Goal: Task Accomplishment & Management: Use online tool/utility

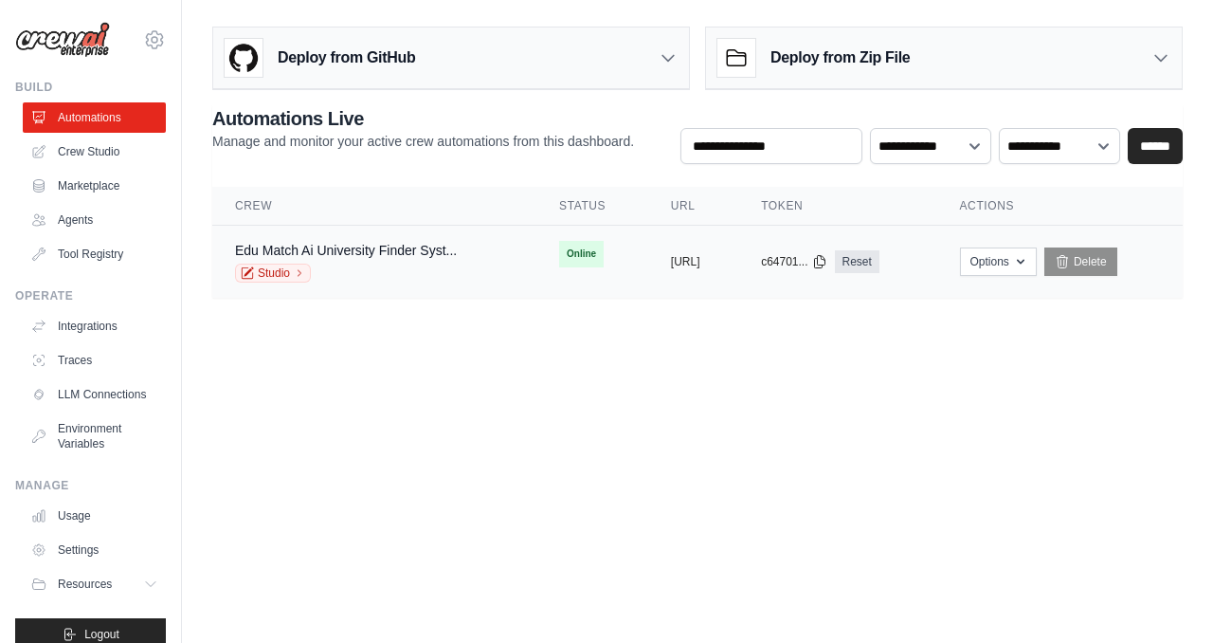
click at [559, 258] on span "Online" at bounding box center [581, 254] width 45 height 27
click at [408, 244] on link "Edu Match Ai University Finder Syst..." at bounding box center [346, 250] width 222 height 15
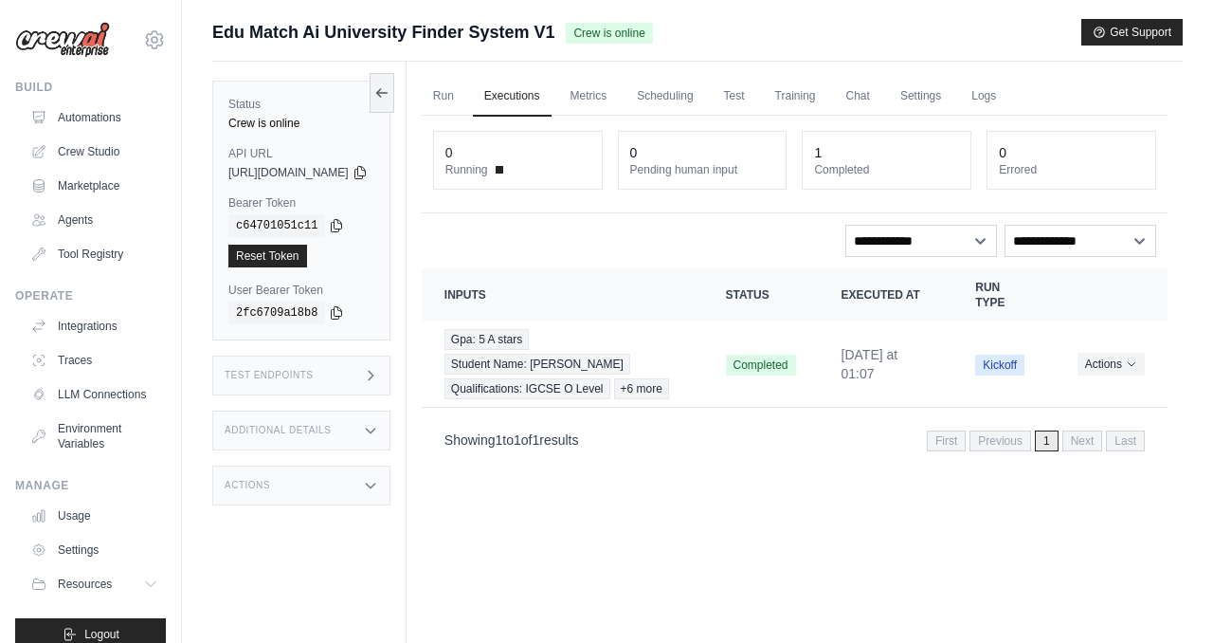
click at [503, 172] on span at bounding box center [500, 170] width 8 height 8
click at [465, 89] on link "Run" at bounding box center [444, 97] width 44 height 40
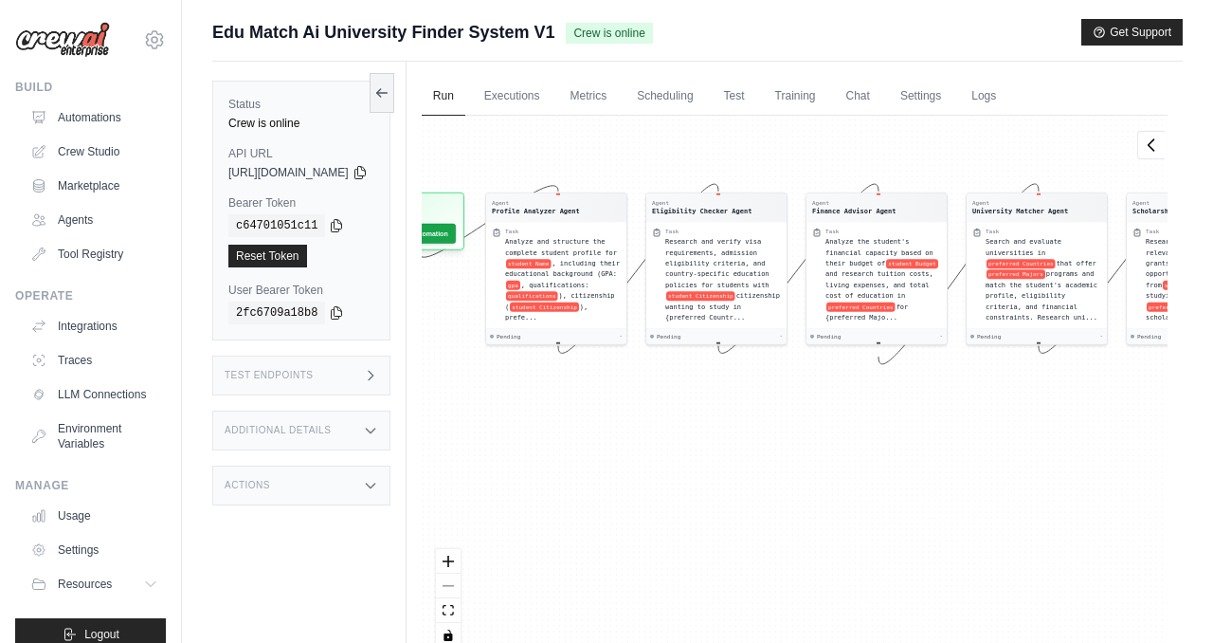
drag, startPoint x: 619, startPoint y: 242, endPoint x: 808, endPoint y: 127, distance: 220.7
click at [808, 127] on div "Agent Profile Analyzer Agent Task Analyze and structure the complete student pr…" at bounding box center [795, 389] width 746 height 546
click at [113, 154] on link "Crew Studio" at bounding box center [96, 151] width 143 height 30
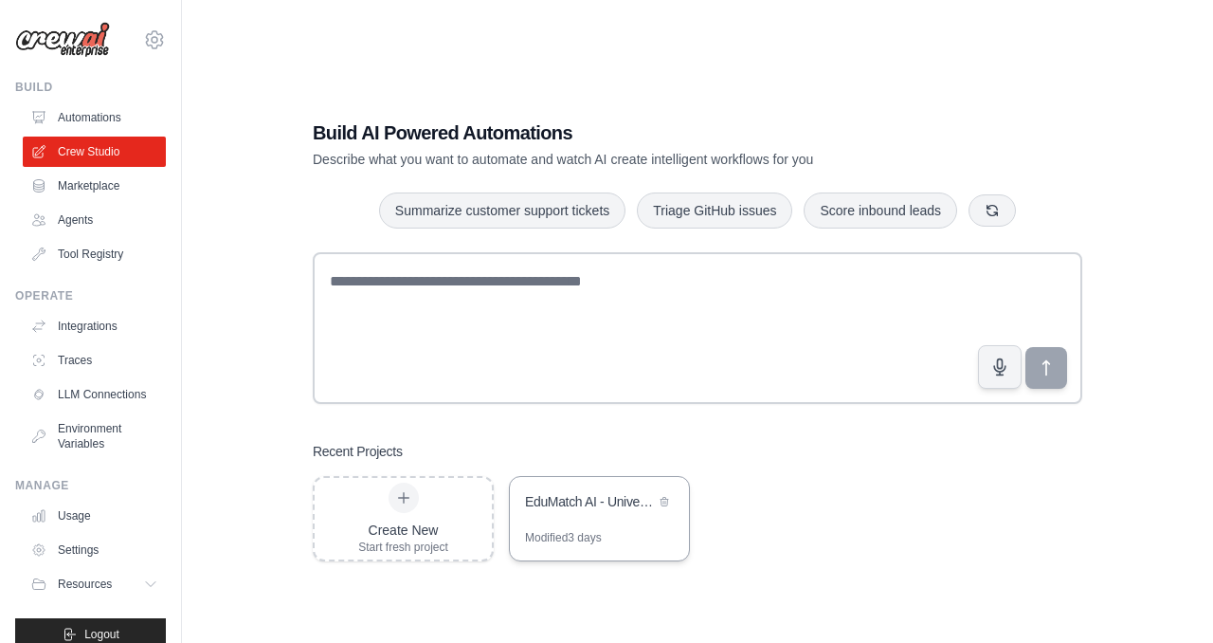
click at [602, 509] on div "EduMatch AI - University Finder System" at bounding box center [590, 501] width 130 height 19
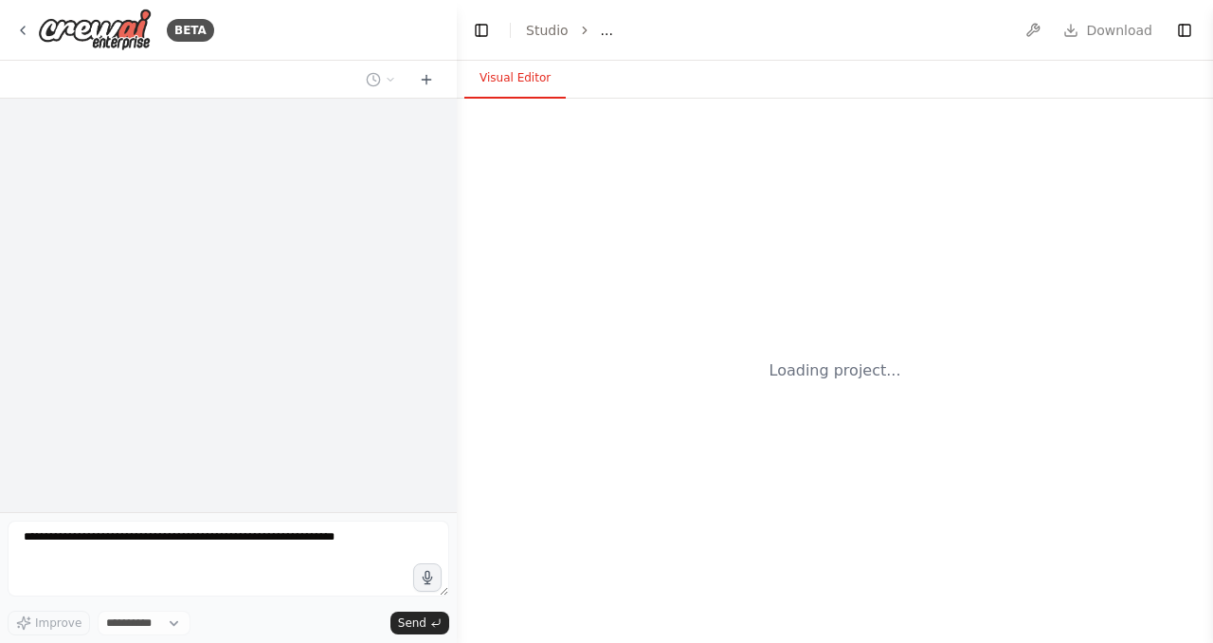
select select "****"
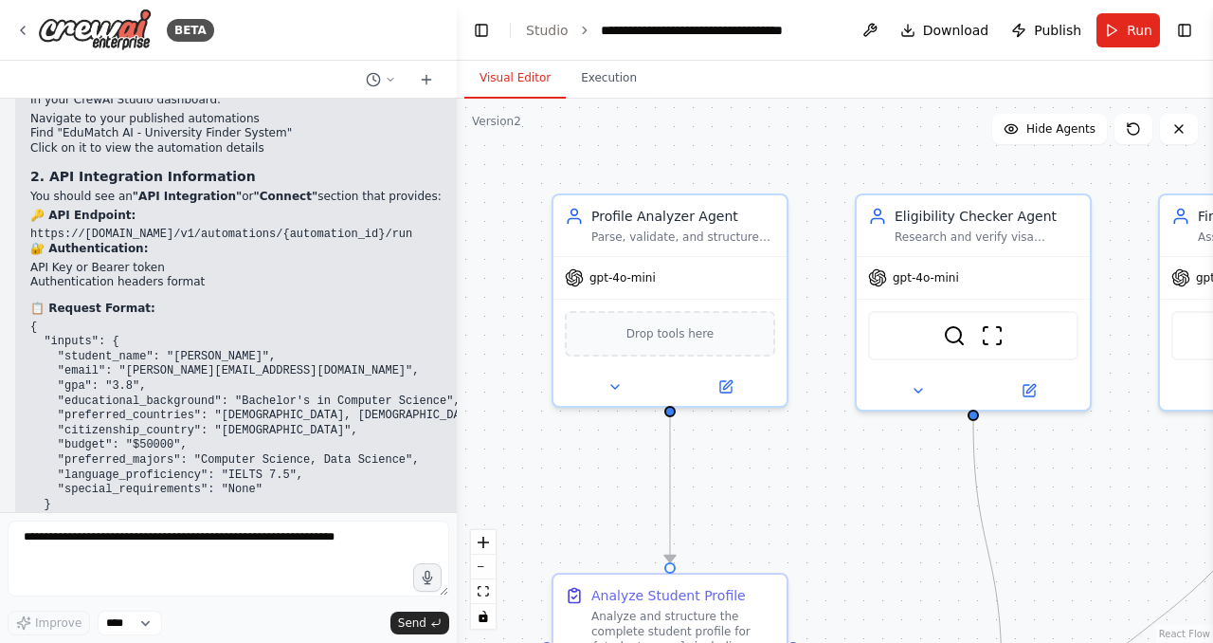
scroll to position [4260, 0]
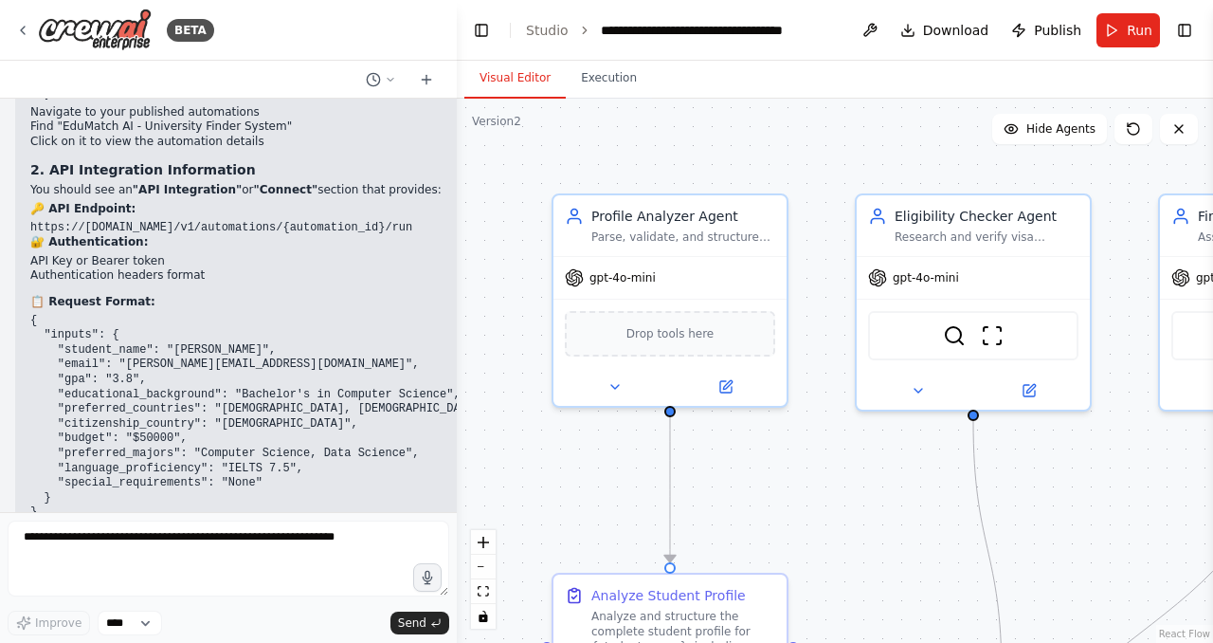
click at [65, 254] on li "API Key or Bearer token" at bounding box center [262, 261] width 464 height 15
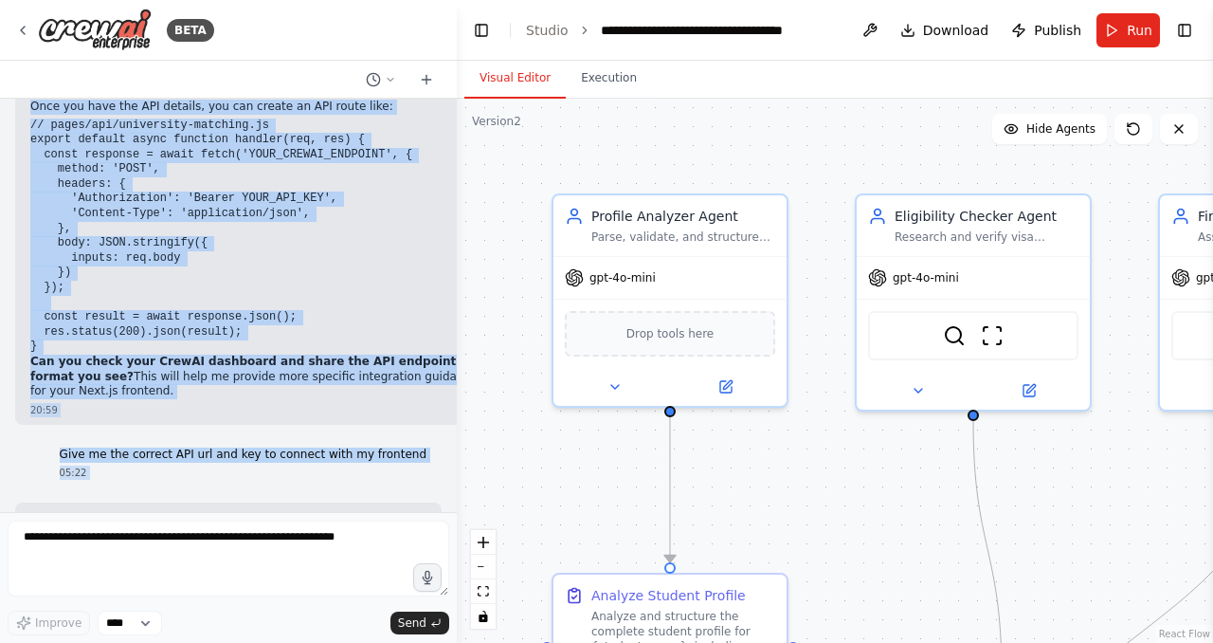
scroll to position [4853, 0]
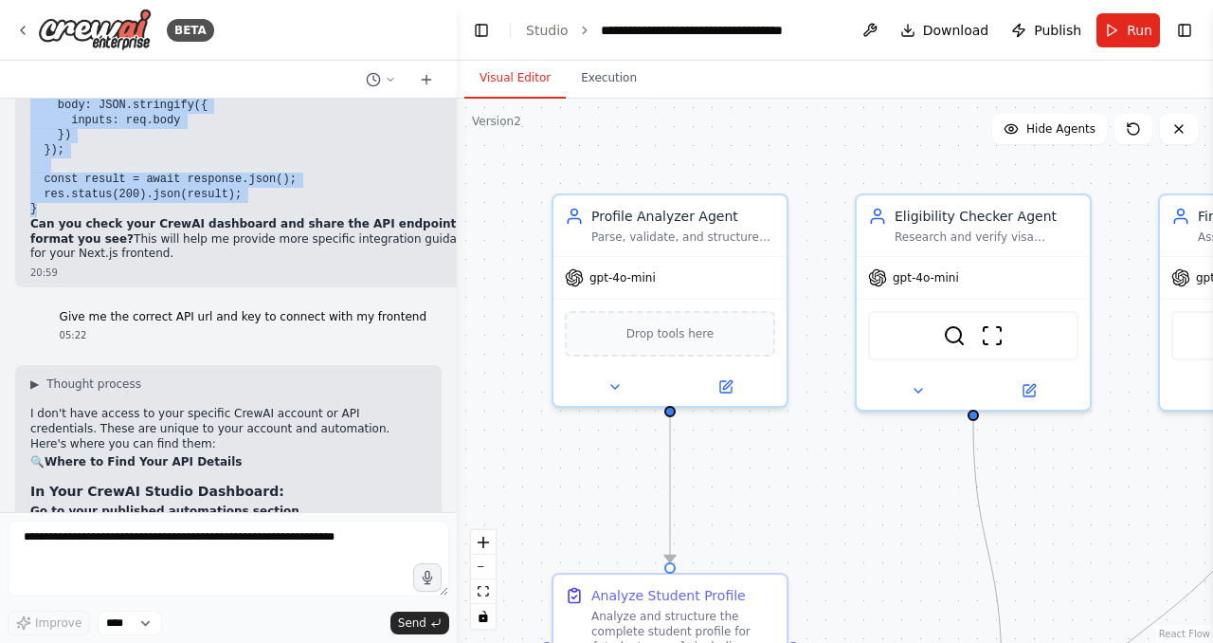
drag, startPoint x: 30, startPoint y: 276, endPoint x: 351, endPoint y: 150, distance: 344.3
copy div "Perfect! Now that you've published your EduMatch AI automation, here's how to g…"
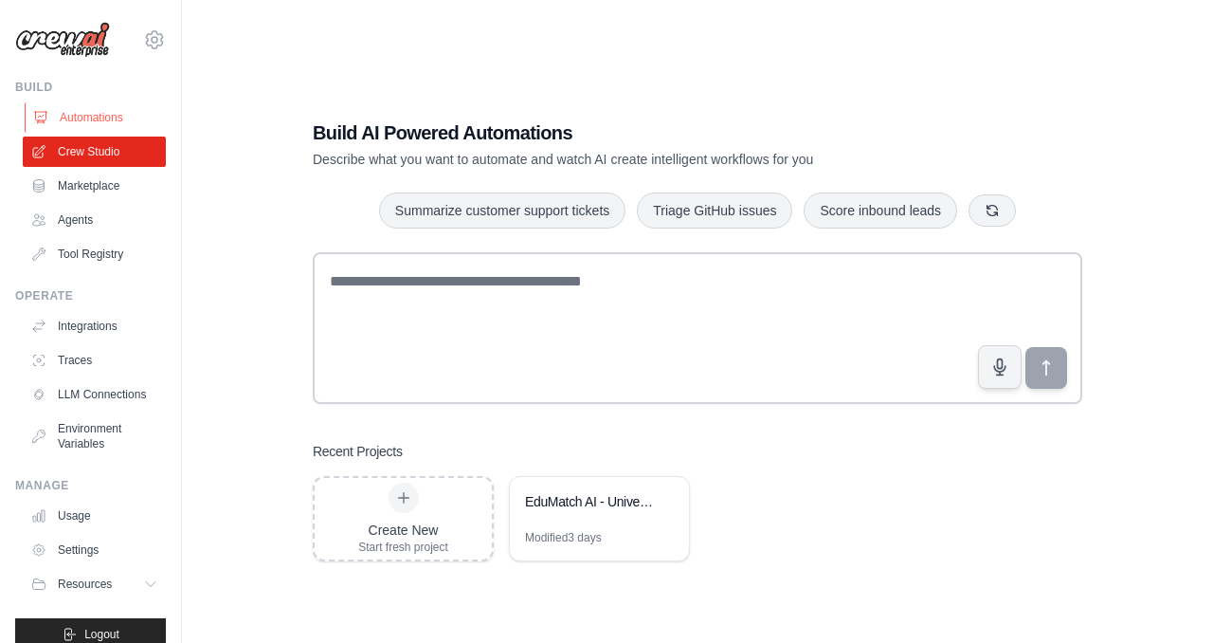
click at [92, 125] on link "Automations" at bounding box center [96, 117] width 143 height 30
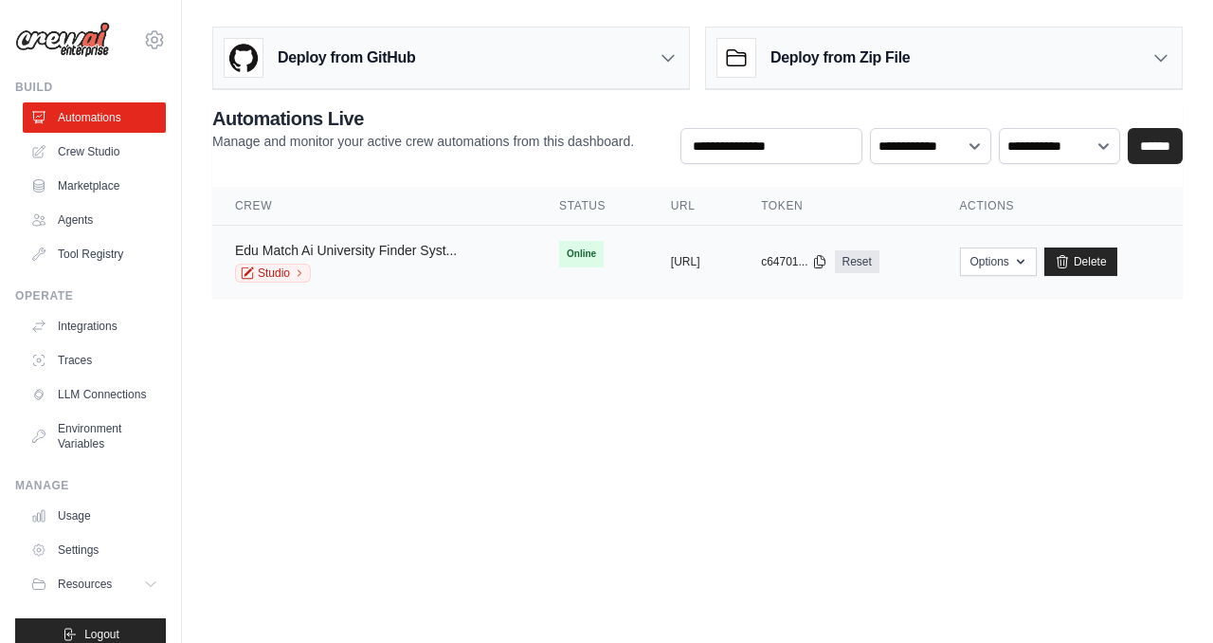
click at [417, 255] on link "Edu Match Ai University Finder Syst..." at bounding box center [346, 250] width 222 height 15
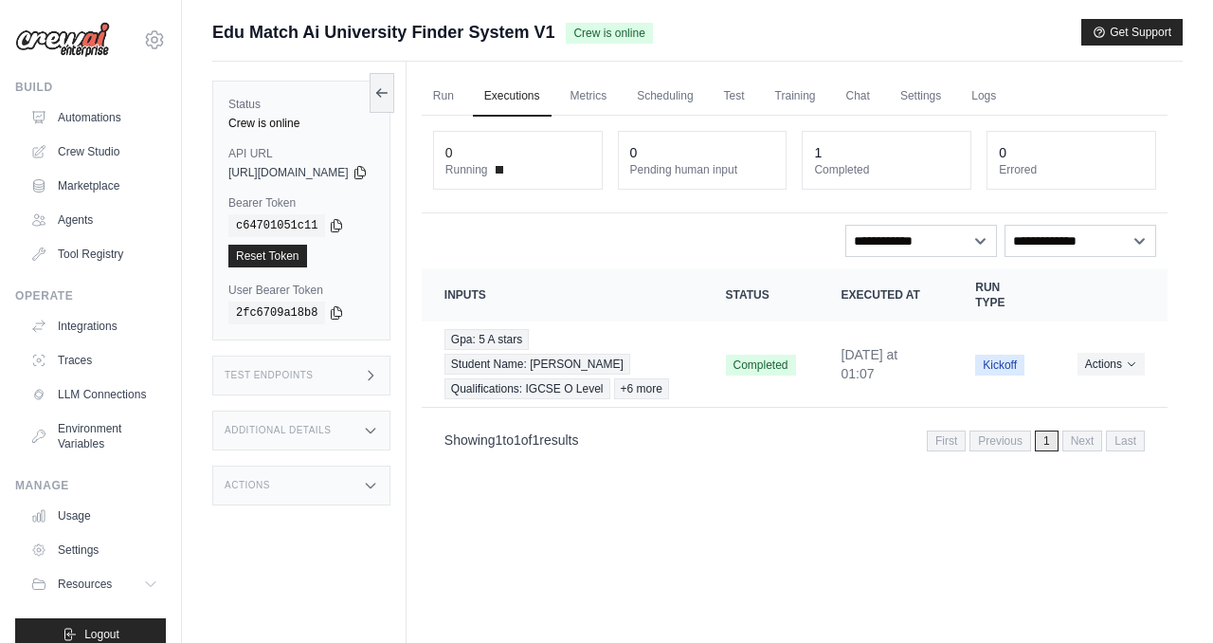
click at [374, 248] on div "Reset Token" at bounding box center [301, 256] width 146 height 23
click at [1126, 35] on button "Get Support" at bounding box center [1131, 31] width 101 height 27
click at [1146, 28] on button "Get Support" at bounding box center [1131, 31] width 101 height 27
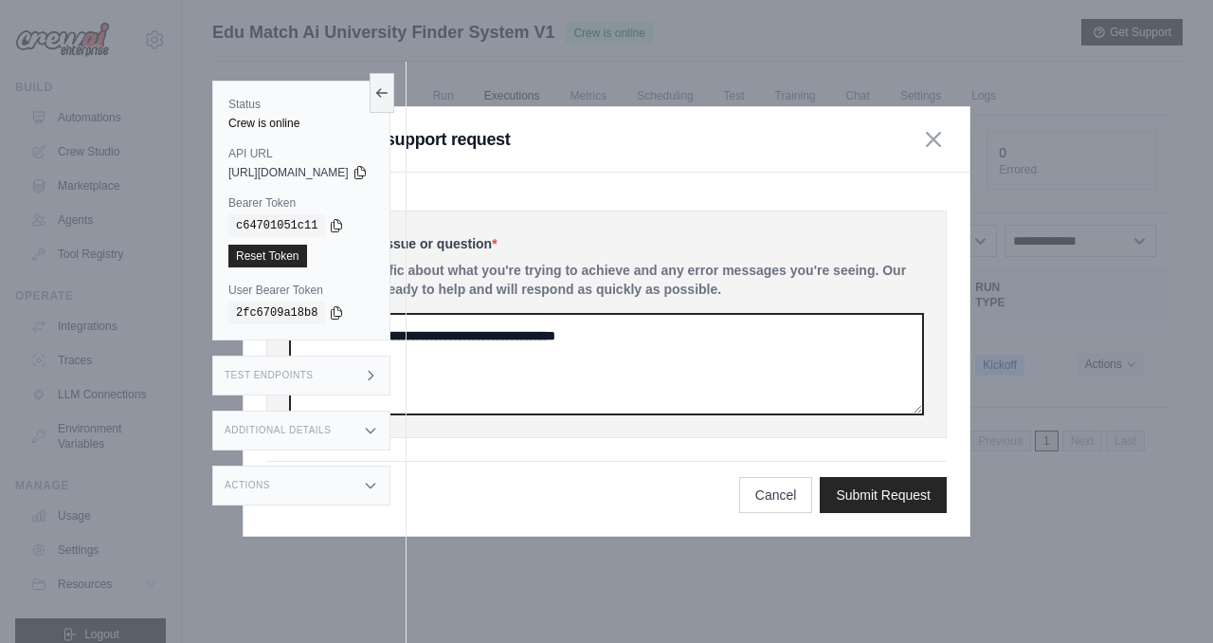
click at [787, 350] on textarea at bounding box center [606, 364] width 633 height 100
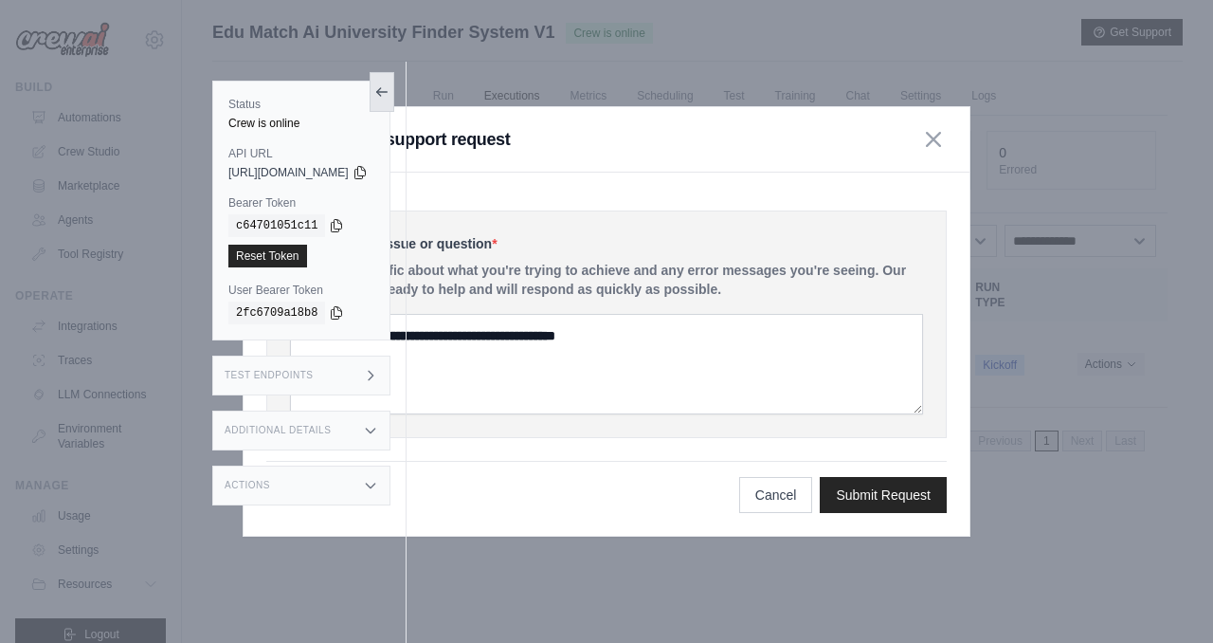
click at [390, 91] on icon at bounding box center [381, 91] width 15 height 15
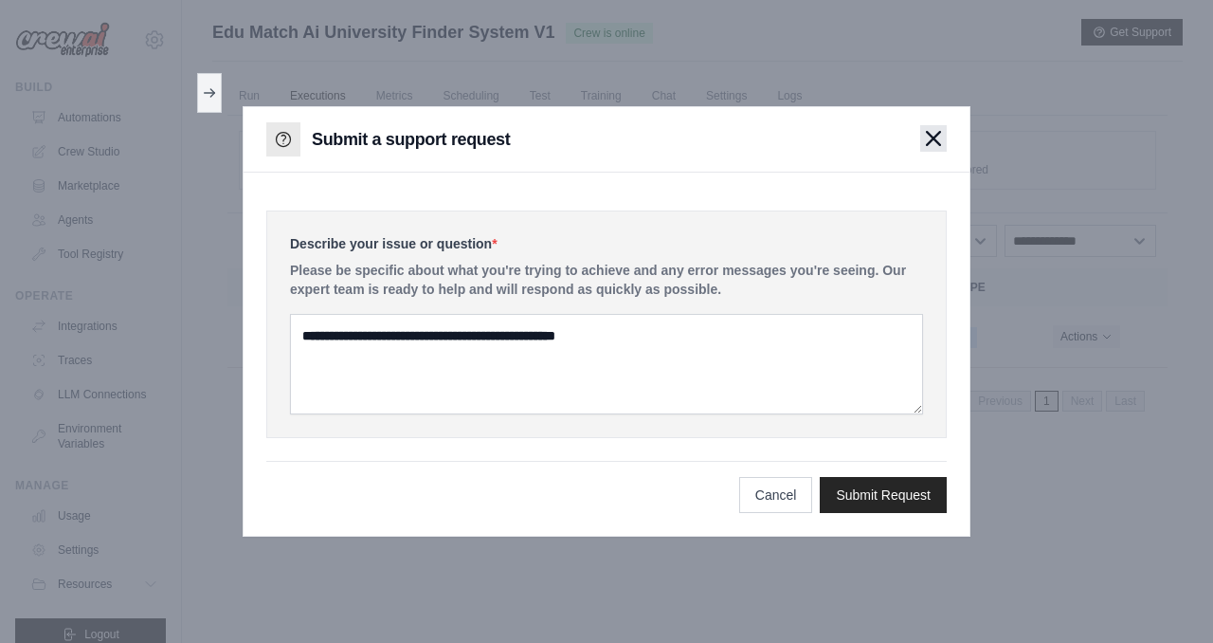
click at [931, 137] on icon "button" at bounding box center [933, 138] width 15 height 15
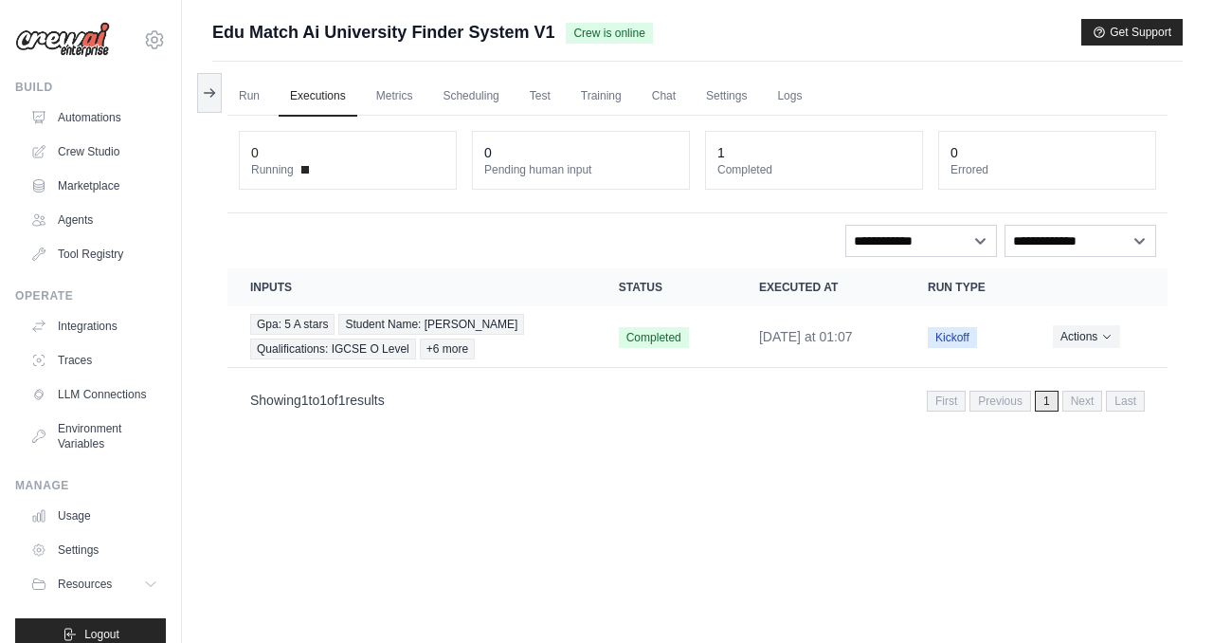
click at [1191, 615] on div "Submit a support request Describe your issue or question * Please be specific a…" at bounding box center [697, 361] width 1031 height 685
click at [263, 90] on link "Run" at bounding box center [249, 97] width 44 height 40
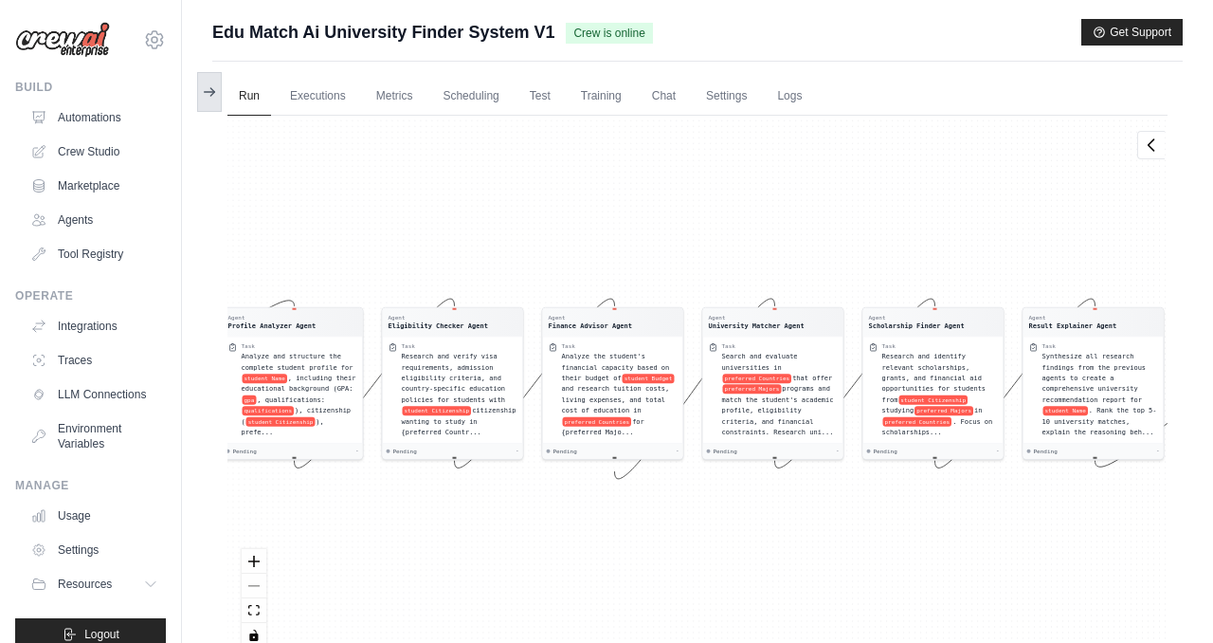
click at [208, 91] on icon at bounding box center [209, 91] width 15 height 15
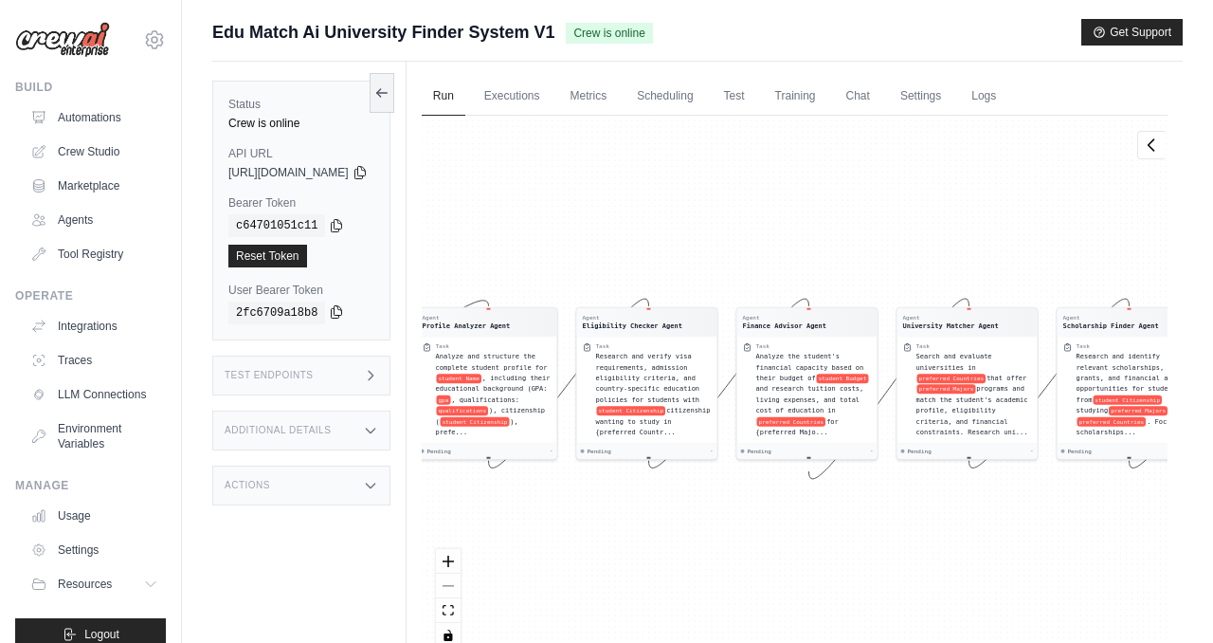
click at [335, 319] on div "2fc6709a18b8" at bounding box center [301, 312] width 146 height 23
click at [332, 313] on icon at bounding box center [337, 312] width 10 height 12
click at [159, 33] on icon at bounding box center [154, 39] width 17 height 16
click at [331, 225] on icon at bounding box center [336, 224] width 15 height 15
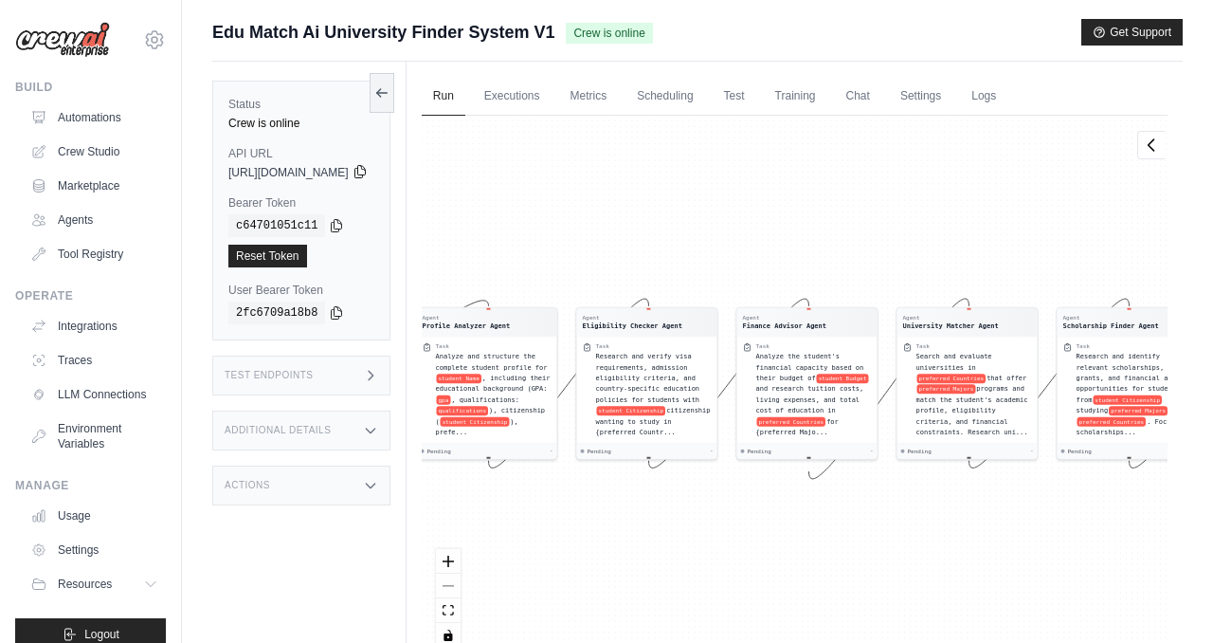
click at [368, 171] on icon at bounding box center [360, 171] width 15 height 15
click at [315, 221] on div "c64701051c11" at bounding box center [301, 225] width 146 height 23
click at [329, 227] on icon at bounding box center [336, 224] width 15 height 15
click at [98, 145] on link "Crew Studio" at bounding box center [96, 151] width 143 height 30
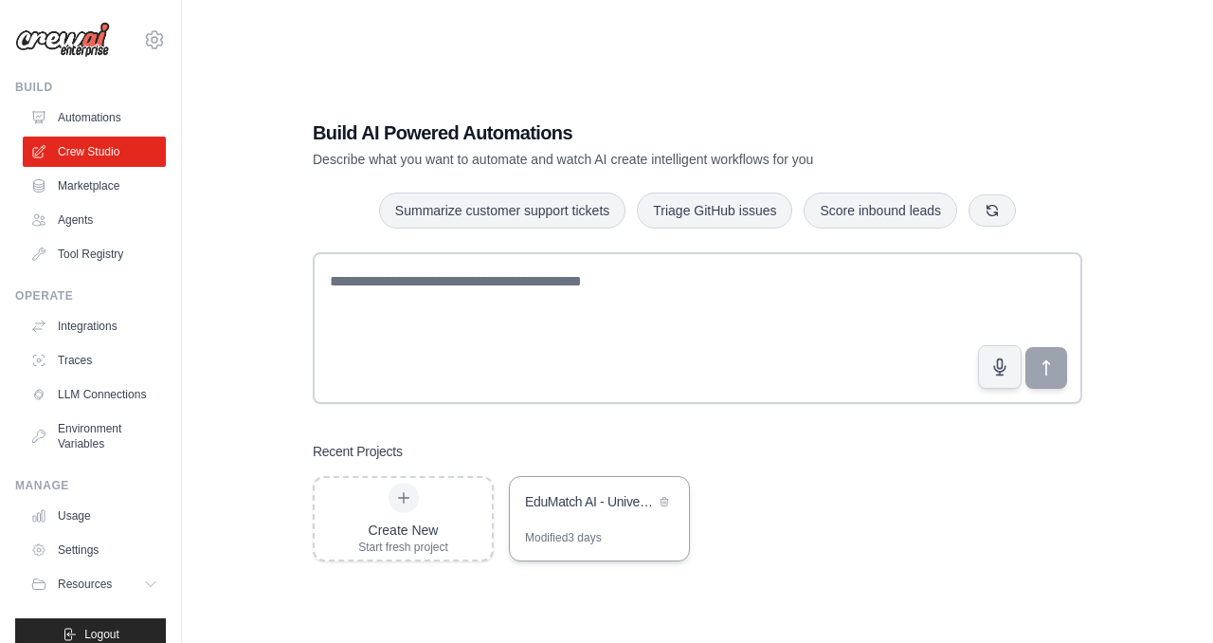
click at [606, 526] on div "EduMatch AI - University Finder System" at bounding box center [599, 503] width 179 height 53
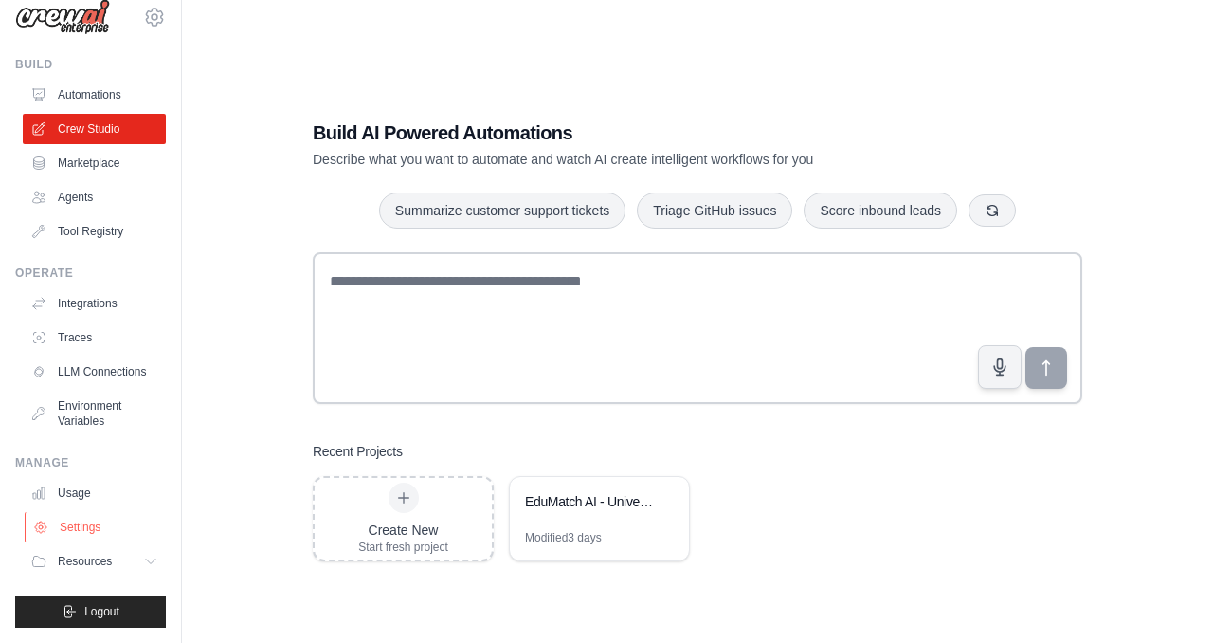
click at [95, 527] on link "Settings" at bounding box center [96, 527] width 143 height 30
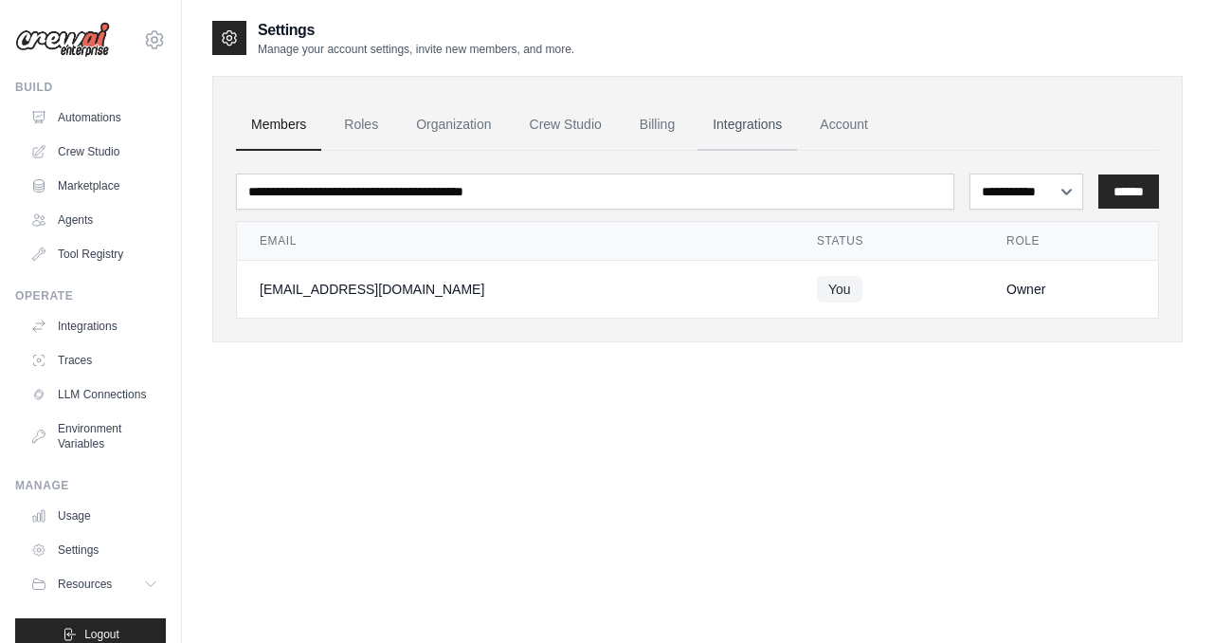
click at [747, 125] on link "Integrations" at bounding box center [748, 125] width 100 height 51
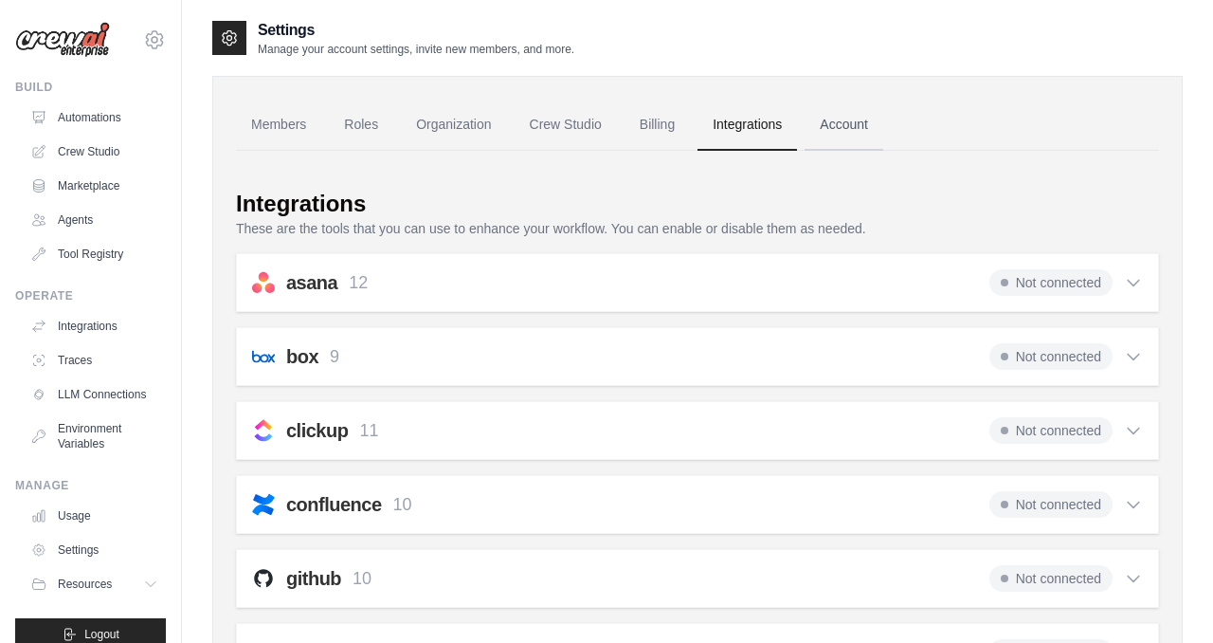
click at [859, 125] on link "Account" at bounding box center [844, 125] width 79 height 51
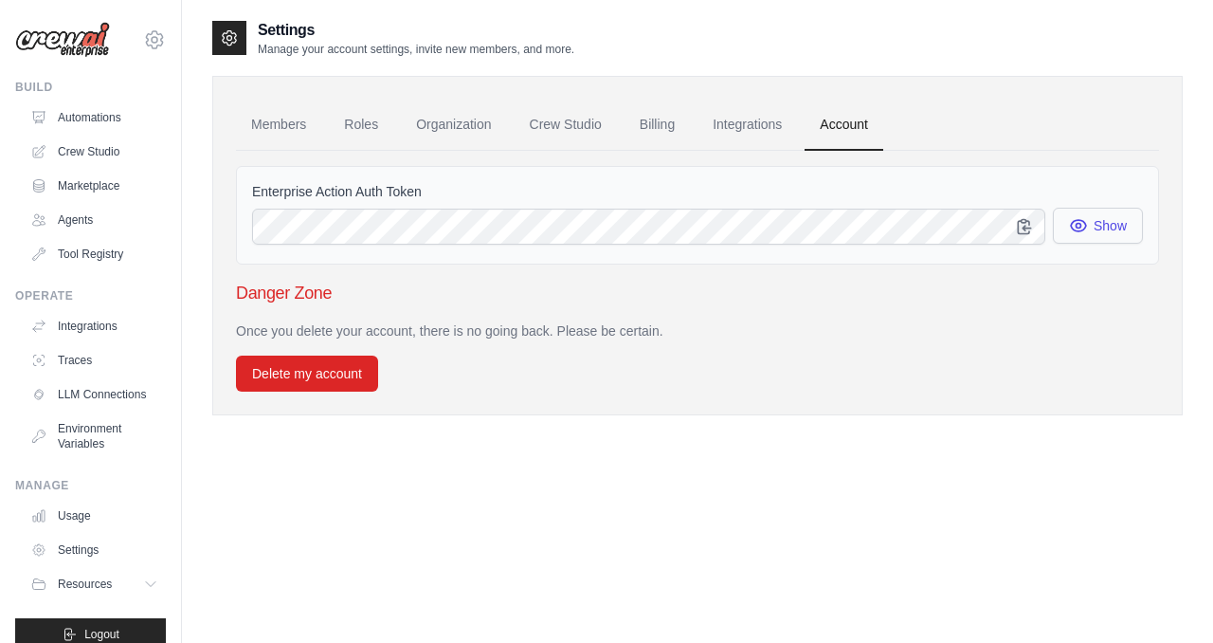
click at [1082, 227] on icon "button" at bounding box center [1078, 225] width 19 height 19
click at [554, 129] on link "Crew Studio" at bounding box center [566, 125] width 102 height 51
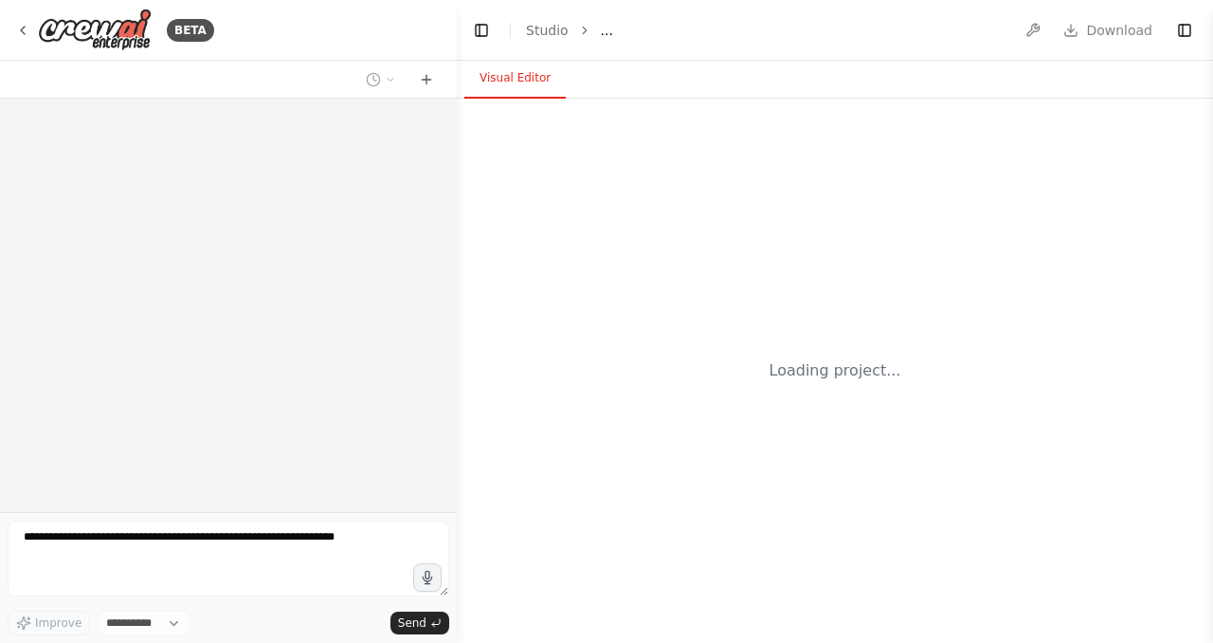
select select "****"
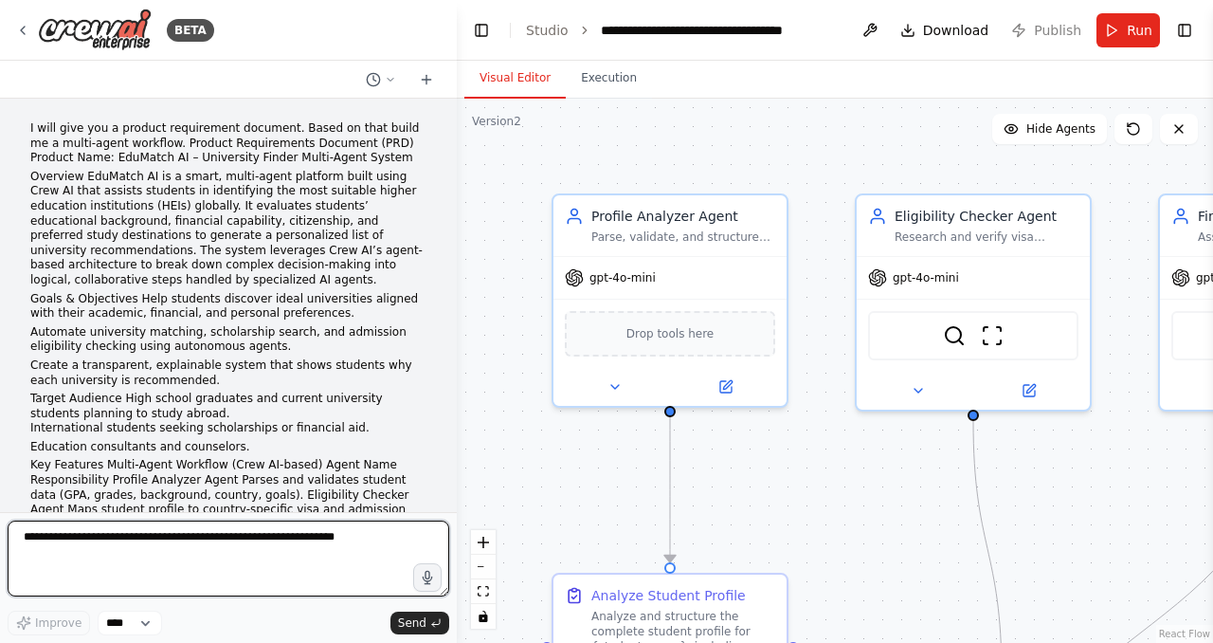
click at [221, 534] on textarea at bounding box center [229, 558] width 442 height 76
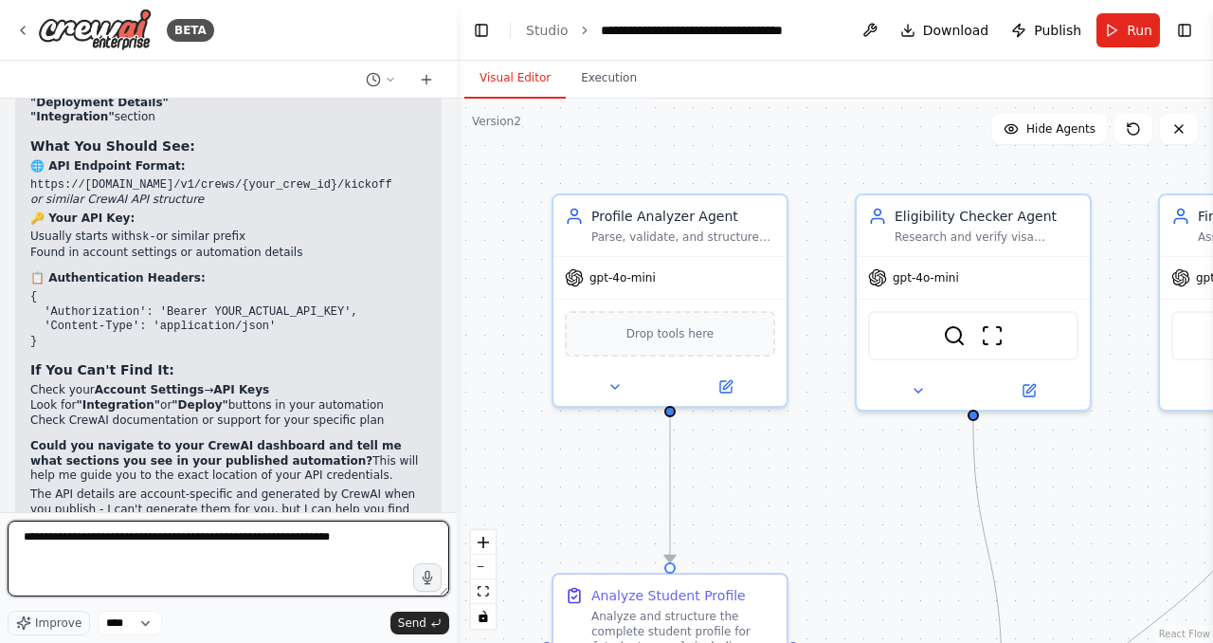
type textarea "**********"
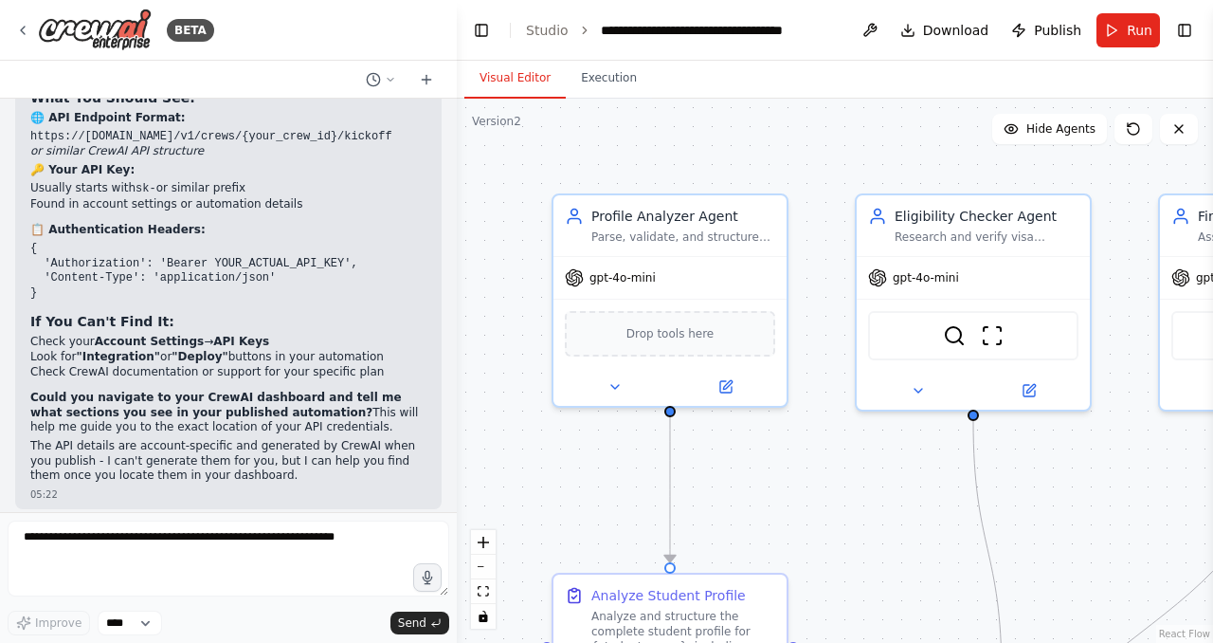
scroll to position [5448, 0]
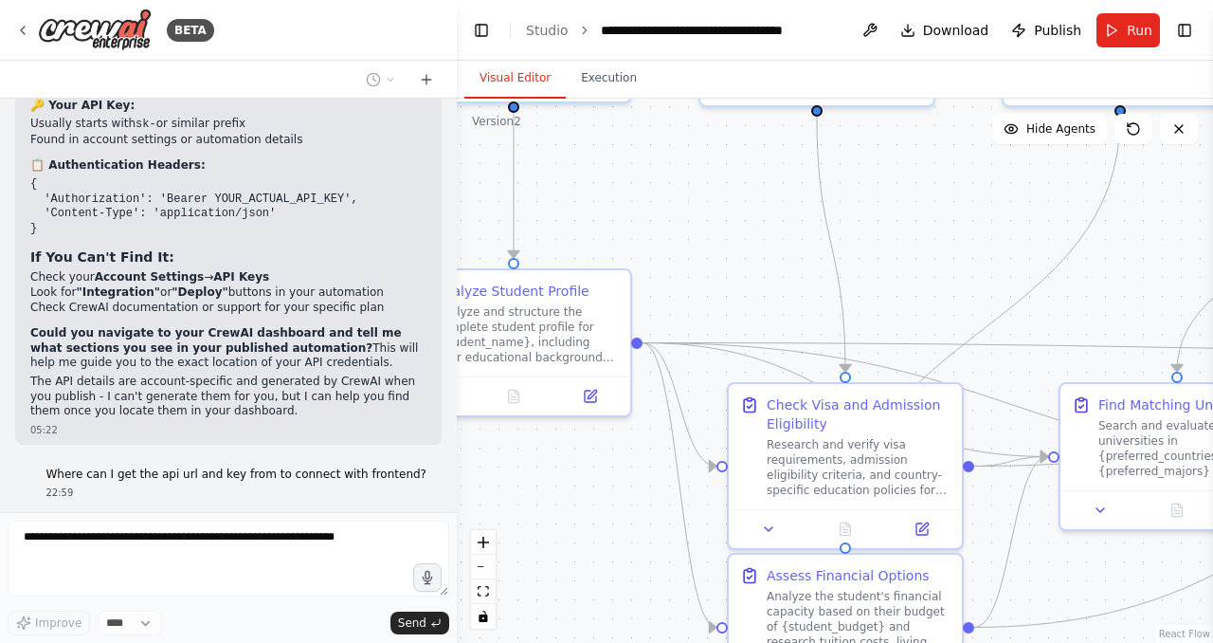
drag, startPoint x: 854, startPoint y: 520, endPoint x: 698, endPoint y: 215, distance: 342.9
click at [698, 215] on div ".deletable-edge-delete-btn { width: 20px; height: 20px; border: 0px solid #ffff…" at bounding box center [835, 371] width 756 height 544
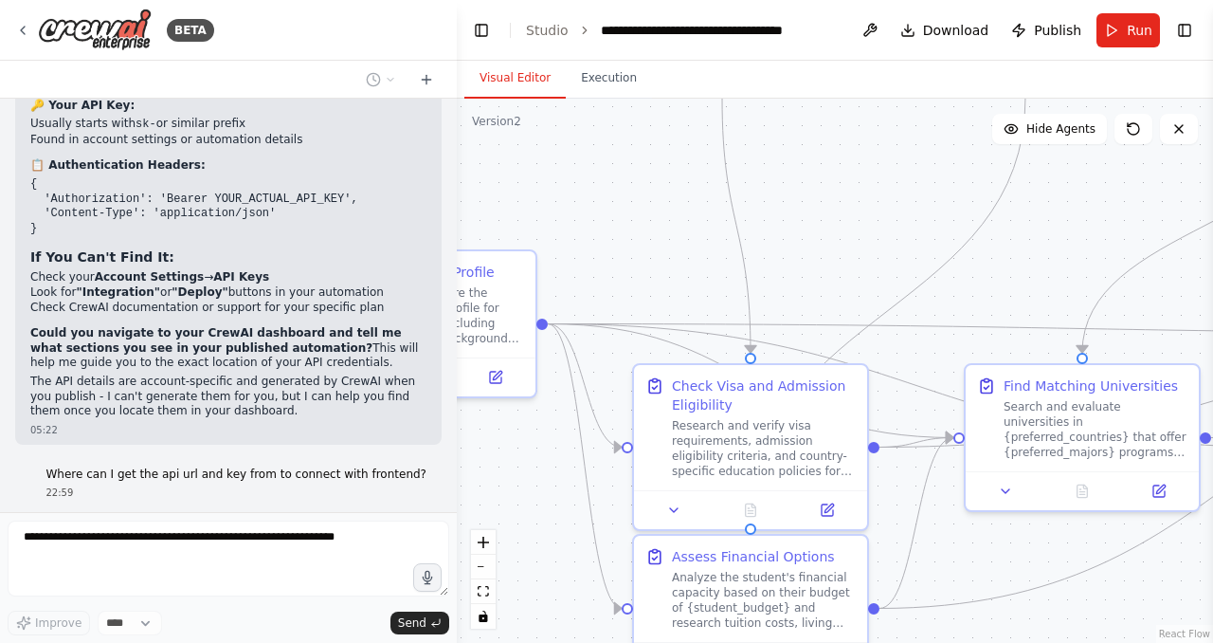
drag, startPoint x: 698, startPoint y: 215, endPoint x: 603, endPoint y: 192, distance: 97.5
click at [603, 192] on div ".deletable-edge-delete-btn { width: 20px; height: 20px; border: 0px solid #ffff…" at bounding box center [835, 371] width 756 height 544
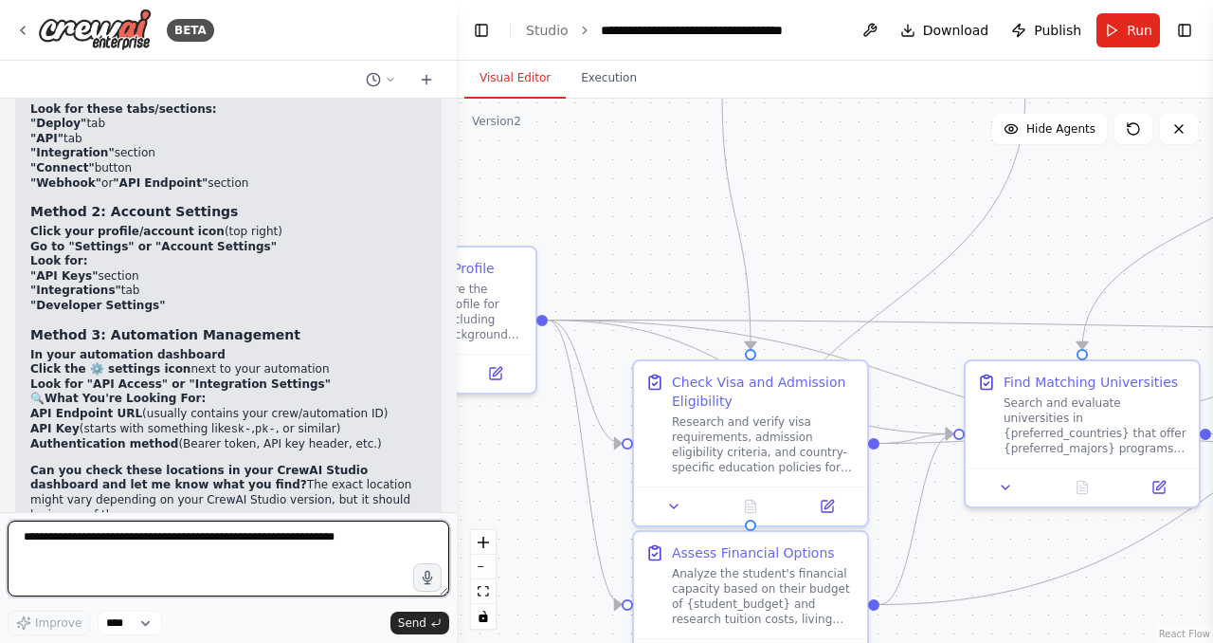
scroll to position [6061, 0]
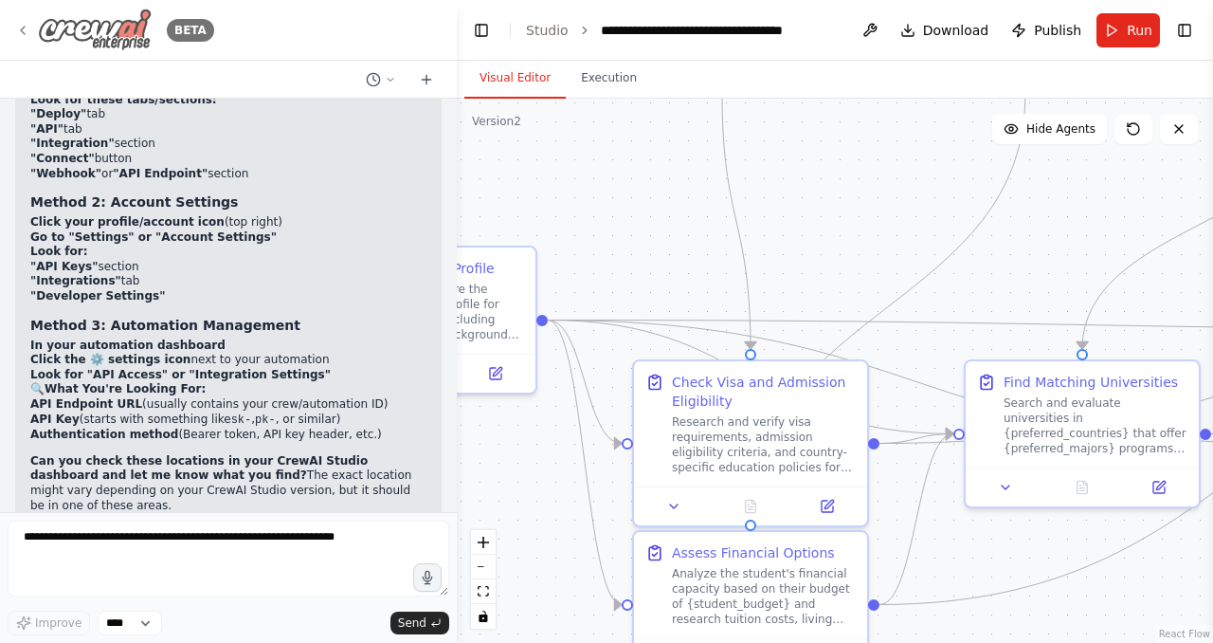
click at [26, 28] on icon at bounding box center [22, 30] width 15 height 15
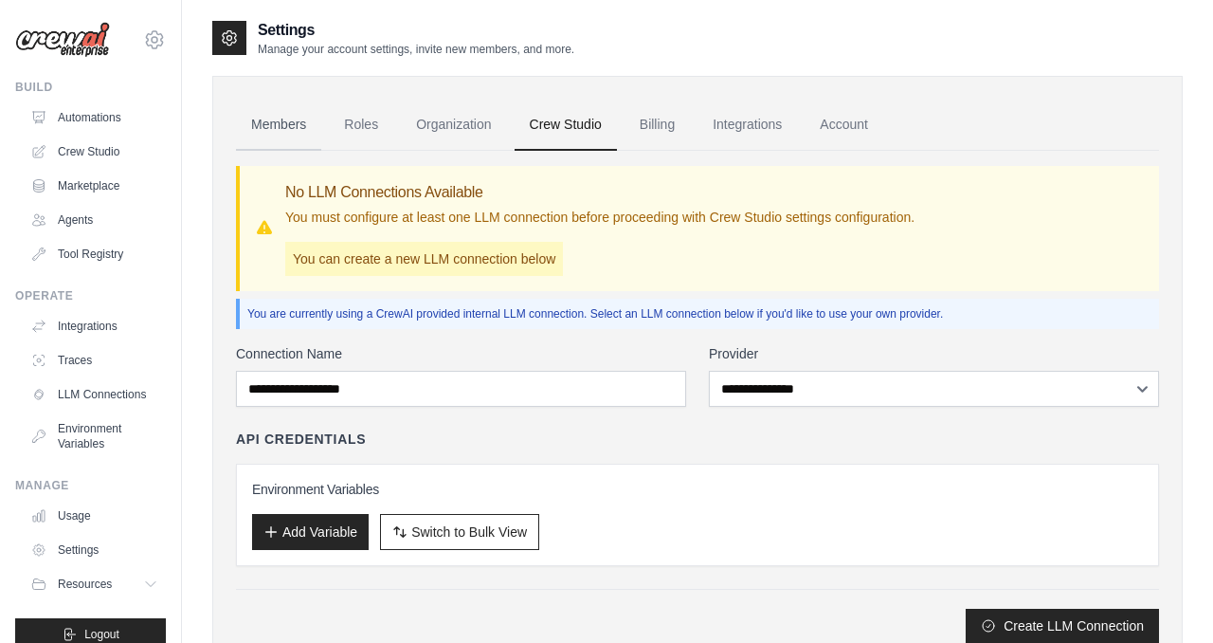
click at [306, 122] on link "Members" at bounding box center [278, 125] width 85 height 51
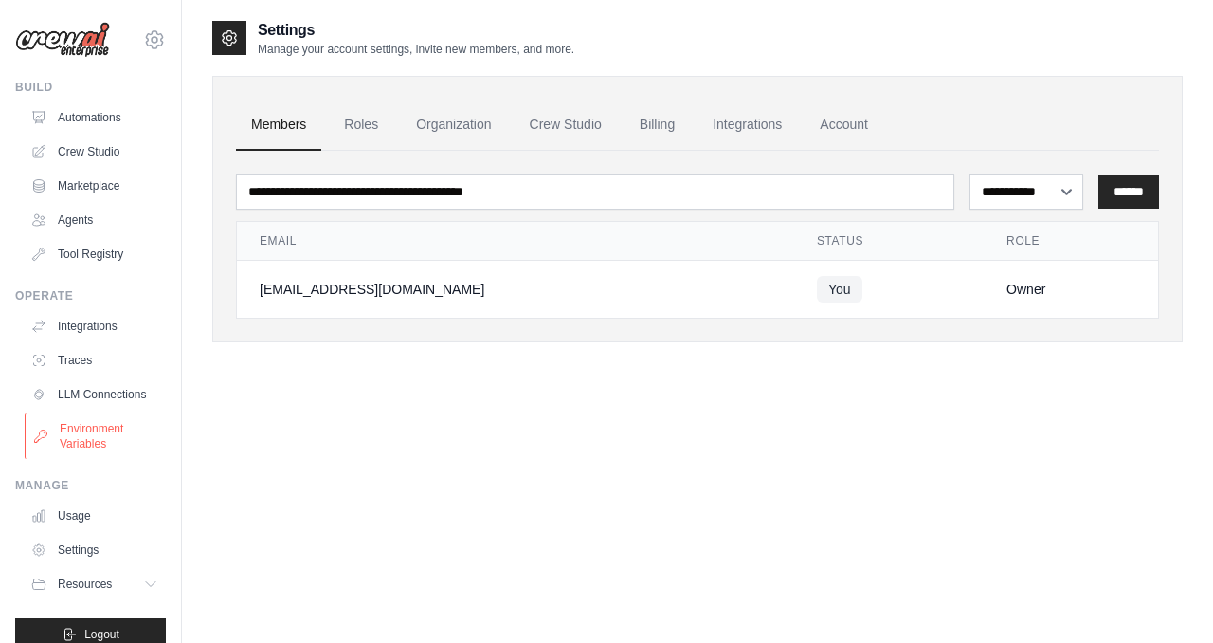
click at [120, 434] on link "Environment Variables" at bounding box center [96, 435] width 143 height 45
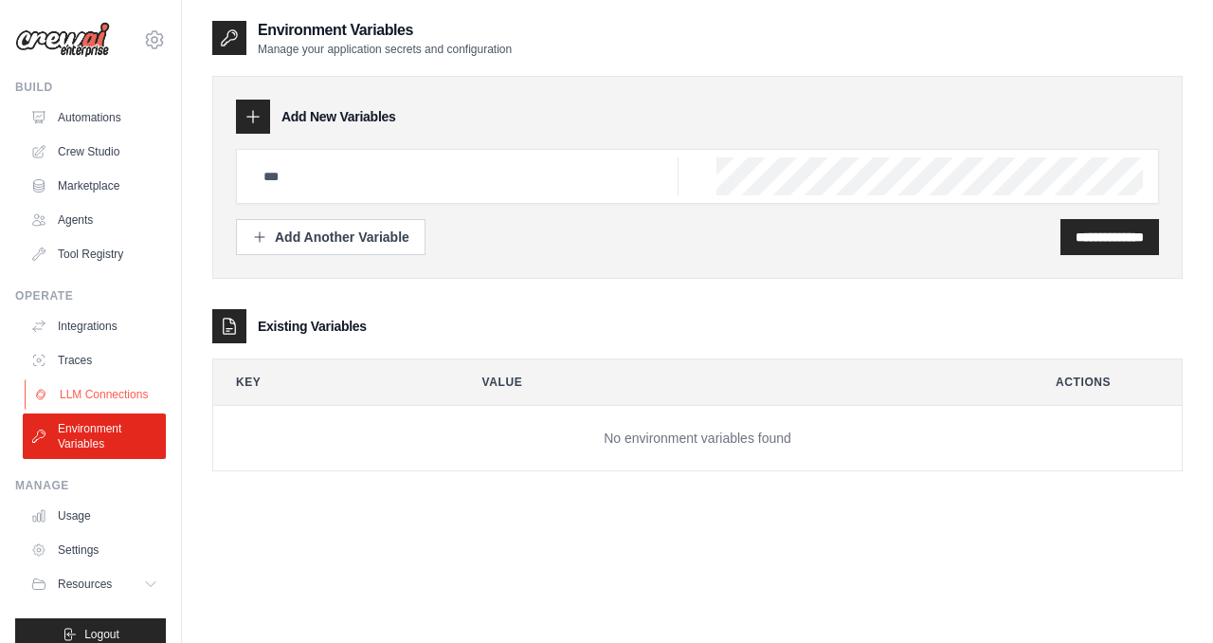
click at [127, 387] on link "LLM Connections" at bounding box center [96, 394] width 143 height 30
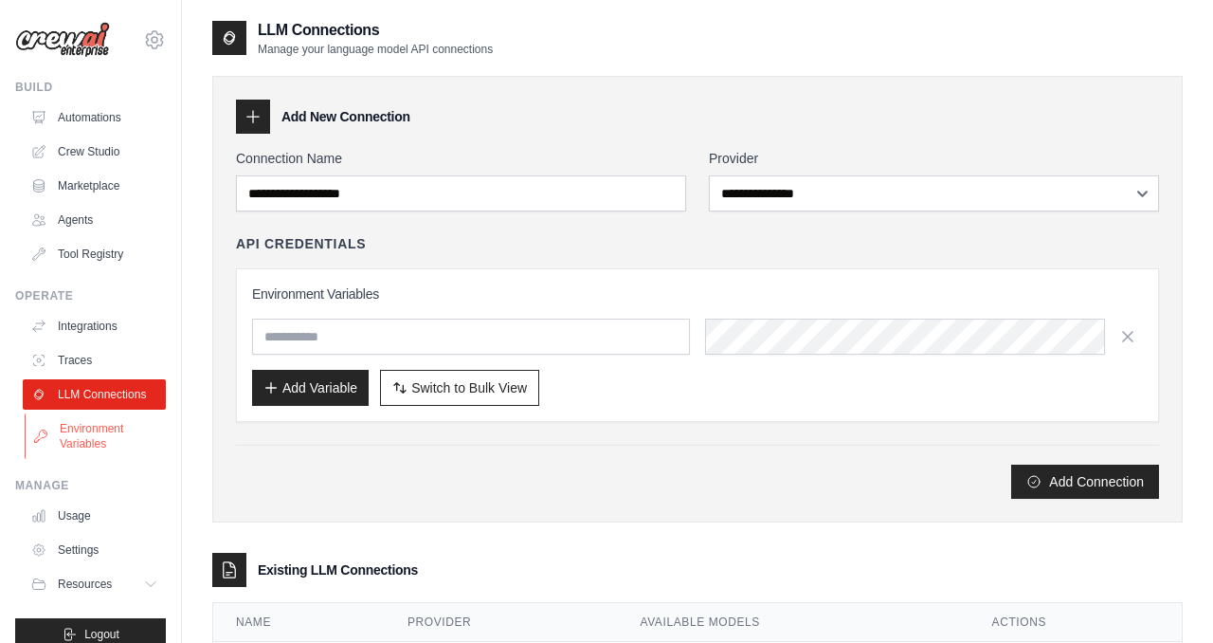
click at [123, 428] on link "Environment Variables" at bounding box center [96, 435] width 143 height 45
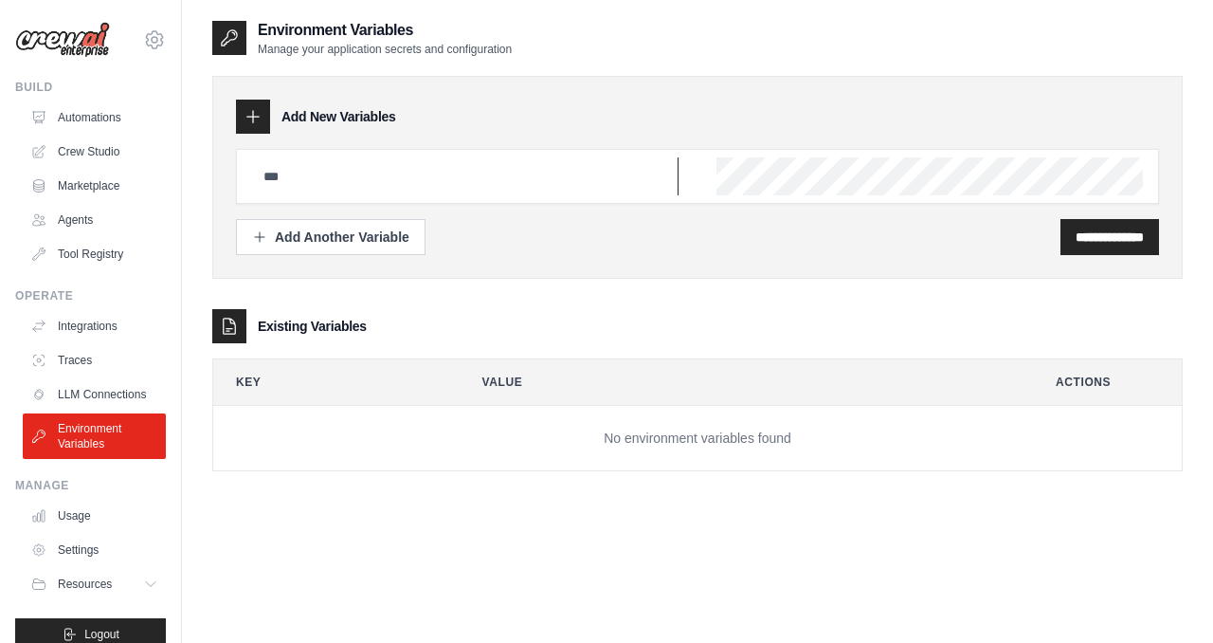
click at [381, 175] on input "text" at bounding box center [465, 176] width 427 height 38
click at [98, 324] on link "Integrations" at bounding box center [96, 326] width 143 height 30
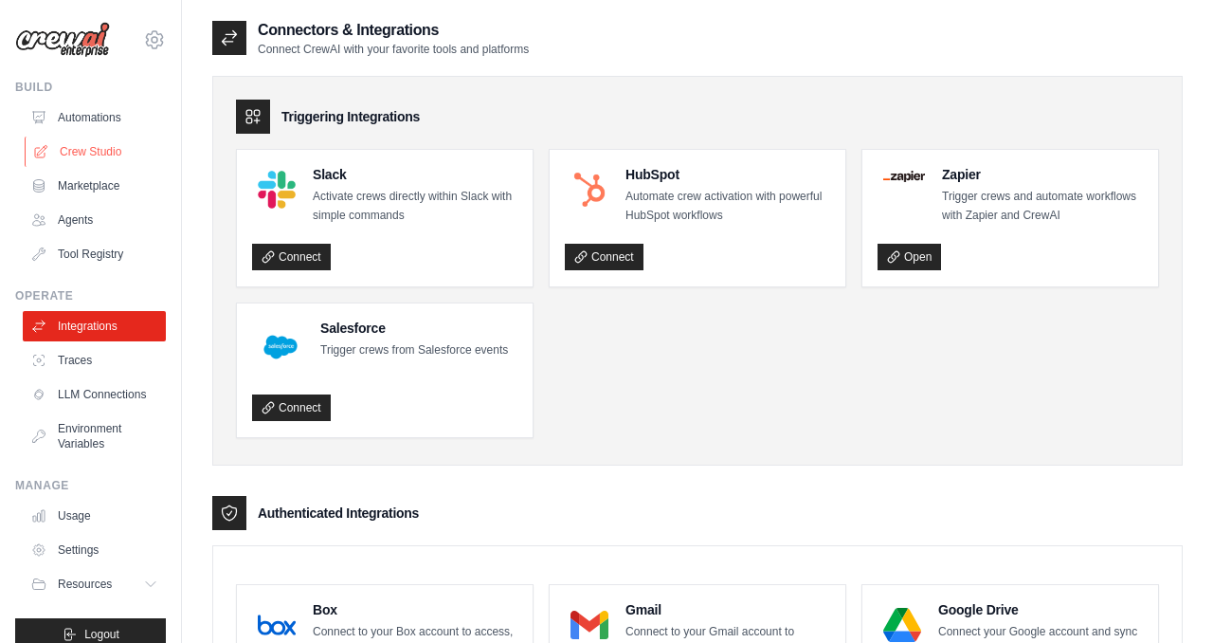
click at [109, 157] on link "Crew Studio" at bounding box center [96, 151] width 143 height 30
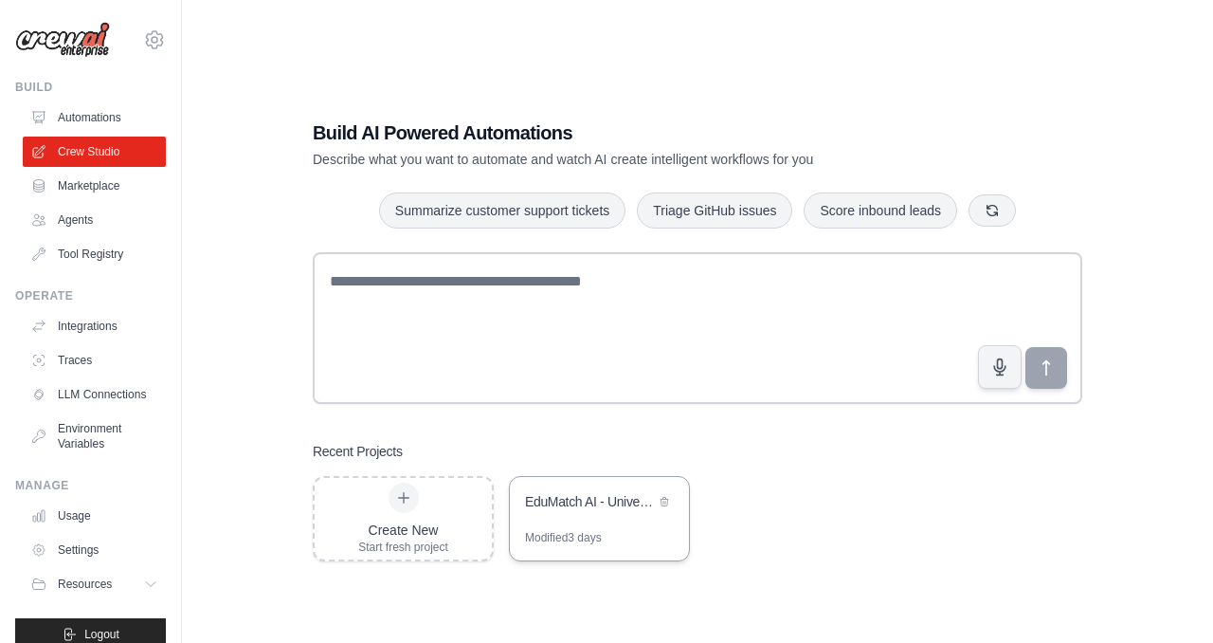
click at [561, 519] on div "EduMatch AI - University Finder System" at bounding box center [599, 503] width 179 height 53
click at [591, 506] on div "EduMatch AI - University Finder System" at bounding box center [590, 501] width 130 height 19
click at [112, 125] on link "Automations" at bounding box center [96, 117] width 143 height 30
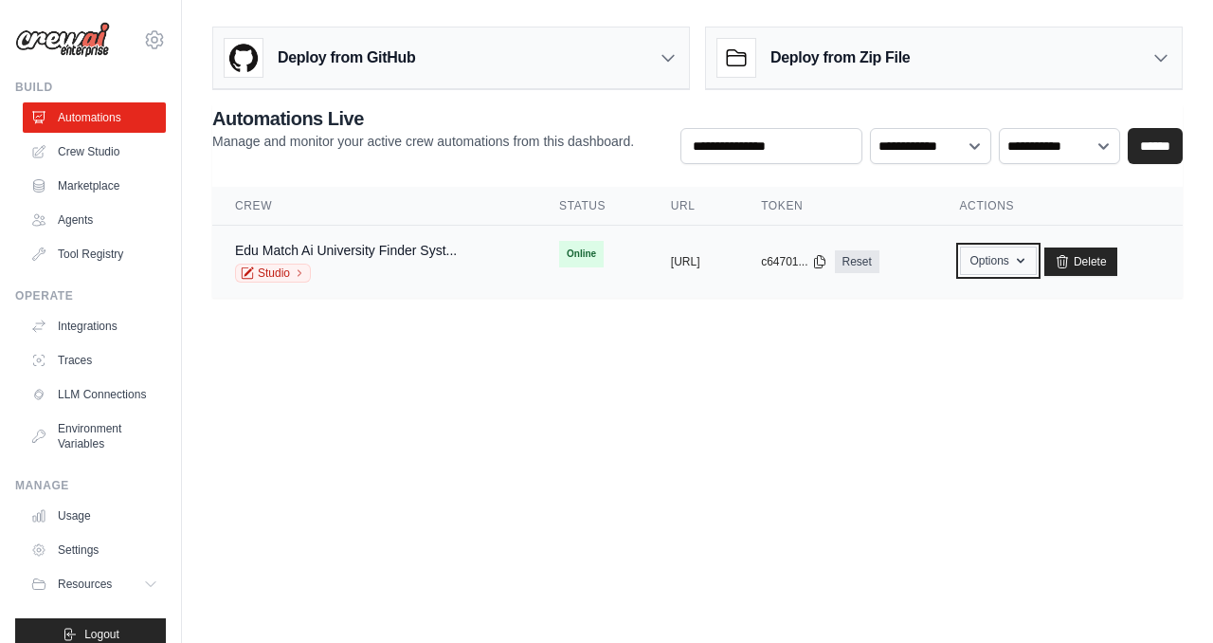
click at [1037, 261] on button "Options" at bounding box center [998, 260] width 77 height 28
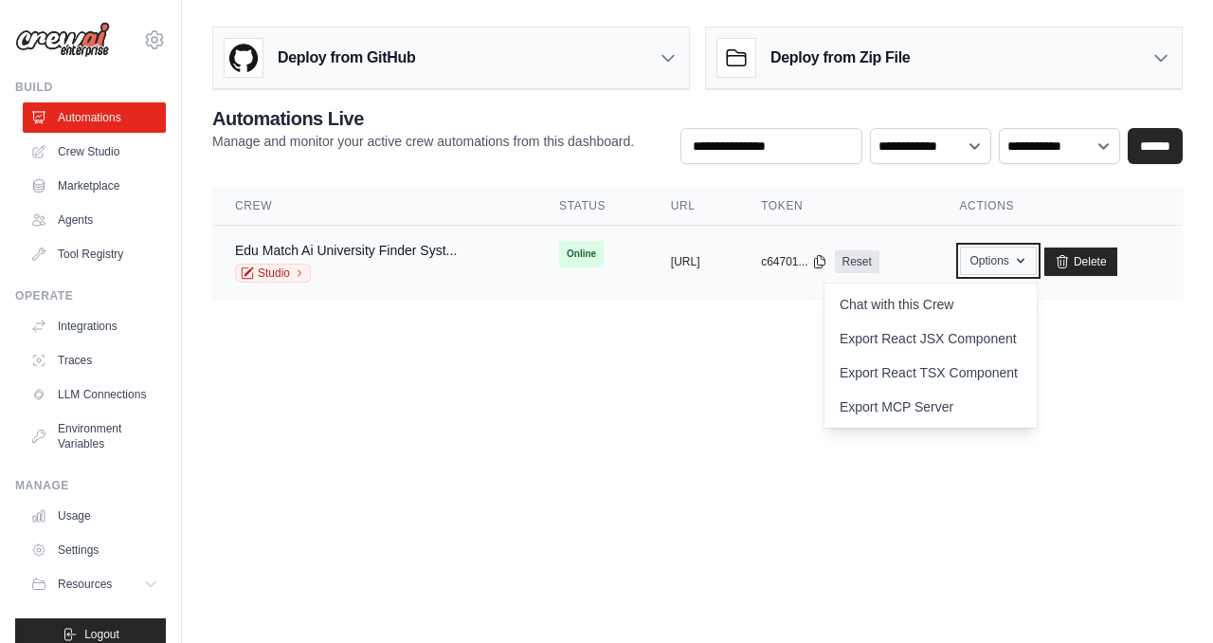
click at [1037, 263] on button "Options" at bounding box center [998, 260] width 77 height 28
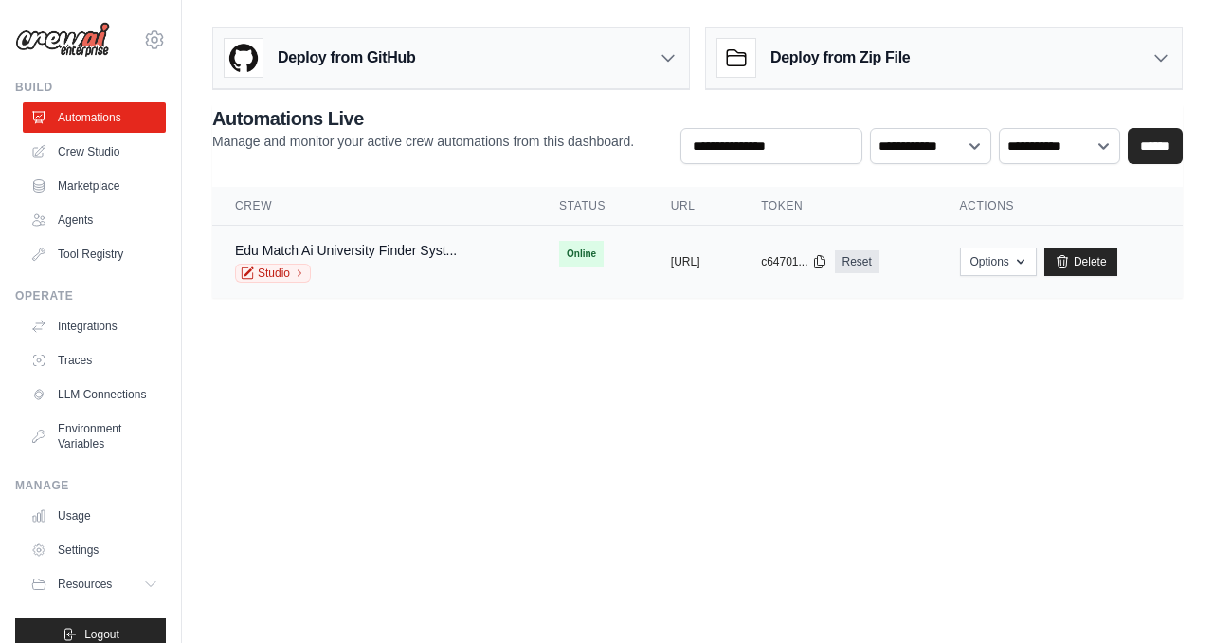
click at [341, 260] on div "Edu Match Ai University Finder Syst... Studio" at bounding box center [346, 262] width 222 height 42
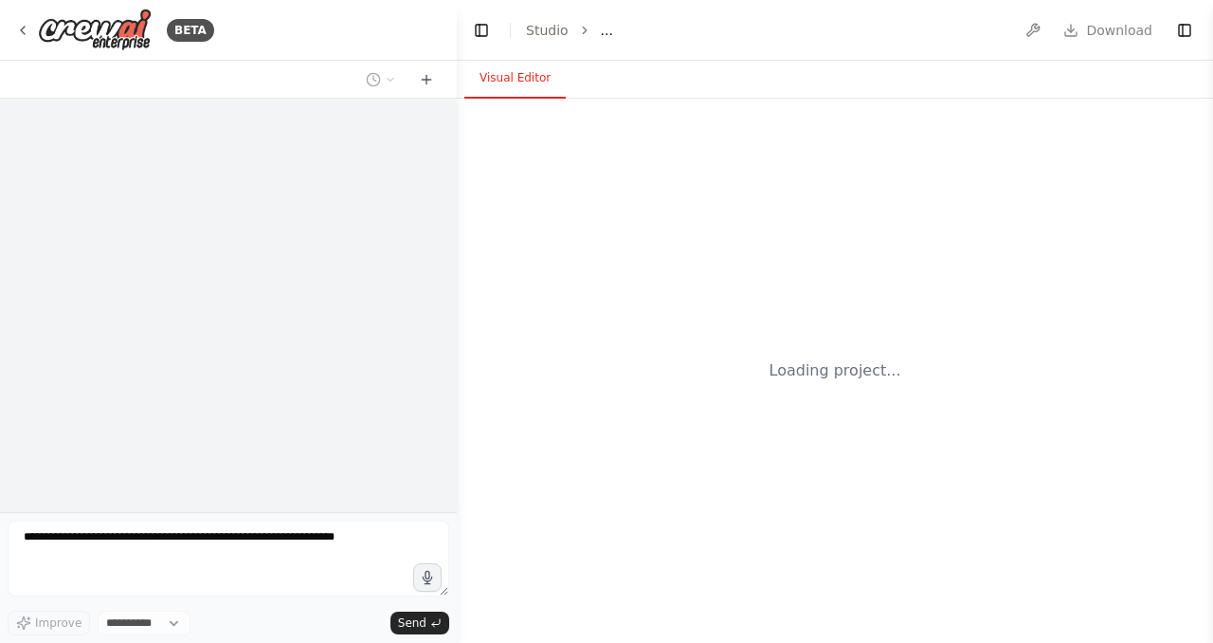
select select "****"
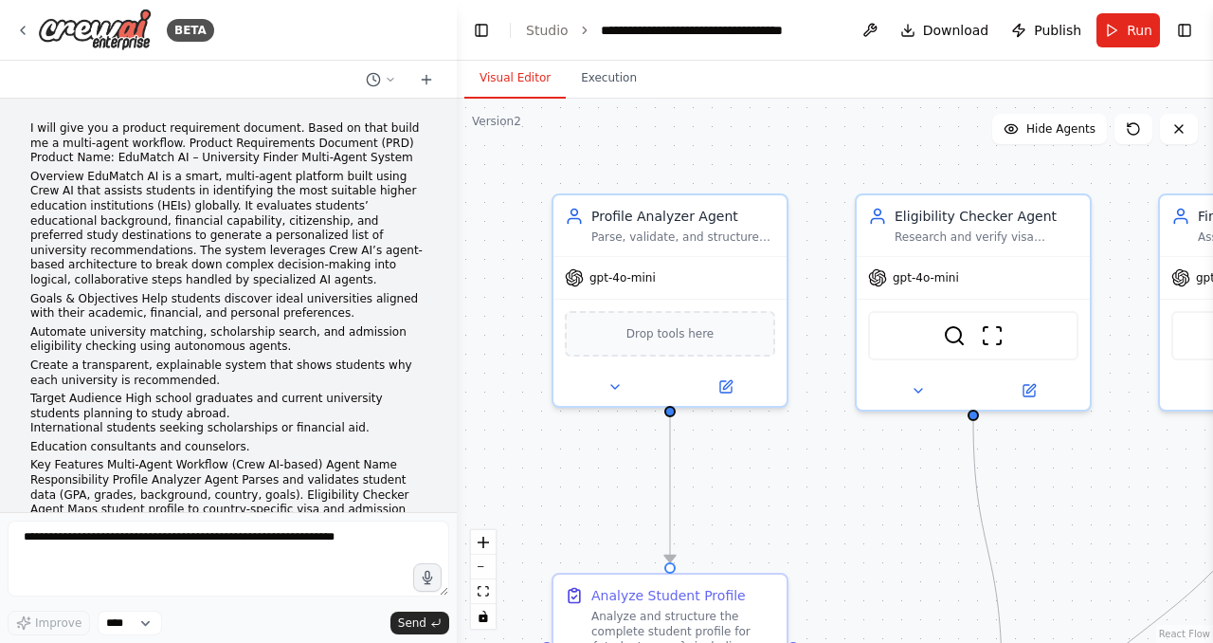
scroll to position [6061, 0]
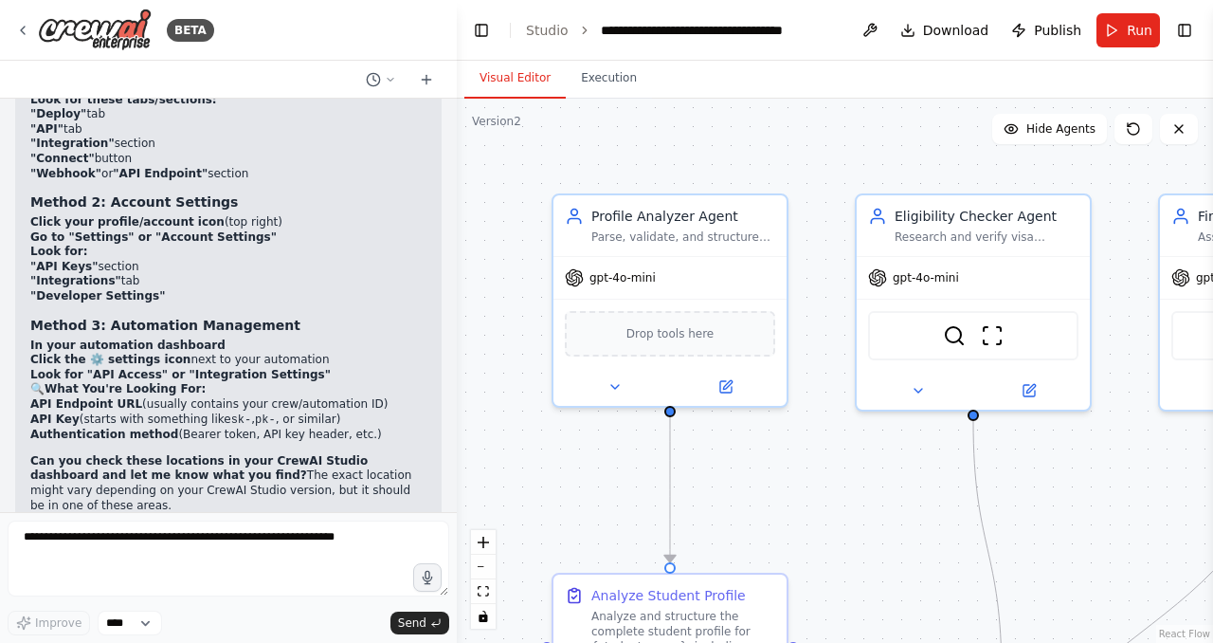
click at [171, 230] on strong "Go to "Settings" or "Account Settings"" at bounding box center [153, 236] width 246 height 13
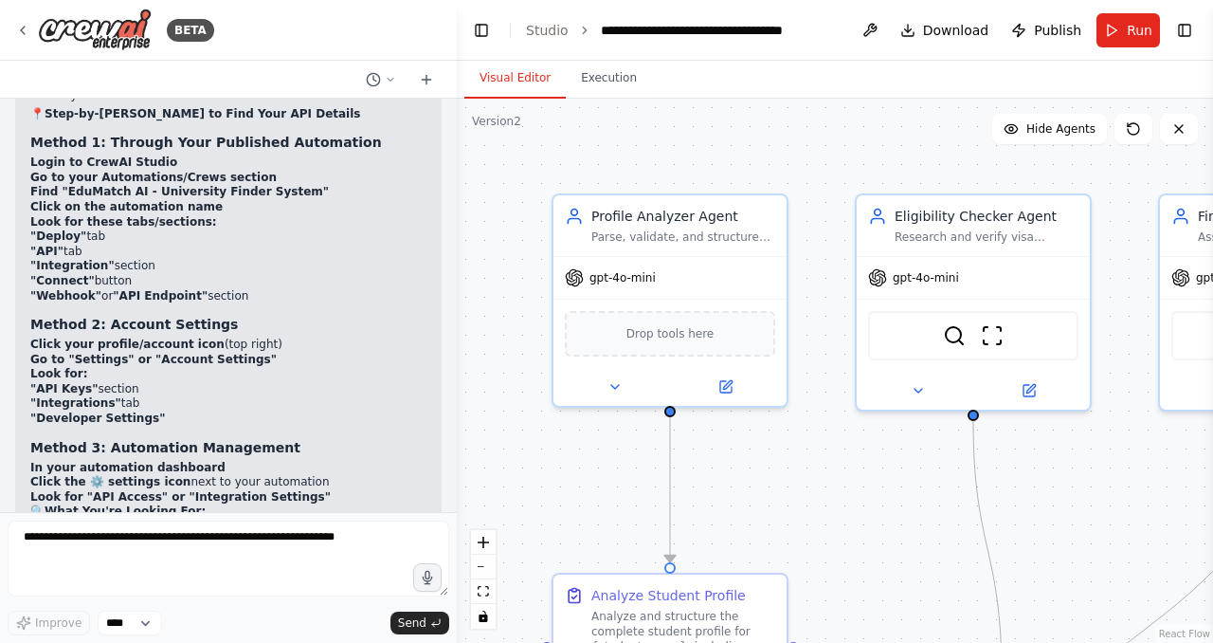
scroll to position [5909, 0]
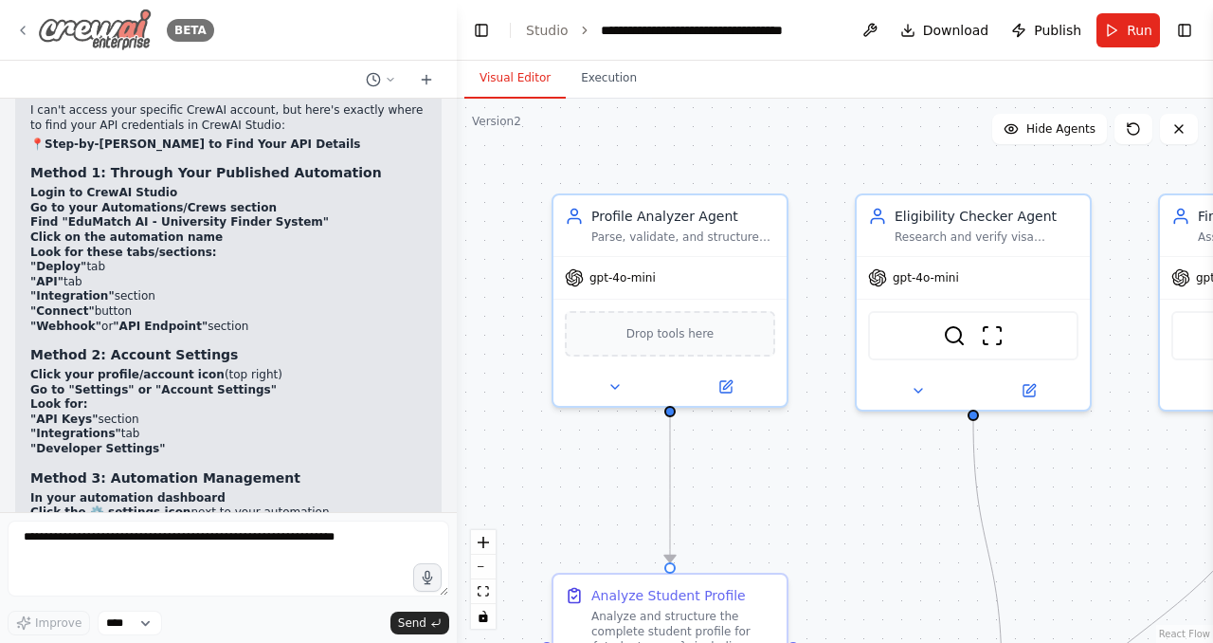
click at [30, 29] on div "BETA" at bounding box center [114, 30] width 199 height 43
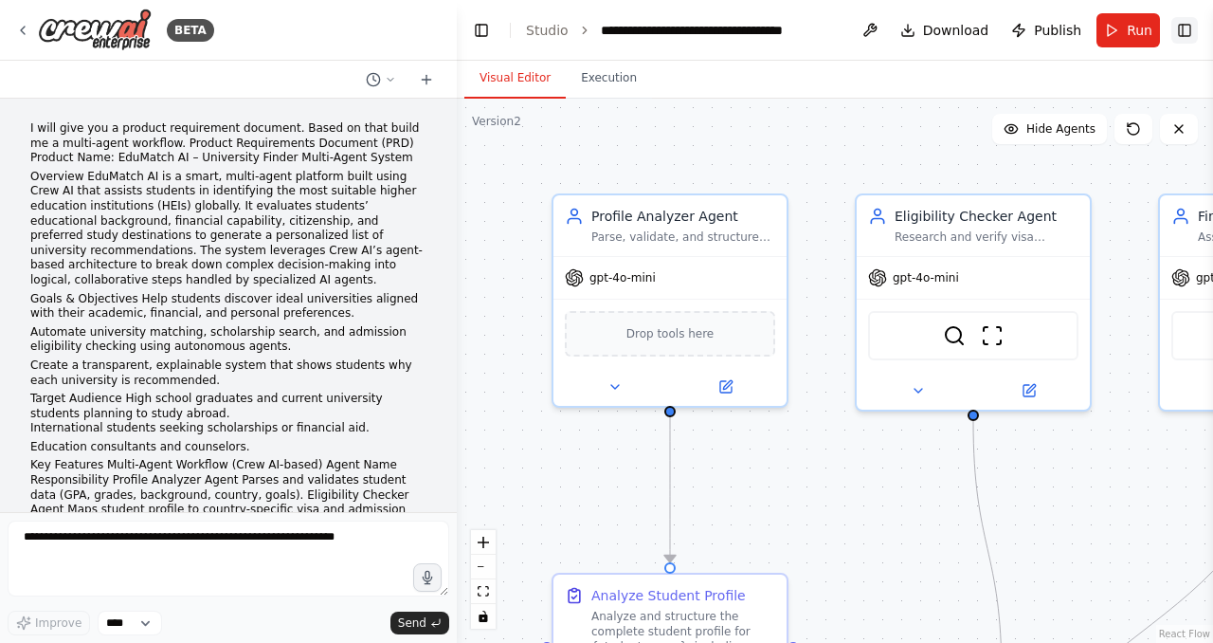
scroll to position [6061, 0]
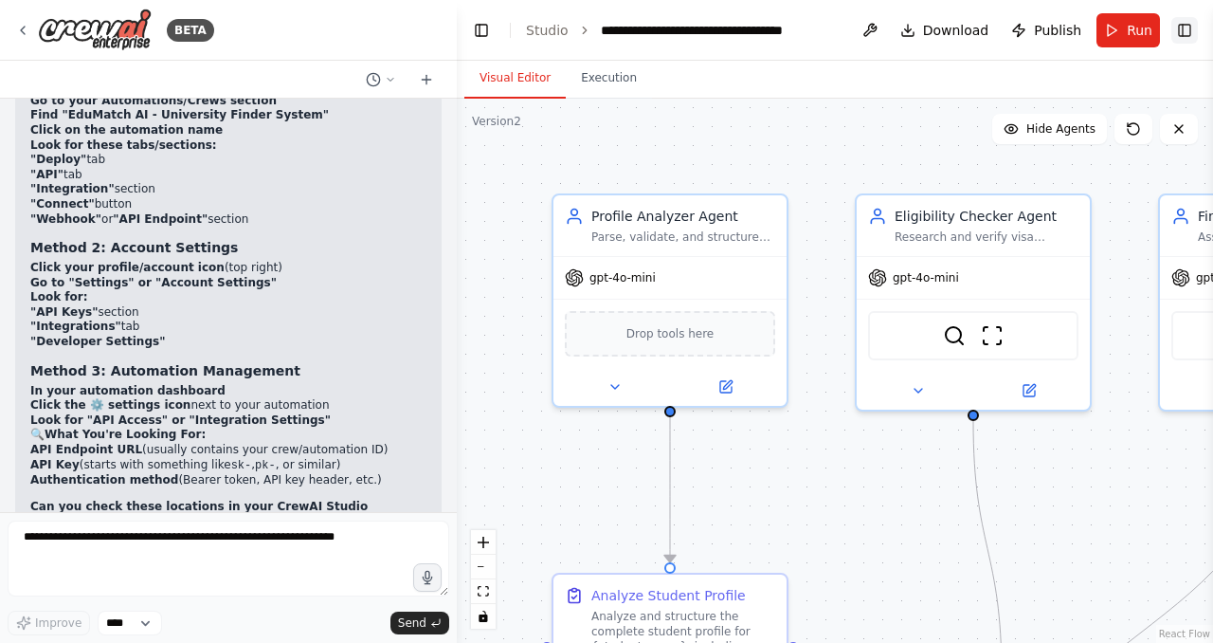
click at [1186, 31] on button "Toggle Right Sidebar" at bounding box center [1184, 30] width 27 height 27
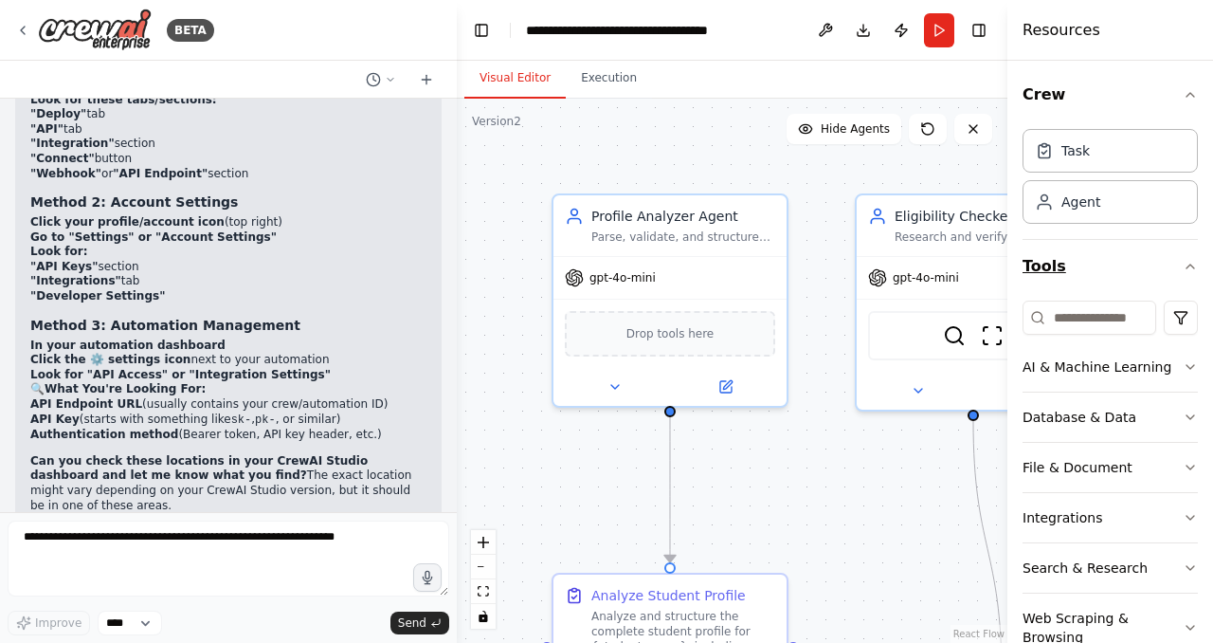
scroll to position [50, 0]
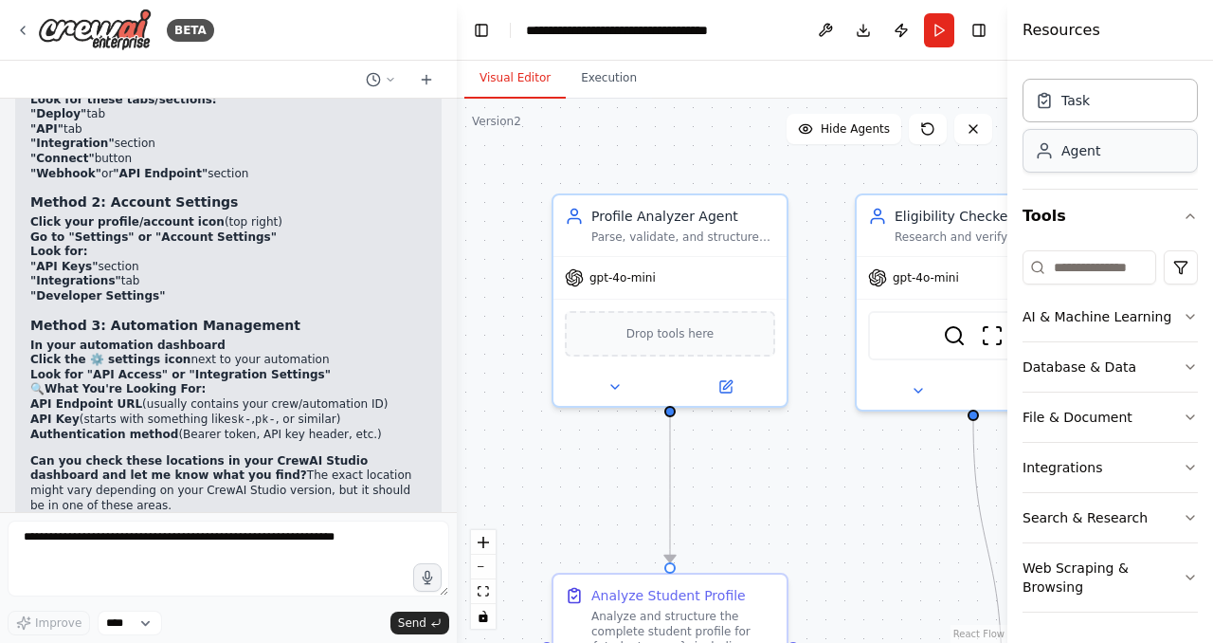
click at [1101, 155] on div "Agent" at bounding box center [1110, 151] width 175 height 44
click at [981, 33] on button "Toggle Right Sidebar" at bounding box center [979, 30] width 27 height 27
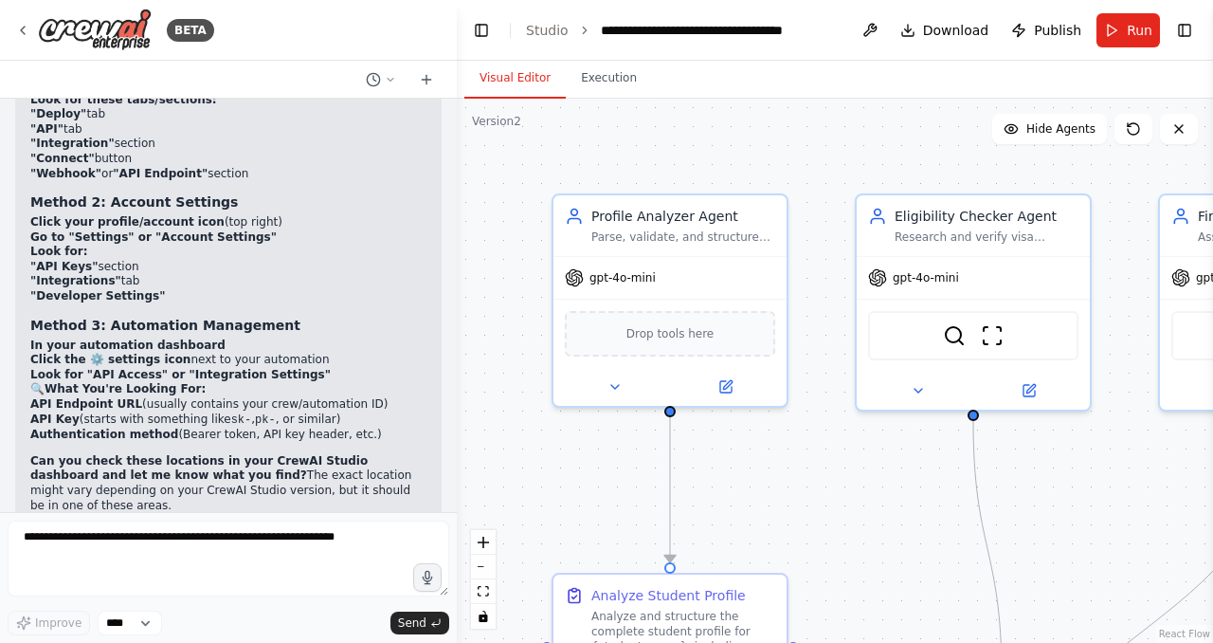
click at [14, 52] on div "BETA" at bounding box center [228, 30] width 457 height 61
click at [20, 26] on icon at bounding box center [22, 30] width 15 height 15
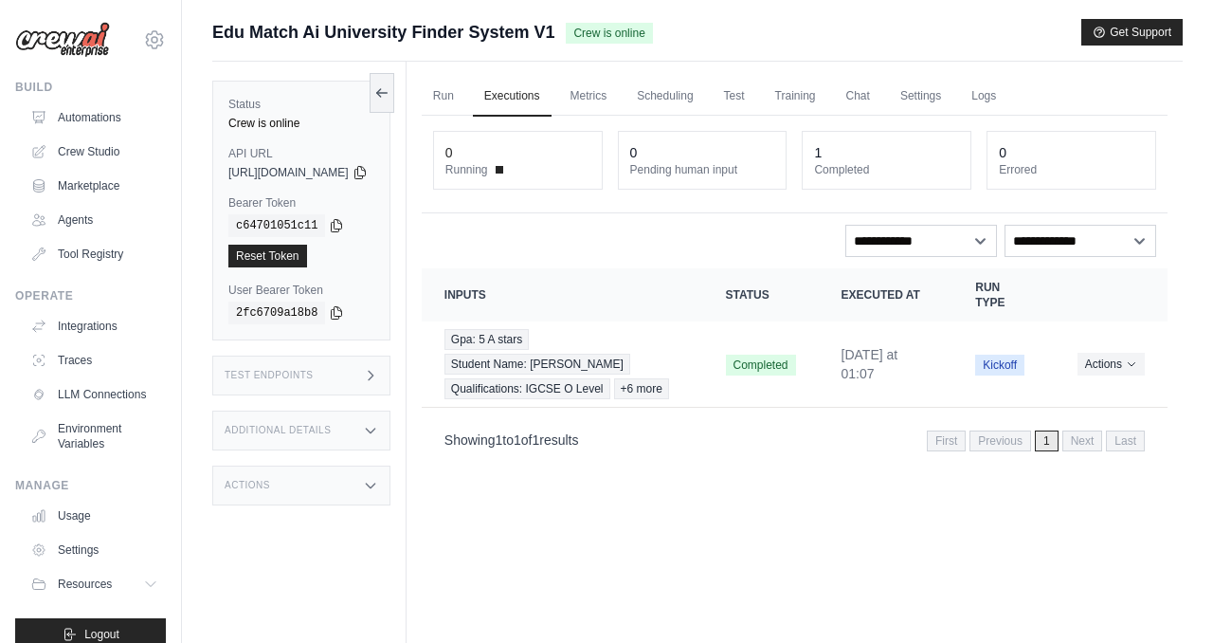
click at [390, 372] on div "Test Endpoints" at bounding box center [301, 375] width 178 height 40
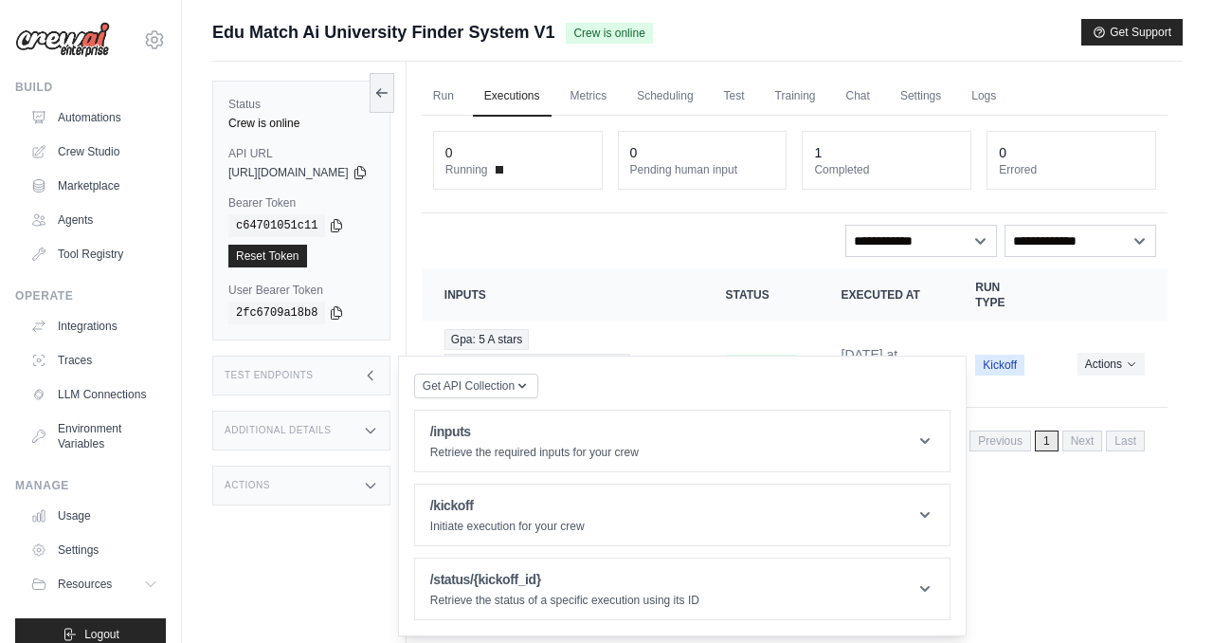
scroll to position [81, 0]
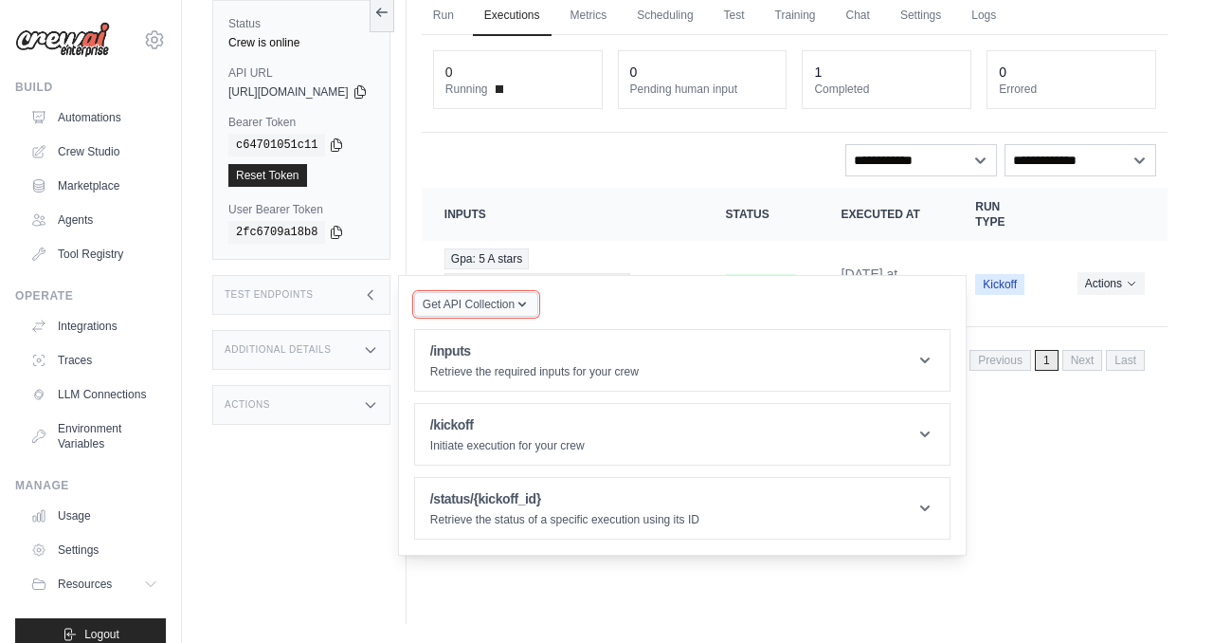
click at [515, 300] on span "Get API Collection" at bounding box center [469, 304] width 92 height 15
click at [561, 354] on div "Postman API Collection" at bounding box center [520, 355] width 182 height 30
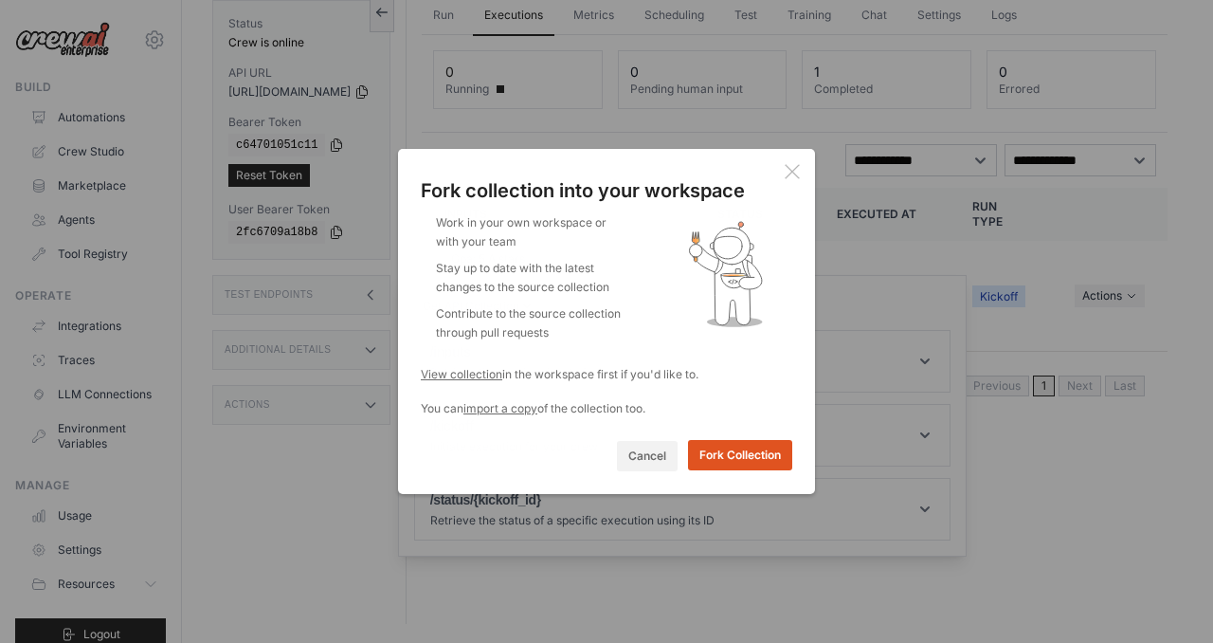
click at [749, 453] on button "Fork Collection" at bounding box center [740, 455] width 104 height 30
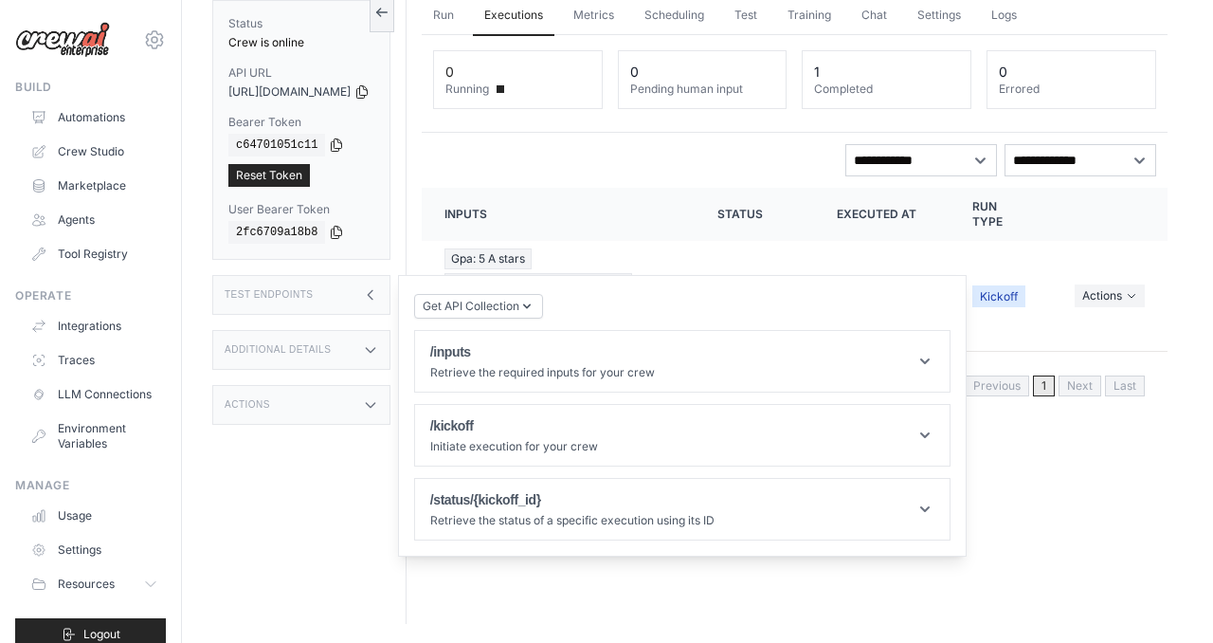
click at [346, 542] on div "Status Crew is online API URL copied https://edumatch-ai-university-finder-syst…" at bounding box center [309, 302] width 194 height 643
click at [535, 300] on icon "button" at bounding box center [526, 305] width 15 height 15
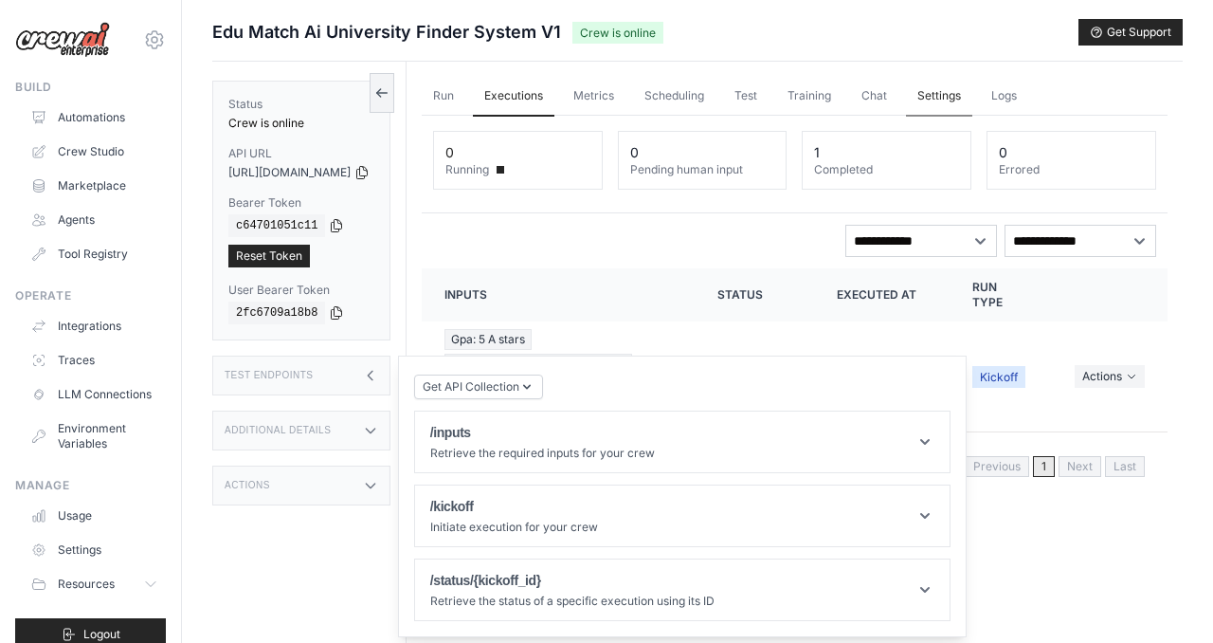
click at [958, 93] on link "Settings" at bounding box center [939, 97] width 66 height 40
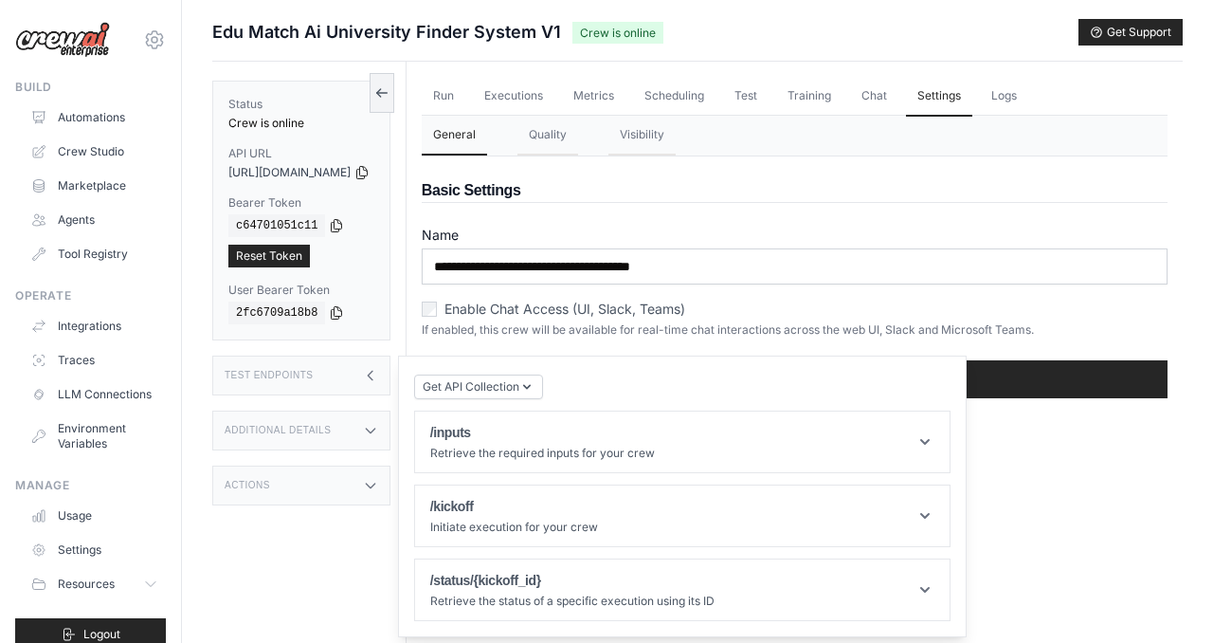
click at [1098, 508] on div "Run Executions Metrics Scheduling Test Training Chat Settings Logs 0 Running 0 …" at bounding box center [795, 383] width 776 height 643
click at [390, 373] on div "Test Endpoints" at bounding box center [301, 375] width 178 height 40
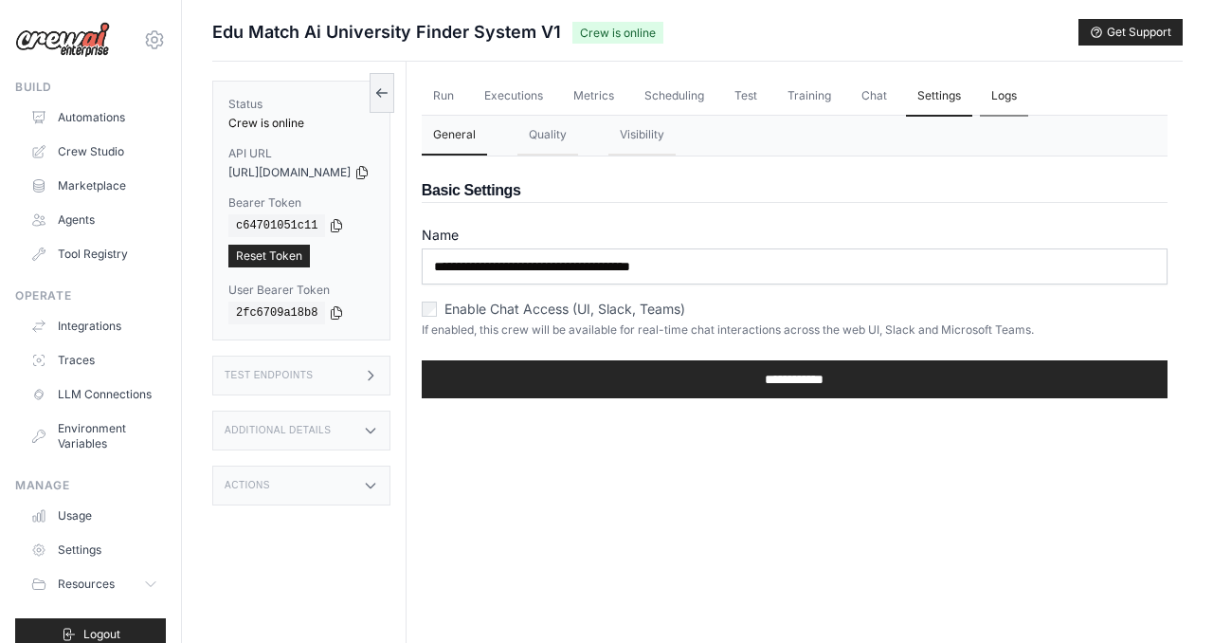
click at [1027, 95] on link "Logs" at bounding box center [1004, 97] width 48 height 40
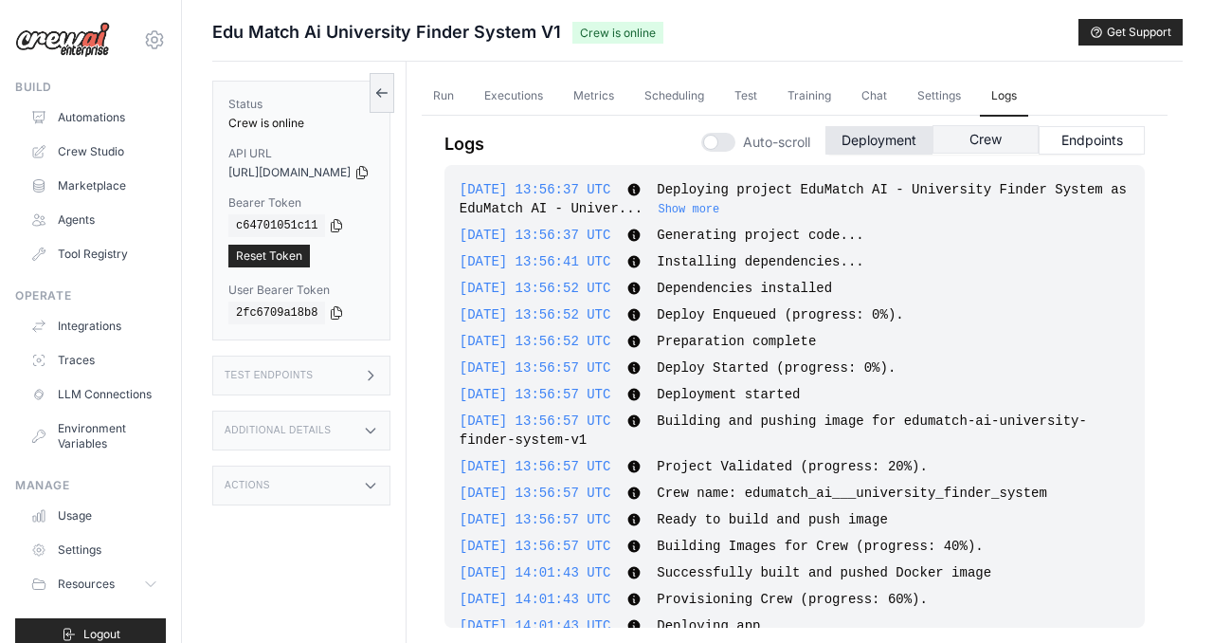
scroll to position [519, 0]
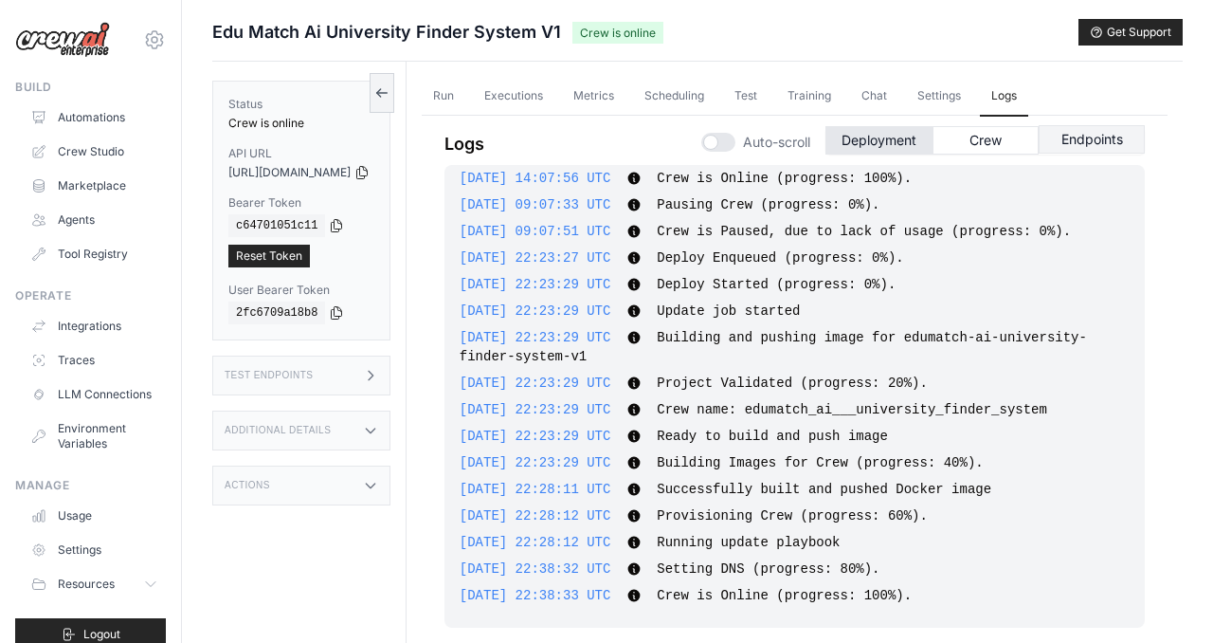
click at [1089, 142] on button "Endpoints" at bounding box center [1092, 139] width 106 height 28
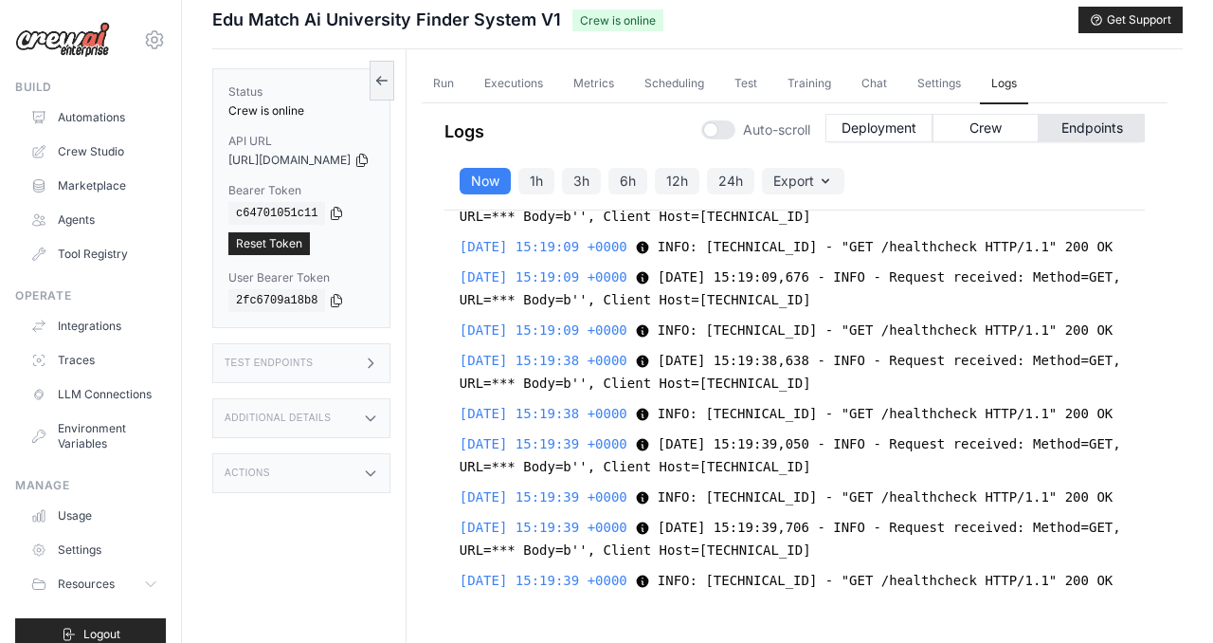
scroll to position [0, 0]
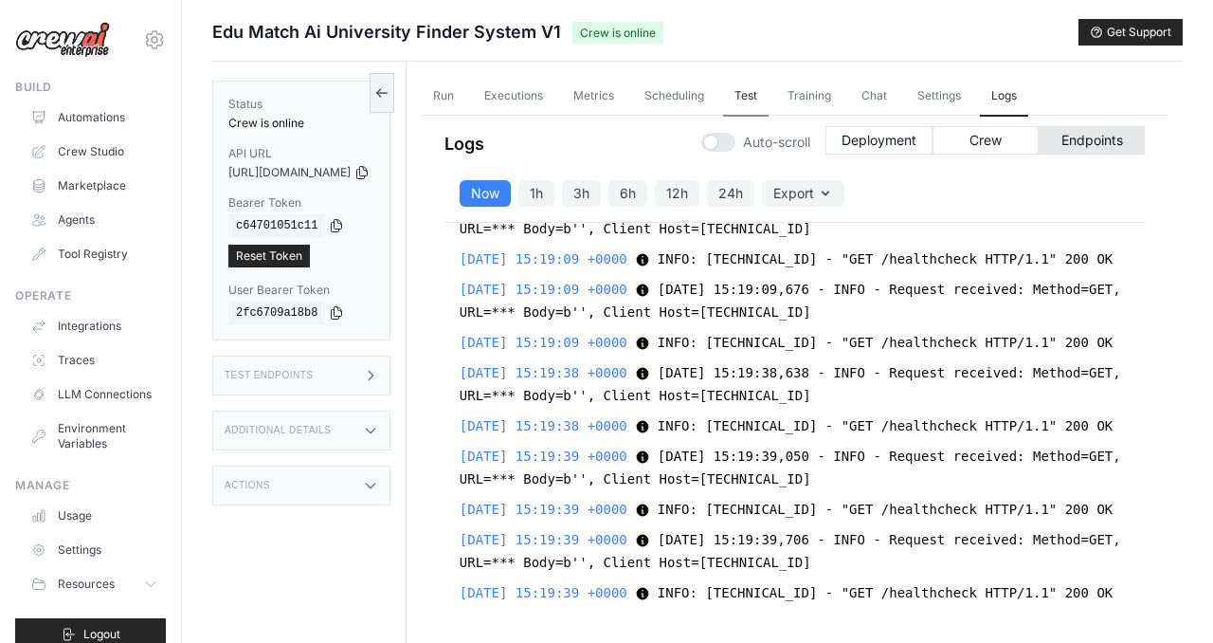
click at [769, 97] on link "Test" at bounding box center [745, 97] width 45 height 40
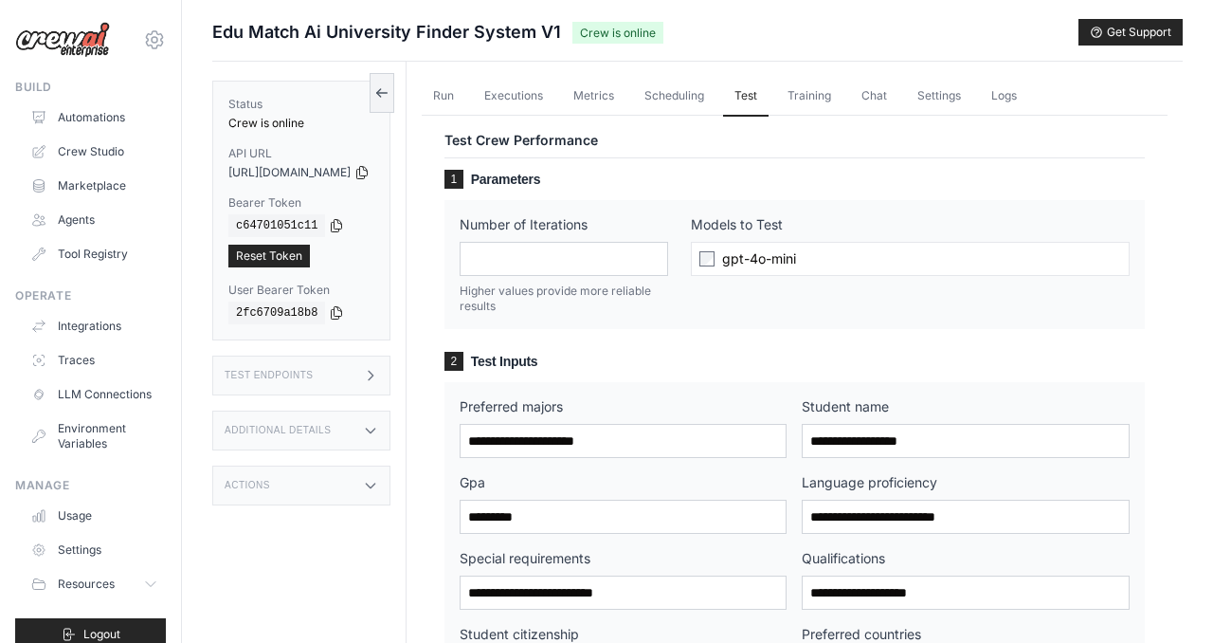
click at [98, 154] on link "Crew Studio" at bounding box center [94, 151] width 143 height 30
click at [111, 252] on link "Tool Registry" at bounding box center [94, 254] width 143 height 30
click at [102, 256] on link "Tool Registry" at bounding box center [94, 254] width 143 height 30
click at [118, 149] on link "Crew Studio" at bounding box center [96, 151] width 143 height 30
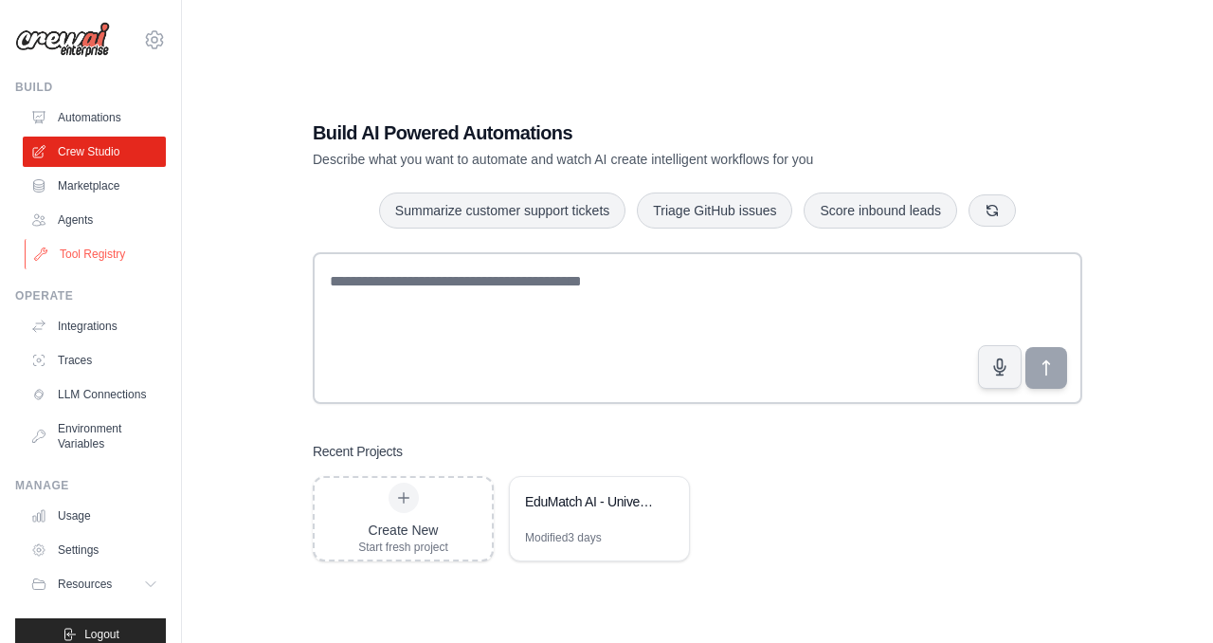
click at [104, 257] on link "Tool Registry" at bounding box center [96, 254] width 143 height 30
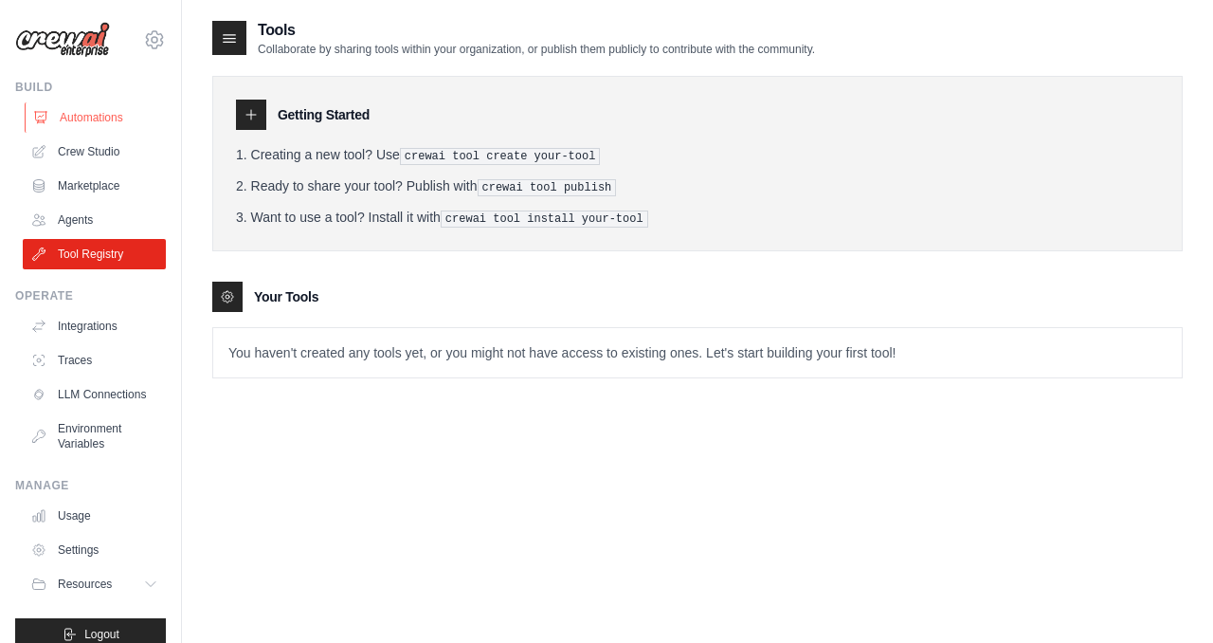
click at [89, 119] on link "Automations" at bounding box center [96, 117] width 143 height 30
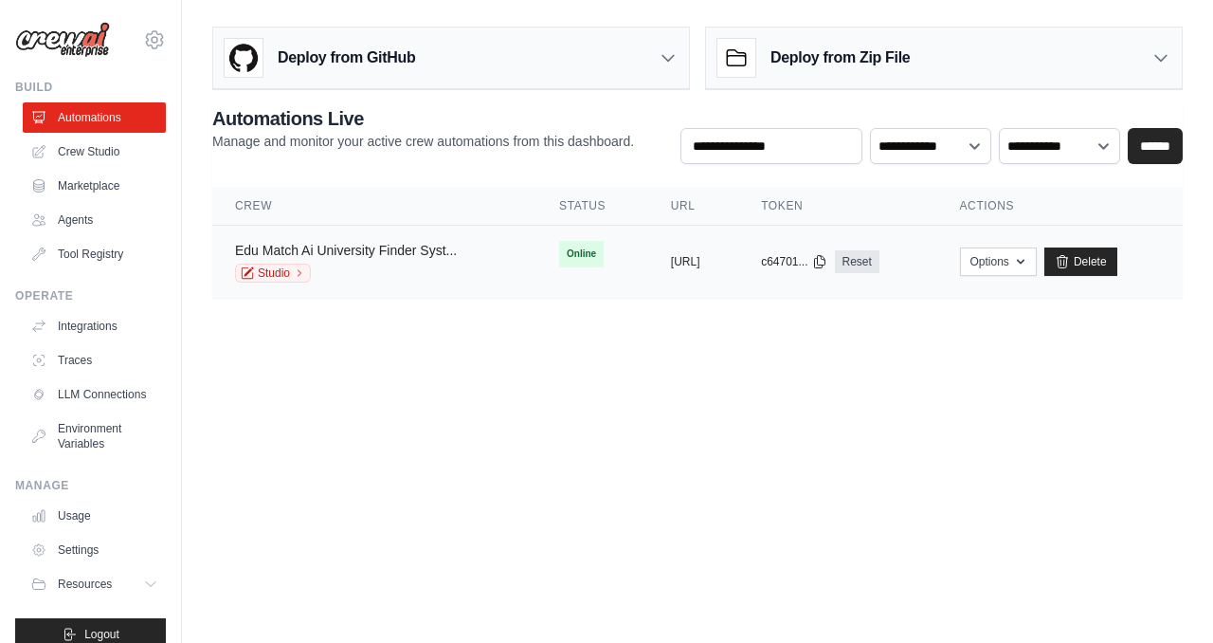
click at [359, 253] on link "Edu Match Ai University Finder Syst..." at bounding box center [346, 250] width 222 height 15
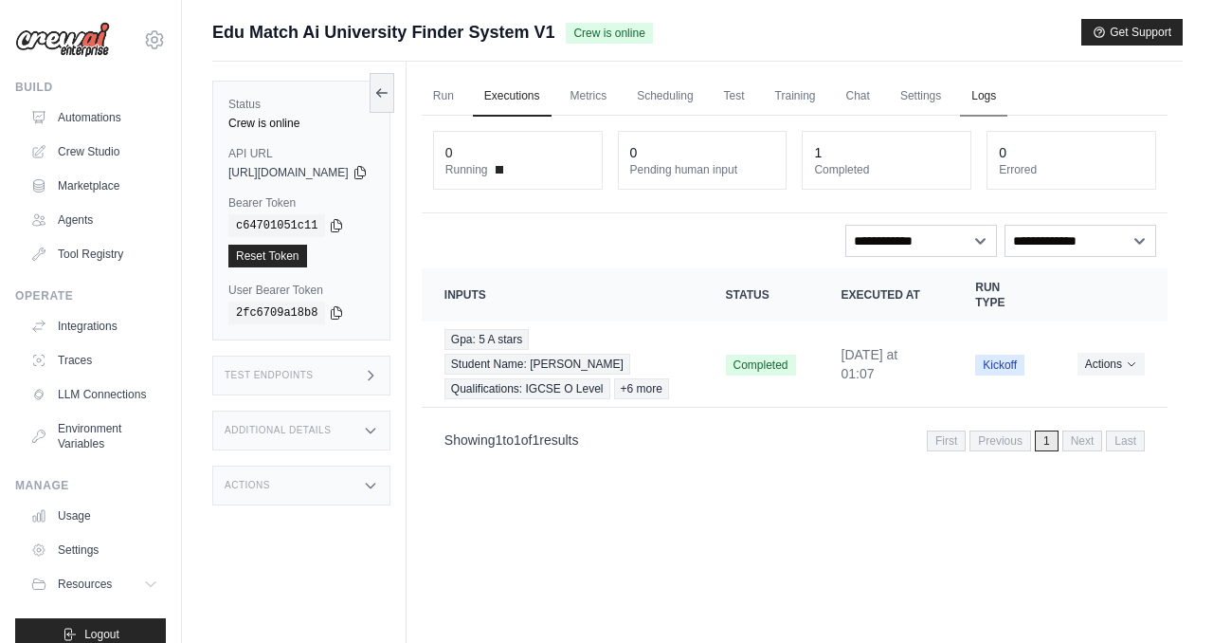
click at [1008, 99] on link "Logs" at bounding box center [983, 97] width 47 height 40
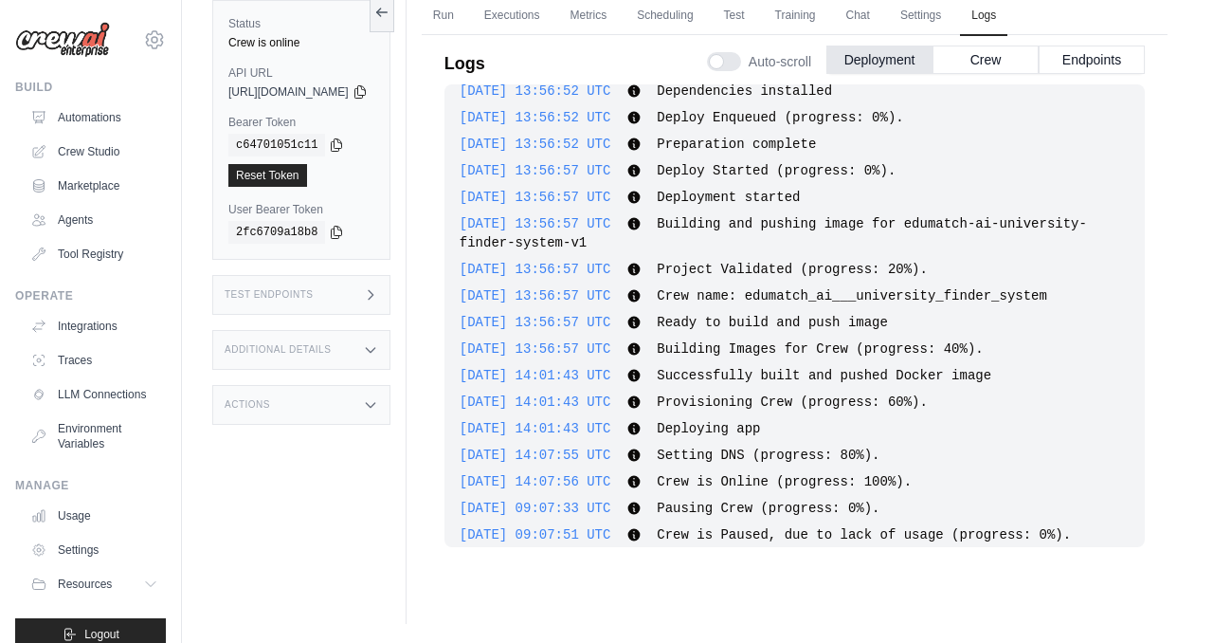
scroll to position [64, 0]
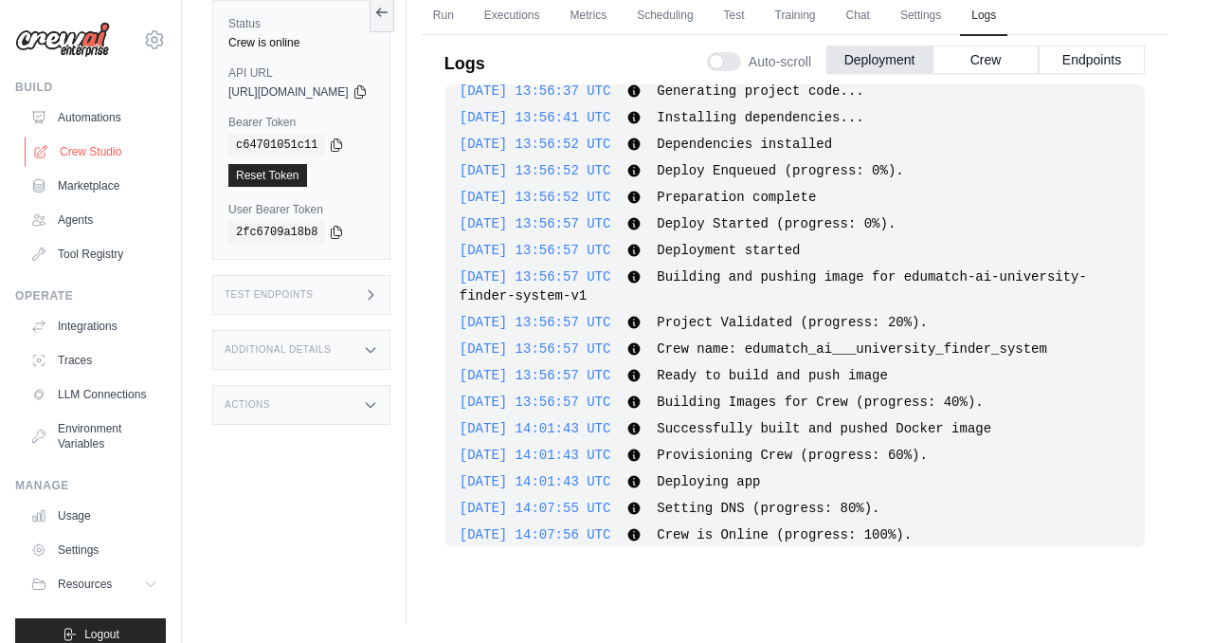
click at [101, 148] on link "Crew Studio" at bounding box center [96, 151] width 143 height 30
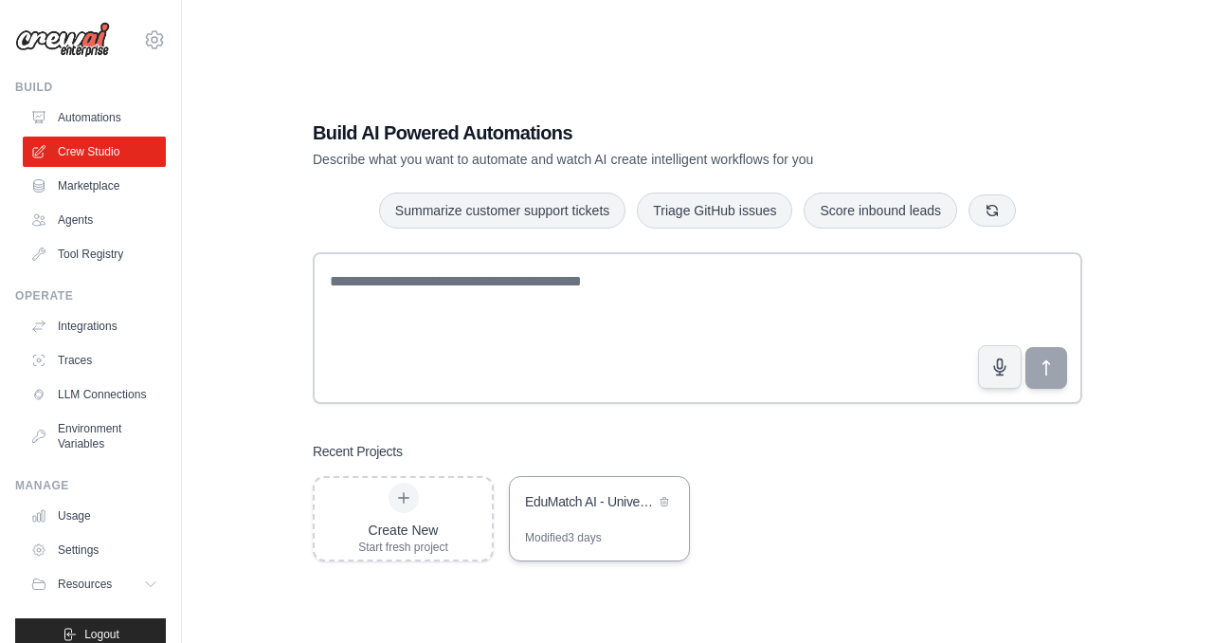
click at [595, 516] on div "EduMatch AI - University Finder System" at bounding box center [599, 503] width 179 height 53
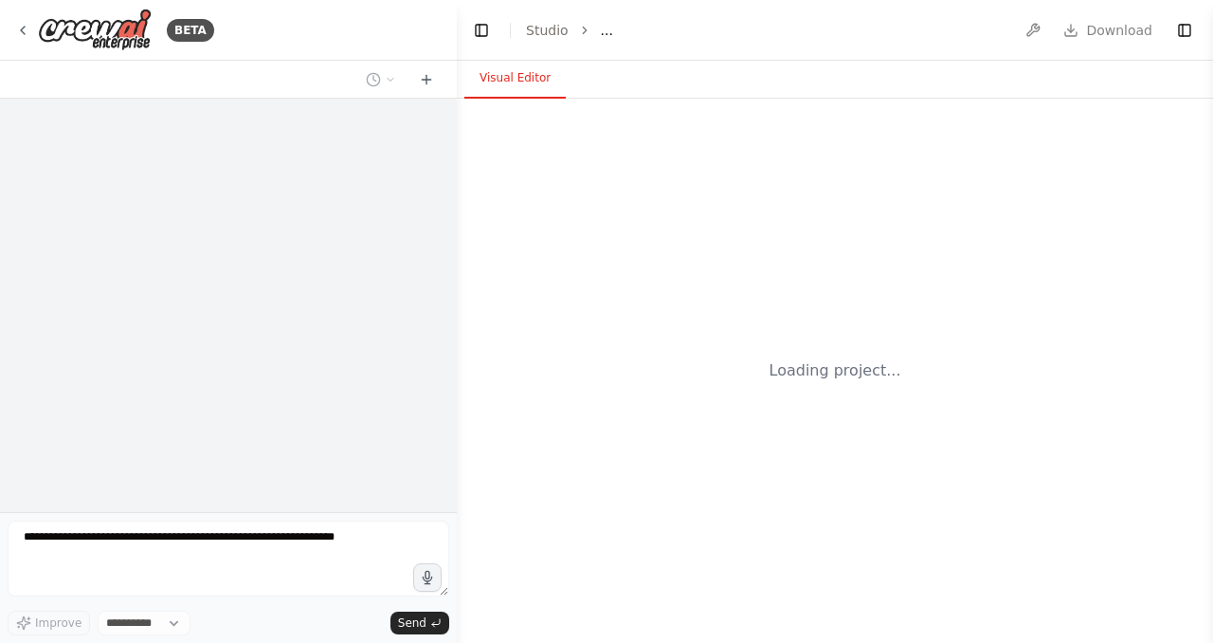
select select "****"
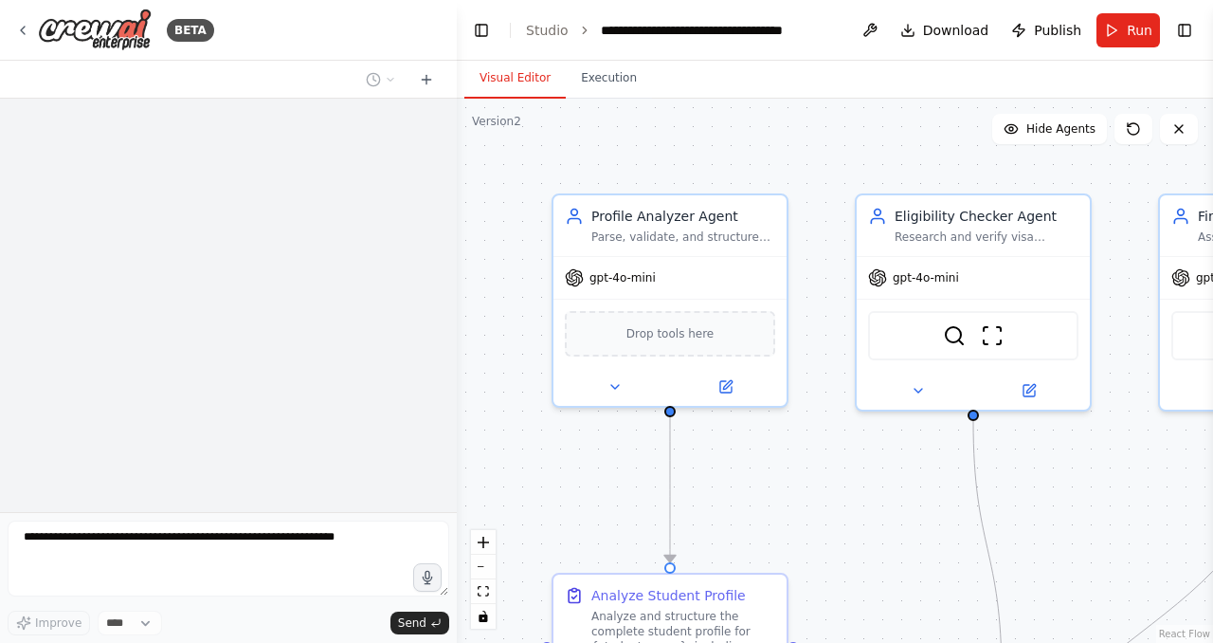
click at [290, 545] on textarea at bounding box center [229, 558] width 442 height 76
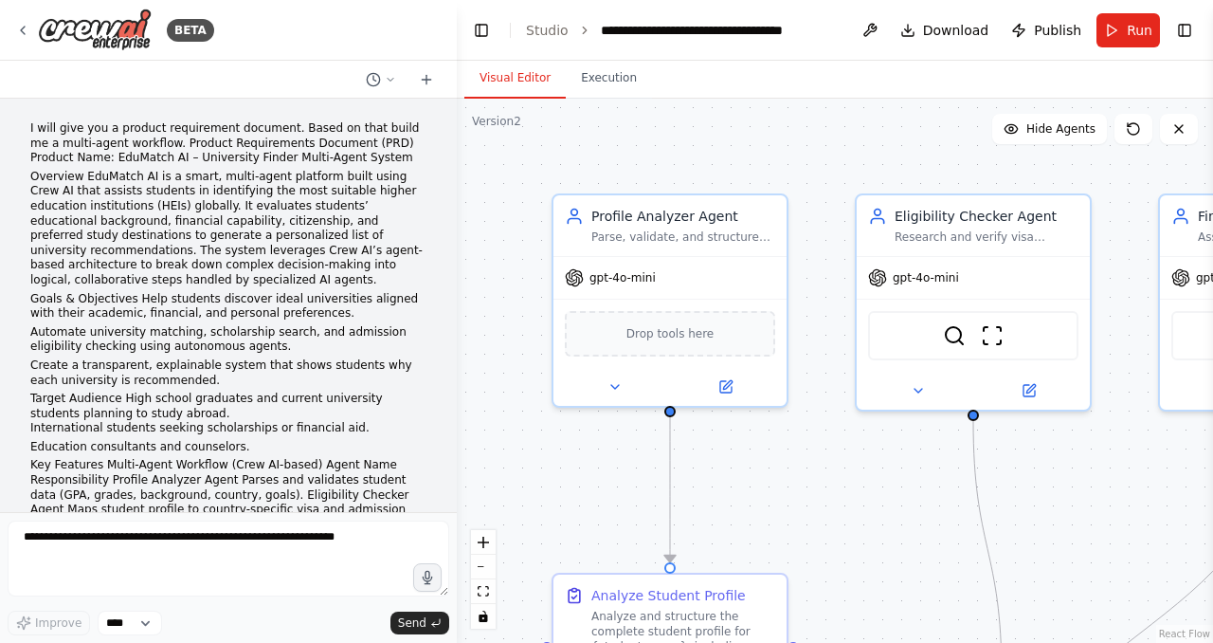
scroll to position [6061, 0]
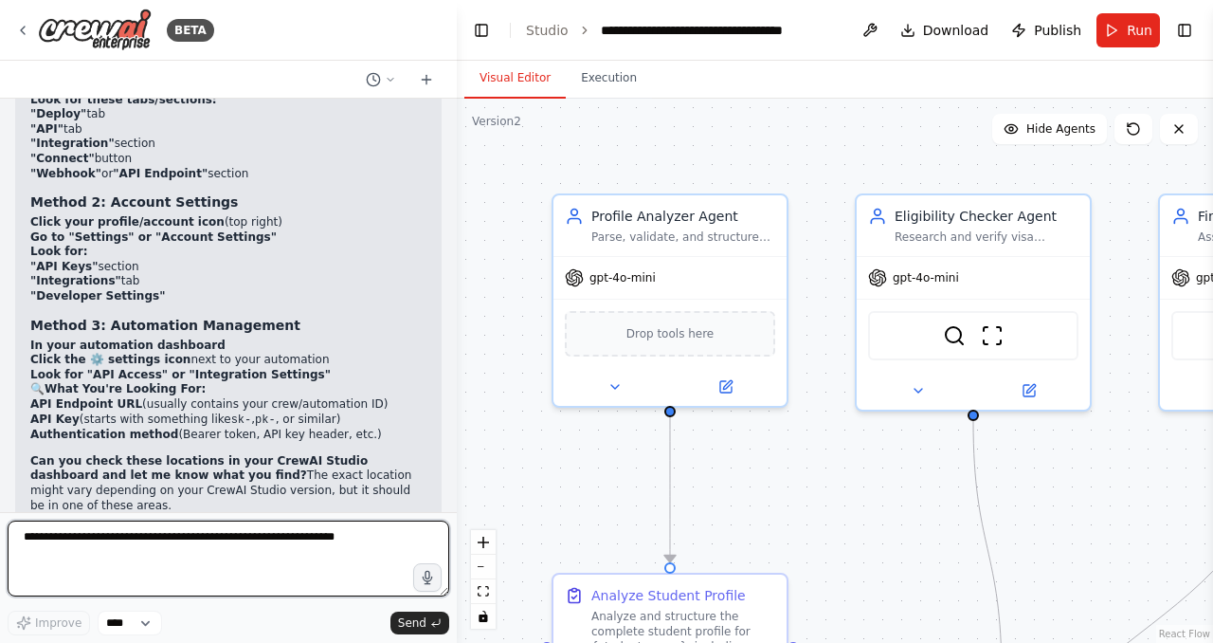
click at [290, 545] on textarea at bounding box center [229, 558] width 442 height 76
type textarea "**********"
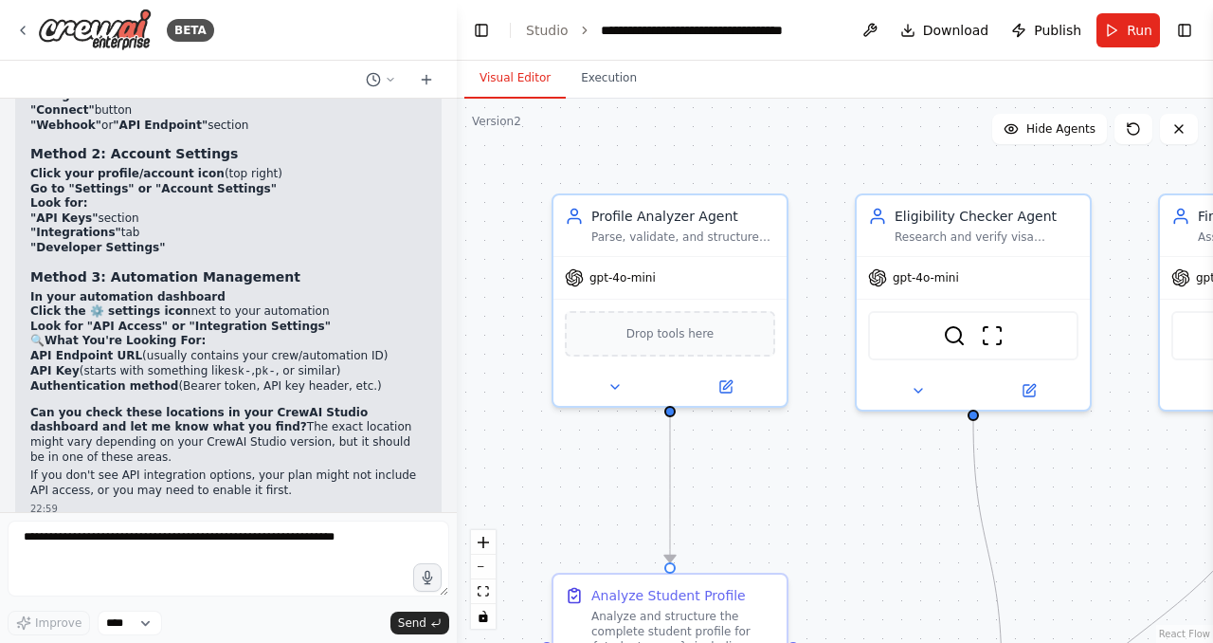
scroll to position [6173, 0]
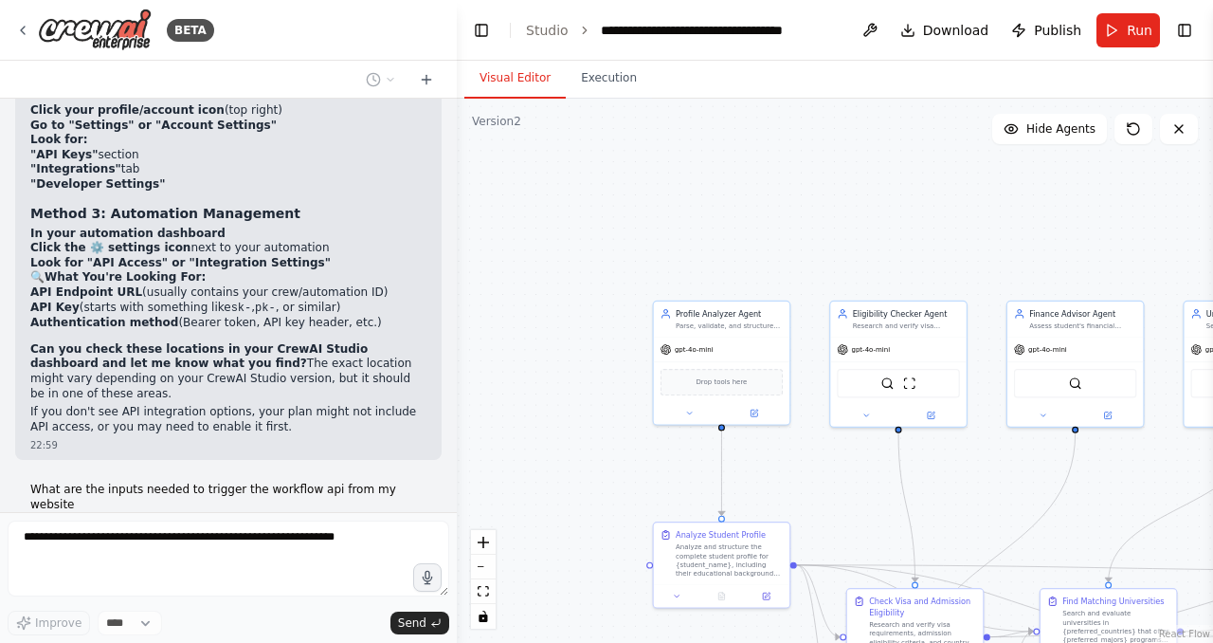
drag, startPoint x: 842, startPoint y: 521, endPoint x: 562, endPoint y: 428, distance: 294.6
click at [563, 429] on div ".deletable-edge-delete-btn { width: 20px; height: 20px; border: 0px solid #ffff…" at bounding box center [835, 371] width 756 height 544
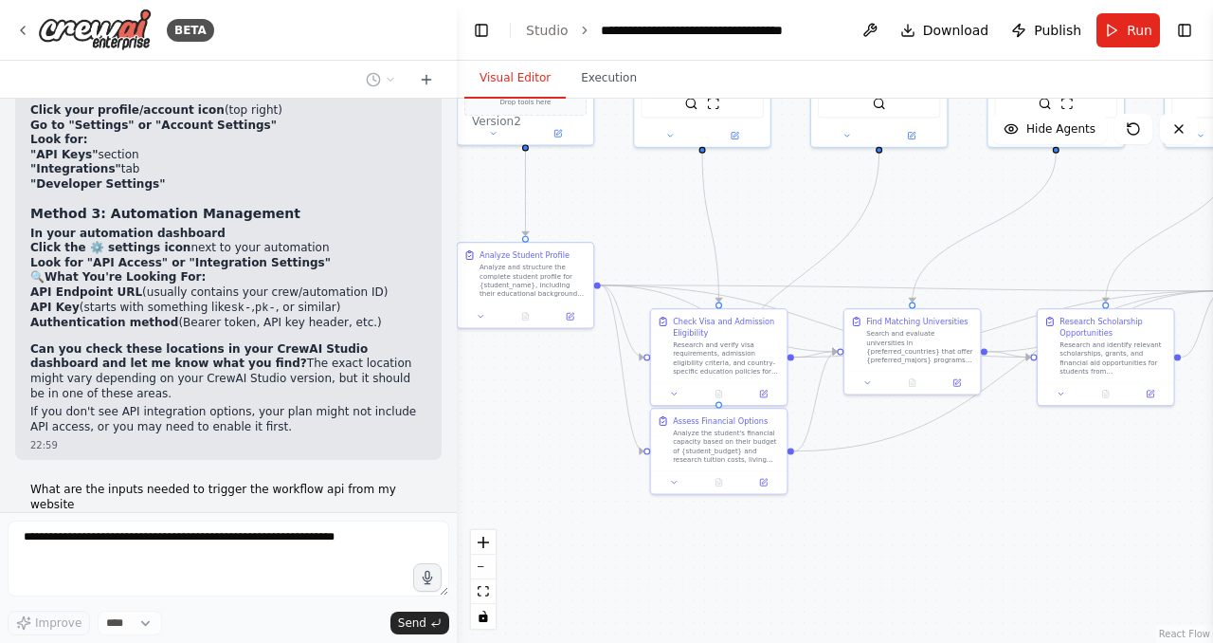
drag, startPoint x: 1023, startPoint y: 457, endPoint x: 1105, endPoint y: 269, distance: 205.0
click at [1105, 269] on div ".deletable-edge-delete-btn { width: 20px; height: 20px; border: 0px solid #ffff…" at bounding box center [835, 371] width 756 height 544
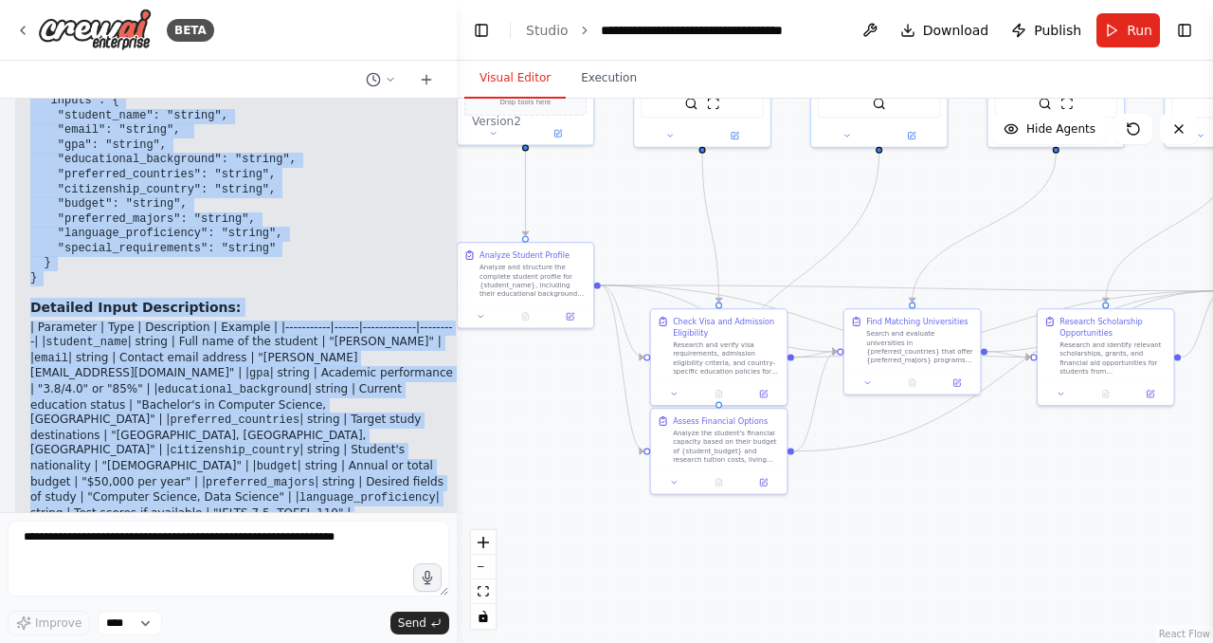
scroll to position [7130, 0]
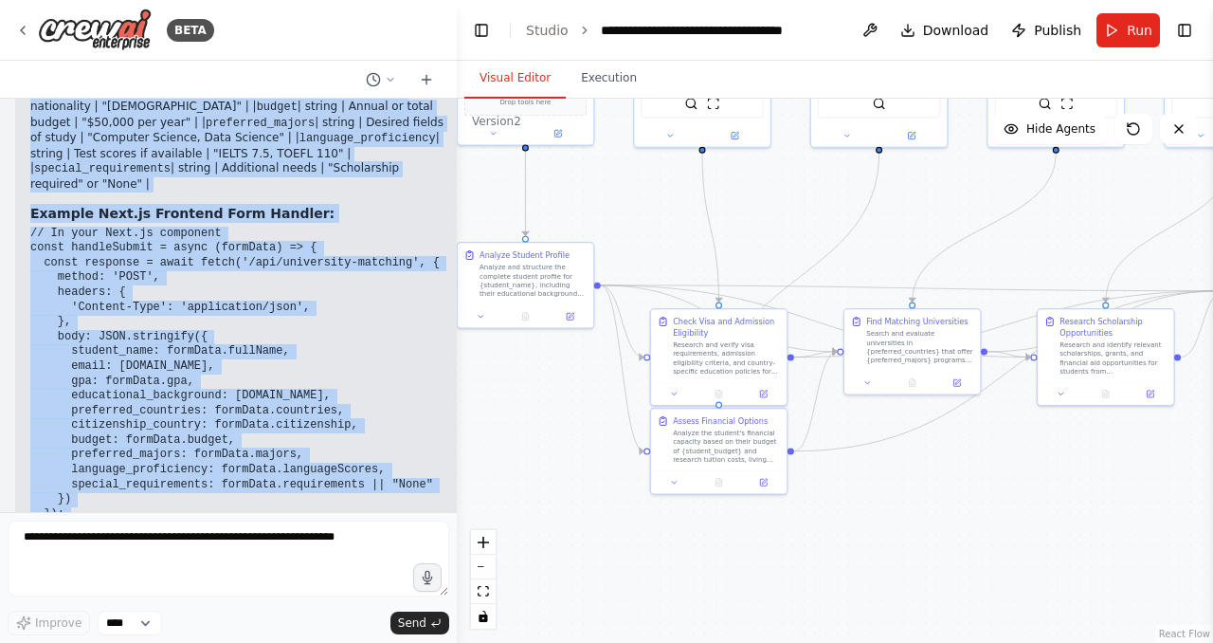
drag, startPoint x: 32, startPoint y: 324, endPoint x: 441, endPoint y: 459, distance: 430.1
click at [441, 459] on div "▶ Thought process Based on the EduMatch AI workflow I created, here are the exa…" at bounding box center [241, 117] width 423 height 1018
copy div "Based on the EduMatch AI workflow I created, here are the exact inputs needed t…"
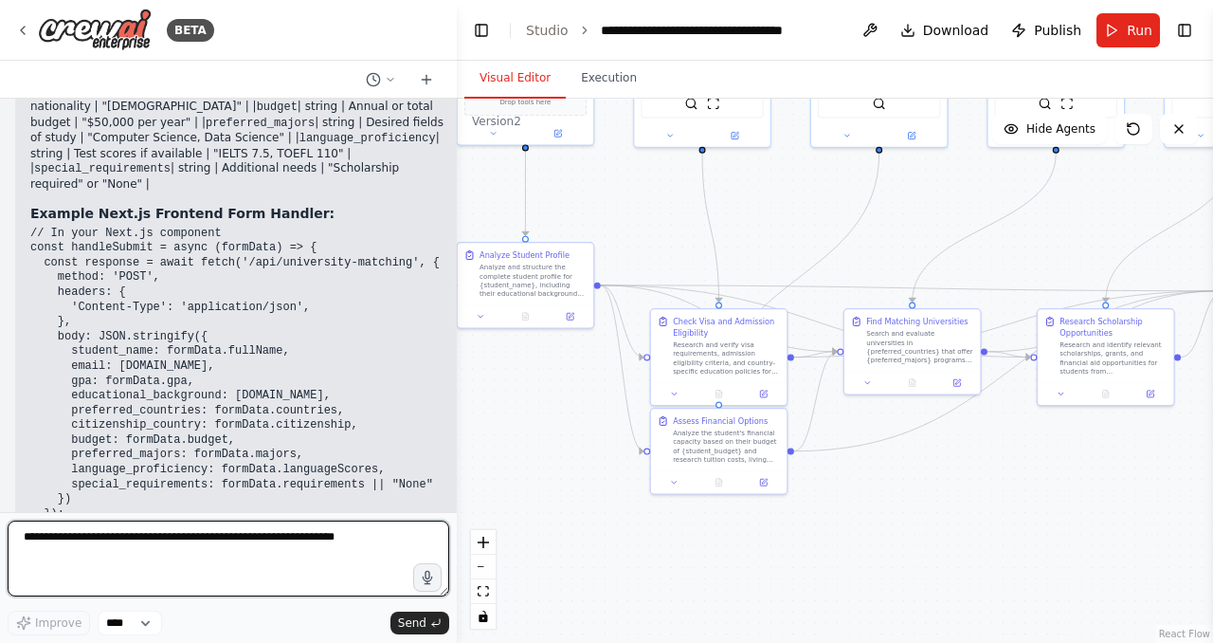
click at [219, 536] on textarea at bounding box center [229, 558] width 442 height 76
type textarea "**********"
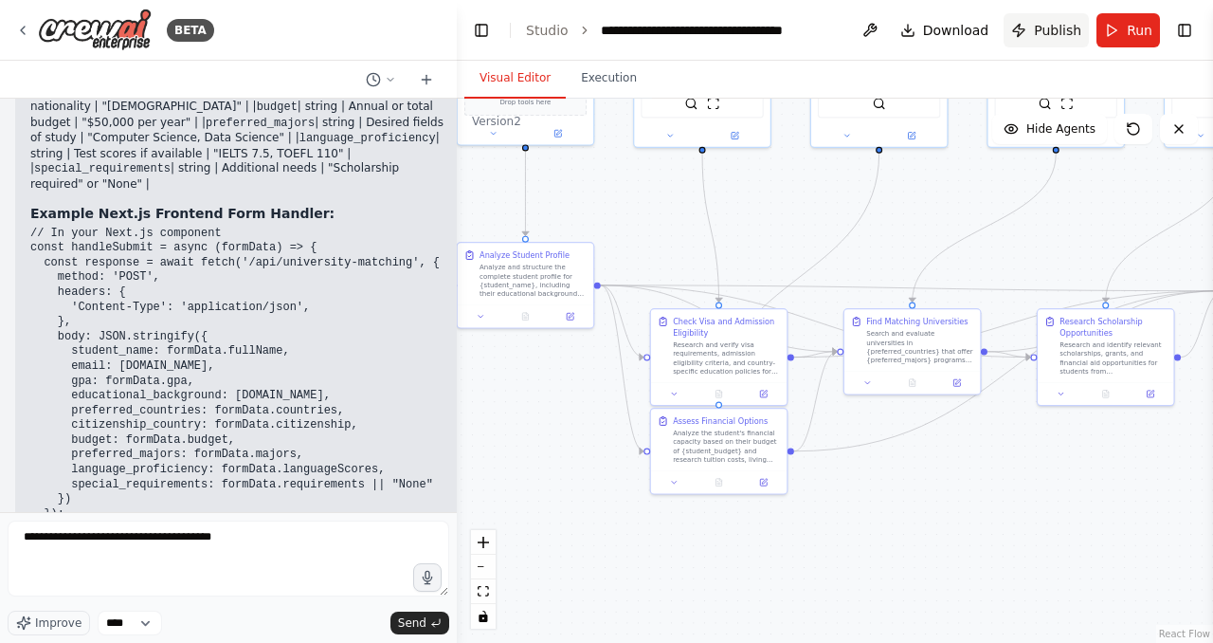
click at [1026, 25] on button "Publish" at bounding box center [1046, 30] width 85 height 34
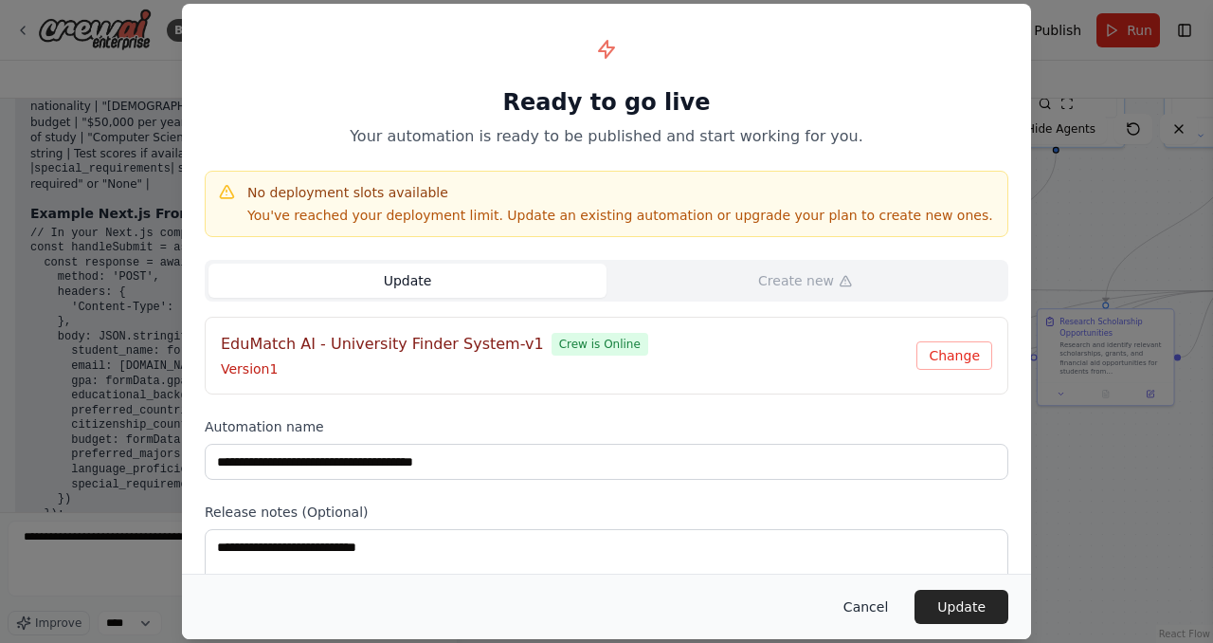
click at [870, 609] on button "Cancel" at bounding box center [865, 607] width 75 height 34
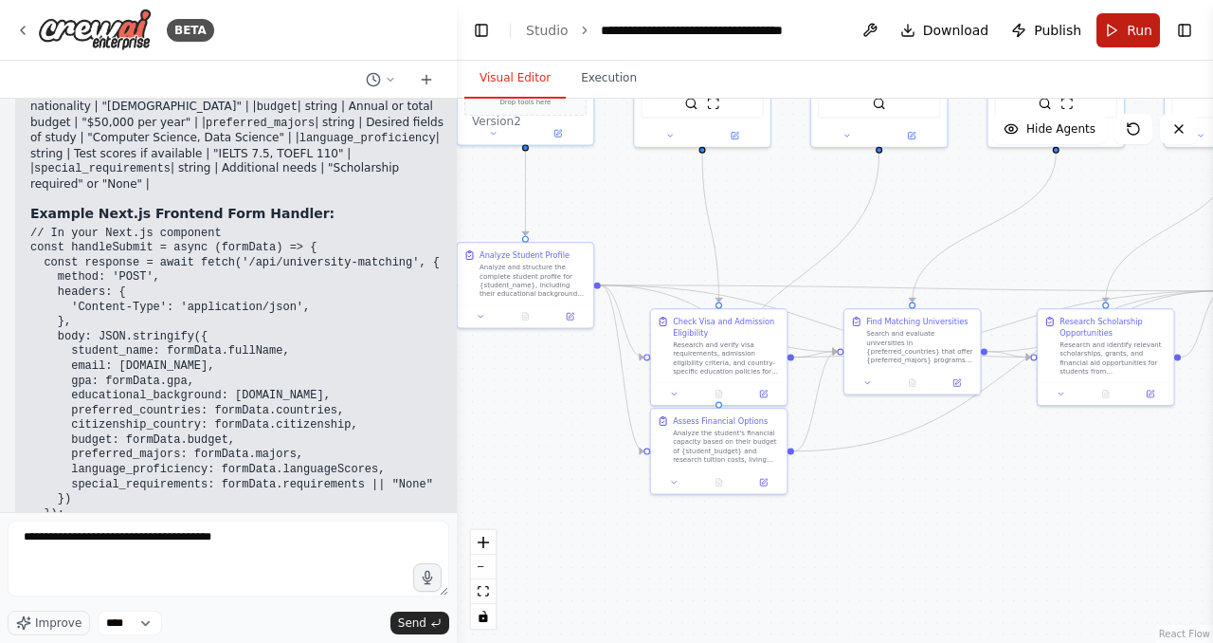
click at [1135, 23] on span "Run" at bounding box center [1140, 30] width 26 height 19
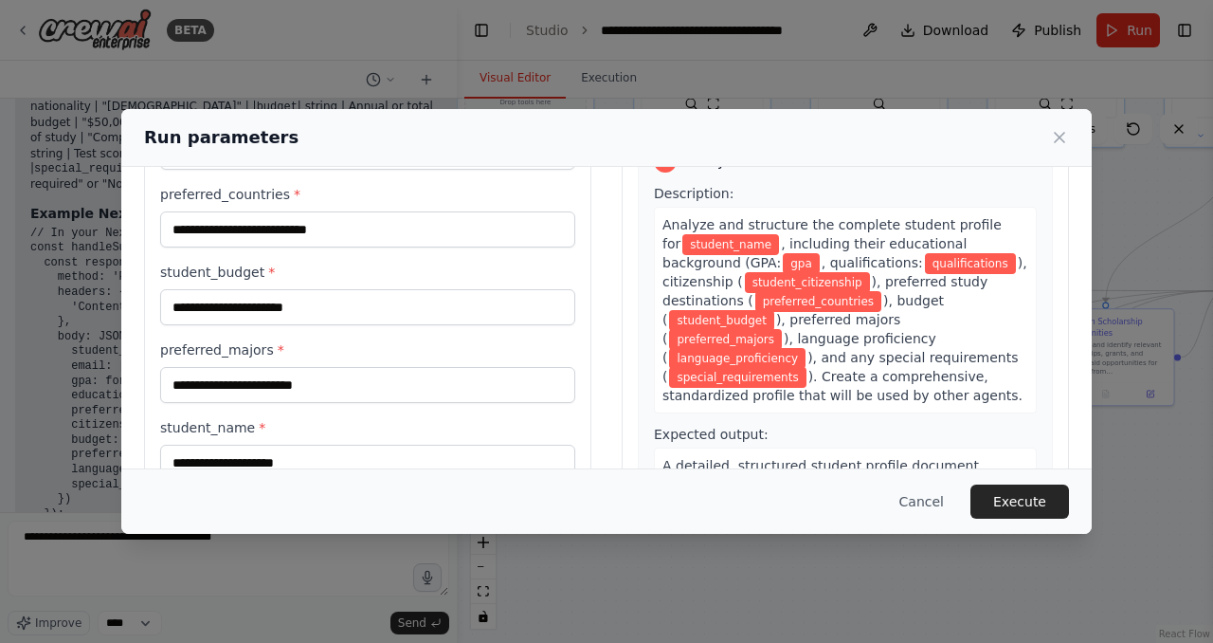
scroll to position [0, 0]
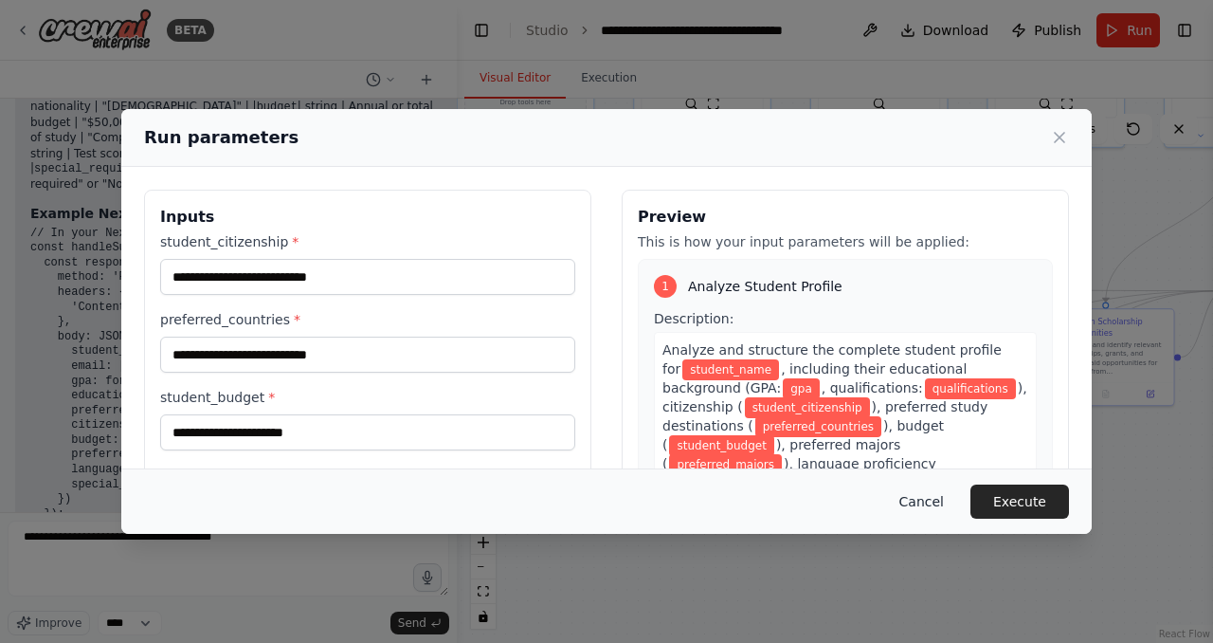
click at [926, 508] on button "Cancel" at bounding box center [921, 501] width 75 height 34
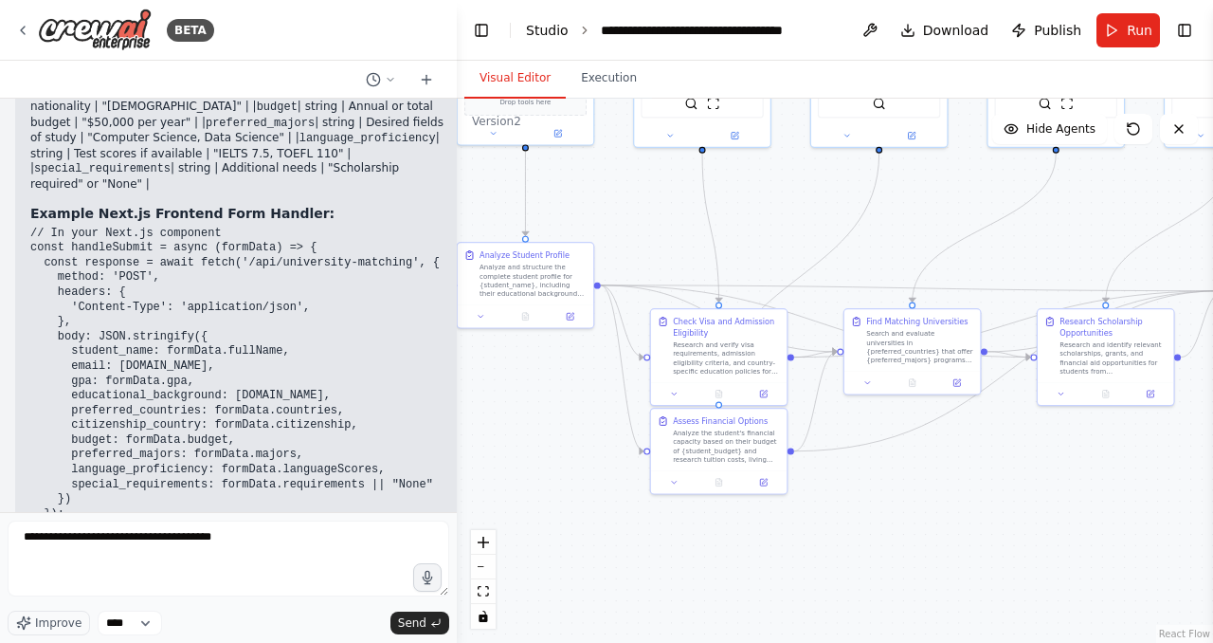
click at [546, 31] on link "Studio" at bounding box center [547, 30] width 43 height 15
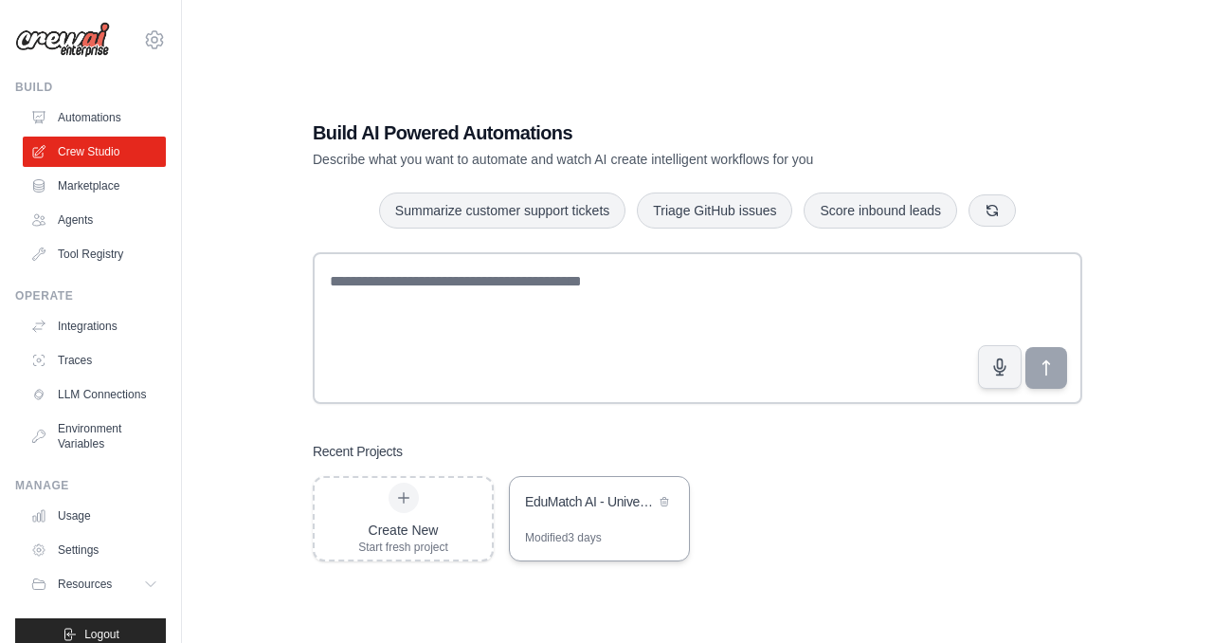
click at [561, 510] on div "EduMatch AI - University Finder System" at bounding box center [590, 503] width 130 height 23
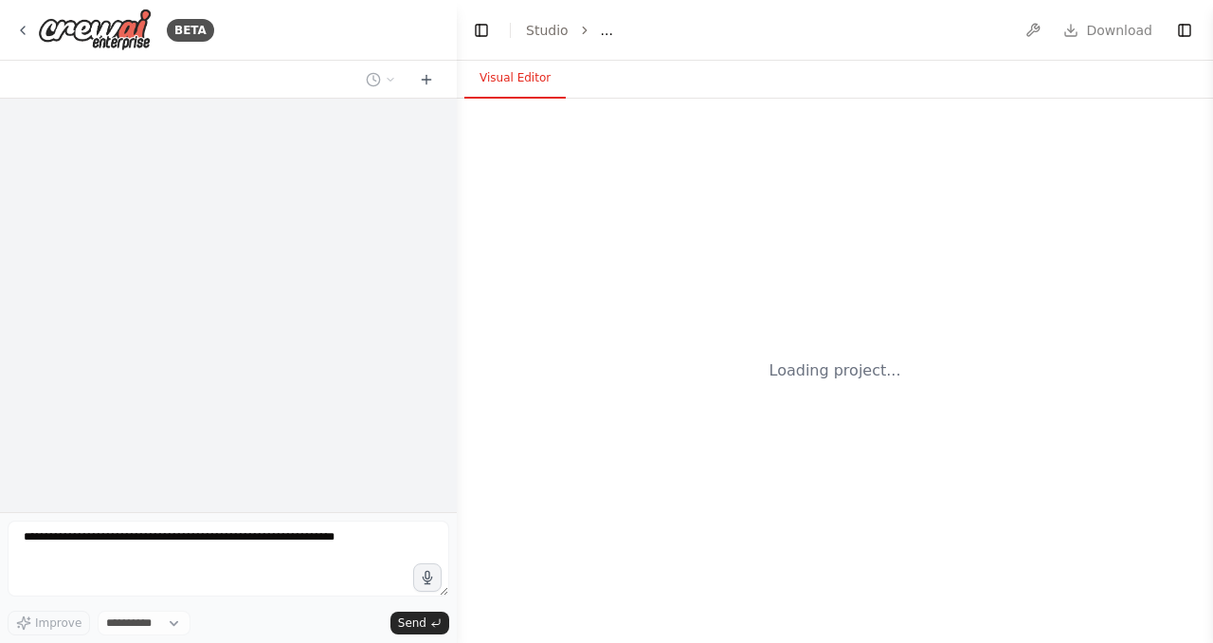
select select "****"
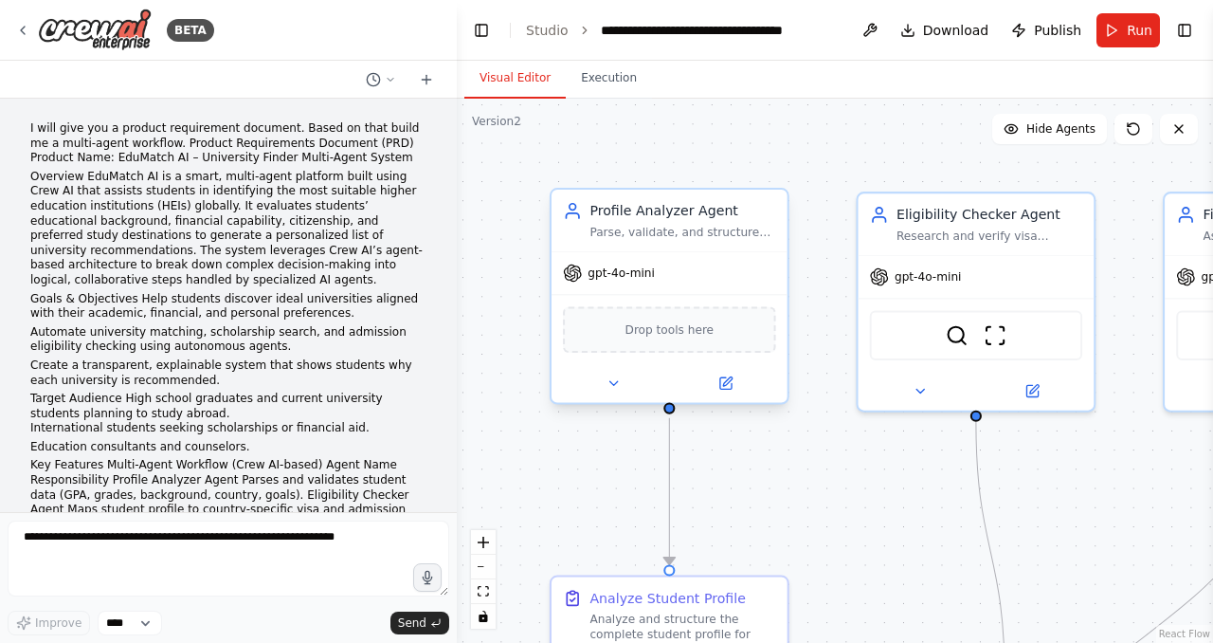
scroll to position [4965, 0]
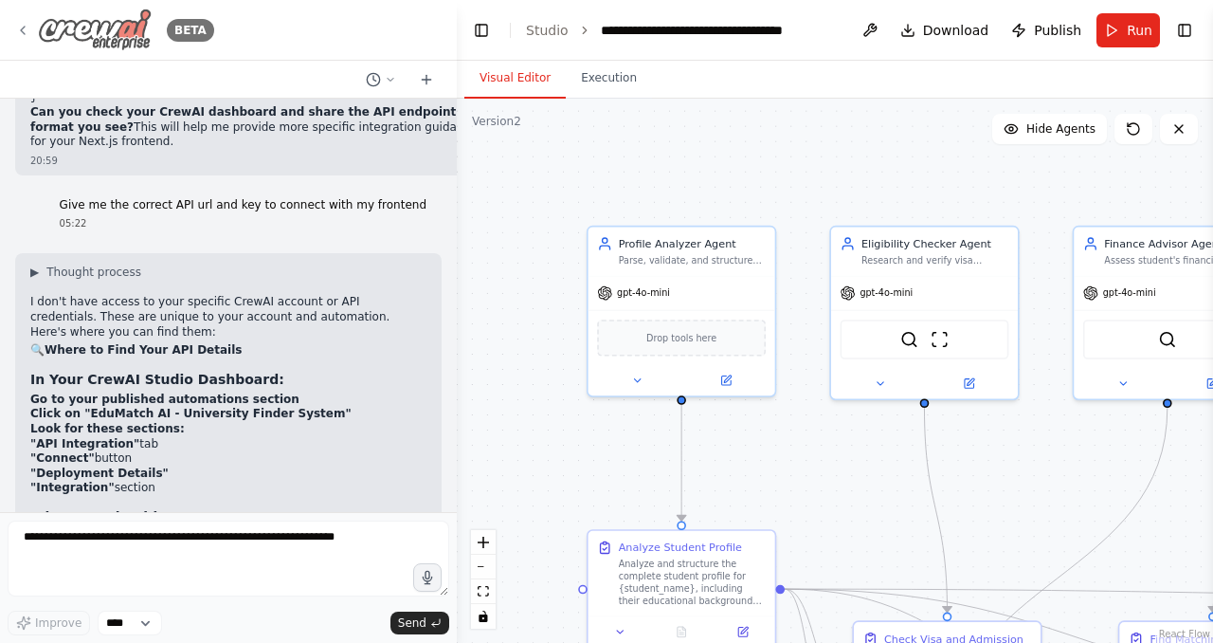
click at [30, 27] on div "BETA" at bounding box center [114, 30] width 199 height 43
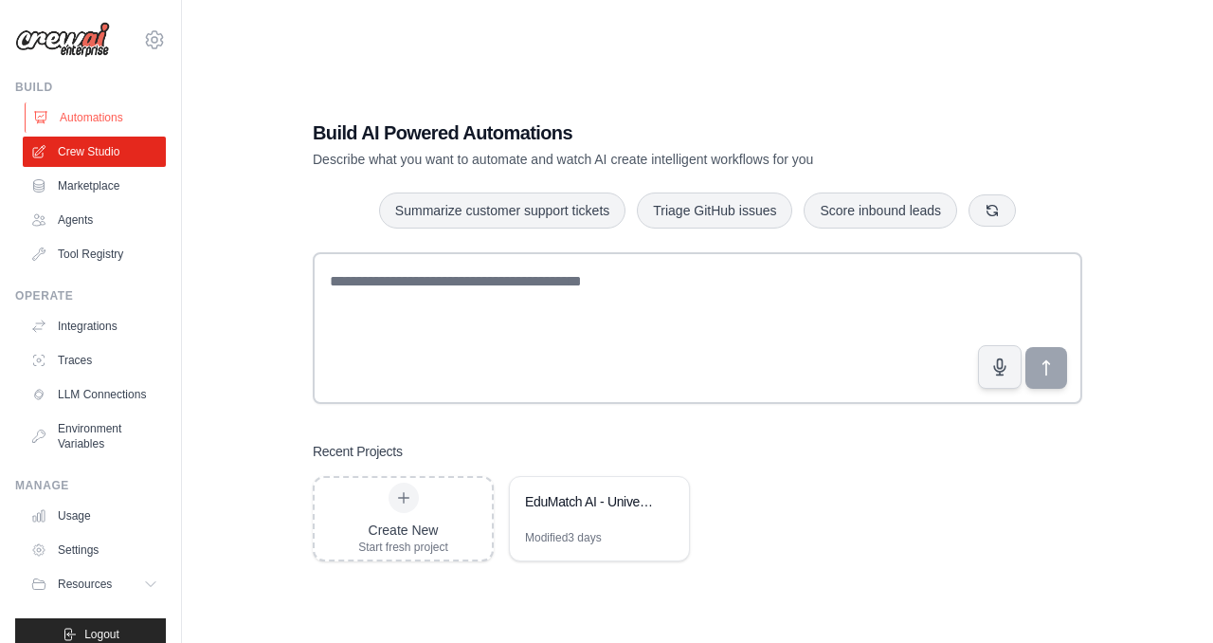
click at [99, 120] on link "Automations" at bounding box center [96, 117] width 143 height 30
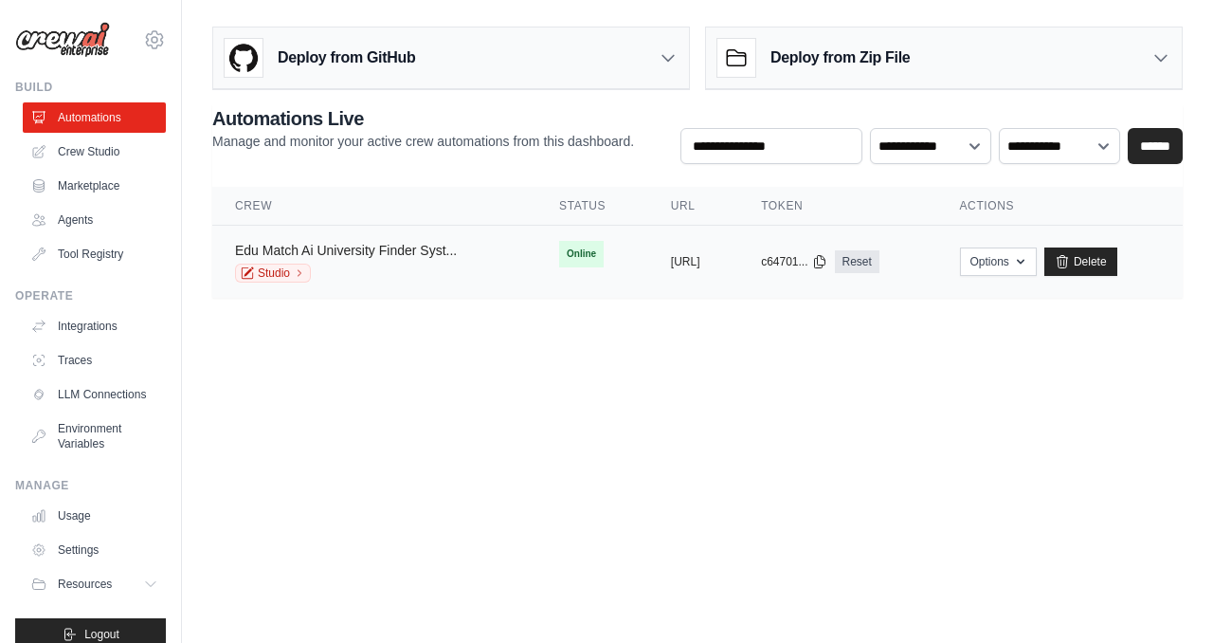
click at [400, 257] on link "Edu Match Ai University Finder Syst..." at bounding box center [346, 250] width 222 height 15
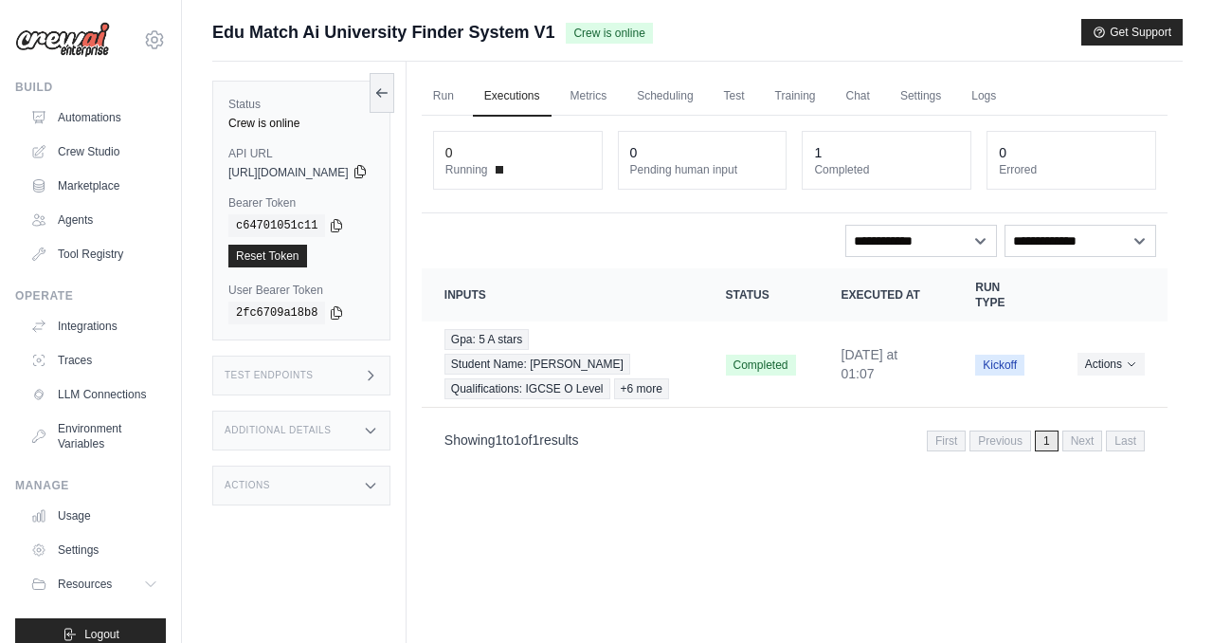
click at [365, 177] on icon at bounding box center [359, 172] width 10 height 12
click at [336, 222] on icon at bounding box center [336, 224] width 15 height 15
click at [465, 104] on link "Run" at bounding box center [444, 97] width 44 height 40
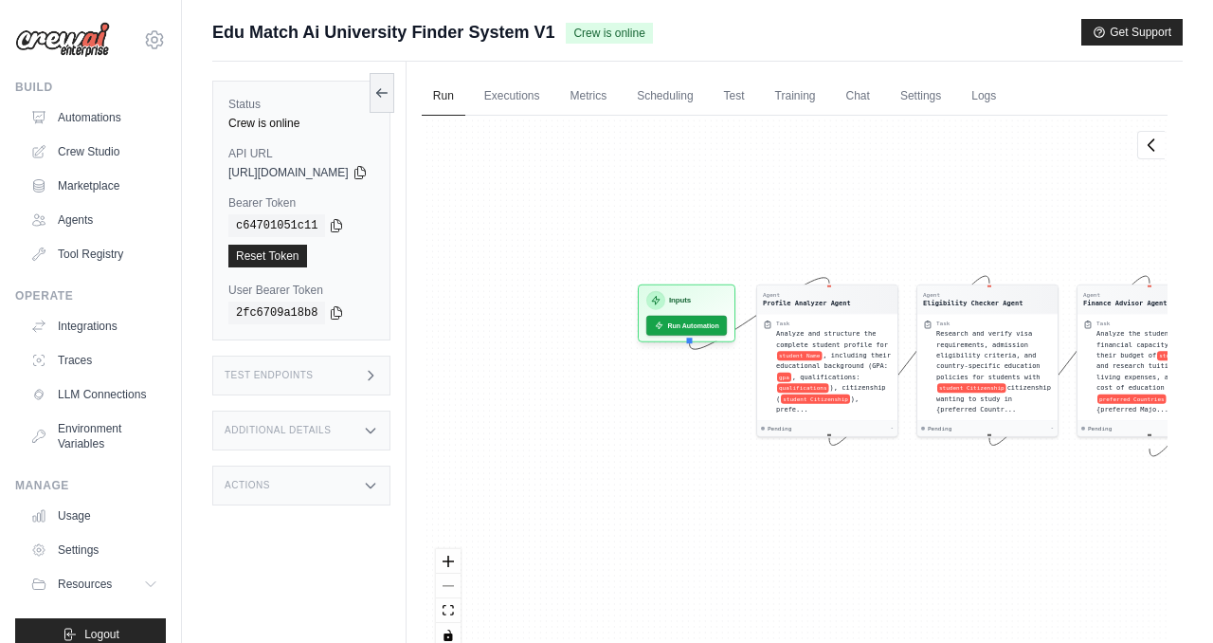
drag, startPoint x: 754, startPoint y: 230, endPoint x: 1212, endPoint y: 206, distance: 458.4
click at [1212, 208] on div "Submit a support request Describe your issue or question * Please be specific a…" at bounding box center [697, 361] width 1031 height 685
click at [729, 321] on button "Run Automation" at bounding box center [687, 321] width 84 height 21
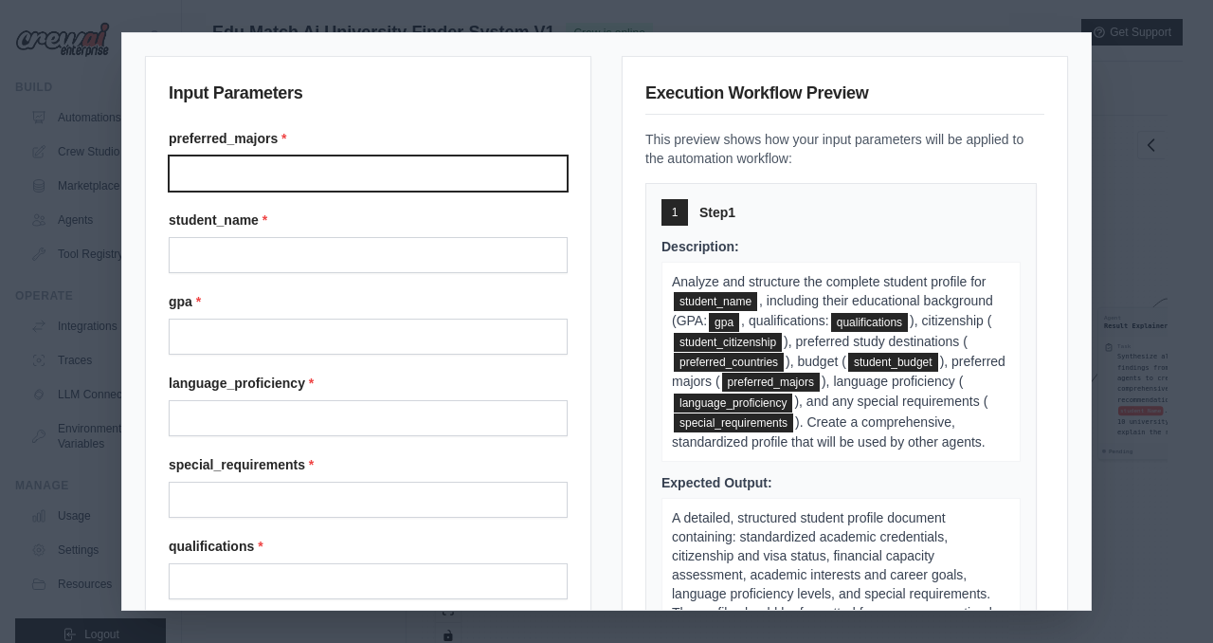
click at [275, 163] on input "Preferred majors" at bounding box center [368, 173] width 399 height 36
click at [350, 173] on input "Preferred majors" at bounding box center [368, 173] width 399 height 36
type input "**********"
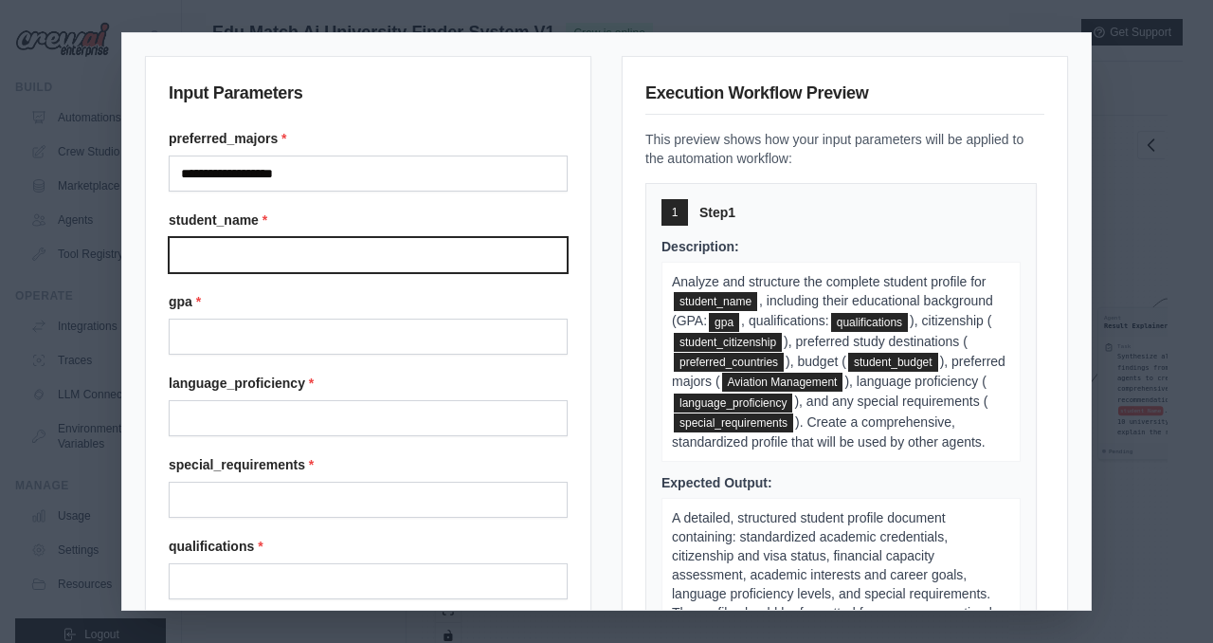
click at [331, 262] on input "Student name" at bounding box center [368, 255] width 399 height 36
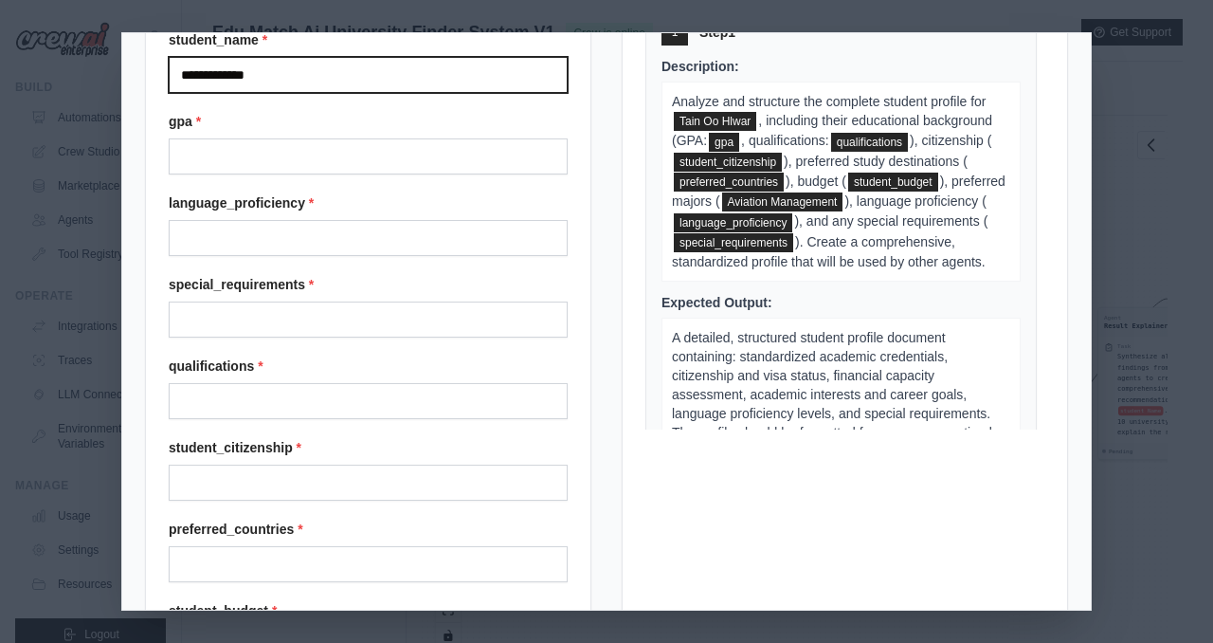
scroll to position [132, 0]
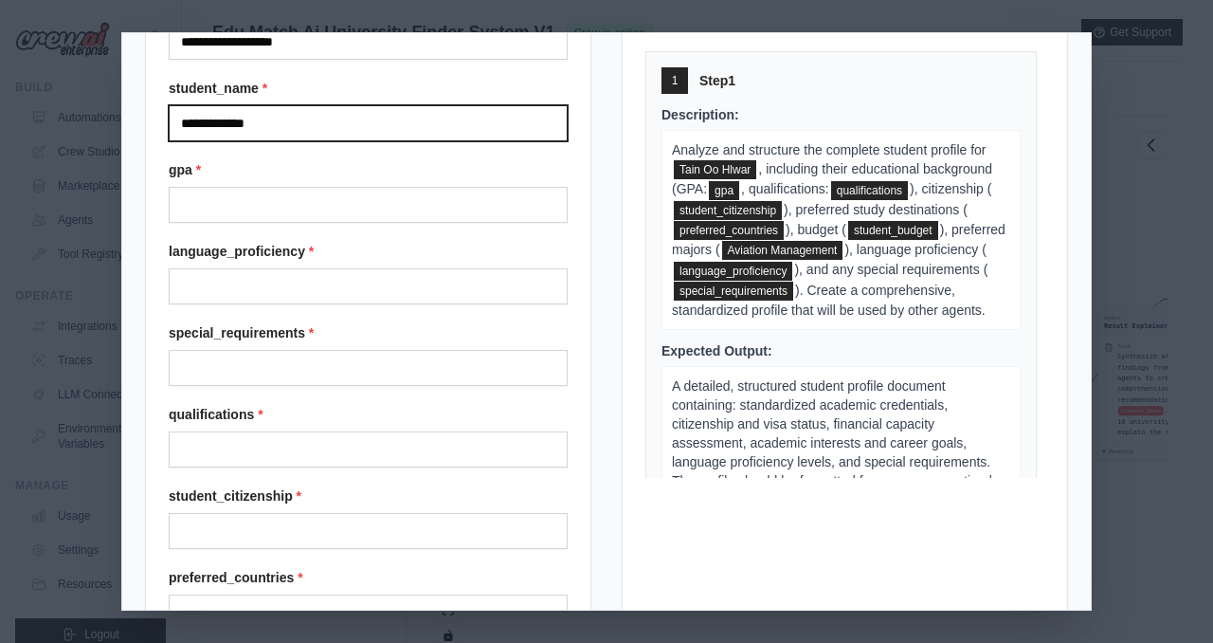
type input "**********"
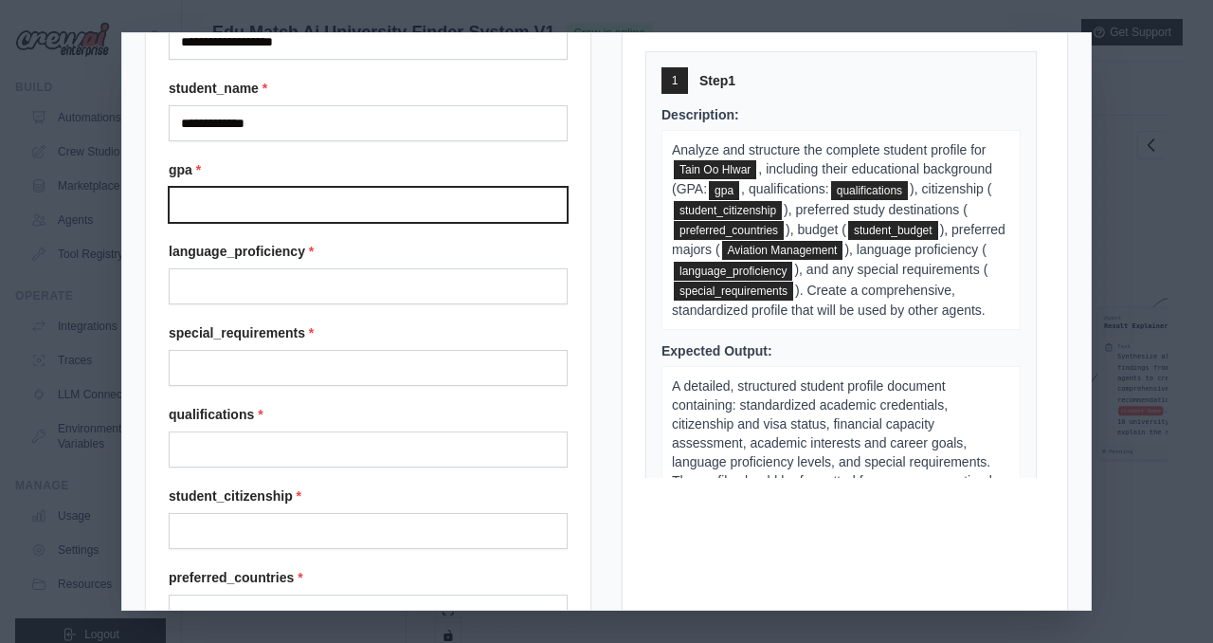
click at [284, 214] on input "Gpa" at bounding box center [368, 205] width 399 height 36
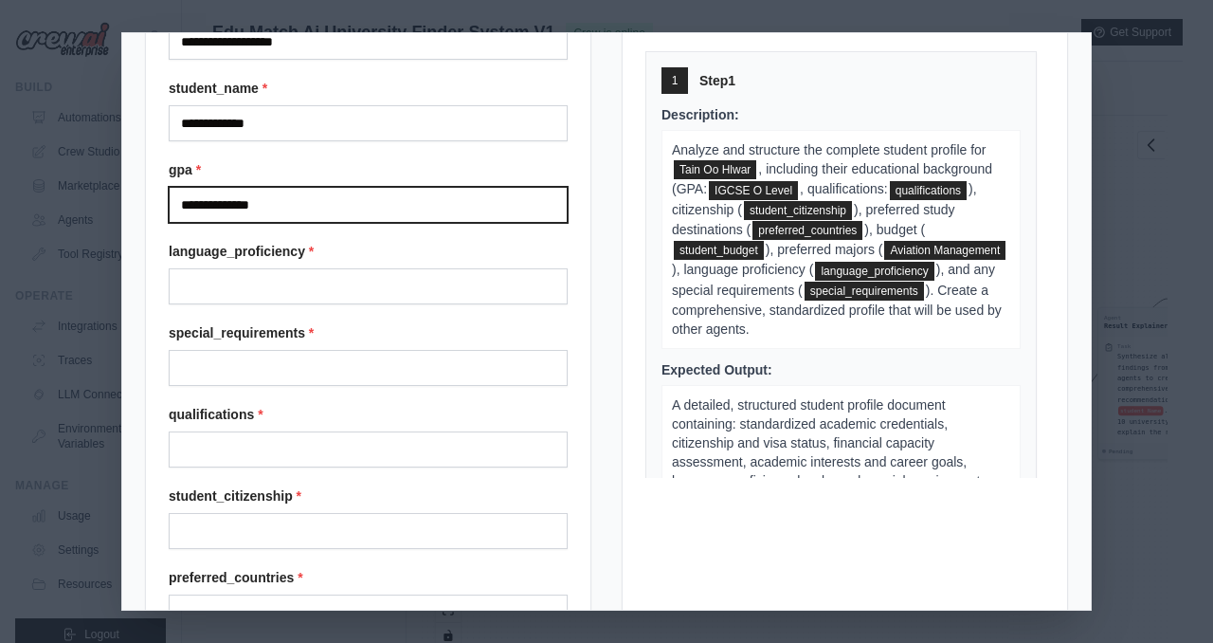
click at [225, 209] on input "**********" at bounding box center [368, 205] width 399 height 36
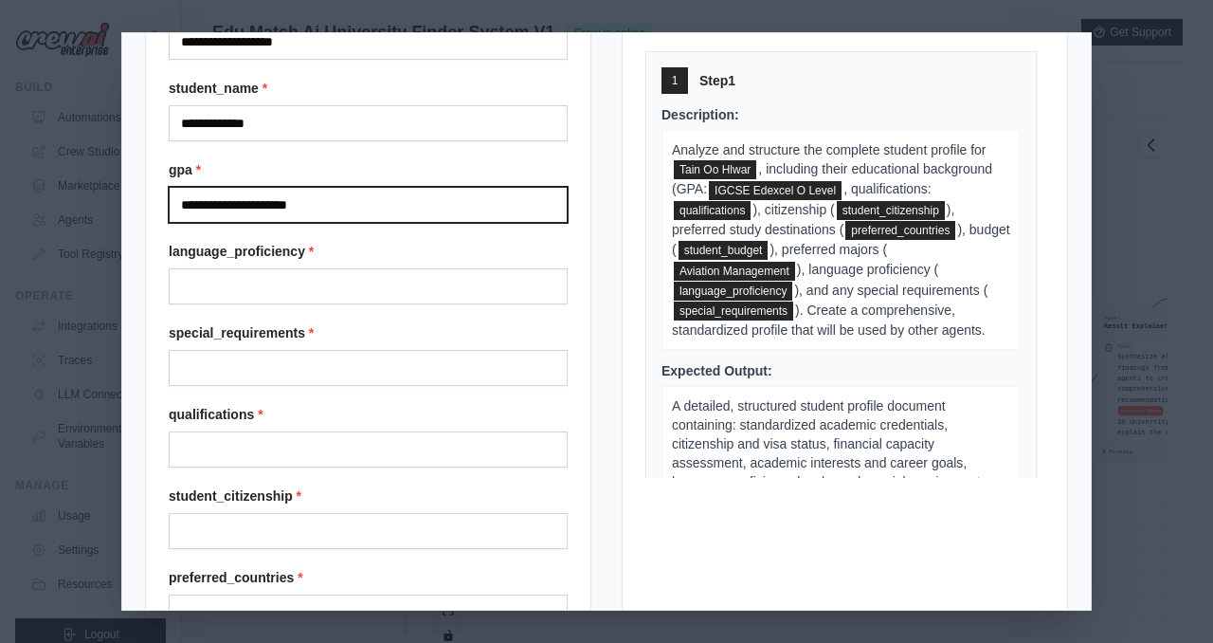
click at [360, 203] on input "**********" at bounding box center [368, 205] width 399 height 36
type input "**********"
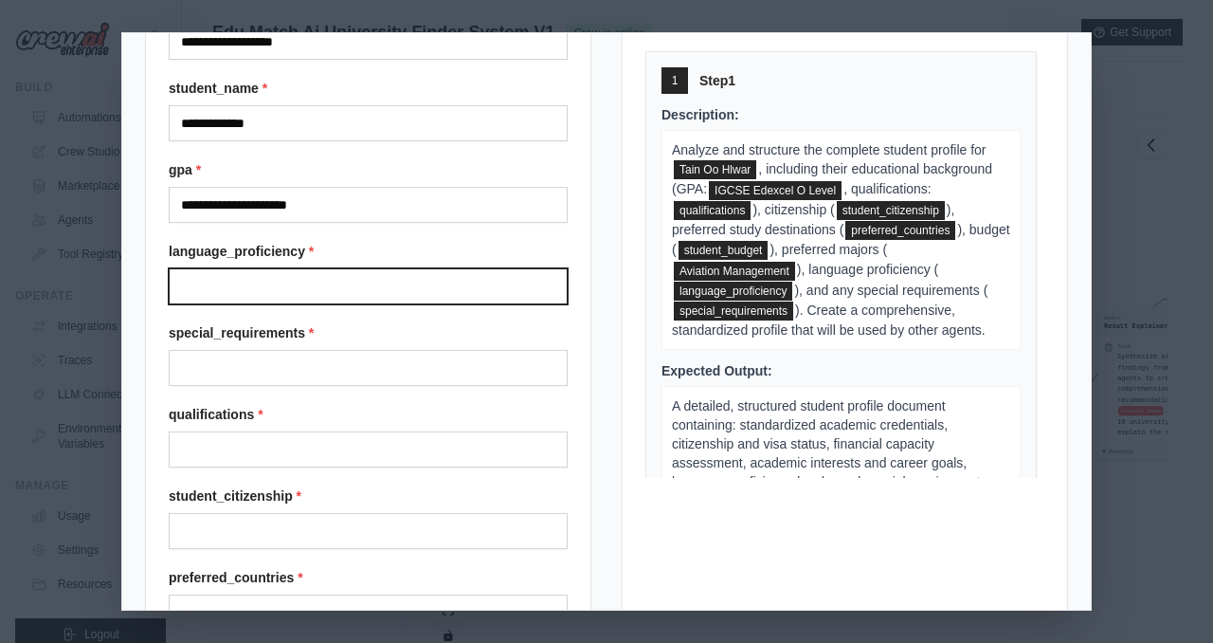
click at [366, 274] on input "Language proficiency" at bounding box center [368, 286] width 399 height 36
type input "*********"
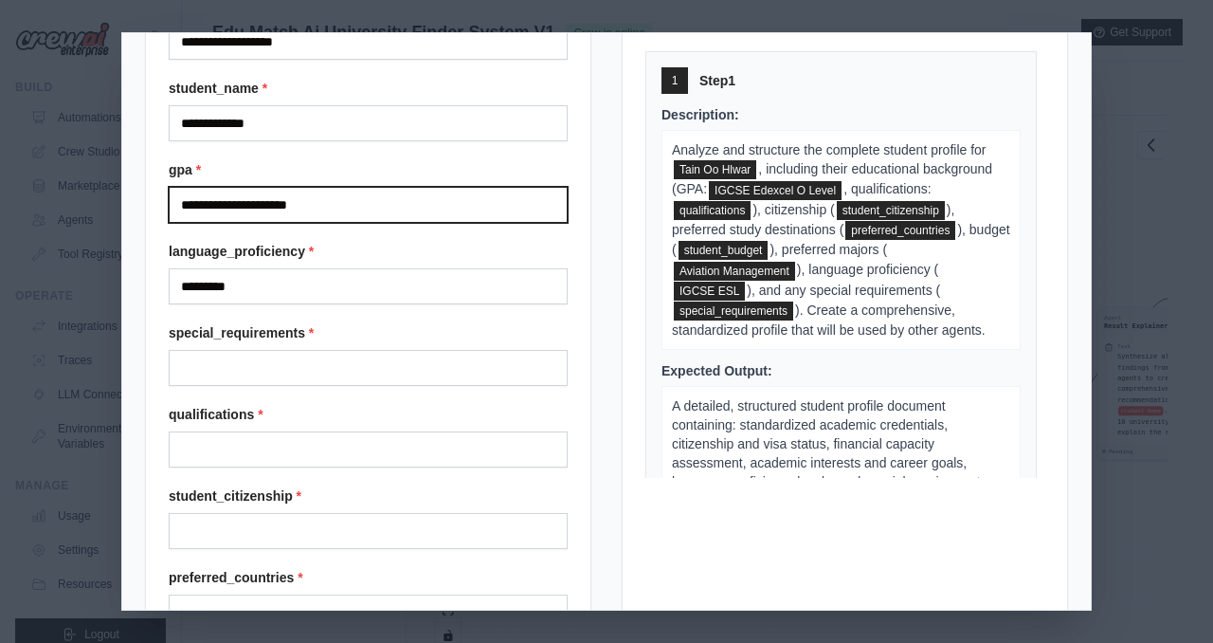
click at [377, 214] on input "**********" at bounding box center [368, 205] width 399 height 36
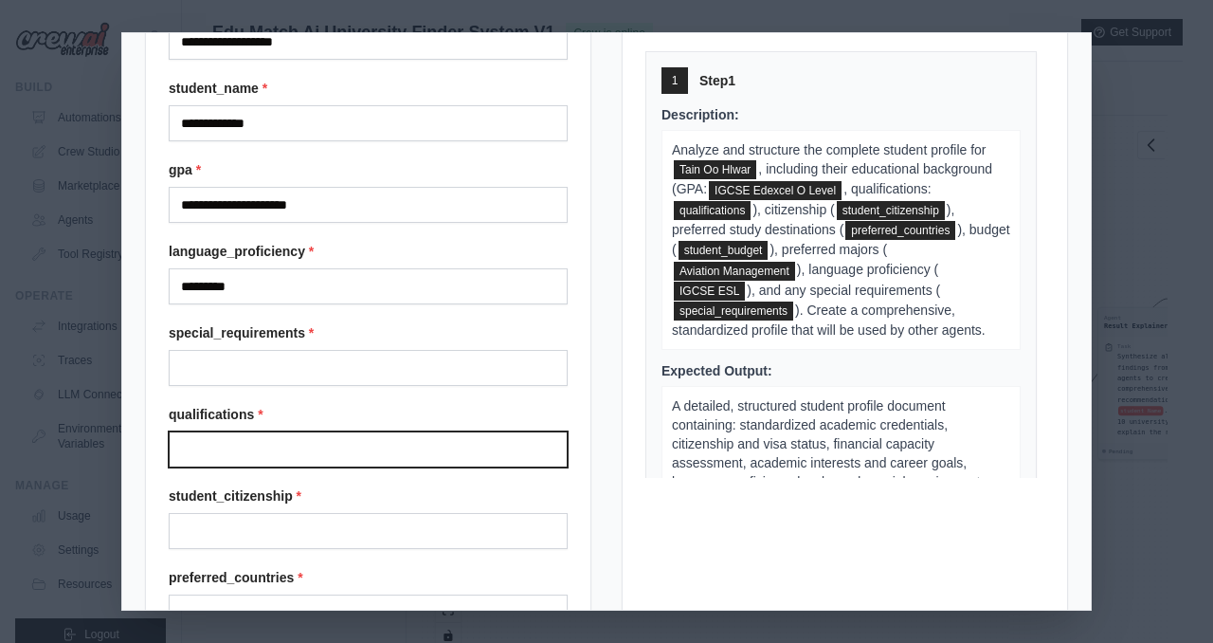
click at [361, 440] on input "Qualifications" at bounding box center [368, 449] width 399 height 36
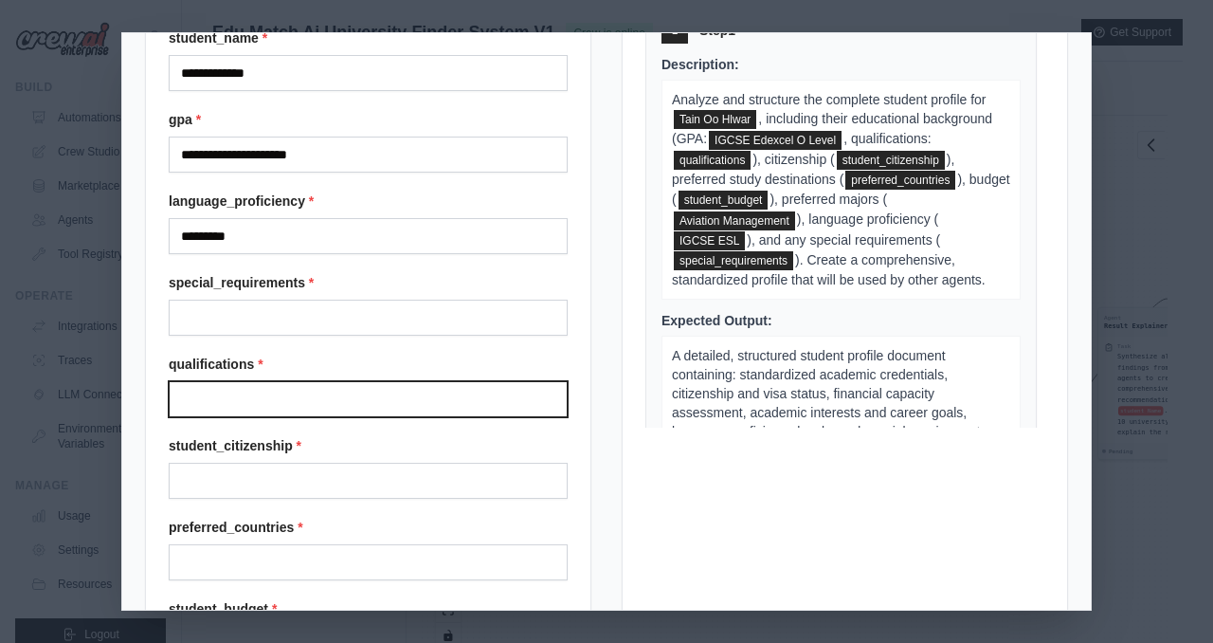
scroll to position [189, 0]
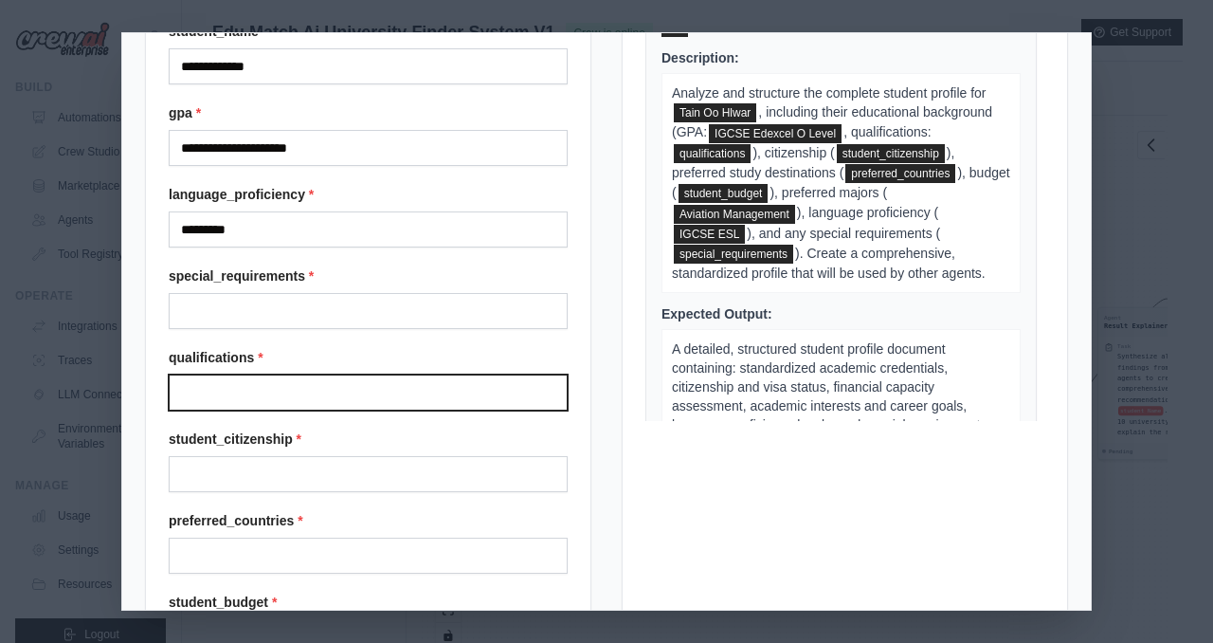
type input "**********"
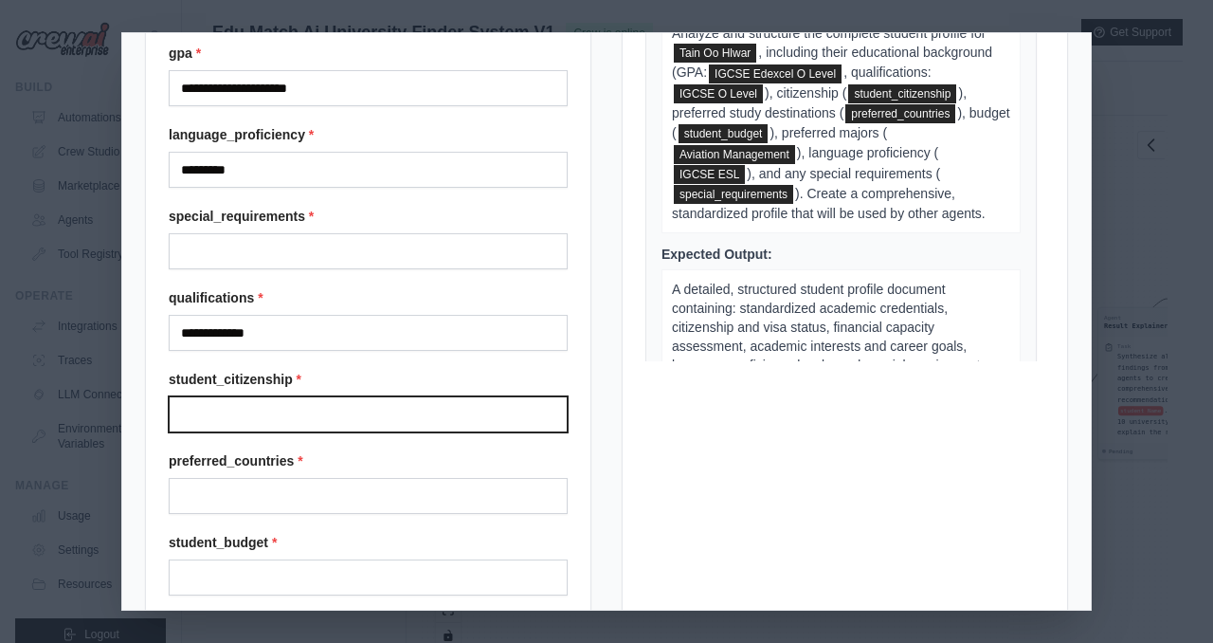
click at [295, 412] on input "Student citizenship" at bounding box center [368, 414] width 399 height 36
type input "*******"
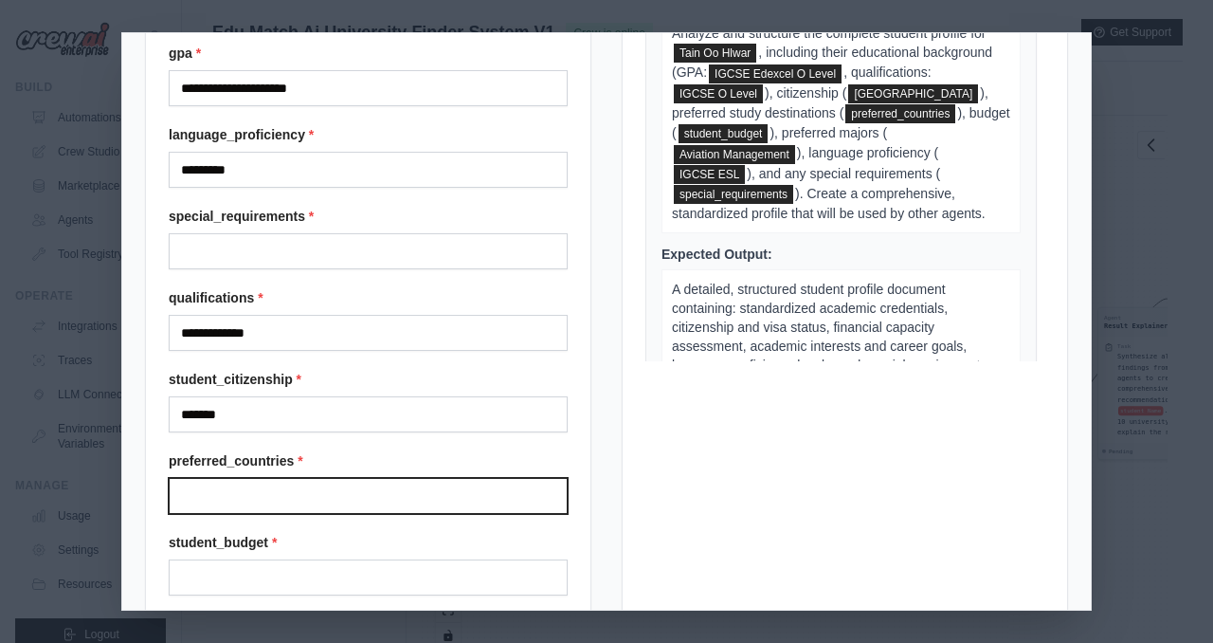
click at [295, 497] on input "Preferred countries" at bounding box center [368, 496] width 399 height 36
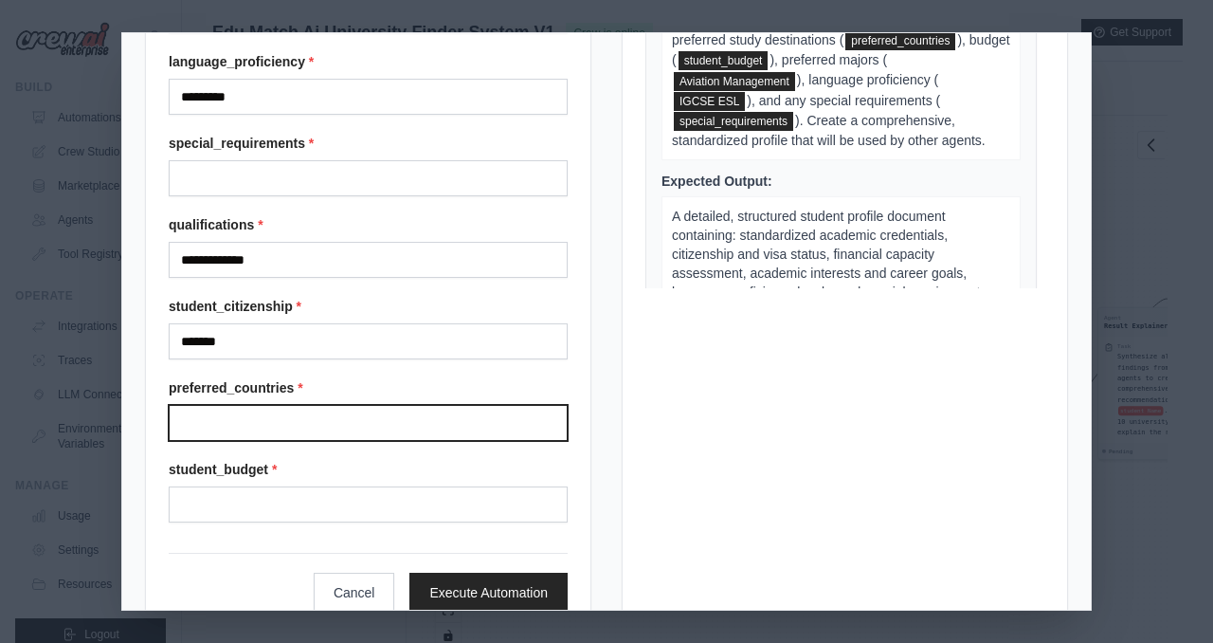
scroll to position [335, 0]
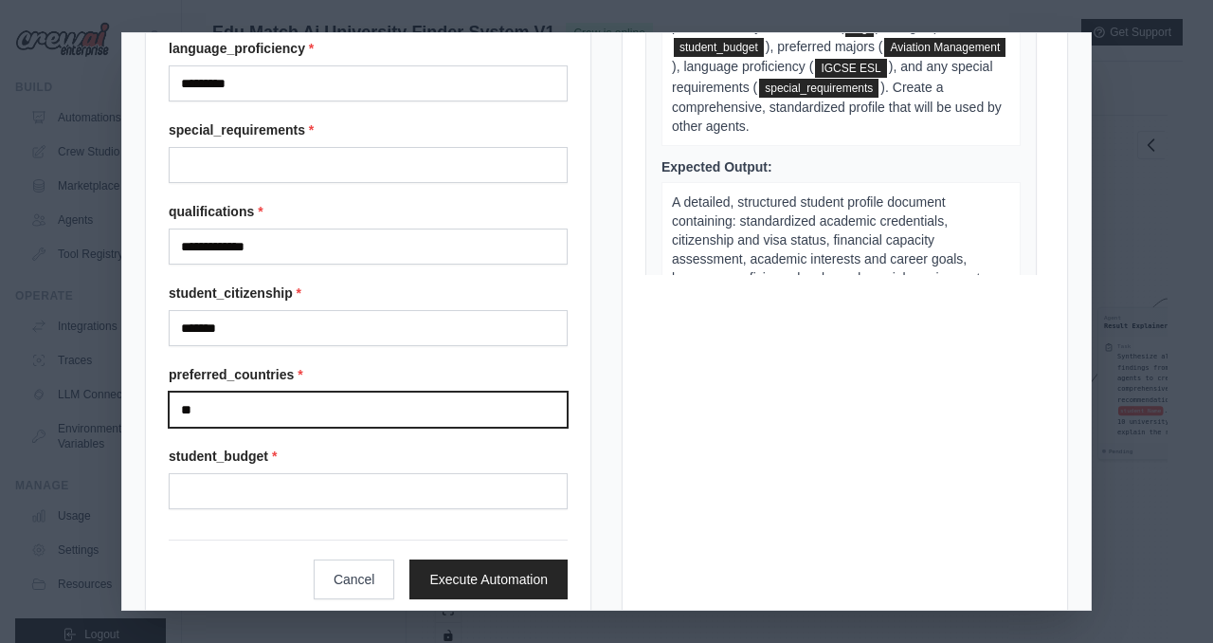
type input "*"
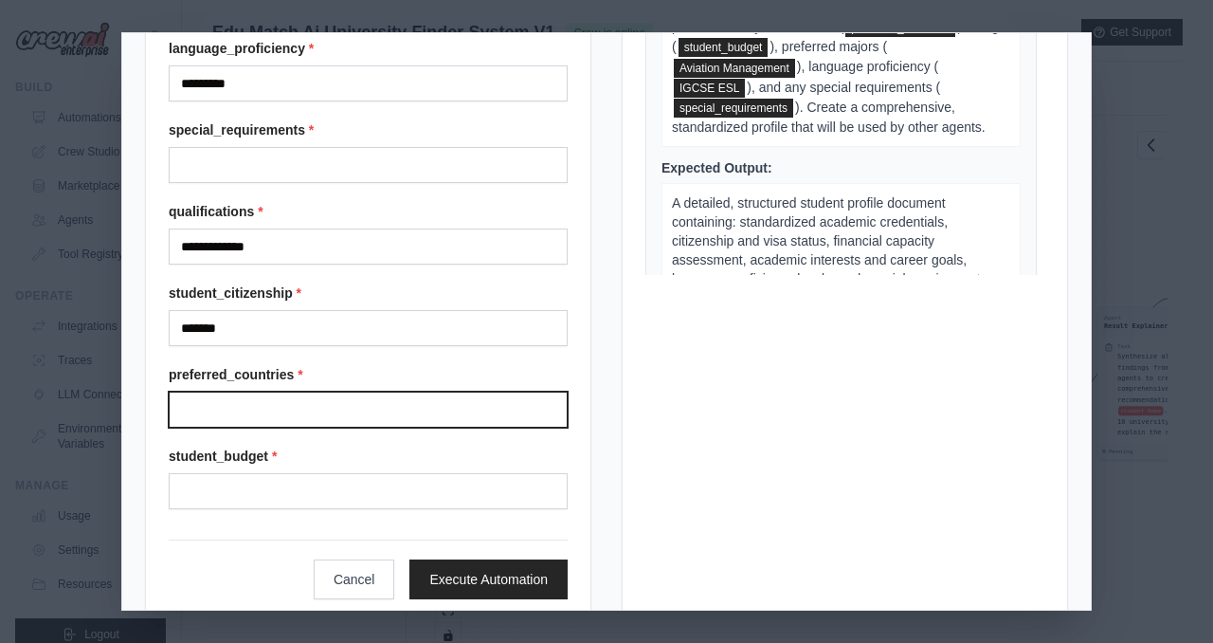
type input "*"
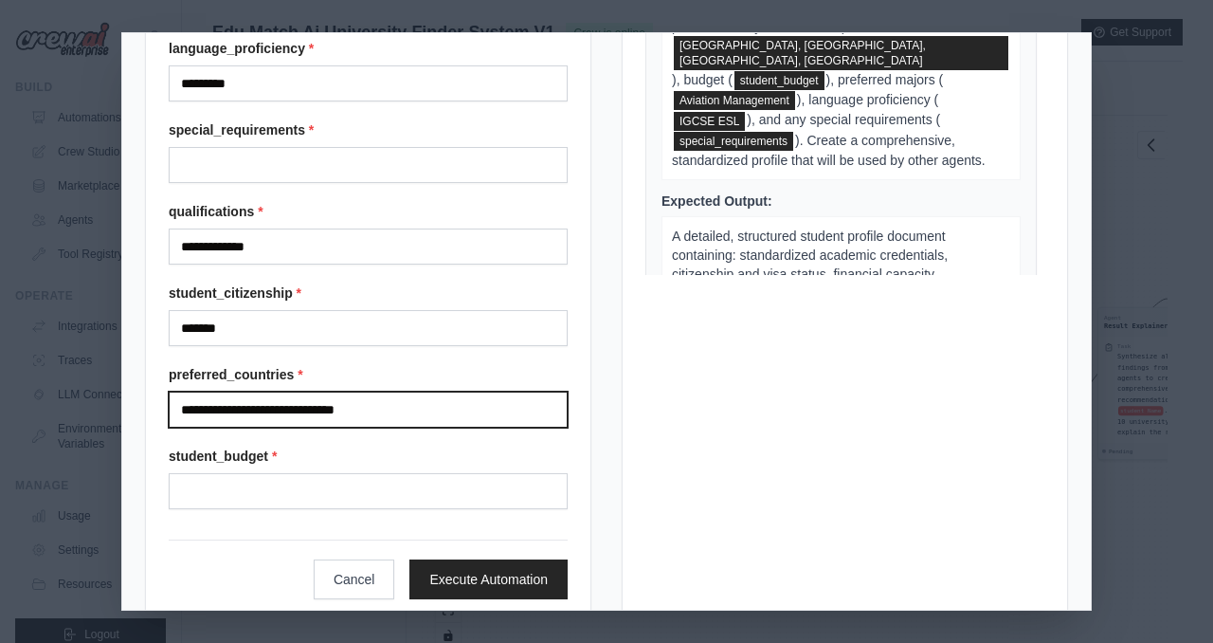
scroll to position [179, 0]
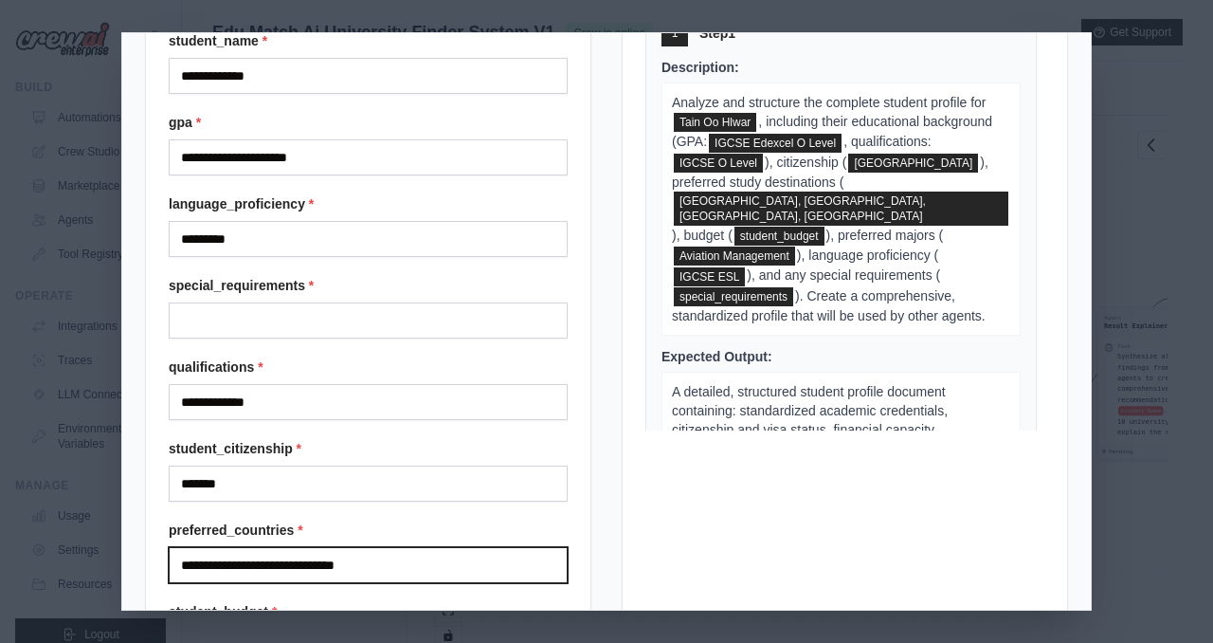
type input "**********"
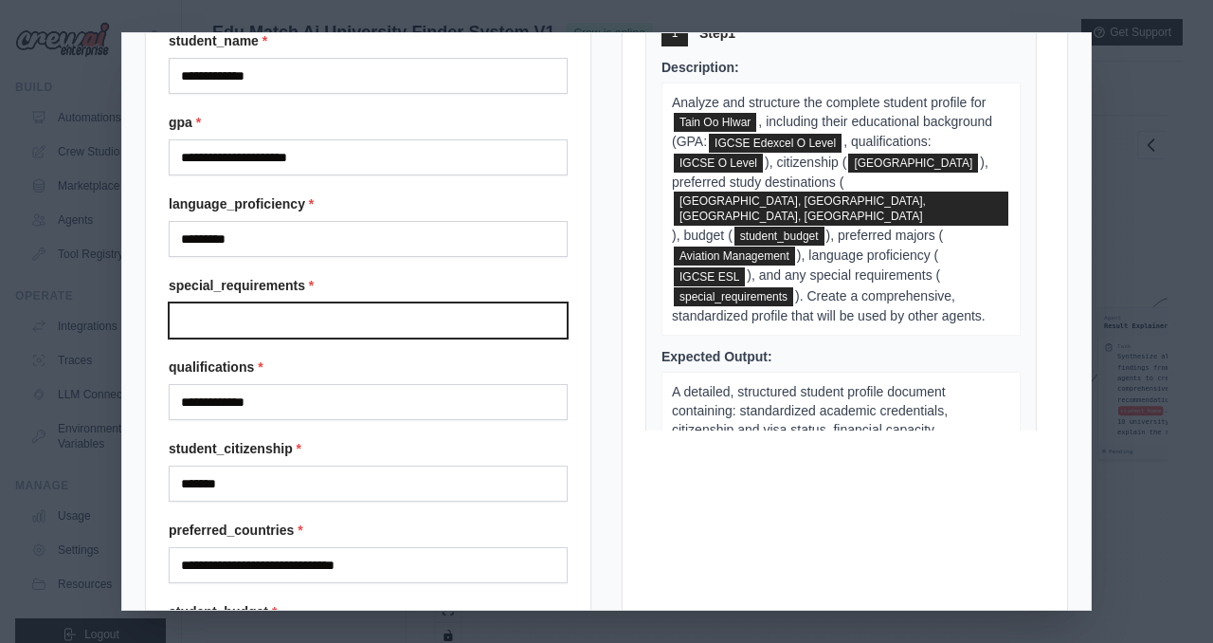
click at [373, 311] on input "Special requirements" at bounding box center [368, 320] width 399 height 36
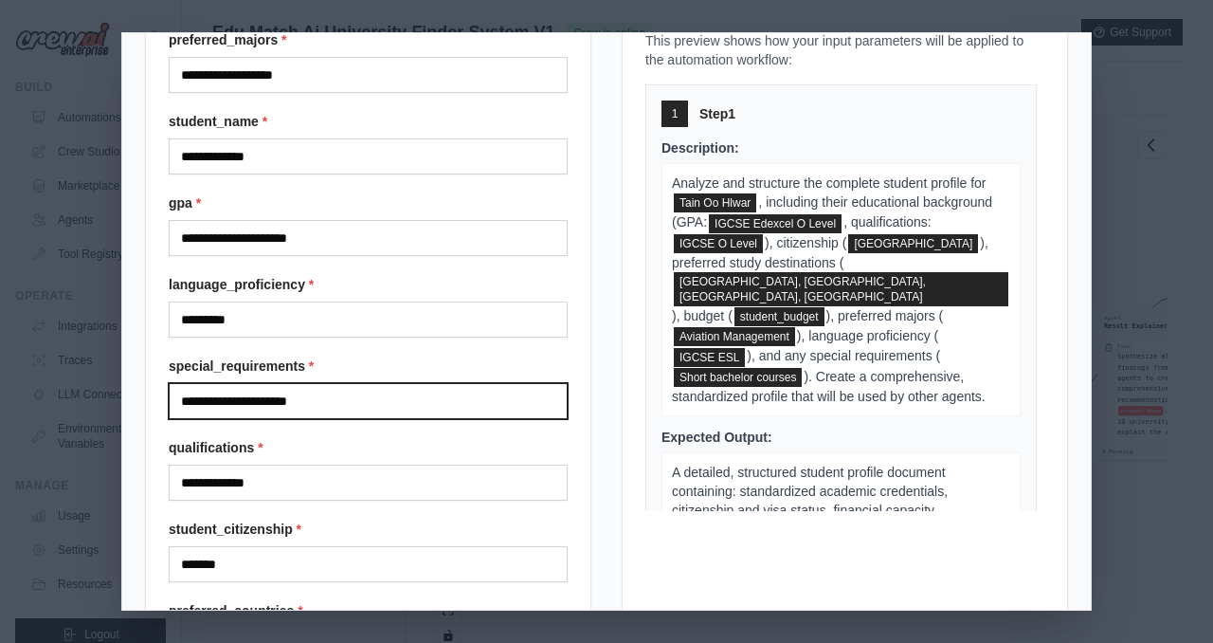
scroll to position [33, 0]
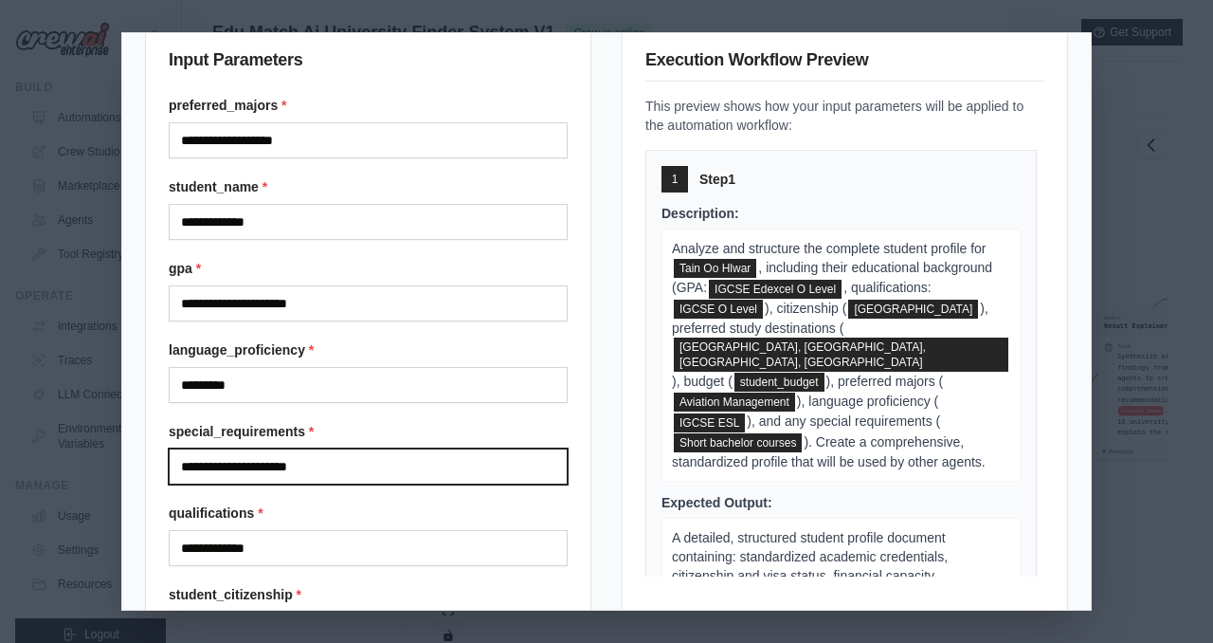
type input "**********"
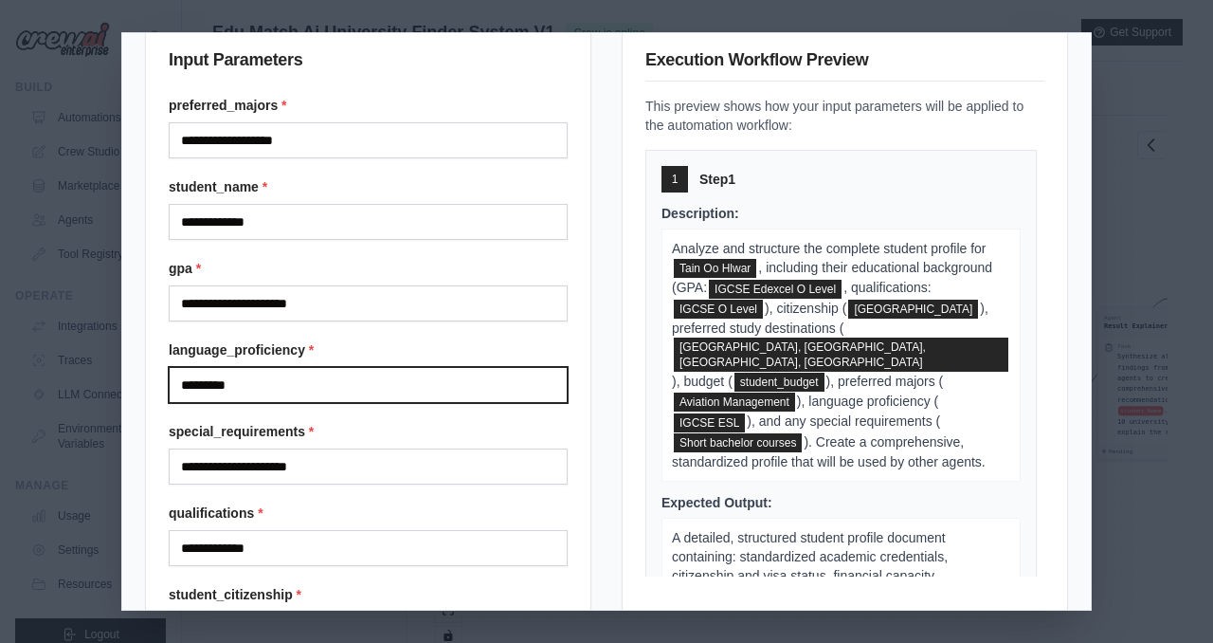
click at [354, 379] on input "*********" at bounding box center [368, 385] width 399 height 36
drag, startPoint x: 354, startPoint y: 379, endPoint x: 113, endPoint y: 375, distance: 240.8
click at [113, 375] on div "**********" at bounding box center [606, 321] width 1213 height 643
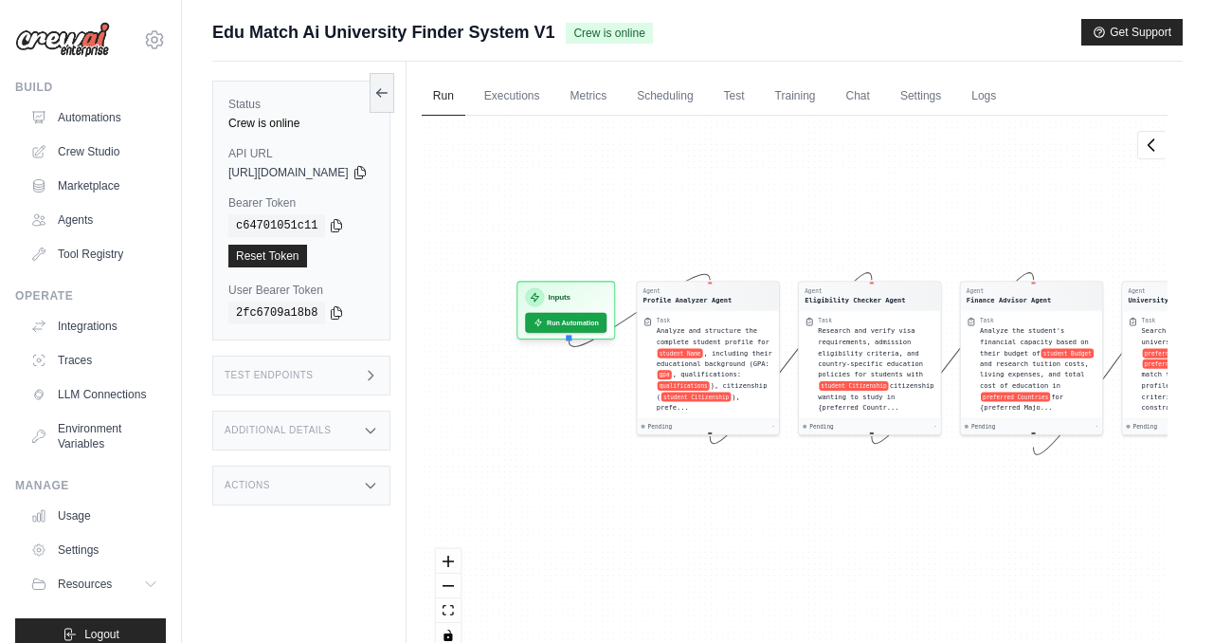
drag, startPoint x: 649, startPoint y: 240, endPoint x: 977, endPoint y: 219, distance: 328.6
click at [992, 214] on div "Agent Profile Analyzer Agent Task Analyze and structure the complete student pr…" at bounding box center [795, 389] width 746 height 546
click at [608, 319] on button "Run Automation" at bounding box center [565, 318] width 85 height 21
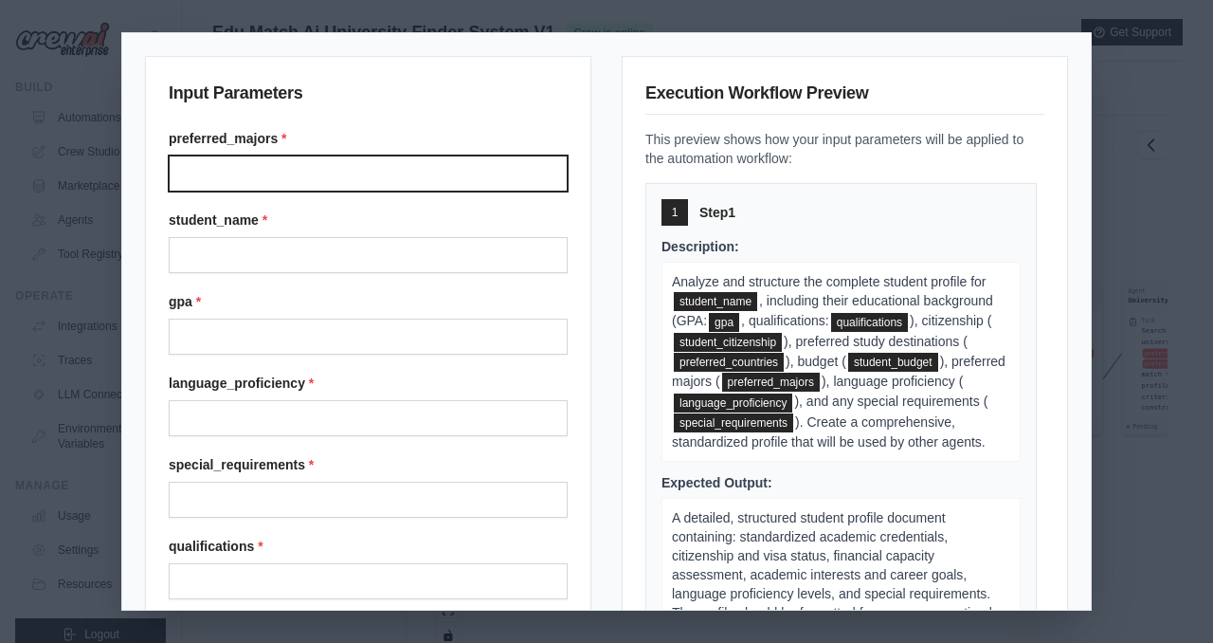
click at [430, 168] on input "Preferred majors" at bounding box center [368, 173] width 399 height 36
type input "**********"
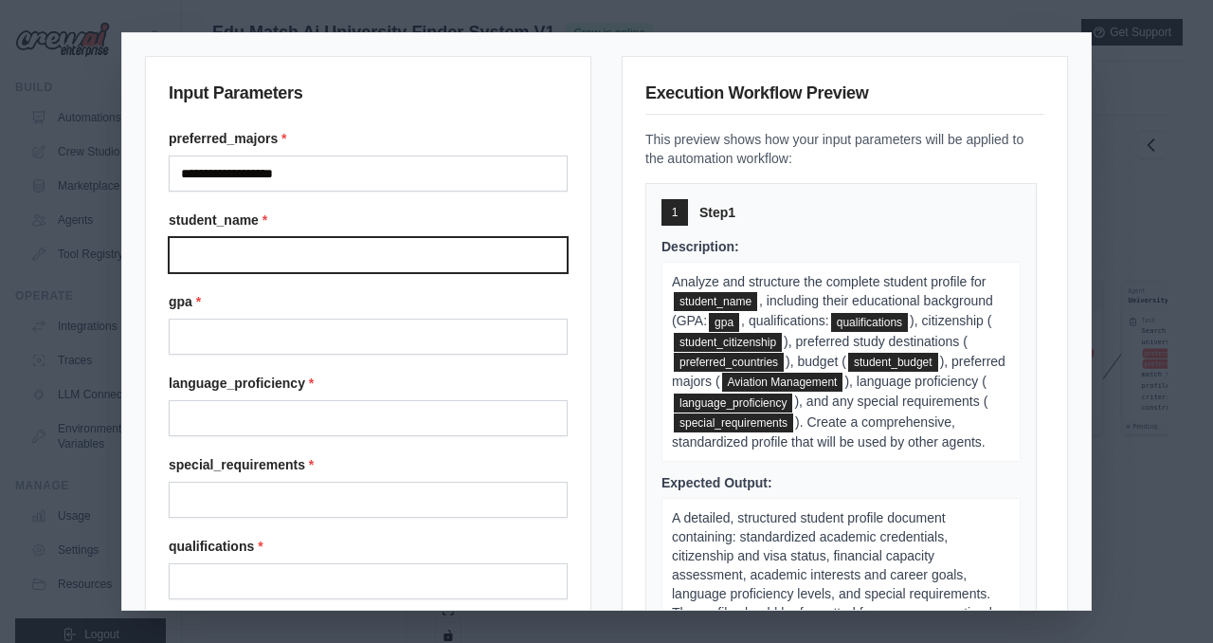
click at [302, 259] on input "Student name" at bounding box center [368, 255] width 399 height 36
type input "**********"
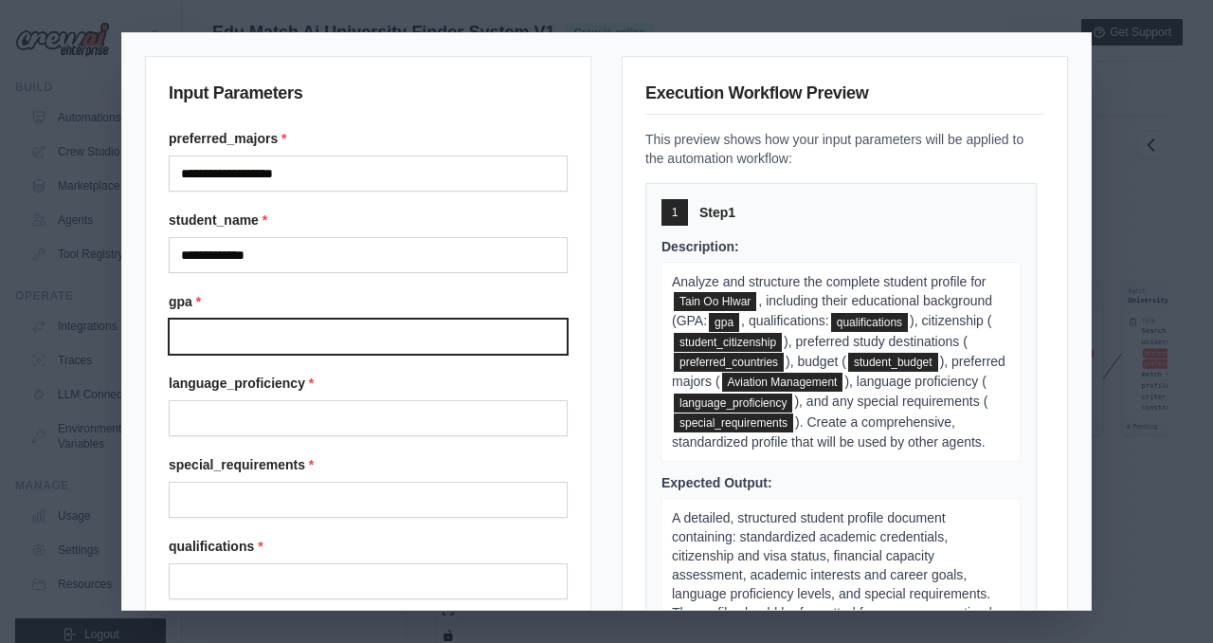
click at [250, 338] on input "Gpa" at bounding box center [368, 336] width 399 height 36
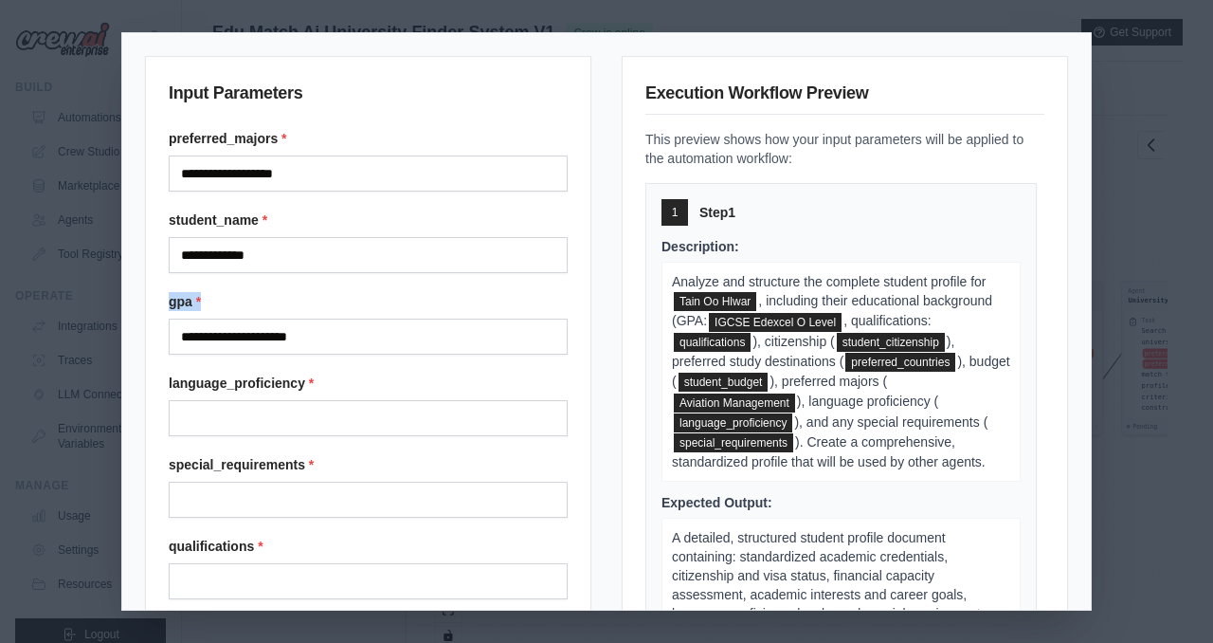
drag, startPoint x: 159, startPoint y: 301, endPoint x: 204, endPoint y: 301, distance: 44.5
click at [204, 301] on div "**********" at bounding box center [368, 506] width 446 height 901
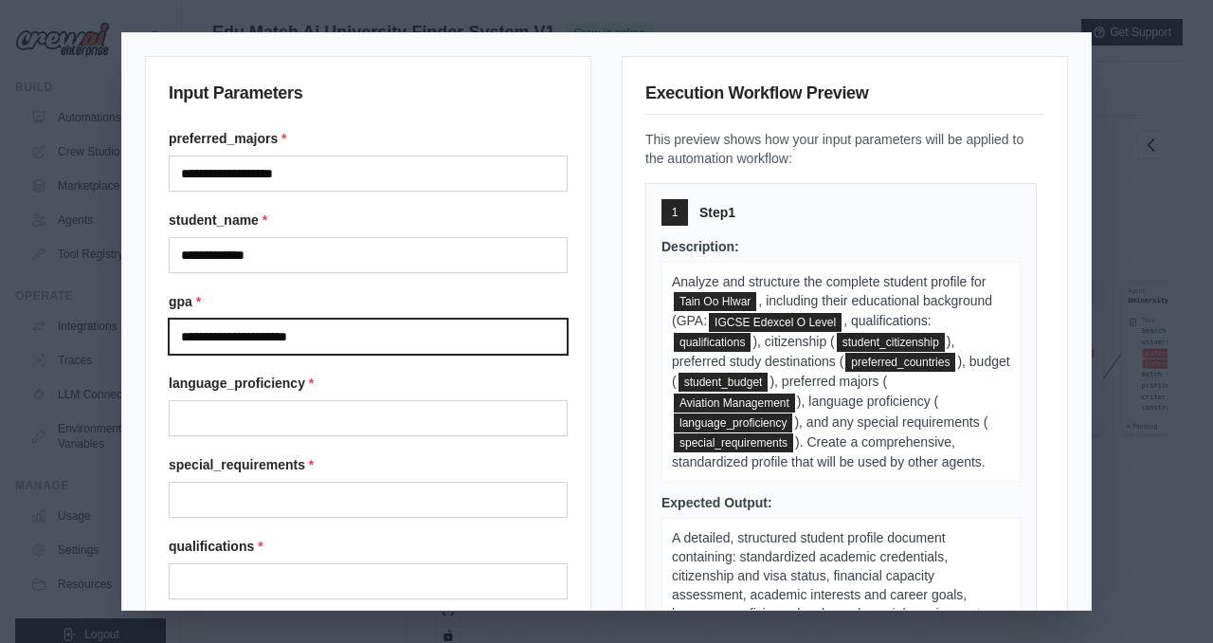
click at [395, 333] on input "**********" at bounding box center [368, 336] width 399 height 36
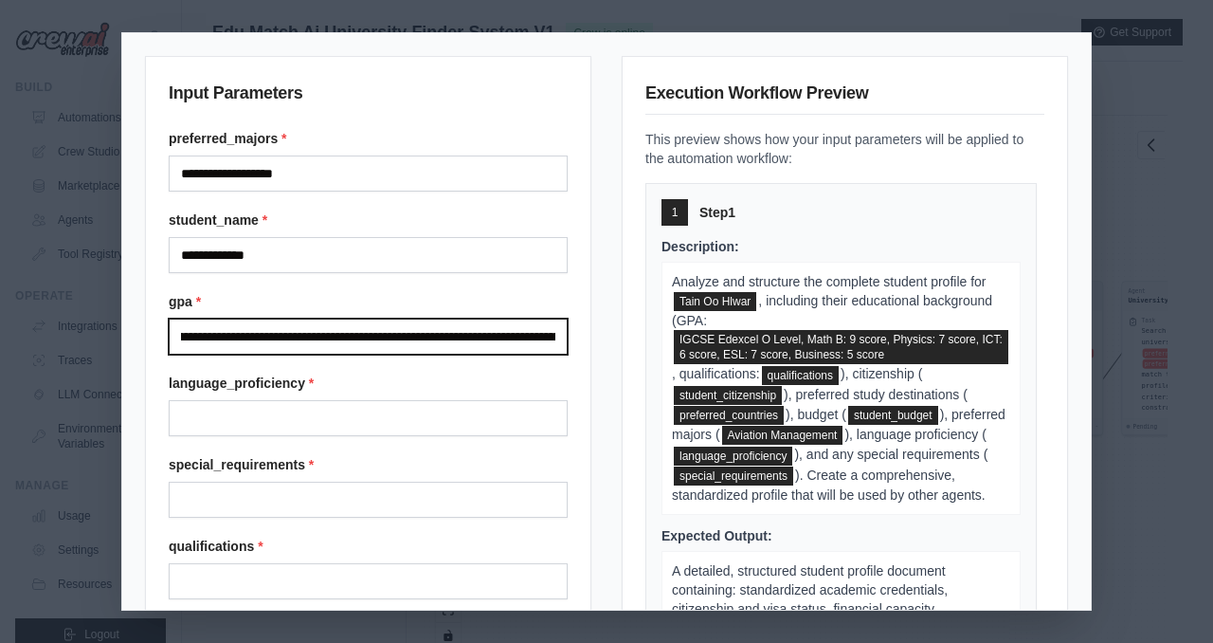
scroll to position [0, 0]
type input "**********"
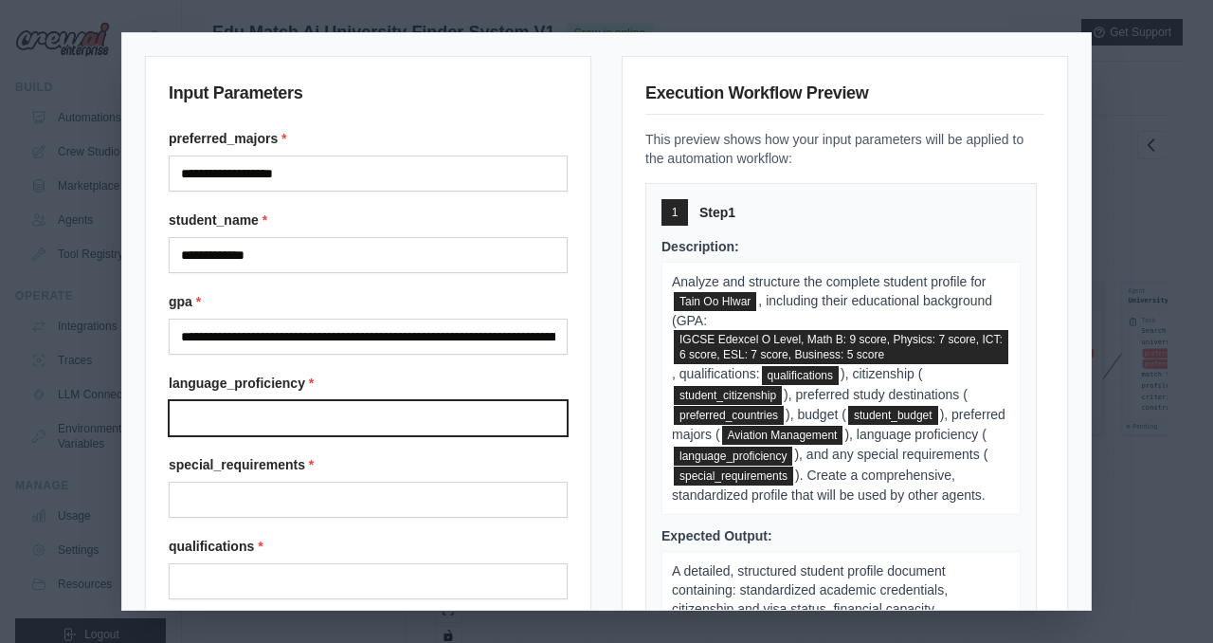
click at [359, 400] on input "Language proficiency" at bounding box center [368, 418] width 399 height 36
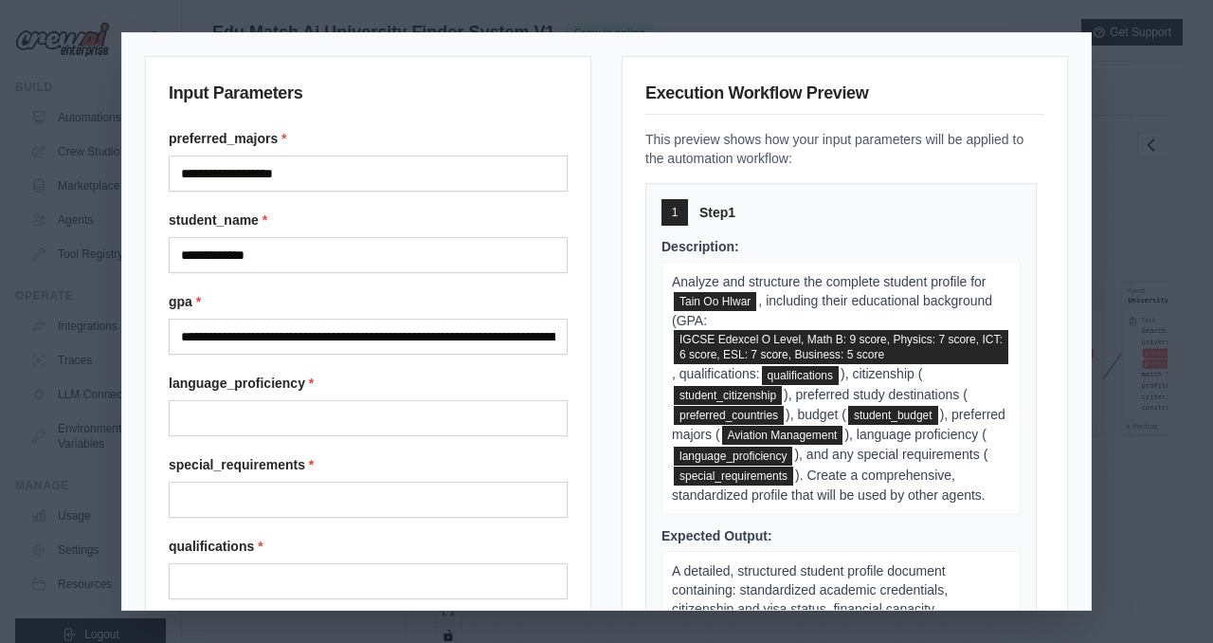
click at [374, 371] on div "**********" at bounding box center [368, 486] width 399 height 715
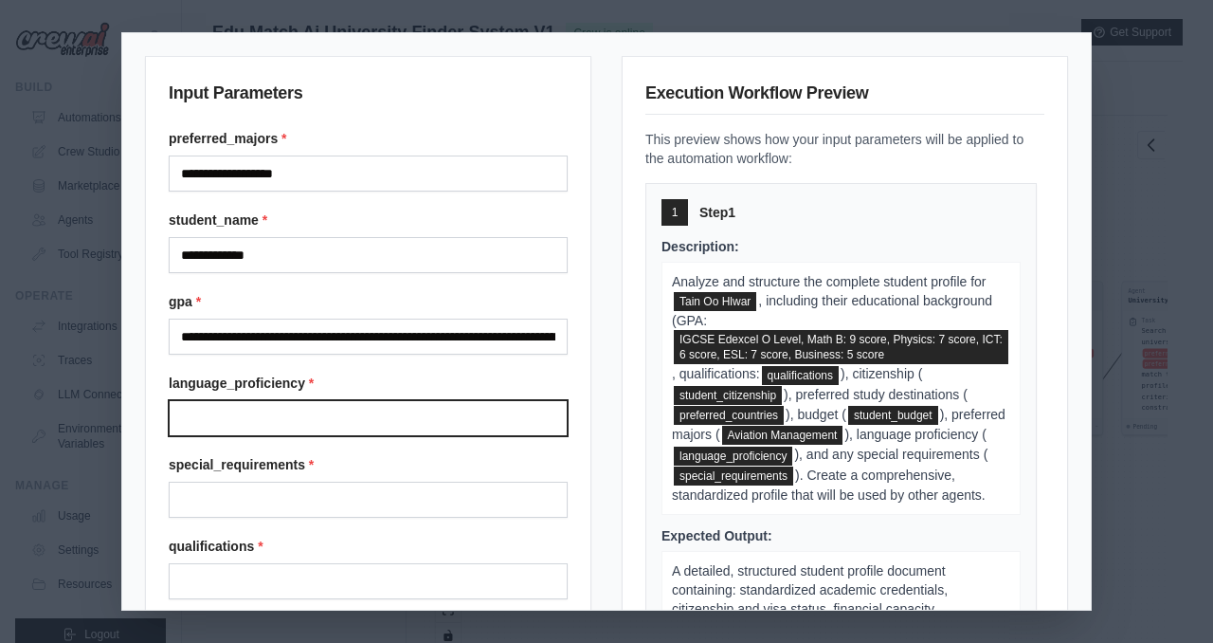
click at [359, 407] on input "Language proficiency" at bounding box center [368, 418] width 399 height 36
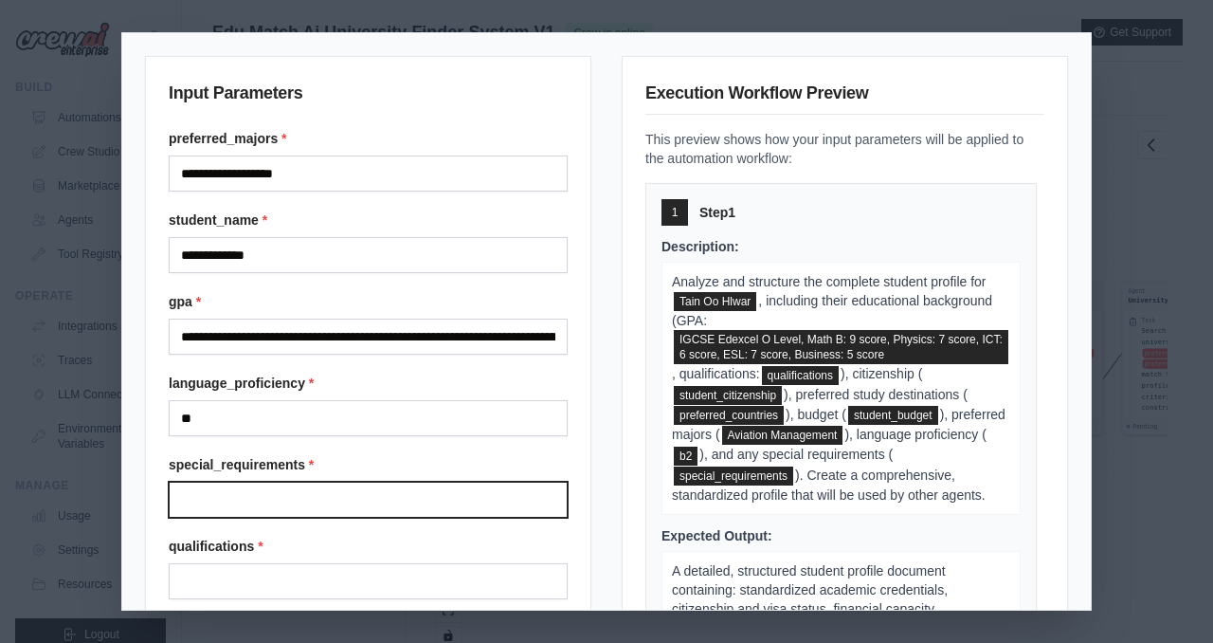
click at [336, 506] on input "Special requirements" at bounding box center [368, 499] width 399 height 36
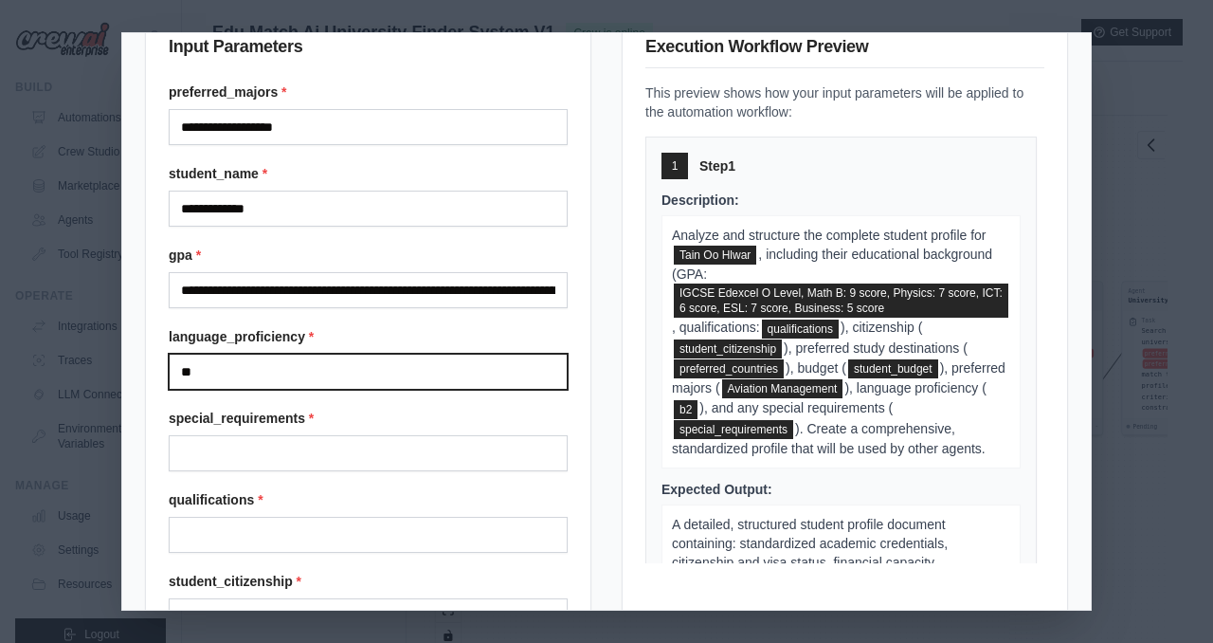
click at [184, 371] on input "**" at bounding box center [368, 372] width 399 height 36
type input "**"
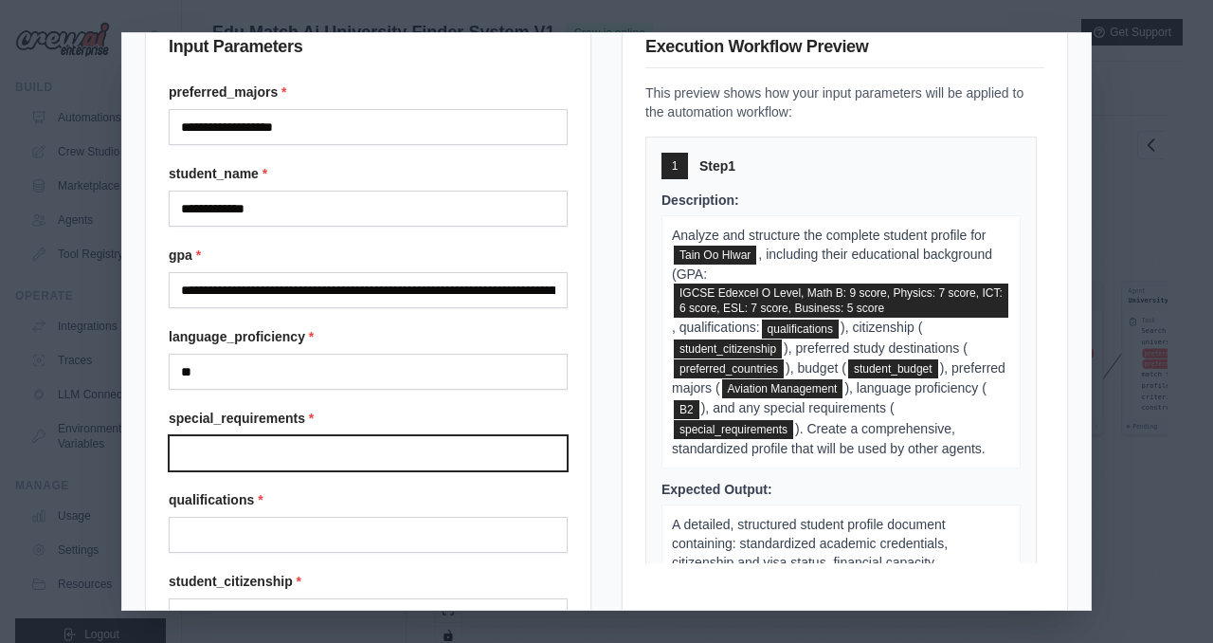
click at [232, 469] on input "Special requirements" at bounding box center [368, 453] width 399 height 36
type input "**********"
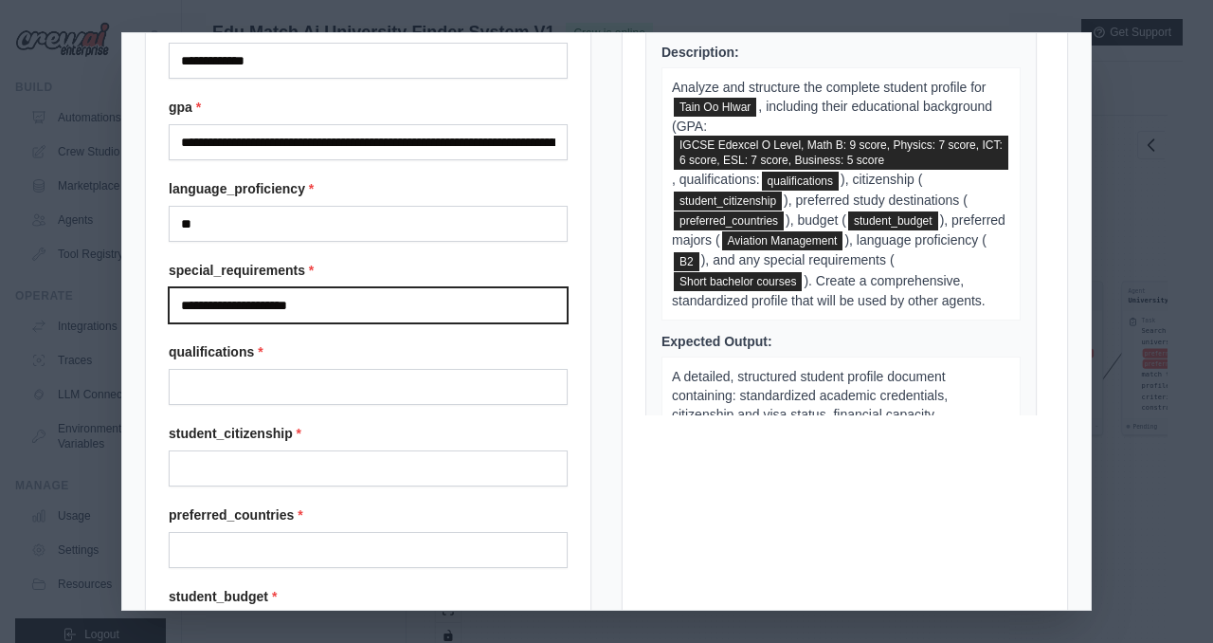
scroll to position [263, 0]
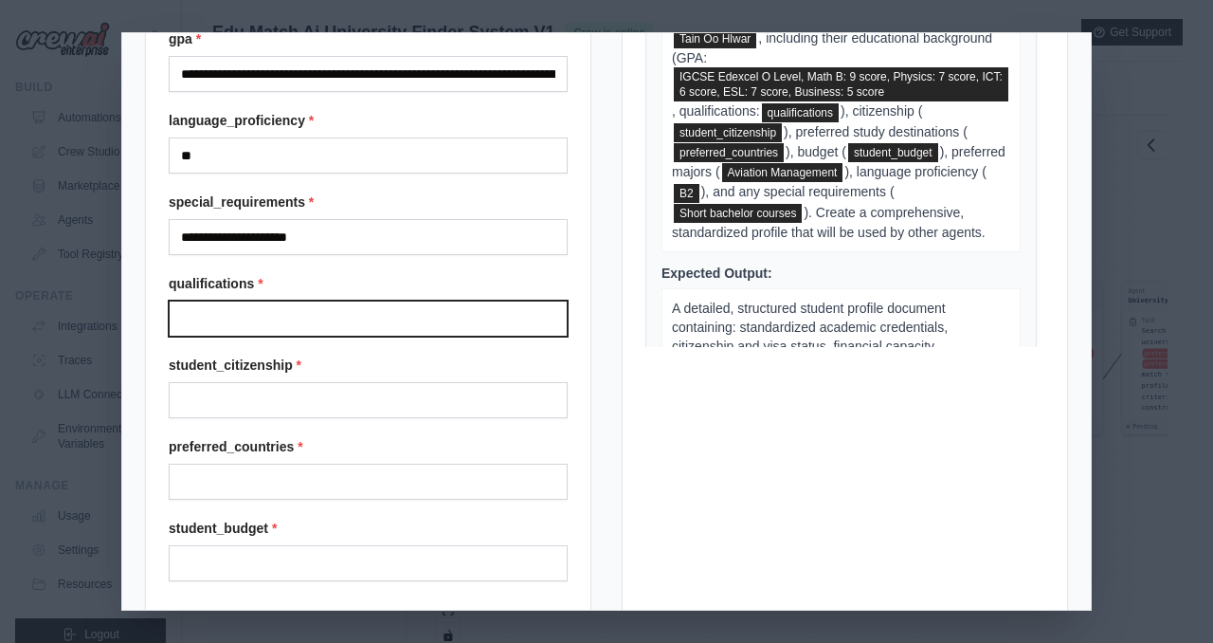
click at [319, 318] on input "Qualifications" at bounding box center [368, 318] width 399 height 36
type input "**********"
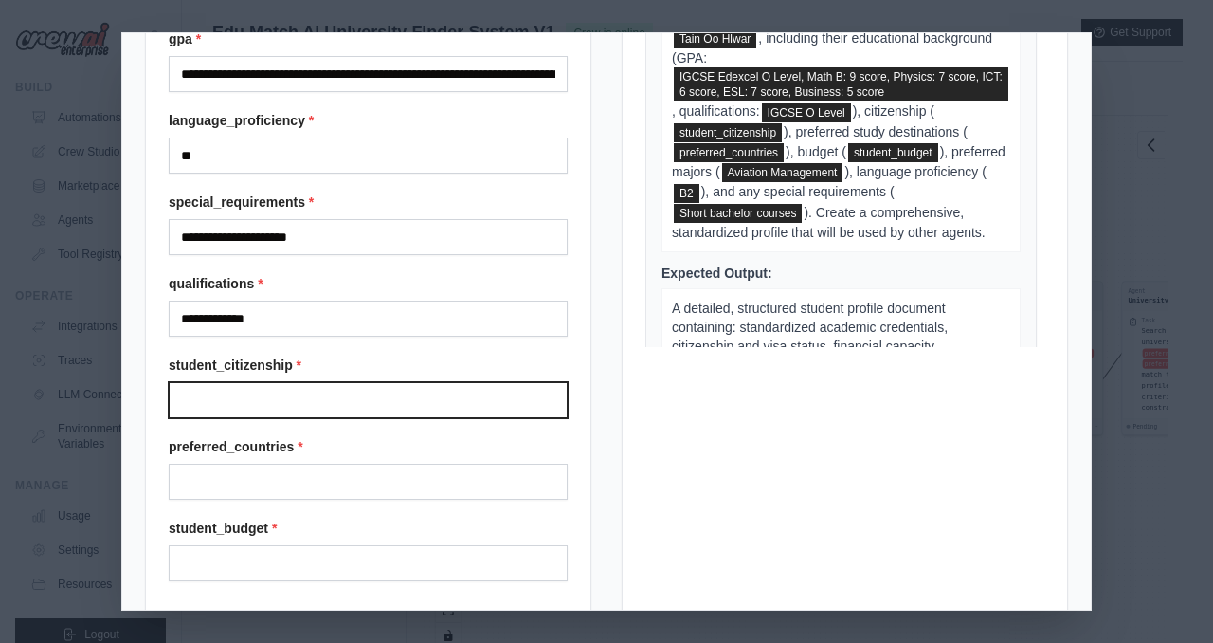
click at [290, 407] on input "Student citizenship" at bounding box center [368, 400] width 399 height 36
type input "*******"
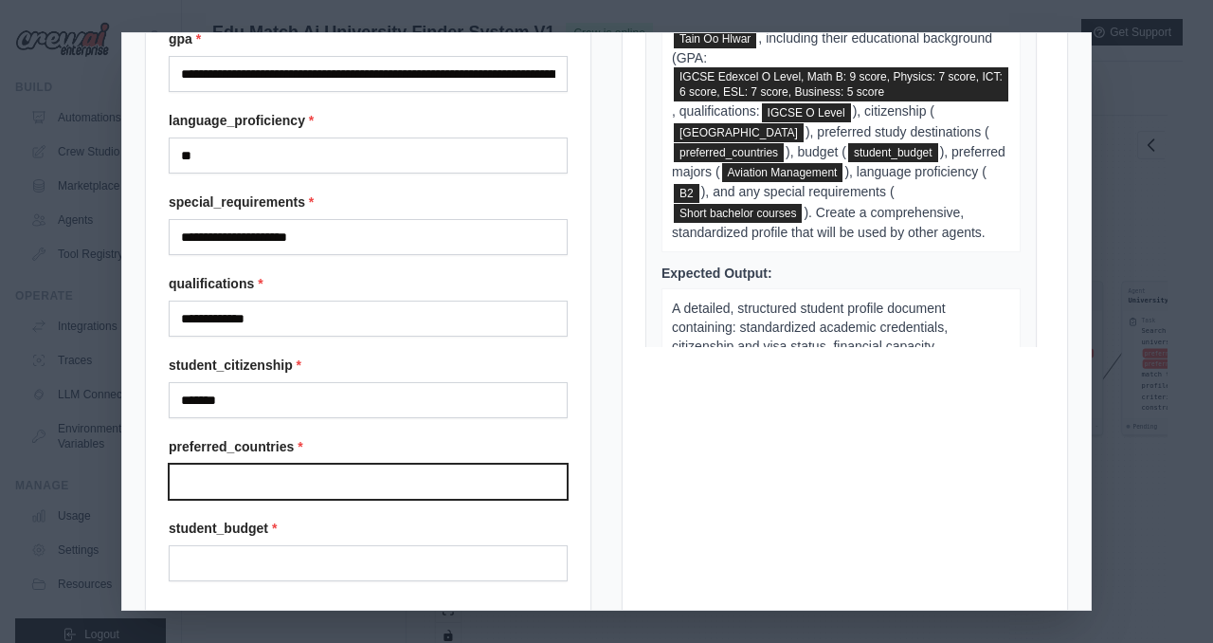
click at [300, 470] on input "Preferred countries" at bounding box center [368, 481] width 399 height 36
click at [331, 456] on div "preferred_countries *" at bounding box center [368, 468] width 399 height 63
click at [331, 474] on input "Preferred countries" at bounding box center [368, 481] width 399 height 36
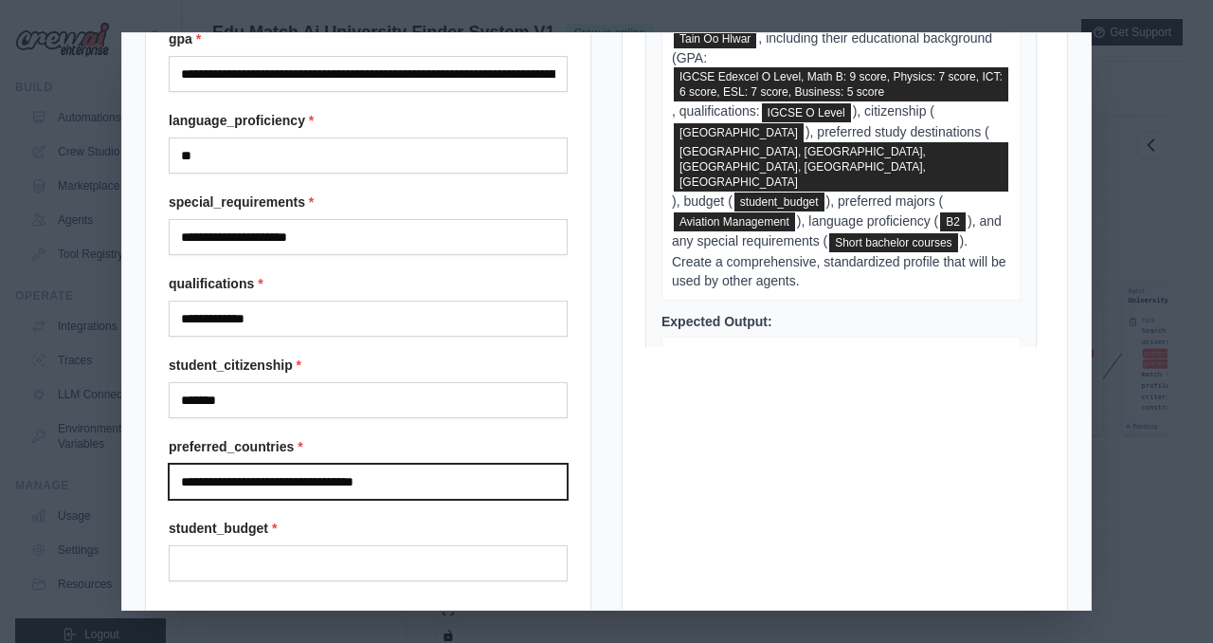
type input "**********"
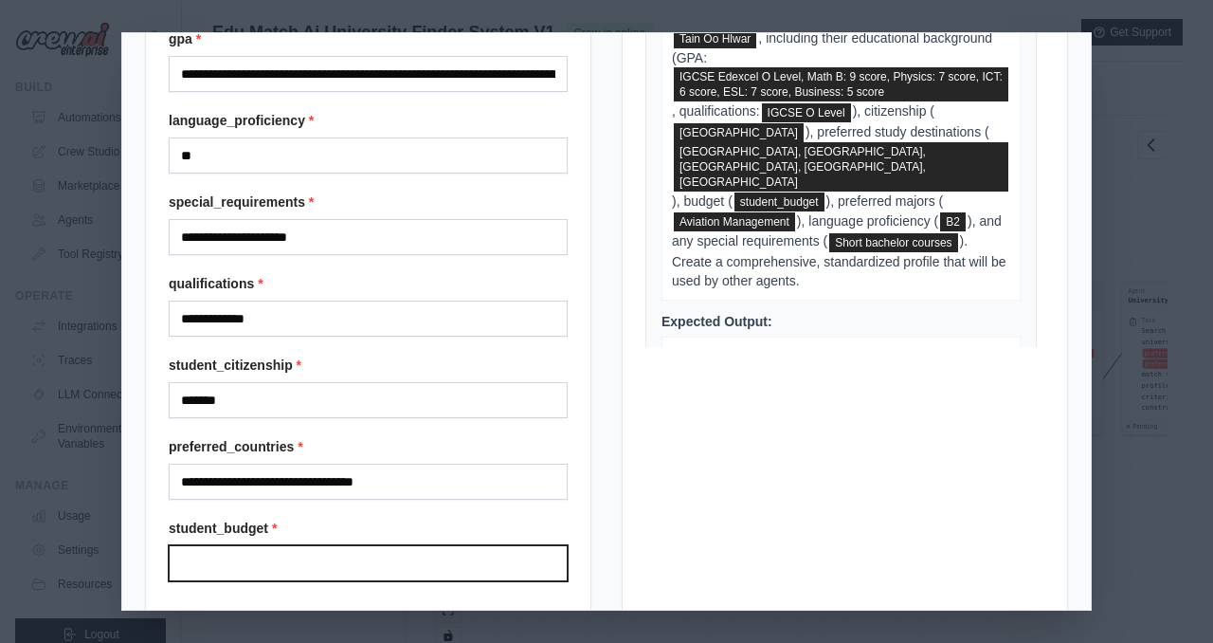
click at [323, 551] on input "Student budget" at bounding box center [368, 563] width 399 height 36
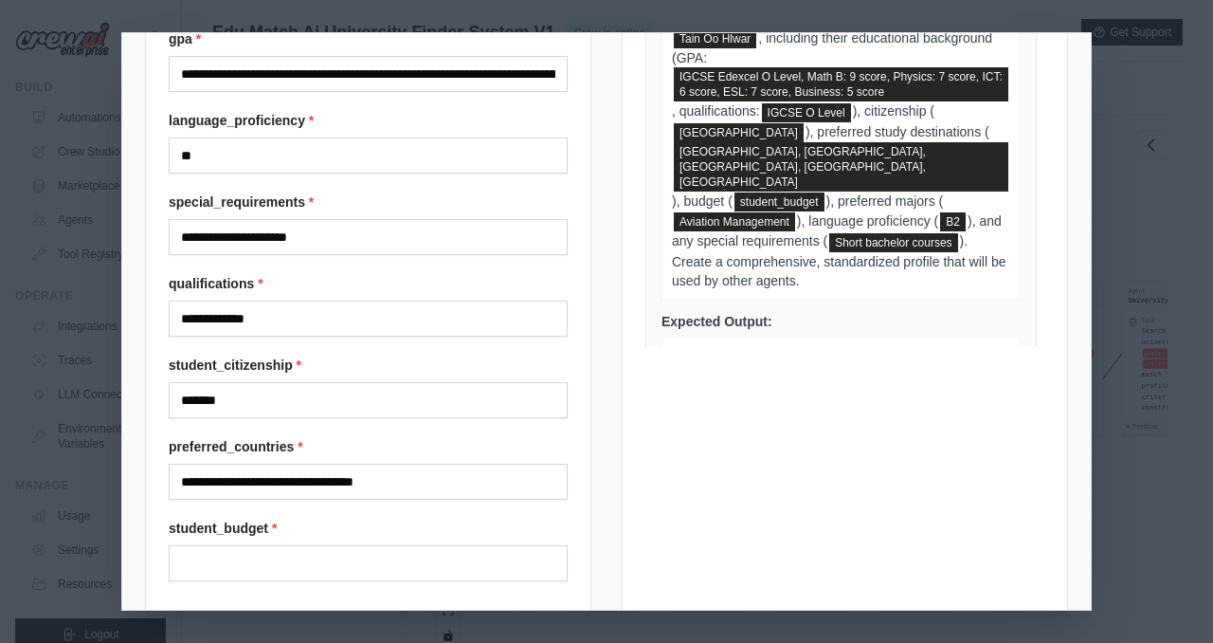
click at [499, 532] on label "student_budget *" at bounding box center [368, 527] width 399 height 19
click at [499, 545] on input "Student budget" at bounding box center [368, 563] width 399 height 36
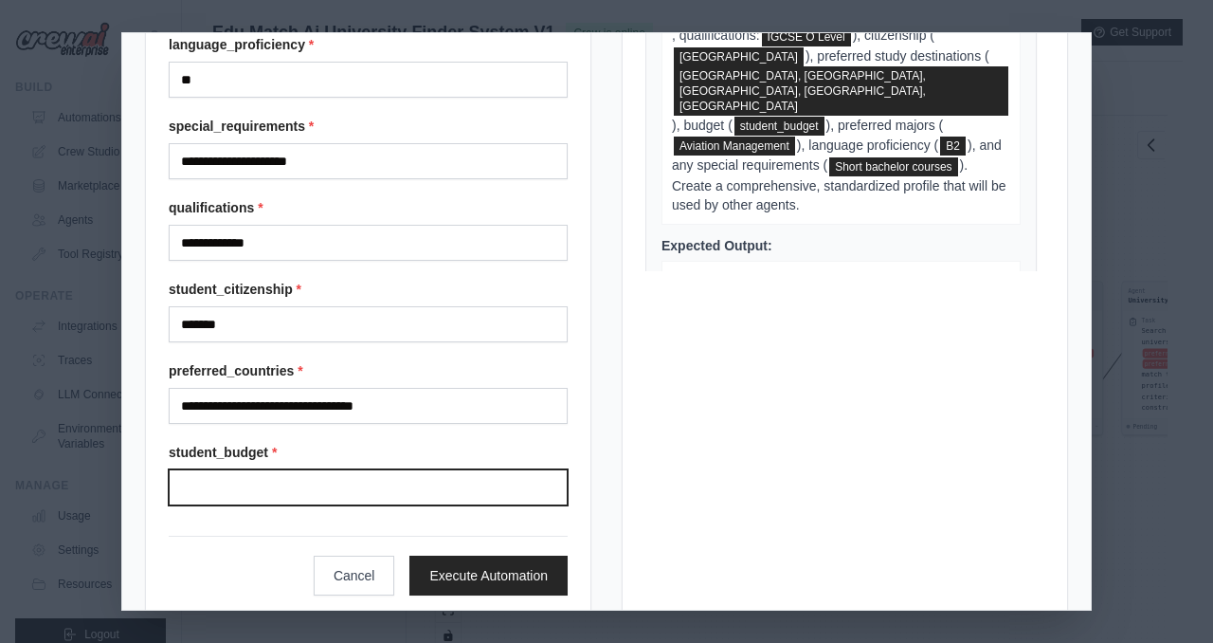
scroll to position [371, 0]
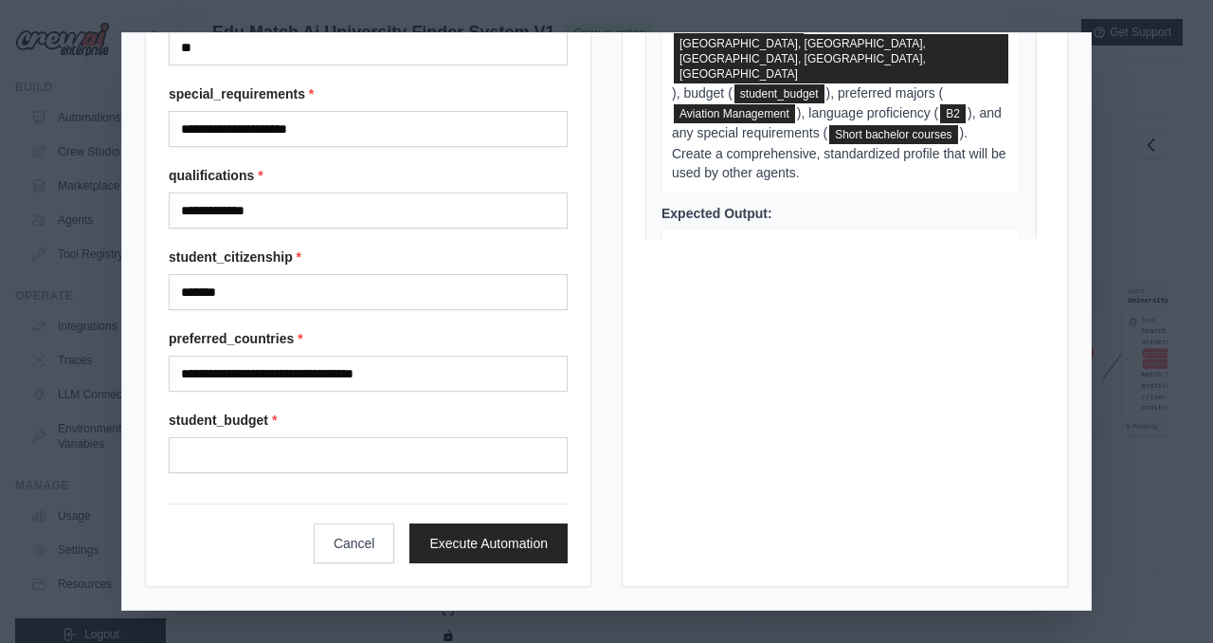
click at [505, 420] on label "student_budget *" at bounding box center [368, 419] width 399 height 19
click at [505, 437] on input "Student budget" at bounding box center [368, 455] width 399 height 36
click at [184, 531] on div "Cancel Execute Automation" at bounding box center [368, 533] width 399 height 60
click at [239, 454] on input "Student budget" at bounding box center [368, 455] width 399 height 36
type input "**********"
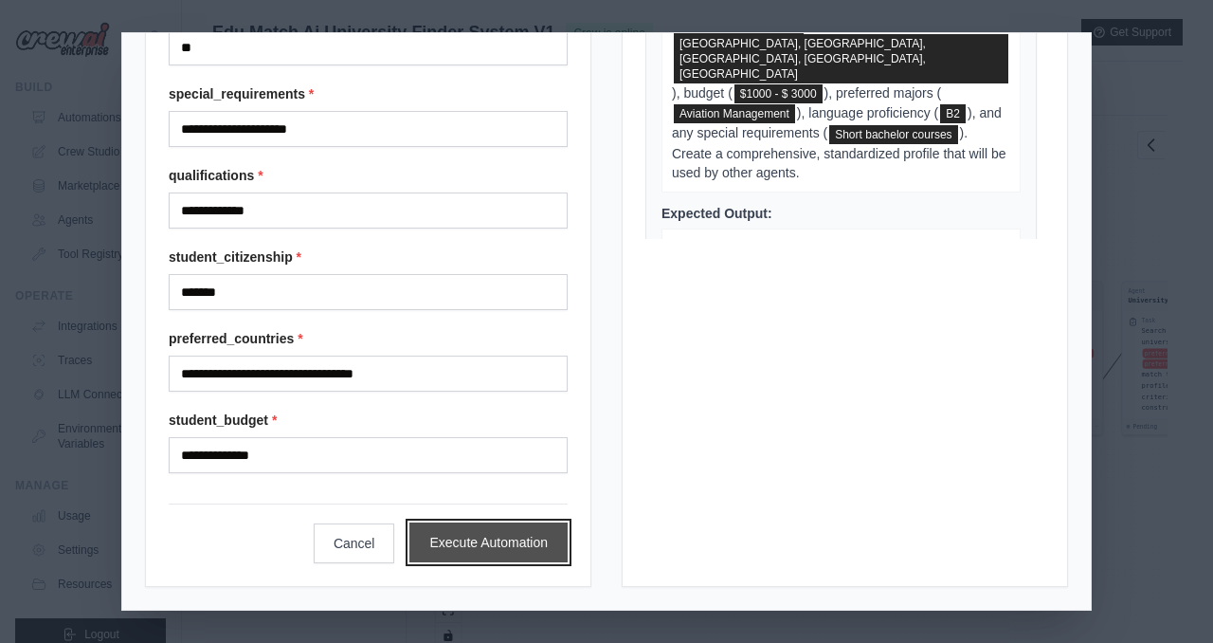
click at [516, 540] on button "Execute Automation" at bounding box center [488, 542] width 158 height 40
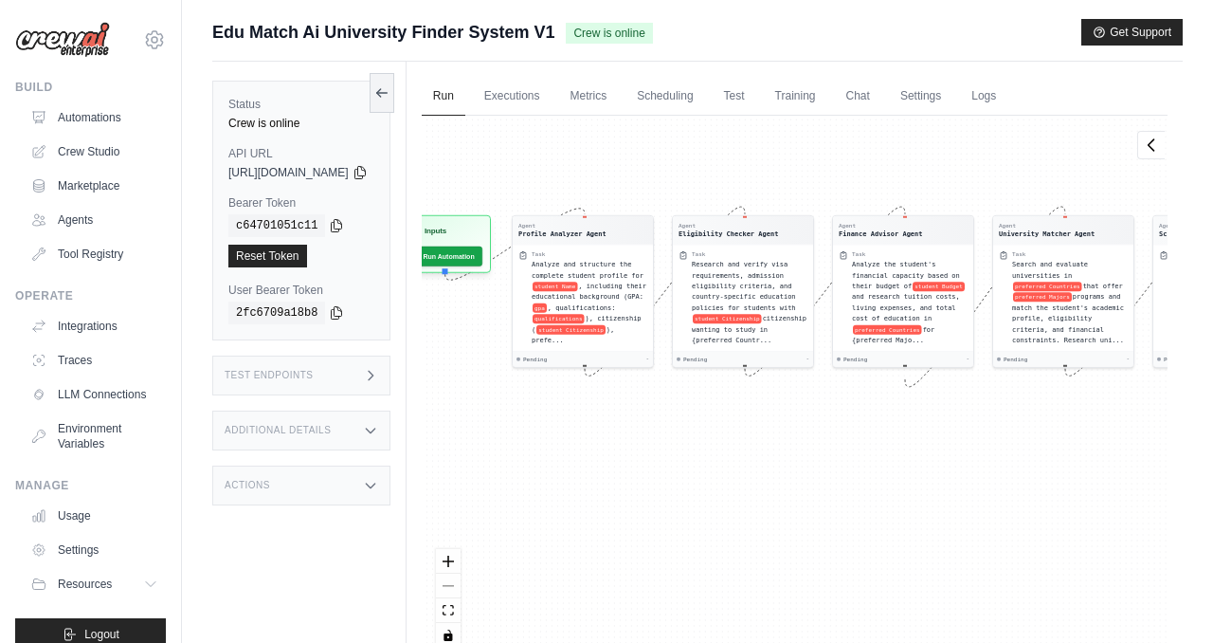
drag, startPoint x: 638, startPoint y: 266, endPoint x: 848, endPoint y: 174, distance: 229.6
click at [850, 174] on div "Agent Profile Analyzer Agent Task Analyze and structure the complete student pr…" at bounding box center [795, 389] width 746 height 546
click at [552, 107] on link "Executions" at bounding box center [512, 97] width 79 height 40
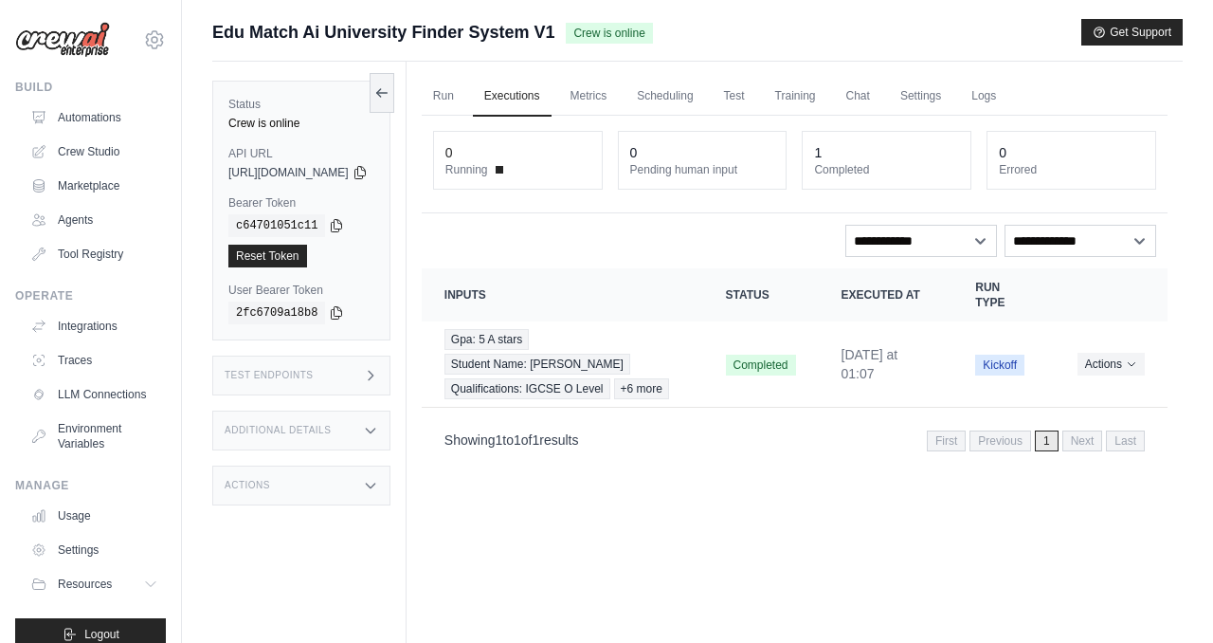
click at [642, 305] on th "Inputs" at bounding box center [562, 294] width 281 height 53
click at [1012, 281] on th "Run Type" at bounding box center [1003, 294] width 101 height 53
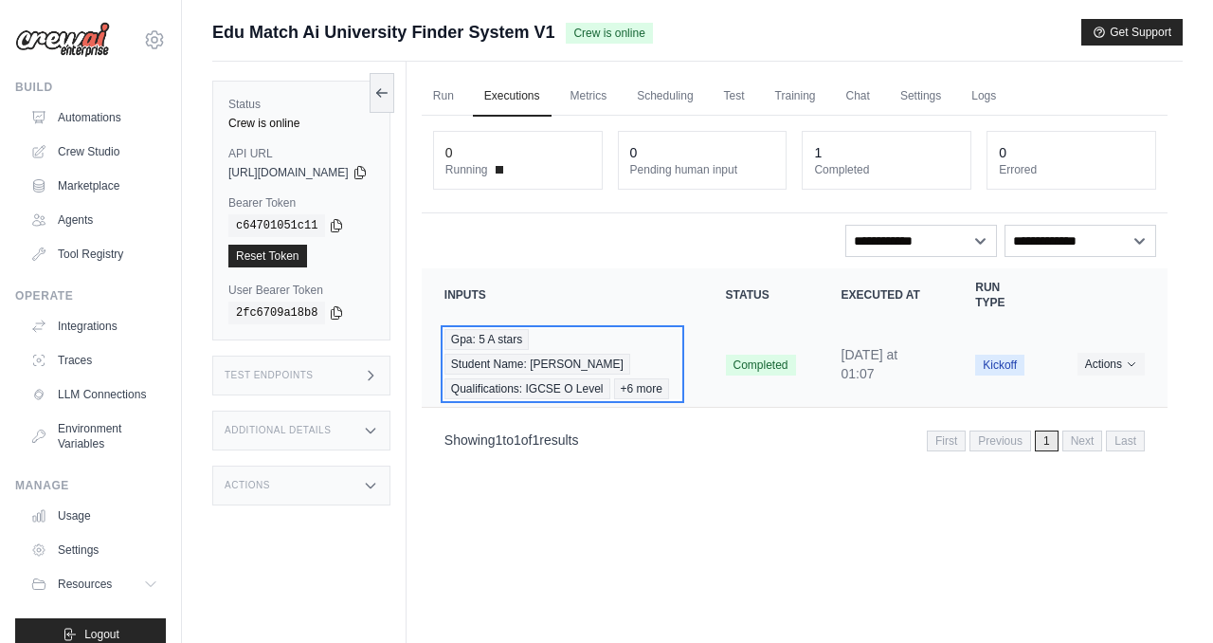
click at [529, 345] on span "Gpa: 5 A stars" at bounding box center [487, 339] width 84 height 21
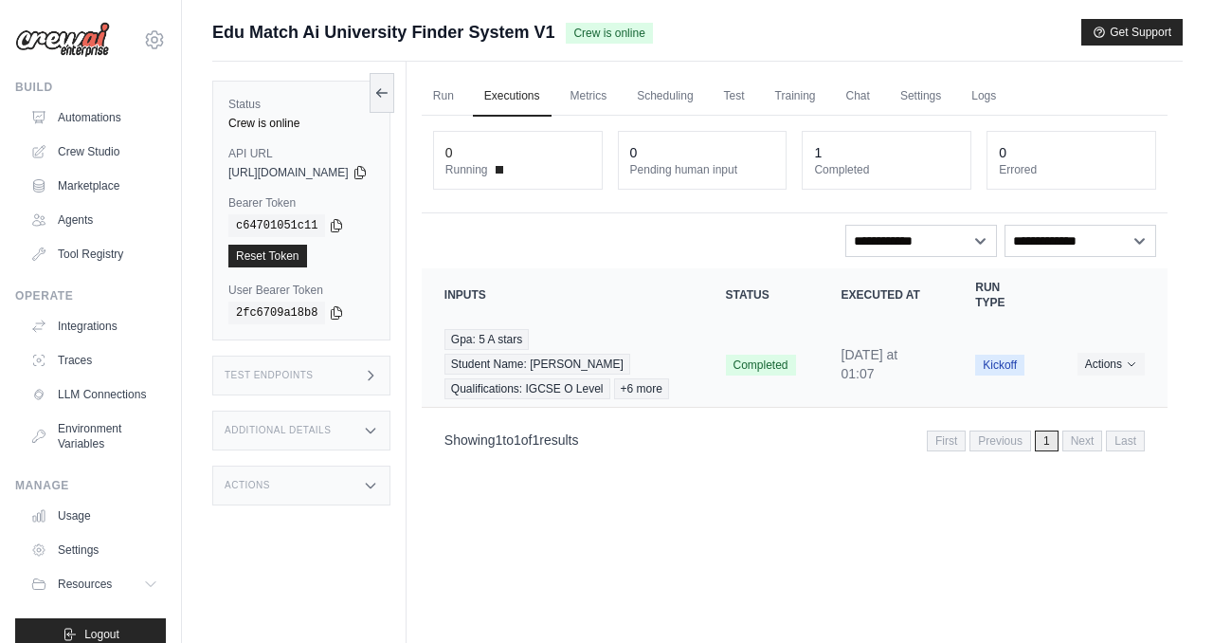
click at [627, 321] on td "Gpa: 5 A stars Student Name: William Qualifications: IGCSE O Level +6 more" at bounding box center [562, 364] width 281 height 86
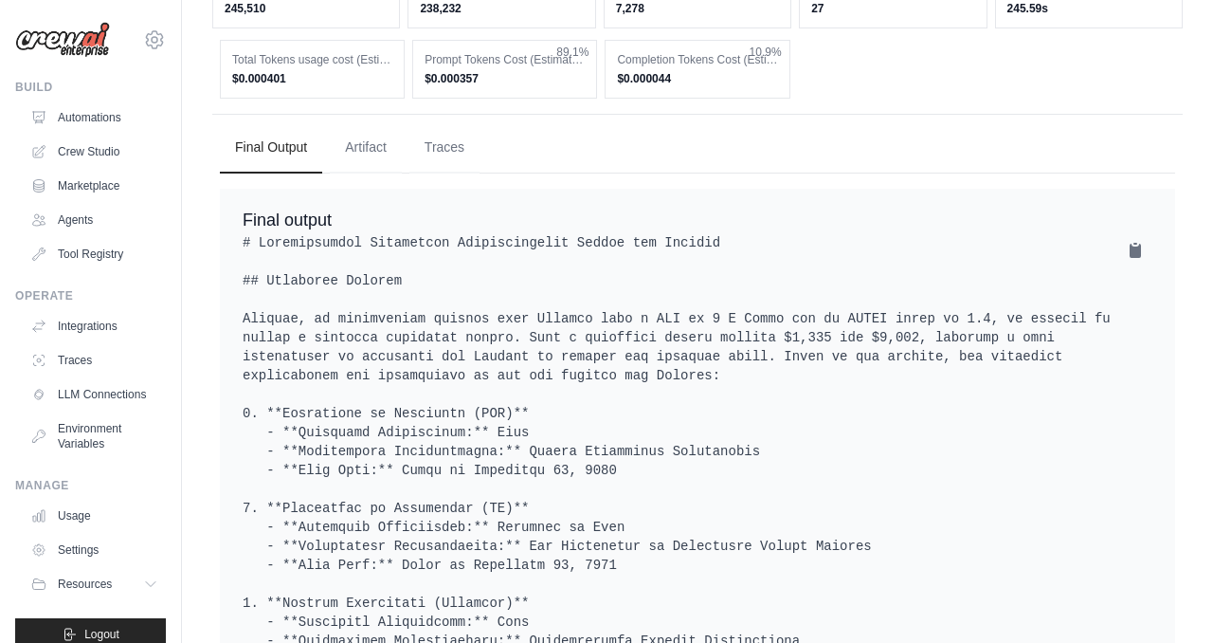
scroll to position [1289, 0]
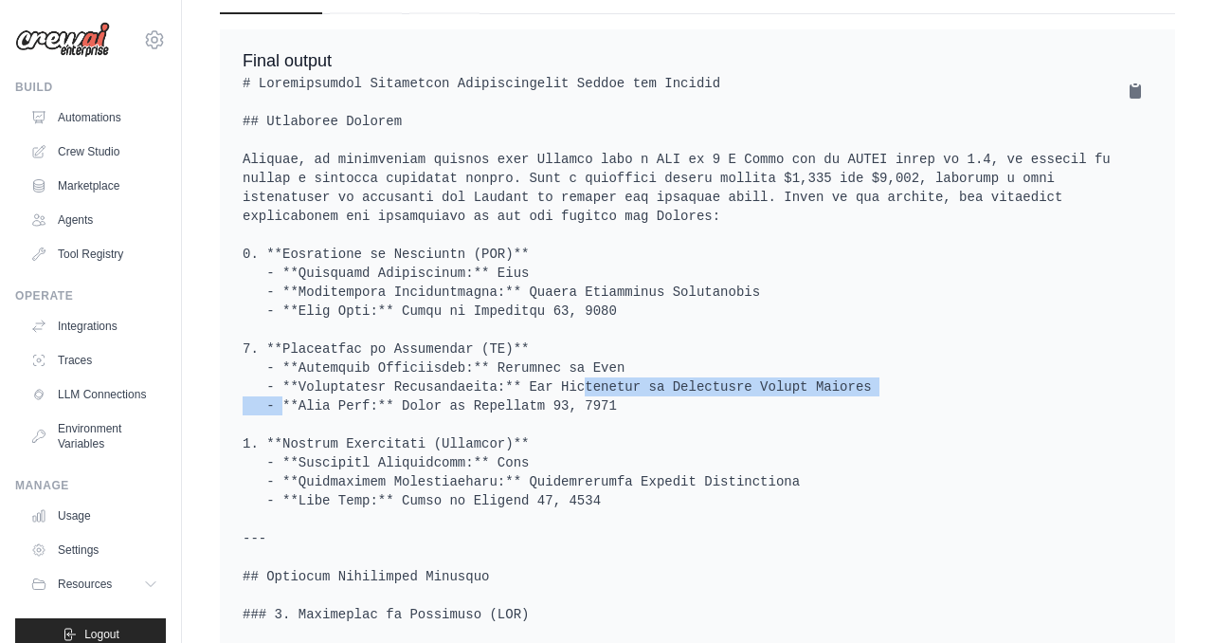
drag, startPoint x: 538, startPoint y: 348, endPoint x: 927, endPoint y: 348, distance: 388.6
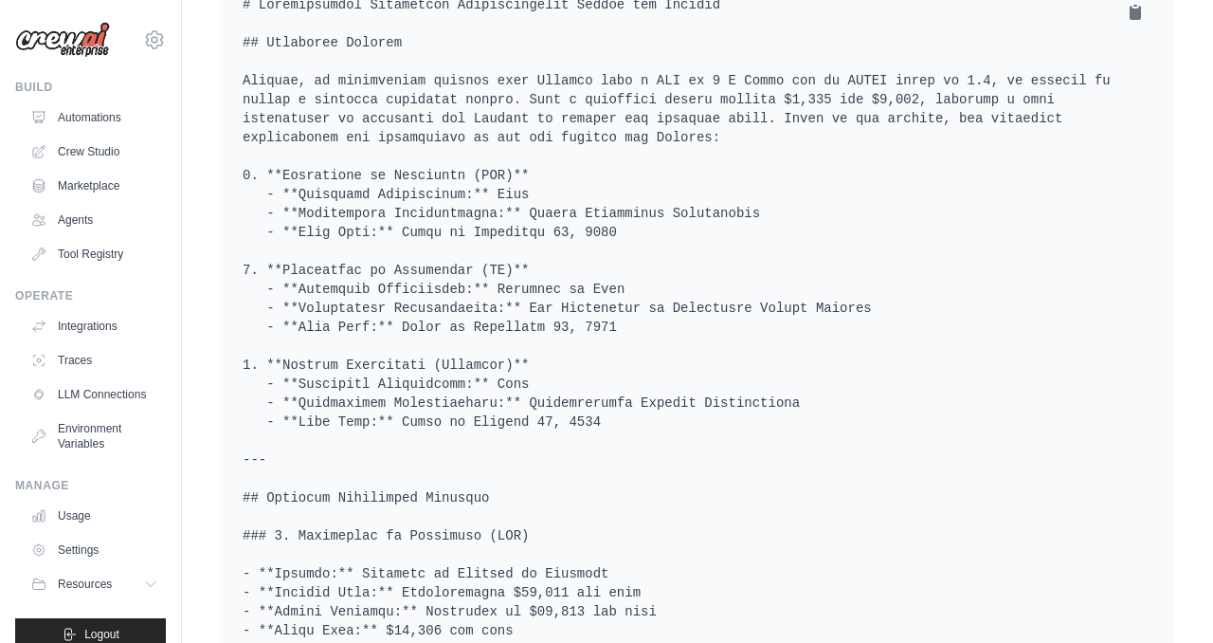
drag, startPoint x: 275, startPoint y: 321, endPoint x: 461, endPoint y: 327, distance: 185.9
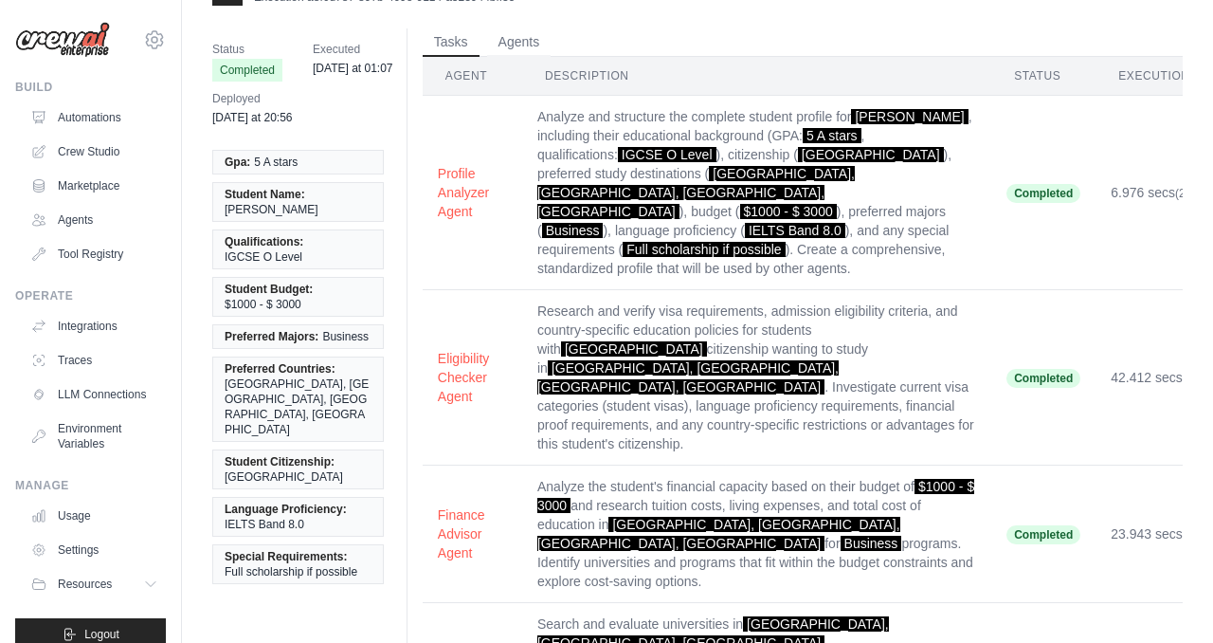
scroll to position [0, 0]
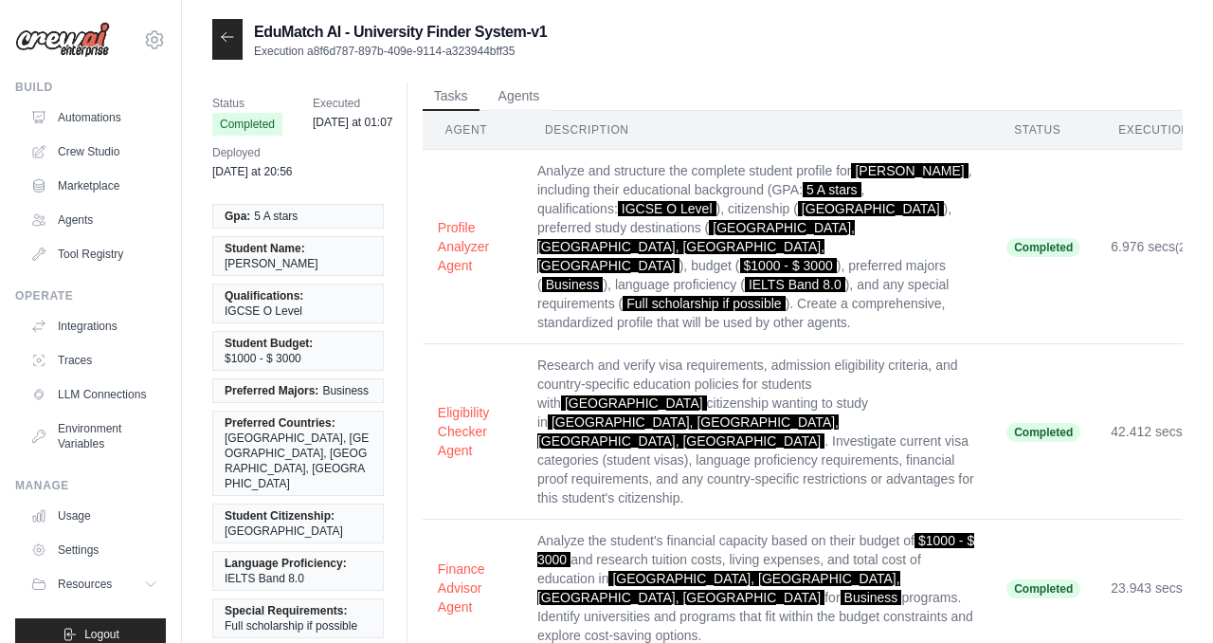
click at [229, 34] on icon at bounding box center [227, 36] width 15 height 15
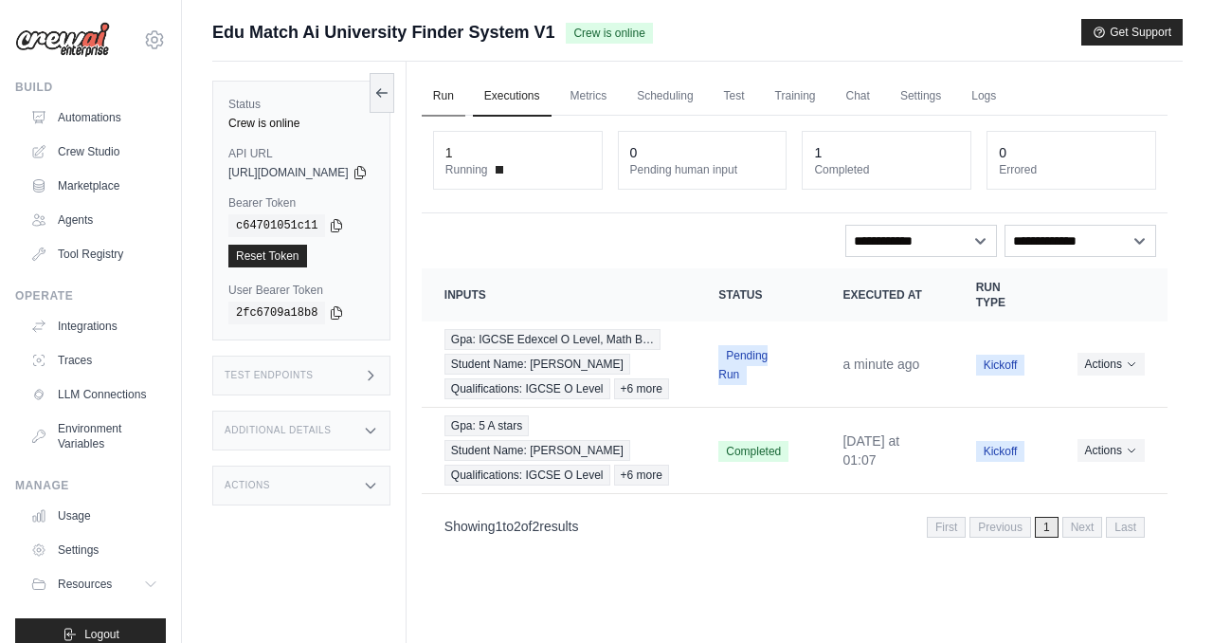
click at [465, 103] on link "Run" at bounding box center [444, 97] width 44 height 40
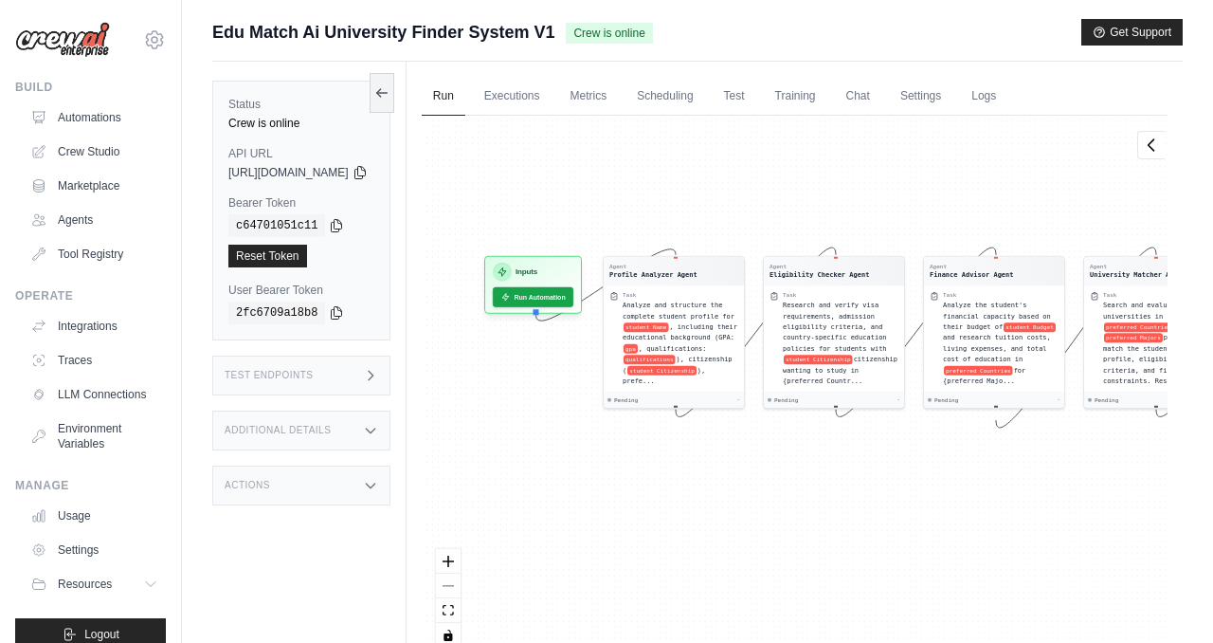
drag, startPoint x: 664, startPoint y: 209, endPoint x: 971, endPoint y: 158, distance: 310.4
click at [971, 158] on div "Agent Profile Analyzer Agent Task Analyze and structure the complete student pr…" at bounding box center [795, 389] width 746 height 546
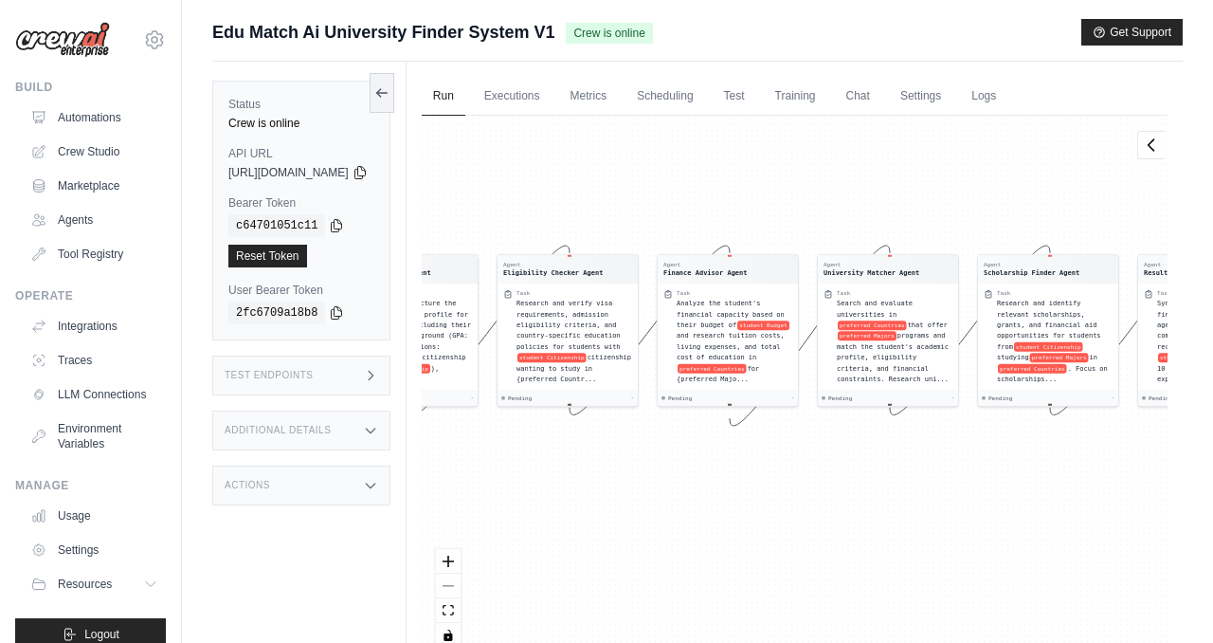
drag, startPoint x: 919, startPoint y: 155, endPoint x: 654, endPoint y: 152, distance: 265.4
click at [654, 152] on div "Agent Profile Analyzer Agent Task Analyze and structure the complete student pr…" at bounding box center [795, 389] width 746 height 546
click at [551, 98] on link "Executions" at bounding box center [512, 97] width 79 height 40
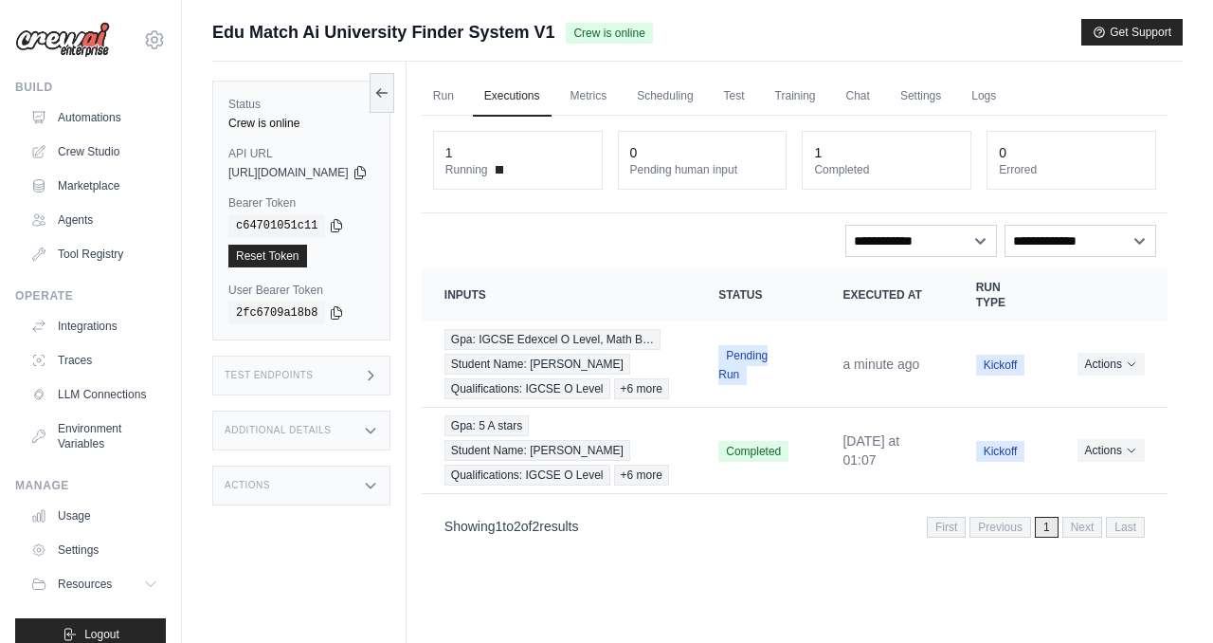
click at [499, 157] on div "1" at bounding box center [517, 152] width 145 height 19
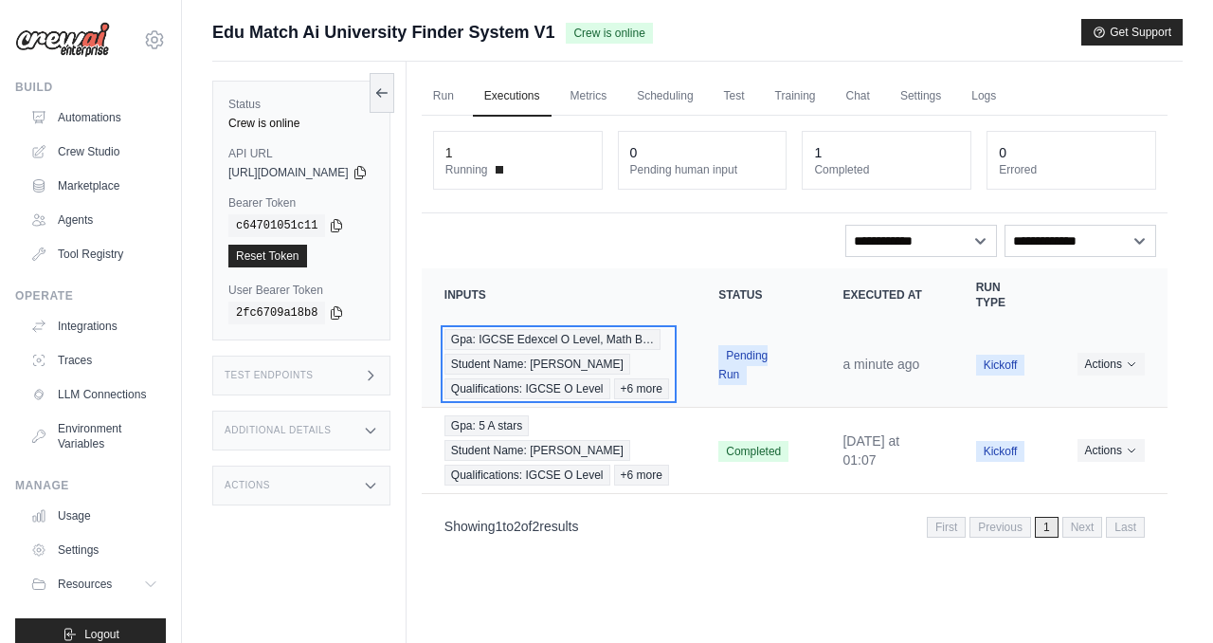
click at [619, 341] on span "Gpa: IGCSE Edexcel O Level, Math B…" at bounding box center [553, 339] width 216 height 21
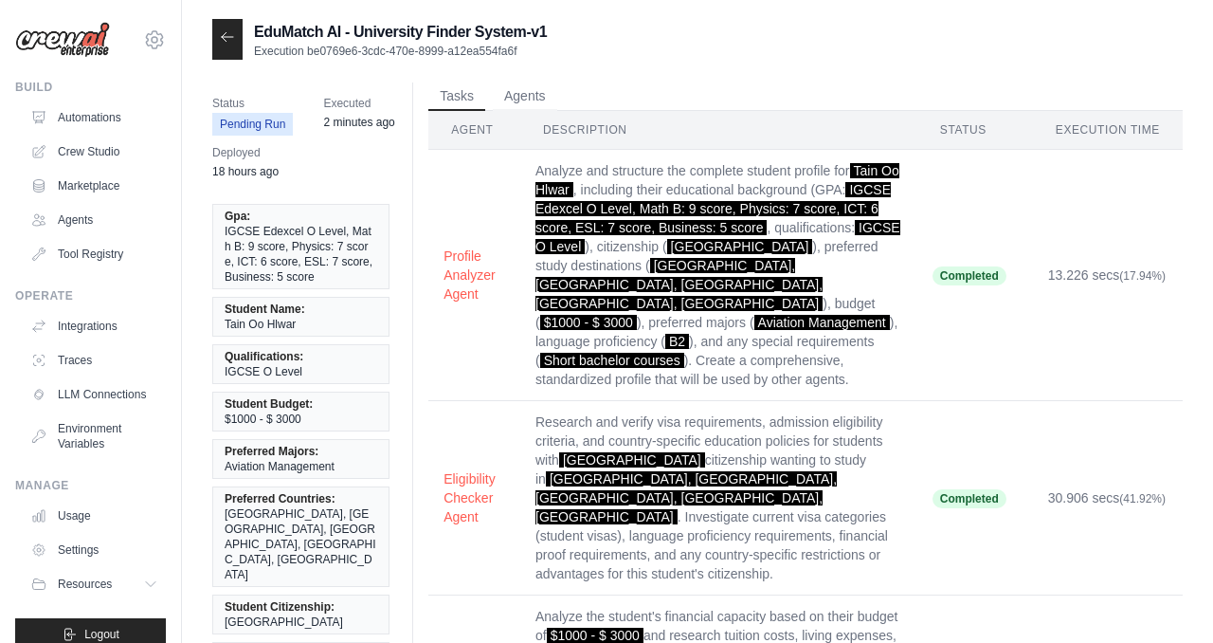
scroll to position [224, 0]
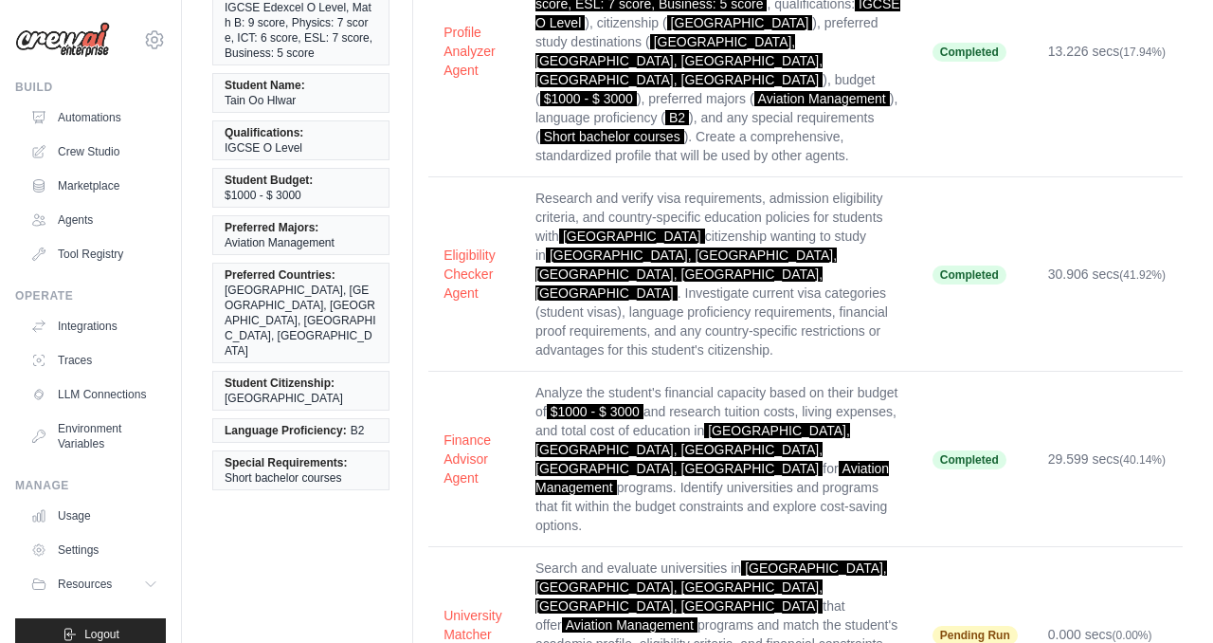
click at [945, 549] on td "Pending Run" at bounding box center [975, 634] width 116 height 175
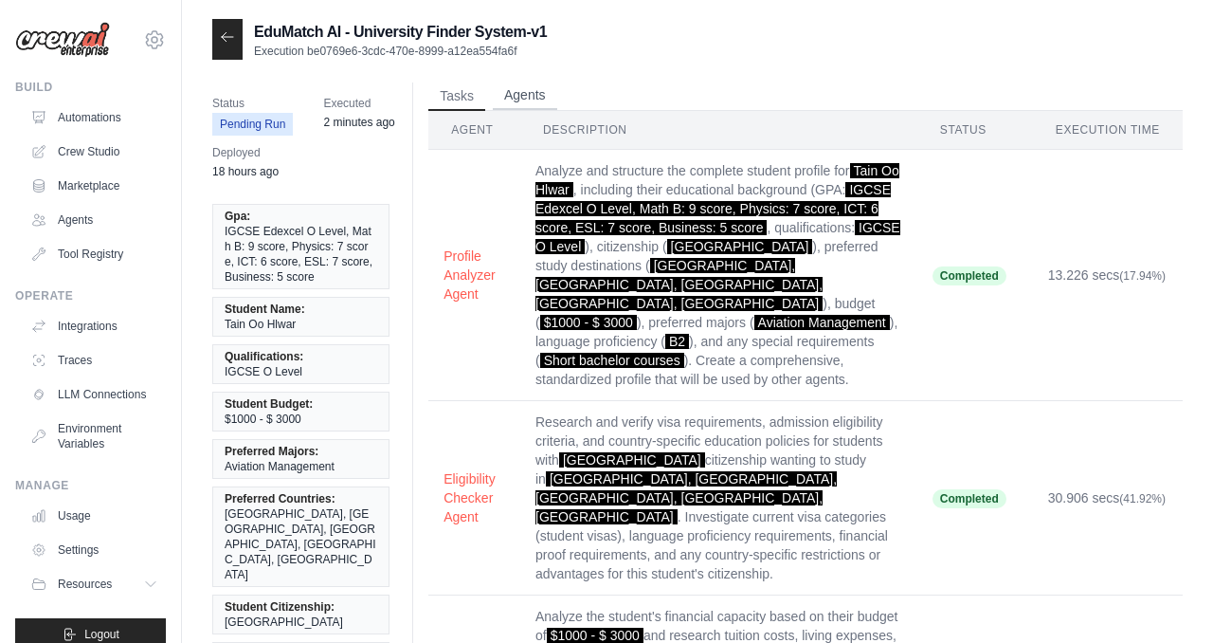
click at [510, 98] on button "Agents" at bounding box center [525, 96] width 64 height 28
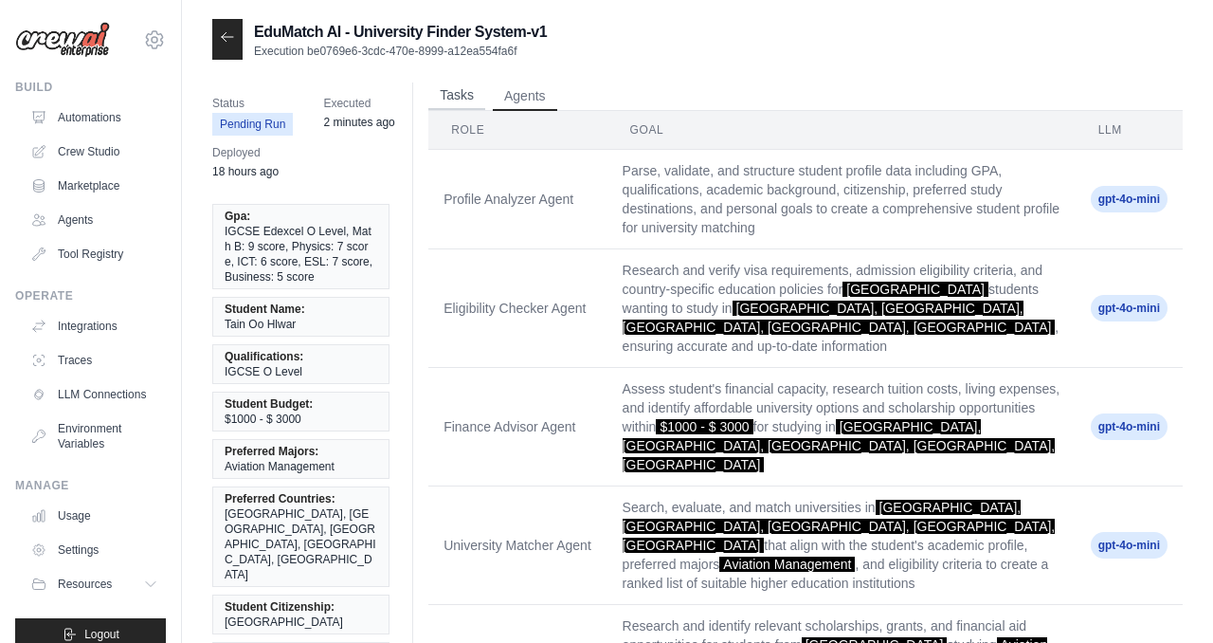
click at [463, 100] on button "Tasks" at bounding box center [456, 96] width 57 height 28
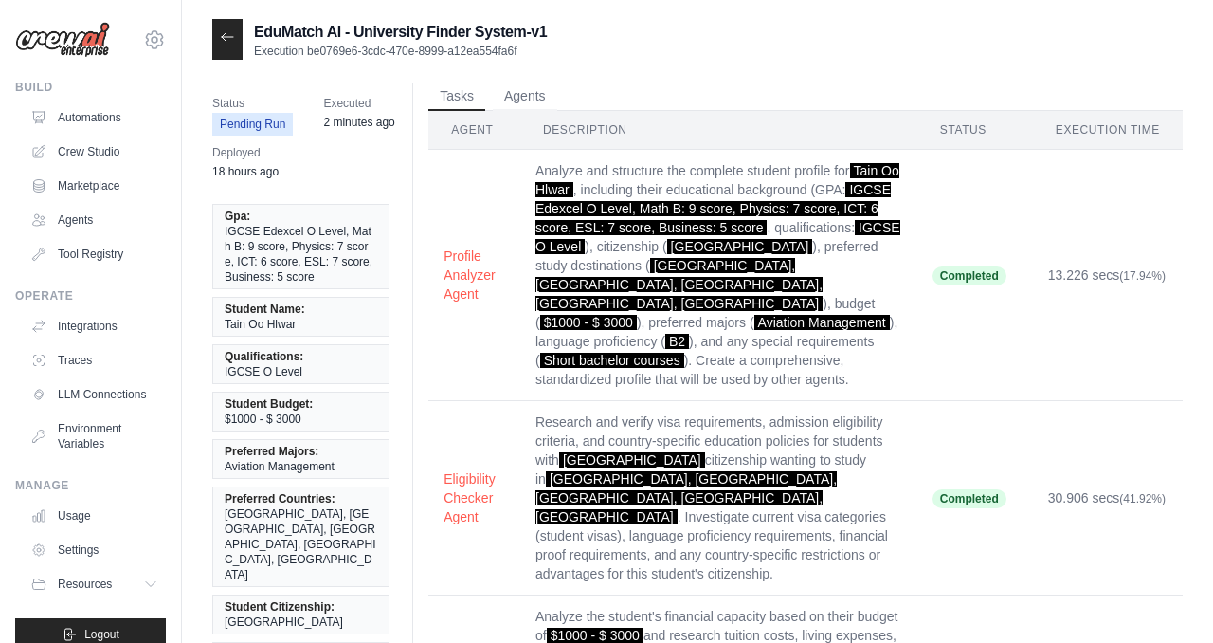
click at [240, 41] on div at bounding box center [227, 39] width 30 height 41
click at [219, 44] on div at bounding box center [227, 39] width 30 height 41
click at [230, 39] on icon at bounding box center [227, 36] width 15 height 15
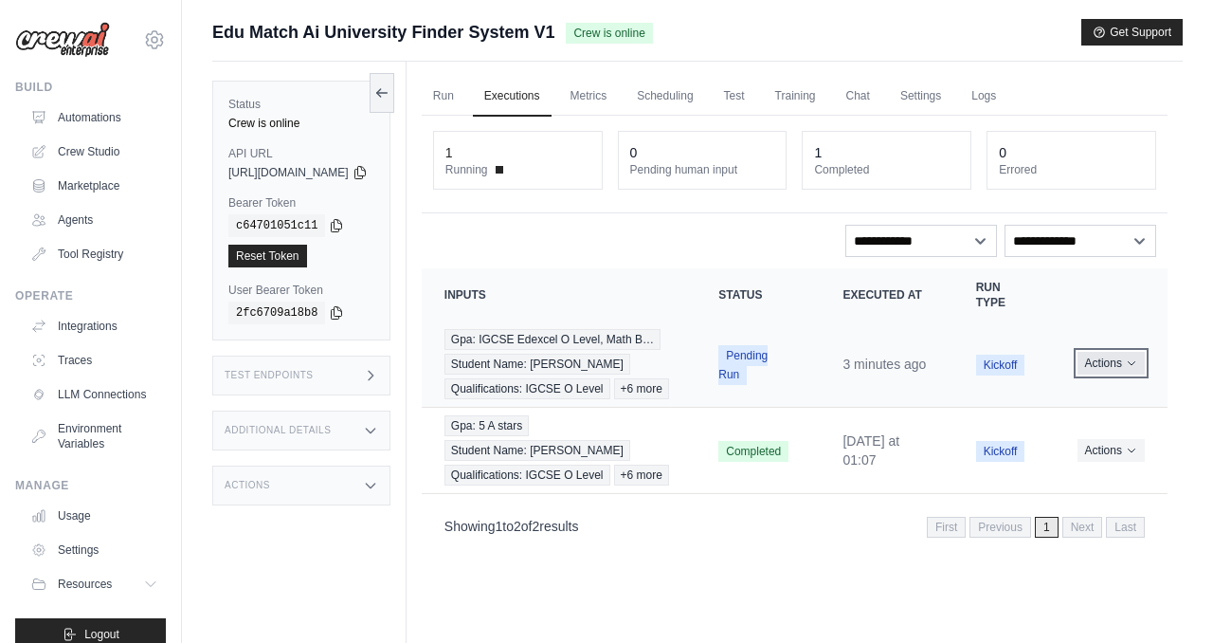
click at [1108, 374] on button "Actions" at bounding box center [1111, 363] width 67 height 23
click at [1097, 412] on link "View Details" at bounding box center [1084, 398] width 121 height 30
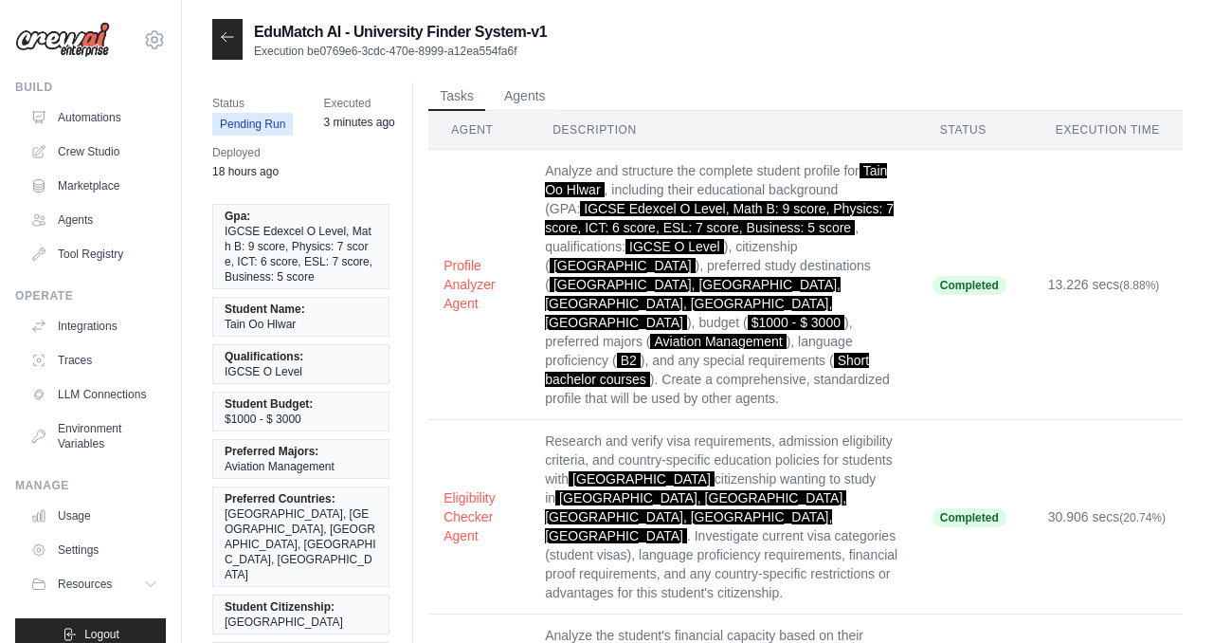
click at [218, 35] on div at bounding box center [227, 39] width 30 height 41
click at [228, 41] on icon at bounding box center [227, 36] width 15 height 15
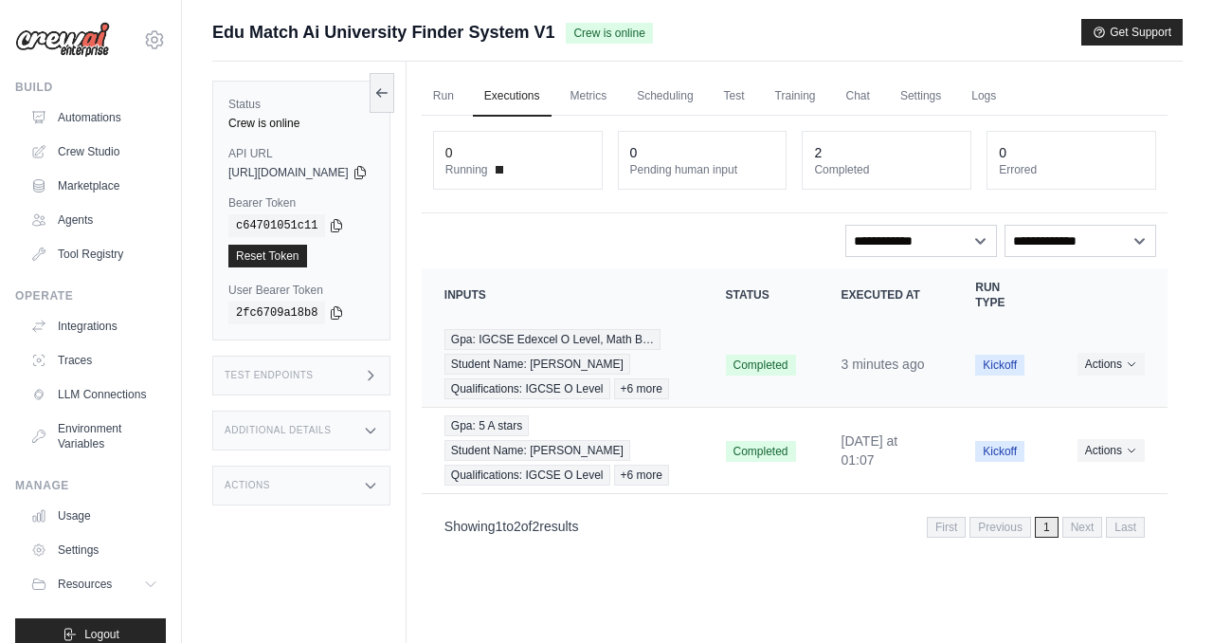
click at [790, 398] on td "Completed" at bounding box center [761, 364] width 116 height 86
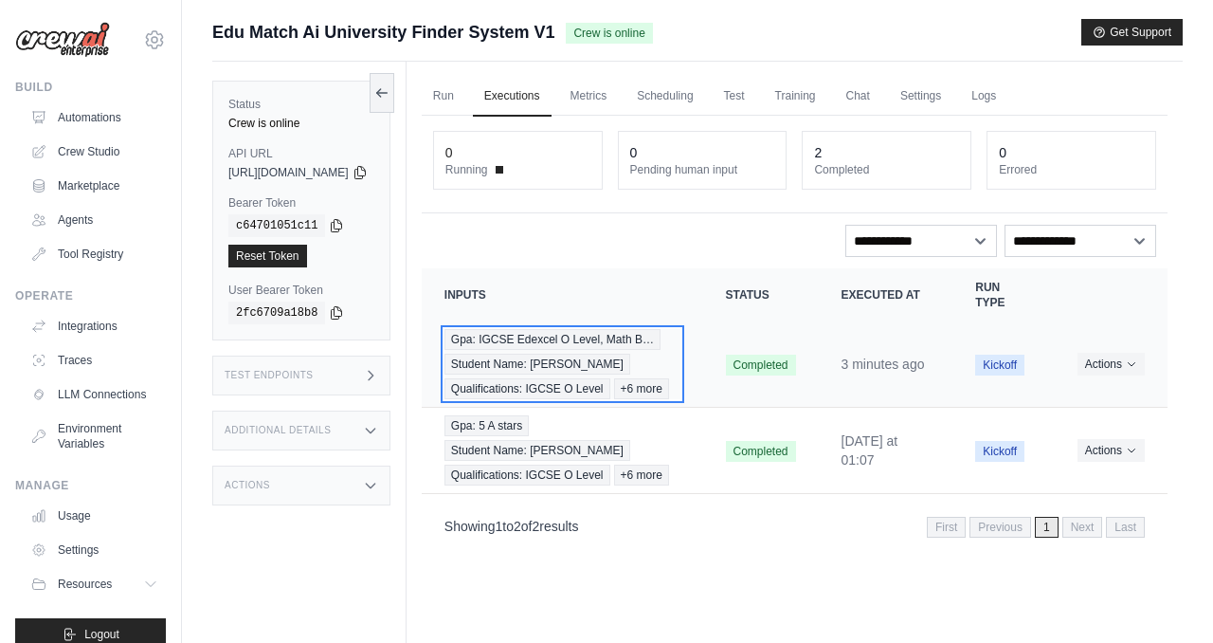
click at [661, 350] on span "Gpa: IGCSE Edexcel O Level, Math B…" at bounding box center [553, 339] width 216 height 21
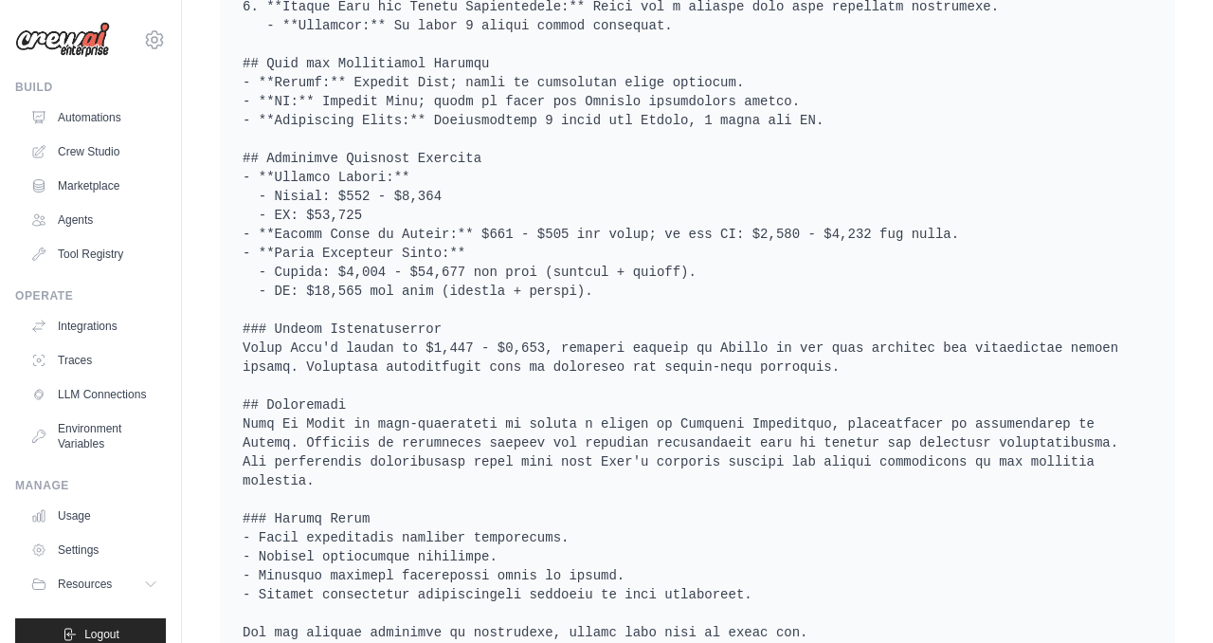
scroll to position [3215, 0]
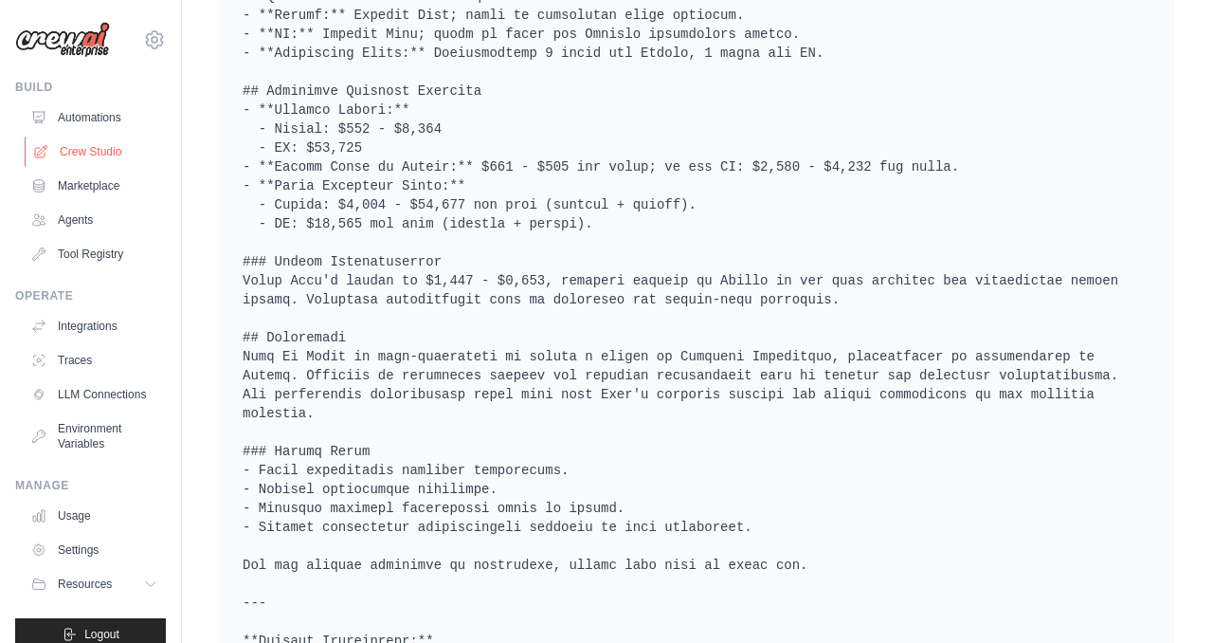
click at [100, 140] on link "Crew Studio" at bounding box center [96, 151] width 143 height 30
click at [100, 115] on link "Automations" at bounding box center [96, 117] width 143 height 30
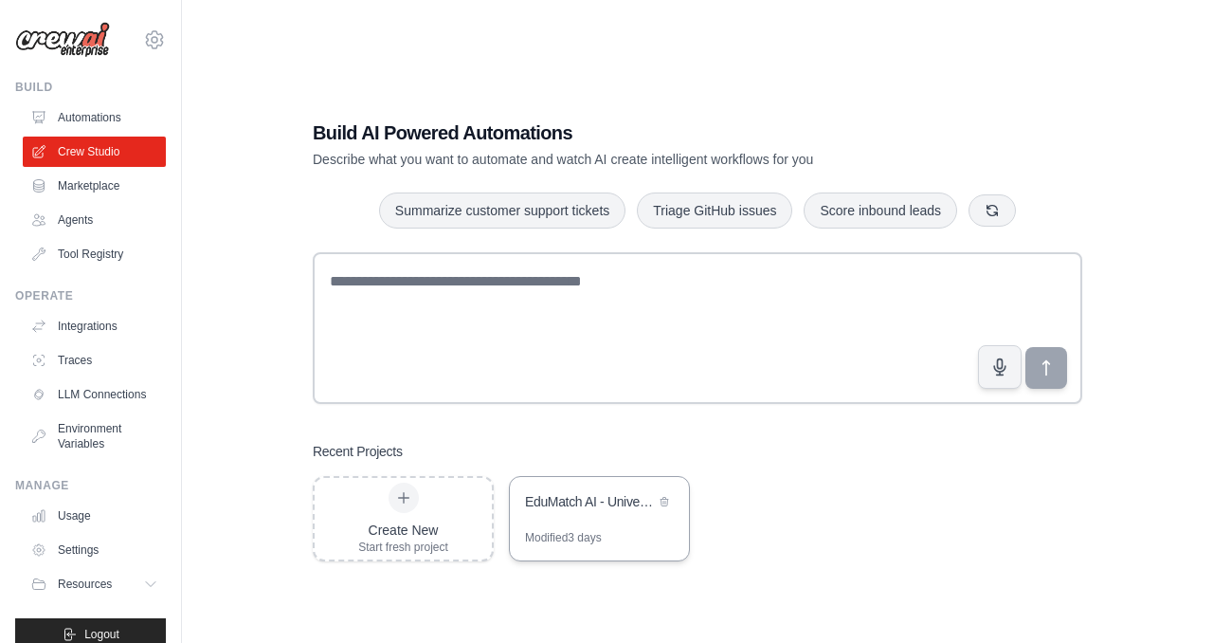
click at [580, 520] on div "EduMatch AI - University Finder System" at bounding box center [599, 503] width 179 height 53
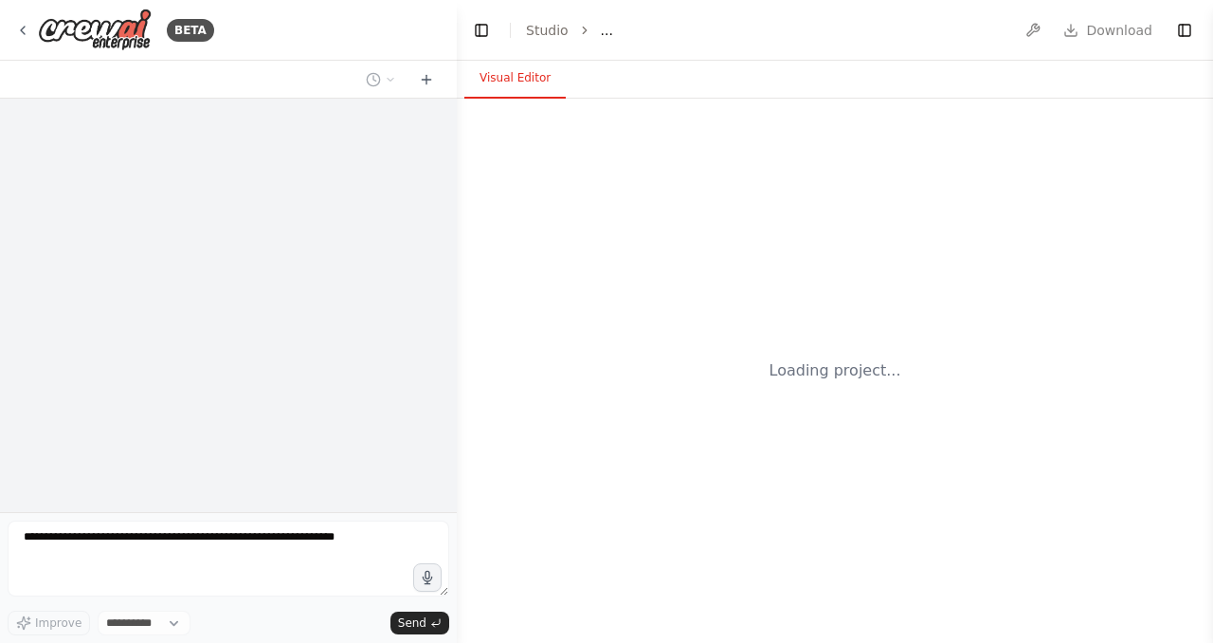
select select "****"
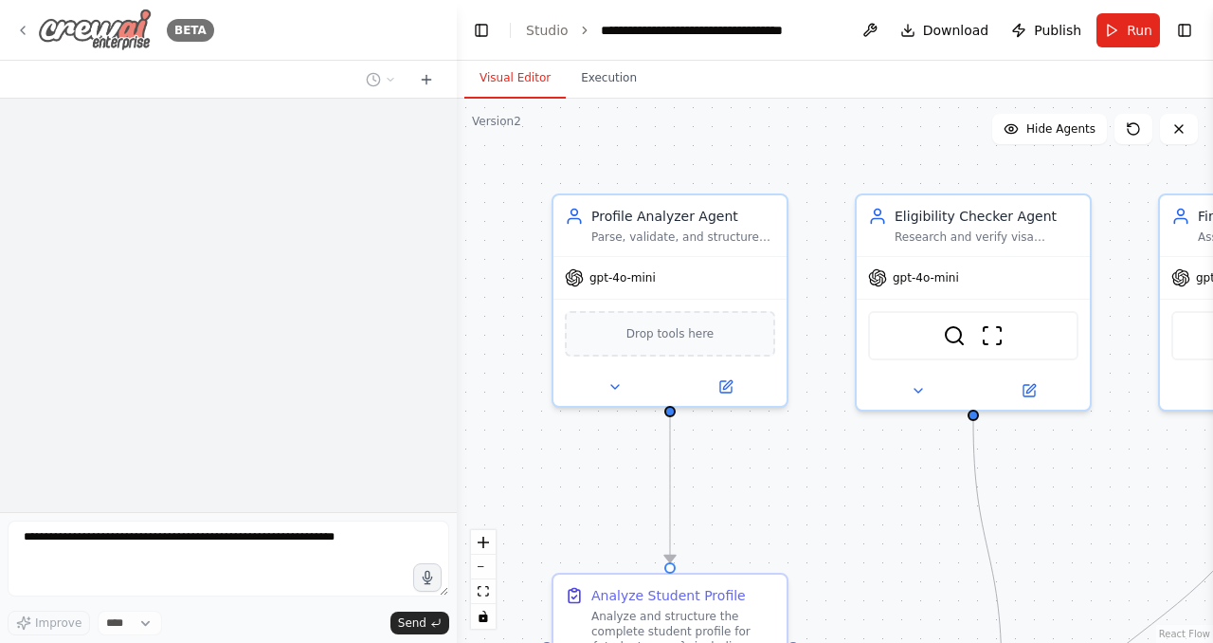
click at [18, 27] on icon at bounding box center [22, 30] width 15 height 15
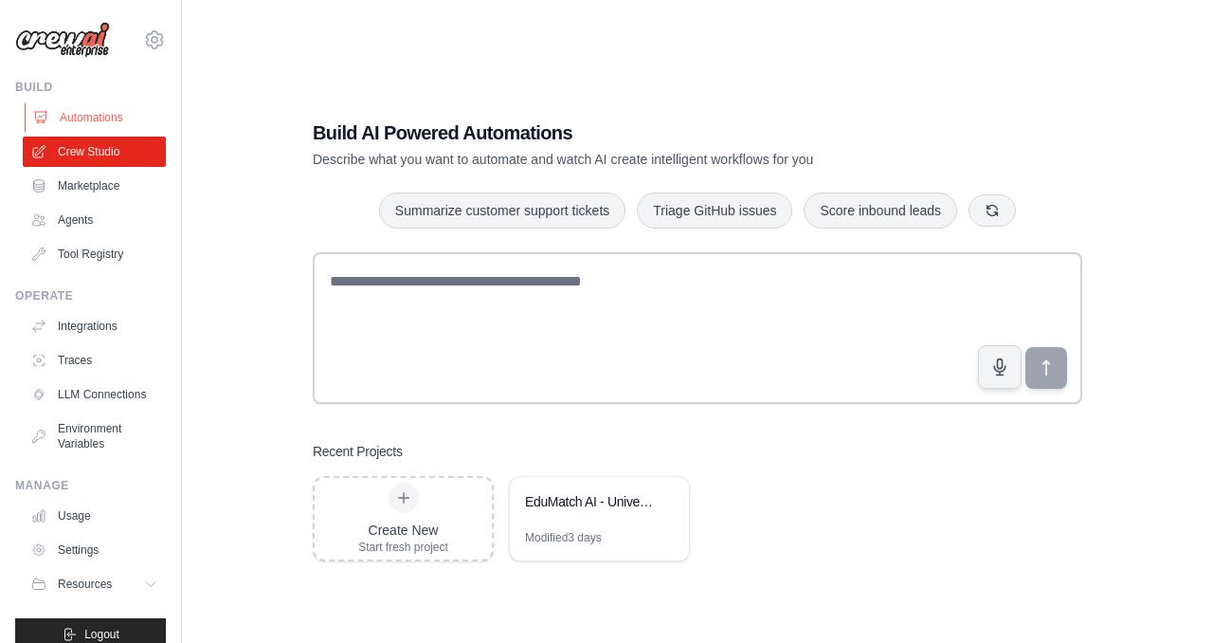
click at [110, 129] on link "Automations" at bounding box center [96, 117] width 143 height 30
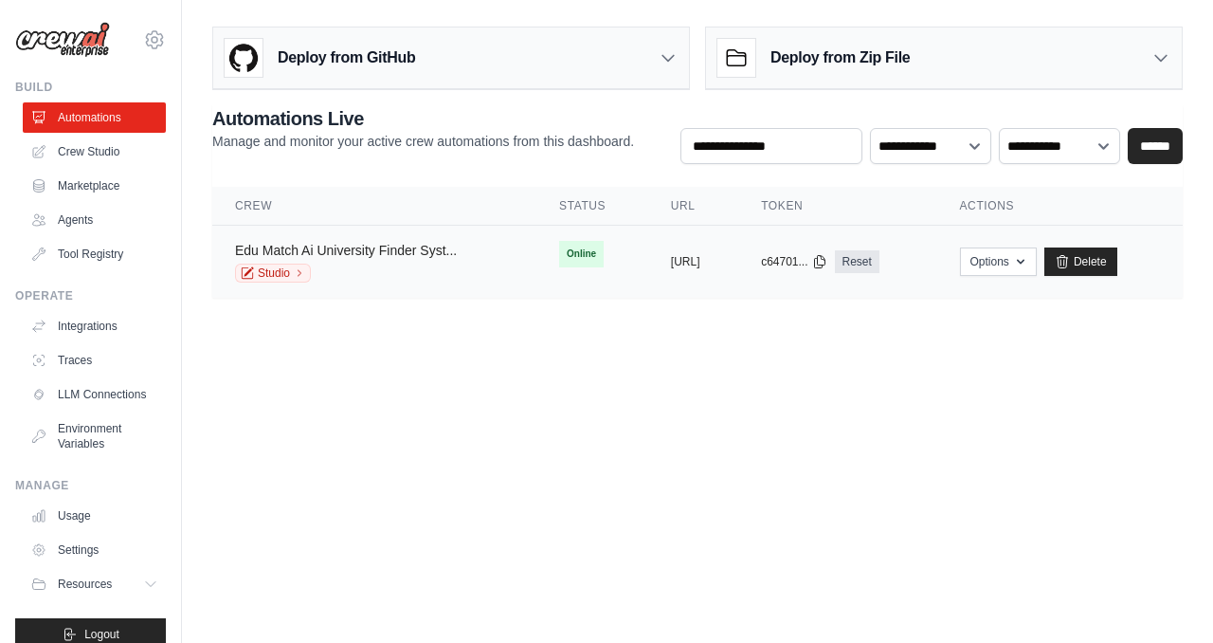
click at [430, 249] on link "Edu Match Ai University Finder Syst..." at bounding box center [346, 250] width 222 height 15
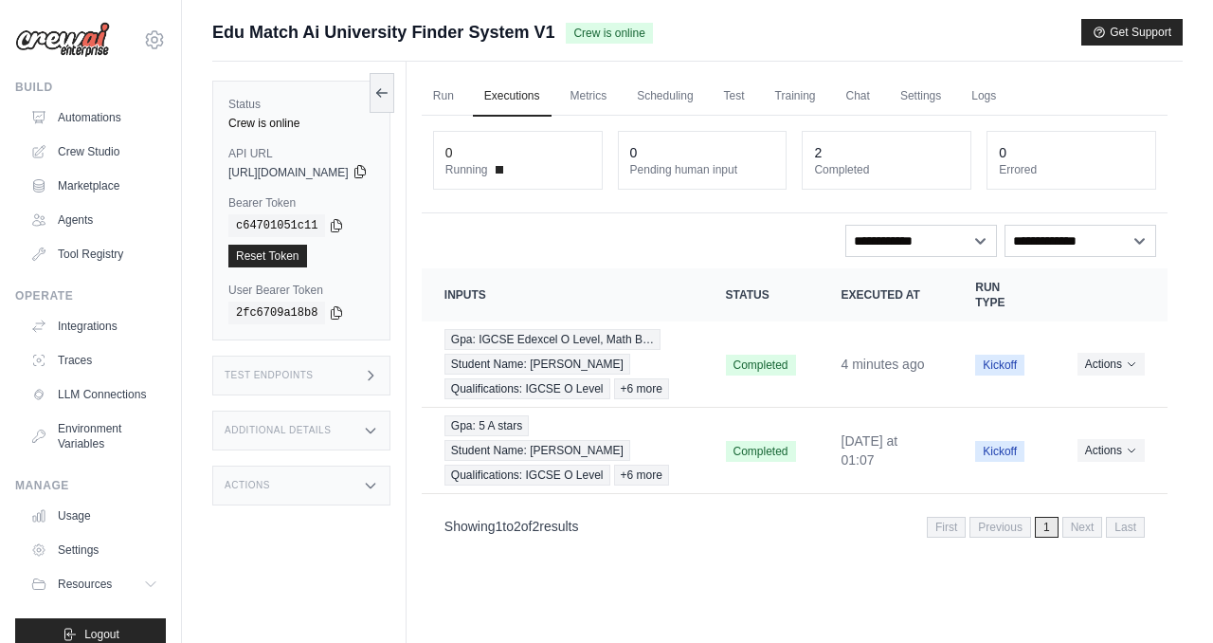
click at [368, 173] on icon at bounding box center [360, 171] width 15 height 15
click at [341, 226] on icon at bounding box center [336, 224] width 15 height 15
click at [465, 98] on link "Run" at bounding box center [444, 97] width 44 height 40
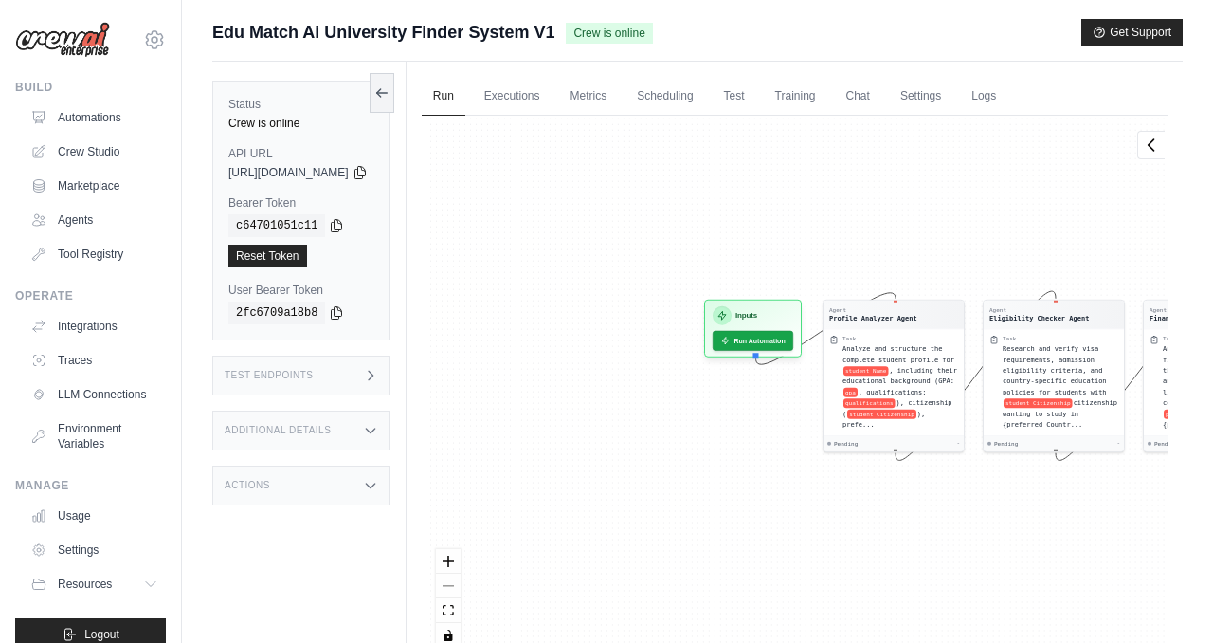
drag, startPoint x: 598, startPoint y: 190, endPoint x: 1086, endPoint y: 180, distance: 488.2
click at [1086, 181] on div "Agent Profile Analyzer Agent Task Analyze and structure the complete student pr…" at bounding box center [795, 389] width 746 height 546
click at [793, 343] on button "Run Automation" at bounding box center [751, 335] width 84 height 21
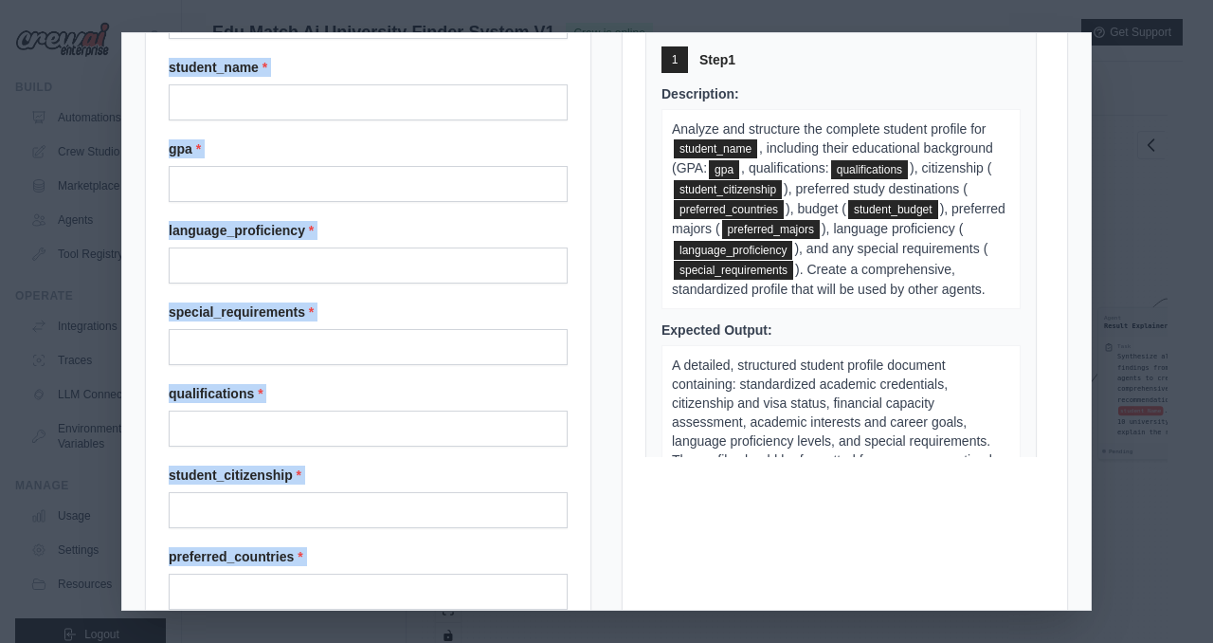
scroll to position [371, 0]
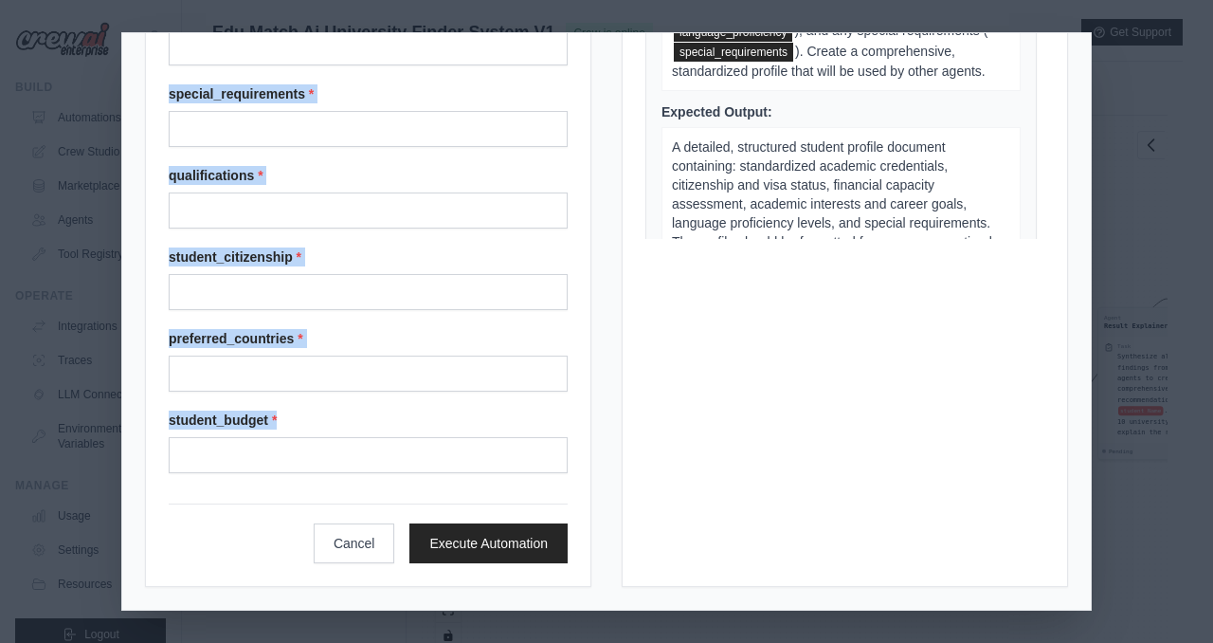
drag, startPoint x: 162, startPoint y: 84, endPoint x: 334, endPoint y: 450, distance: 404.1
click at [334, 450] on div "Input Parameters preferred_majors * student_name * gpa * language_proficiency *…" at bounding box center [368, 135] width 446 height 901
copy div "Input Parameters preferred_majors * student_name * gpa * language_proficiency *…"
click at [354, 556] on button "Cancel" at bounding box center [355, 542] width 82 height 40
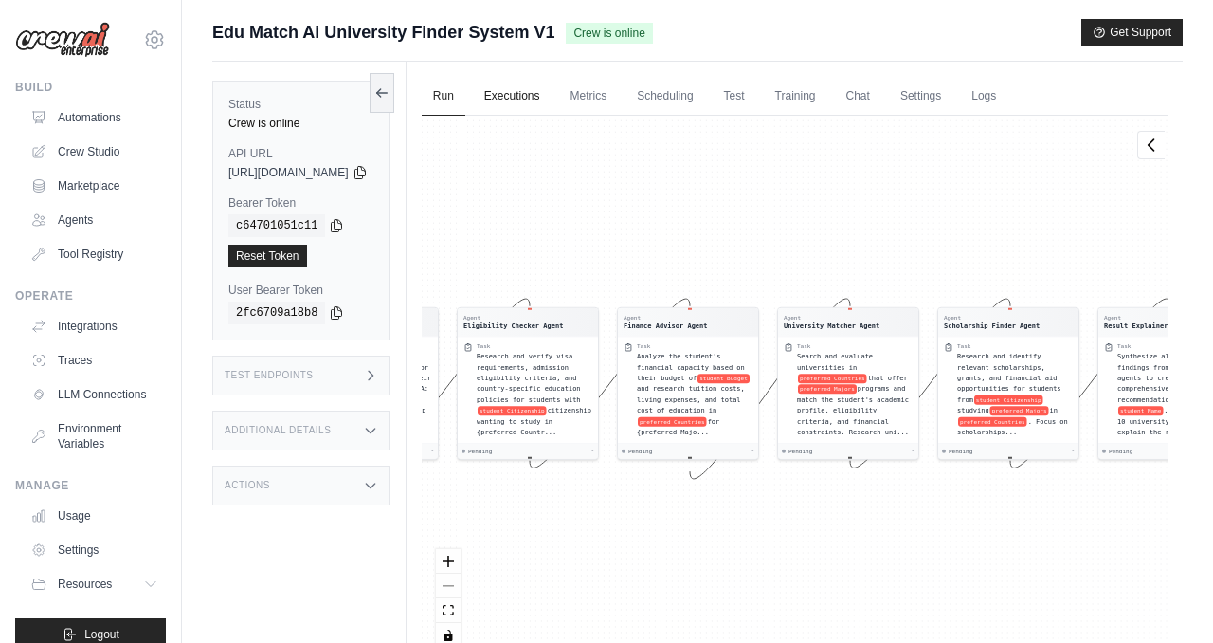
click at [552, 114] on link "Executions" at bounding box center [512, 97] width 79 height 40
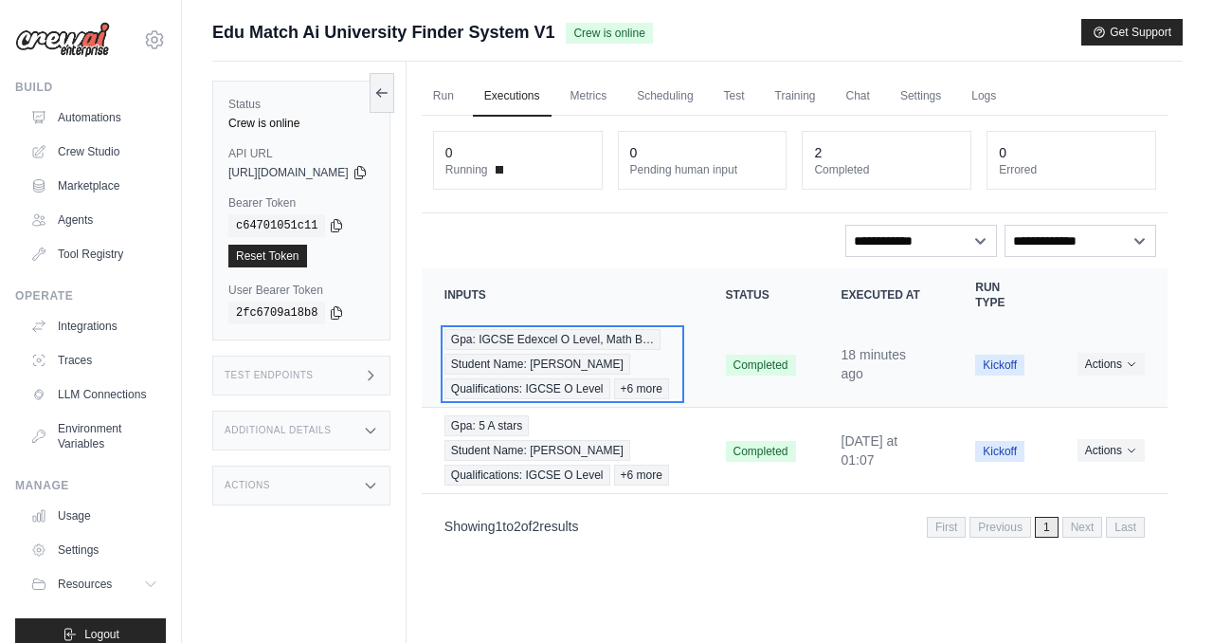
click at [618, 331] on span "Gpa: IGCSE Edexcel O Level, Math B…" at bounding box center [553, 339] width 216 height 21
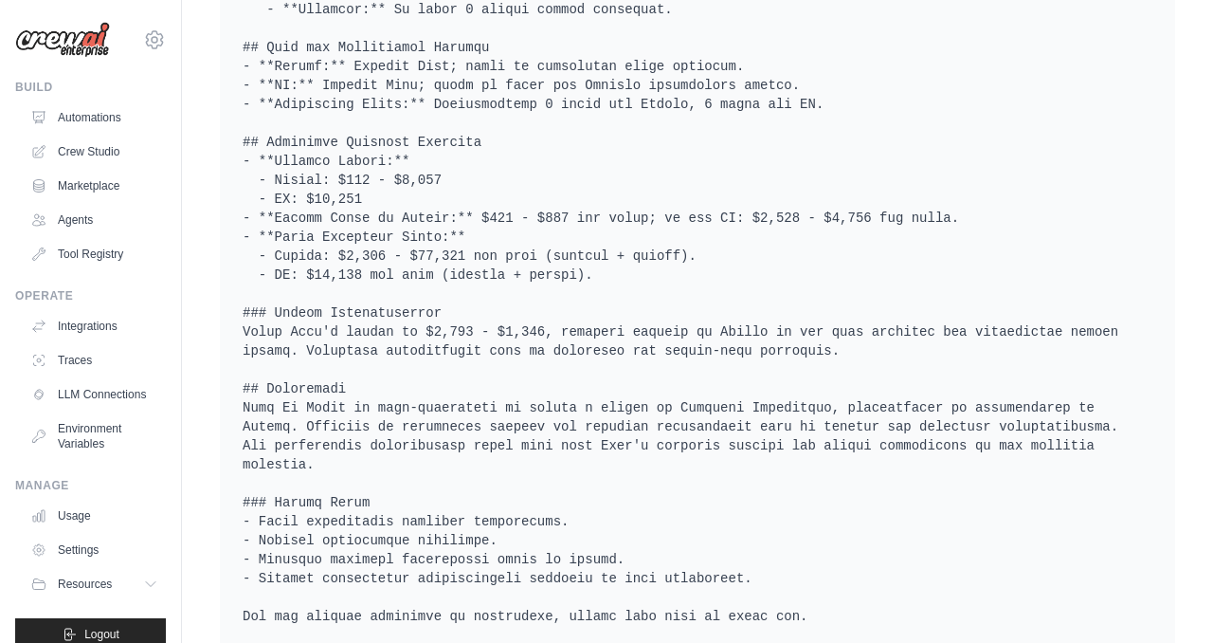
scroll to position [3215, 0]
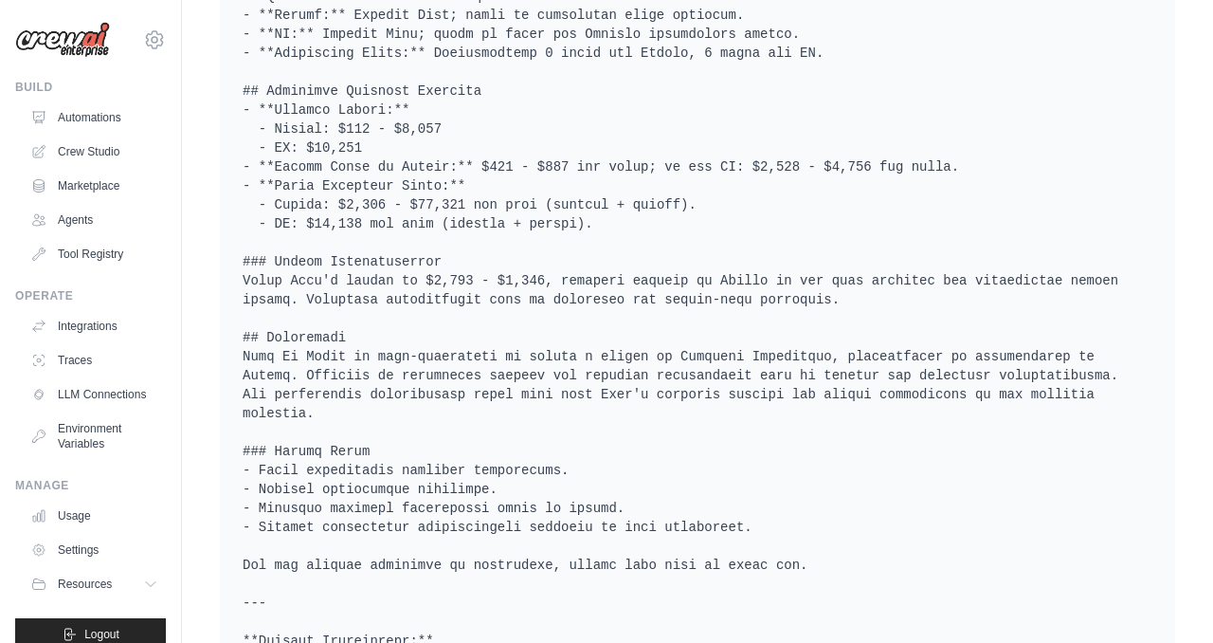
drag, startPoint x: 275, startPoint y: 489, endPoint x: 421, endPoint y: 487, distance: 146.0
drag, startPoint x: 572, startPoint y: 490, endPoint x: 807, endPoint y: 484, distance: 235.1
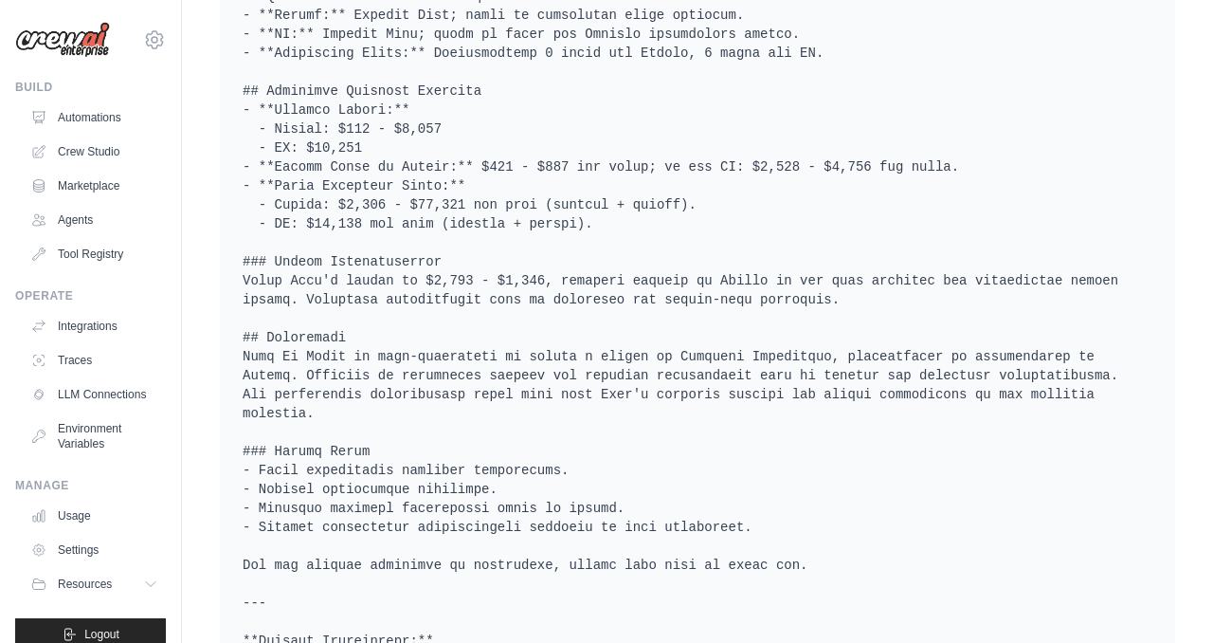
copy pre "https://www.anadolu.edu.tr/en)"
